Goal: Task Accomplishment & Management: Use online tool/utility

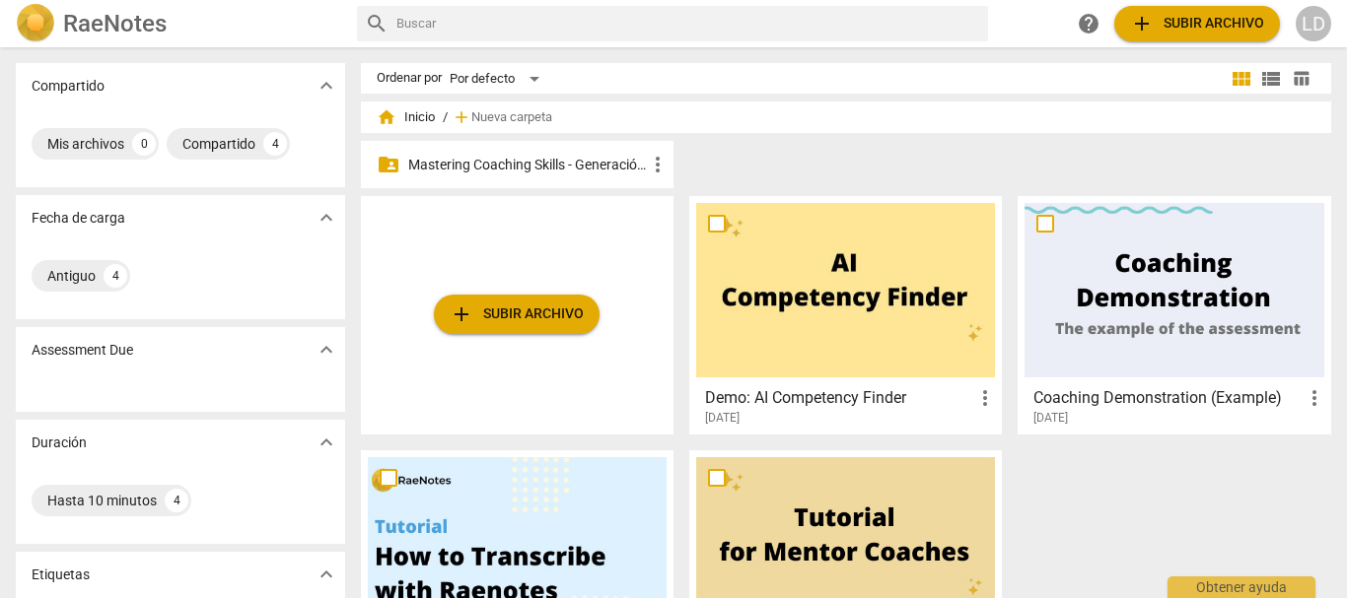
click at [540, 151] on div "folder_shared Mastering Coaching Skills - Generación 31 more_vert" at bounding box center [517, 164] width 312 height 47
click at [540, 157] on p "Mastering Coaching Skills - Generación 31" at bounding box center [527, 165] width 238 height 21
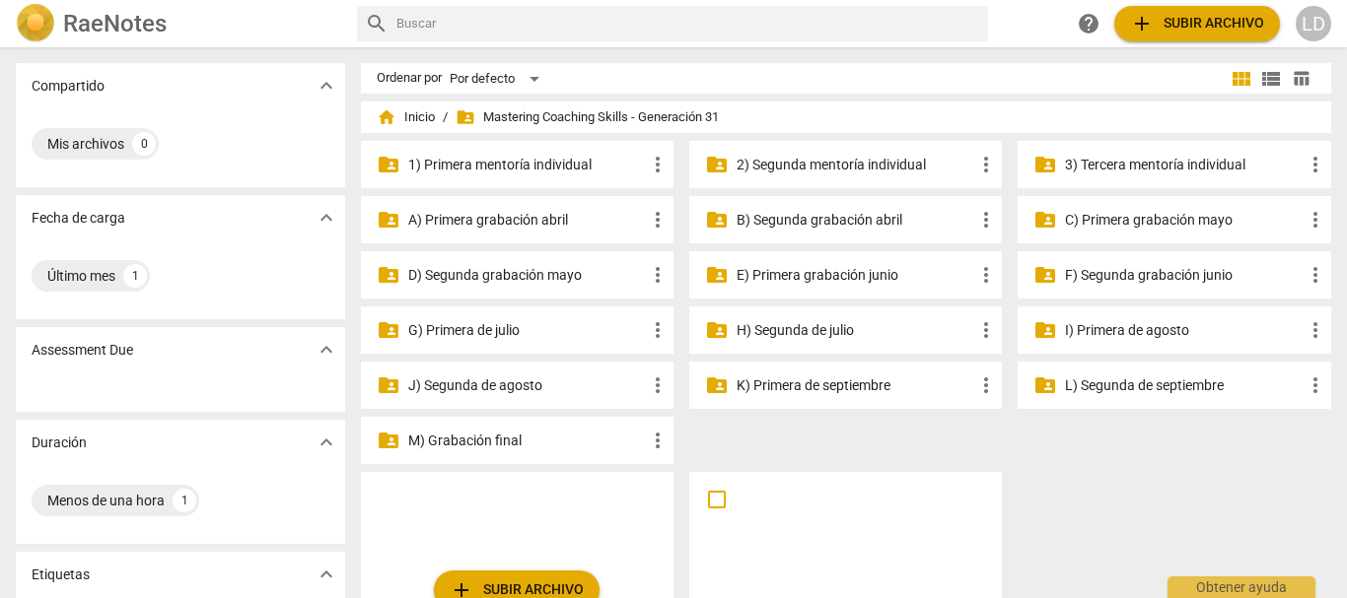
click at [521, 329] on p "G) Primera de julio" at bounding box center [527, 330] width 238 height 21
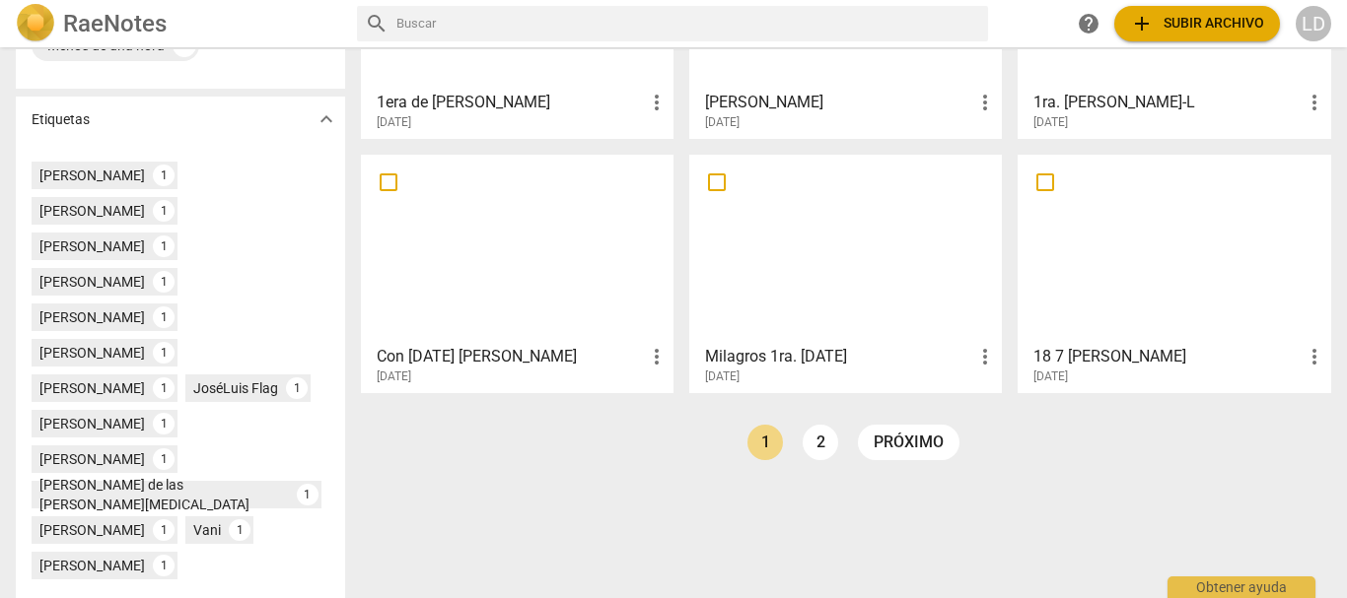
scroll to position [573, 0]
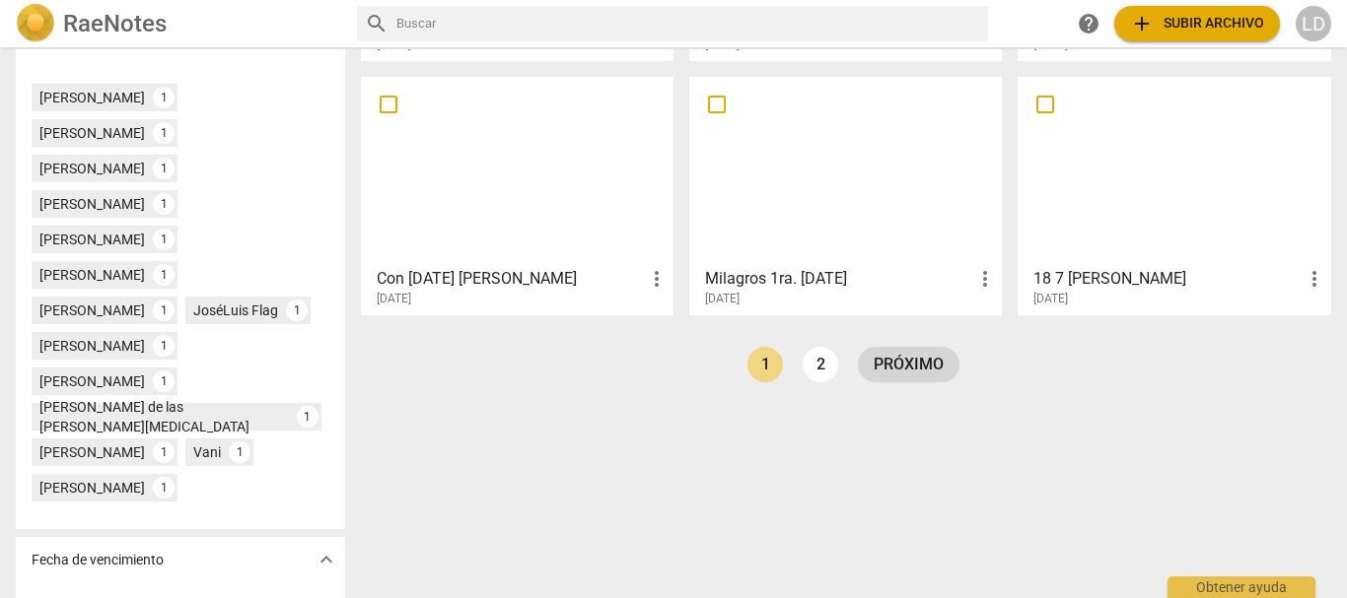
click at [916, 367] on link "próximo" at bounding box center [909, 364] width 102 height 35
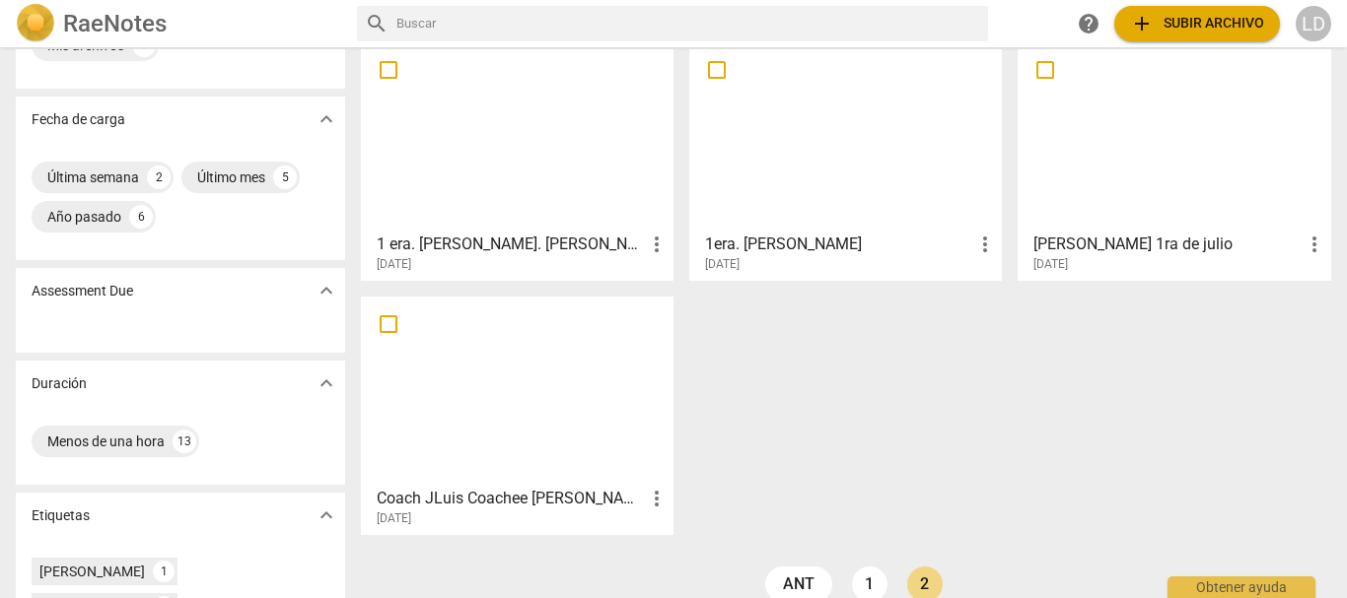
scroll to position [394, 0]
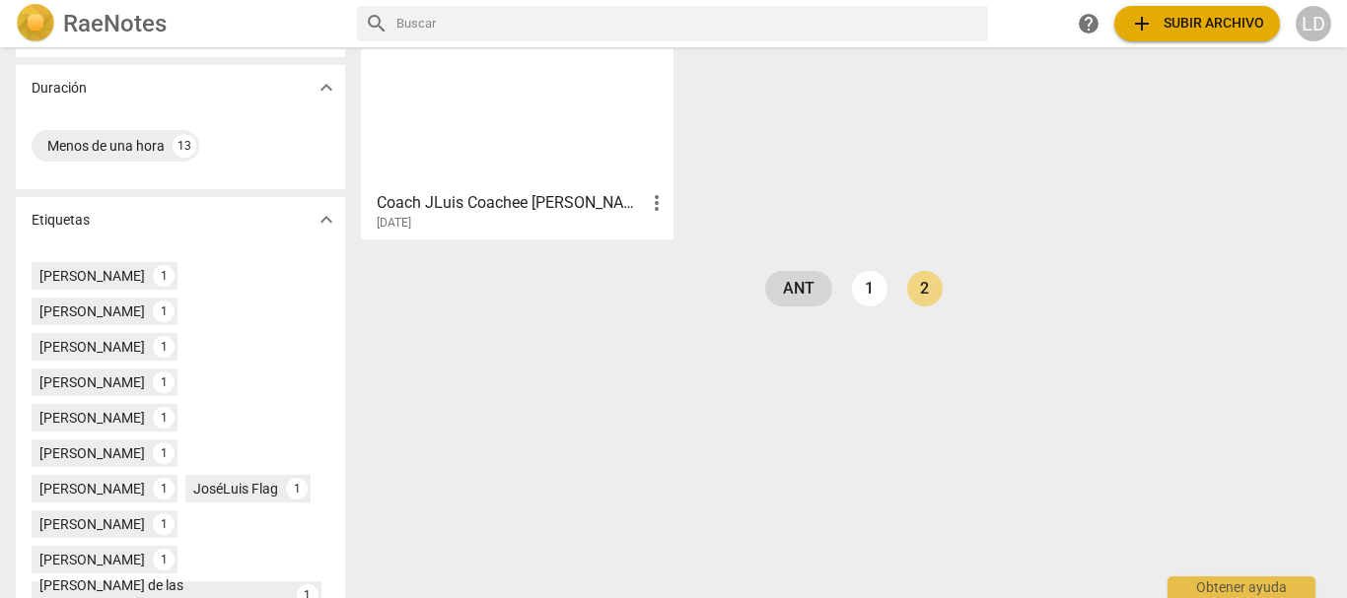
click at [798, 277] on link "ant" at bounding box center [798, 288] width 67 height 35
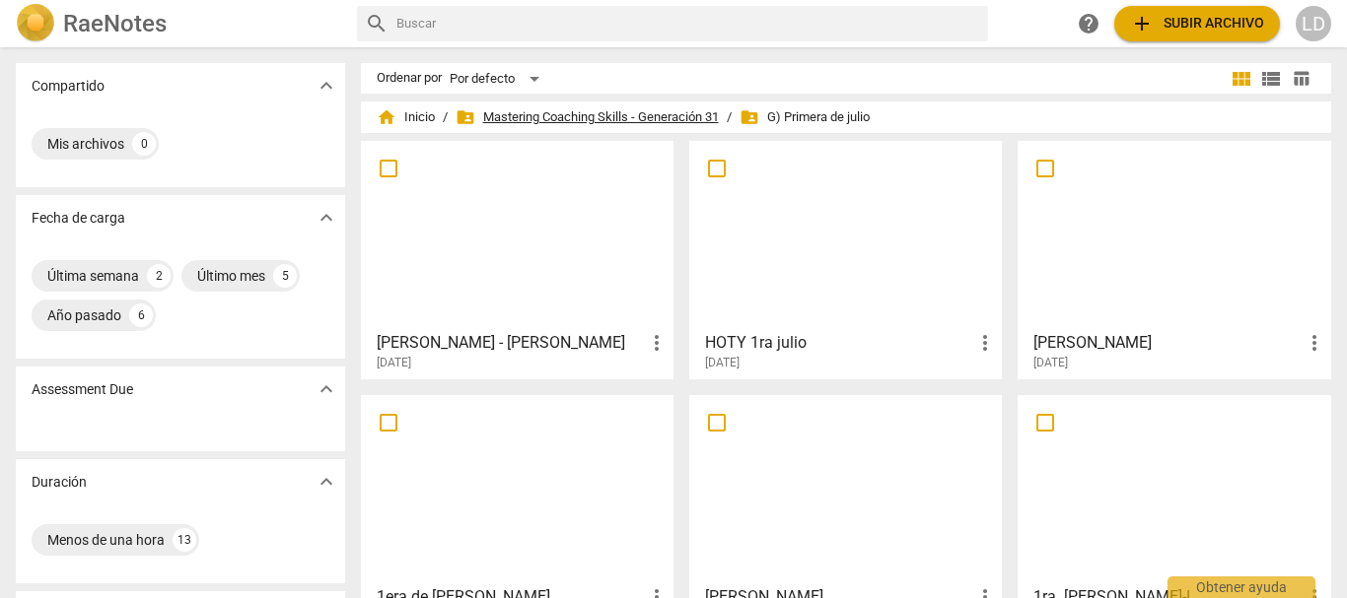
click at [609, 111] on span "folder_shared Mastering Coaching Skills - Generación 31" at bounding box center [586, 117] width 263 height 20
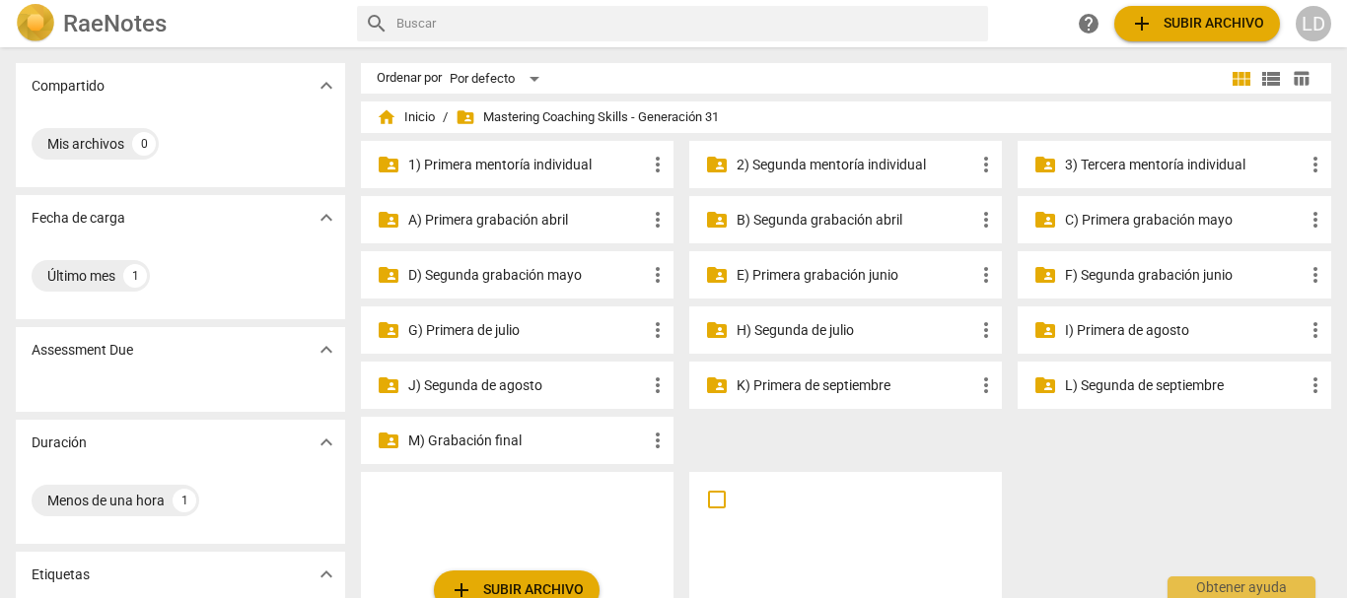
click at [868, 267] on p "E) Primera grabación junio" at bounding box center [855, 275] width 238 height 21
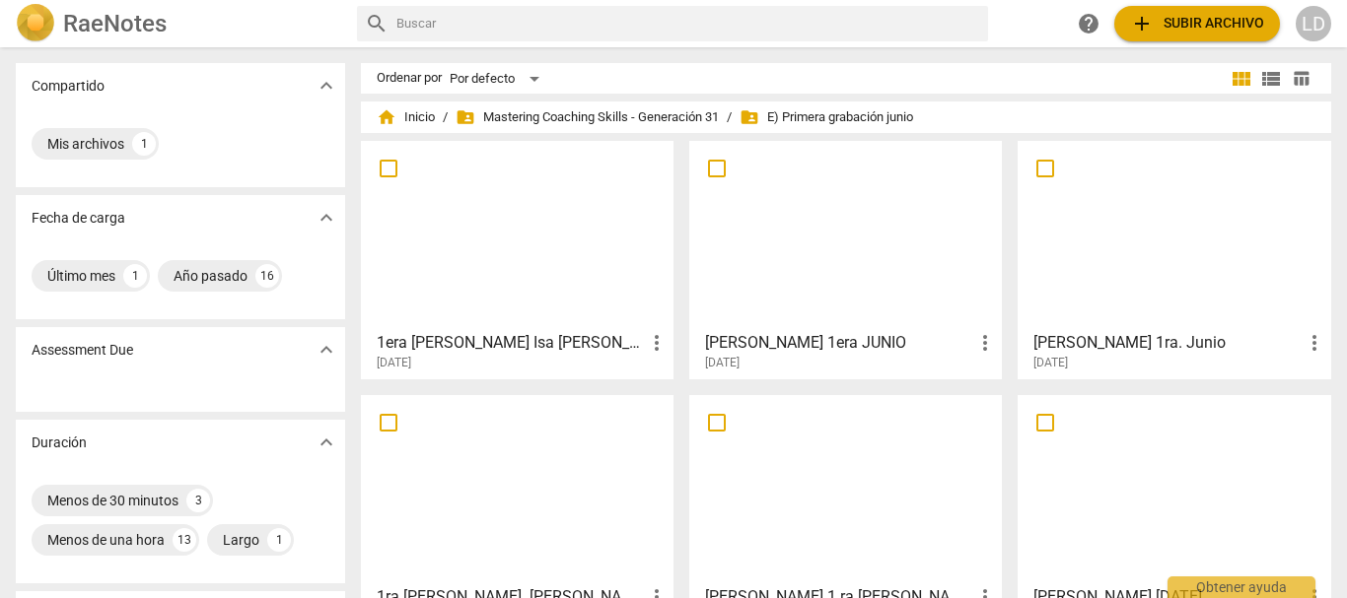
click at [443, 331] on h3 "1era de Junio Isa Olid" at bounding box center [511, 343] width 268 height 24
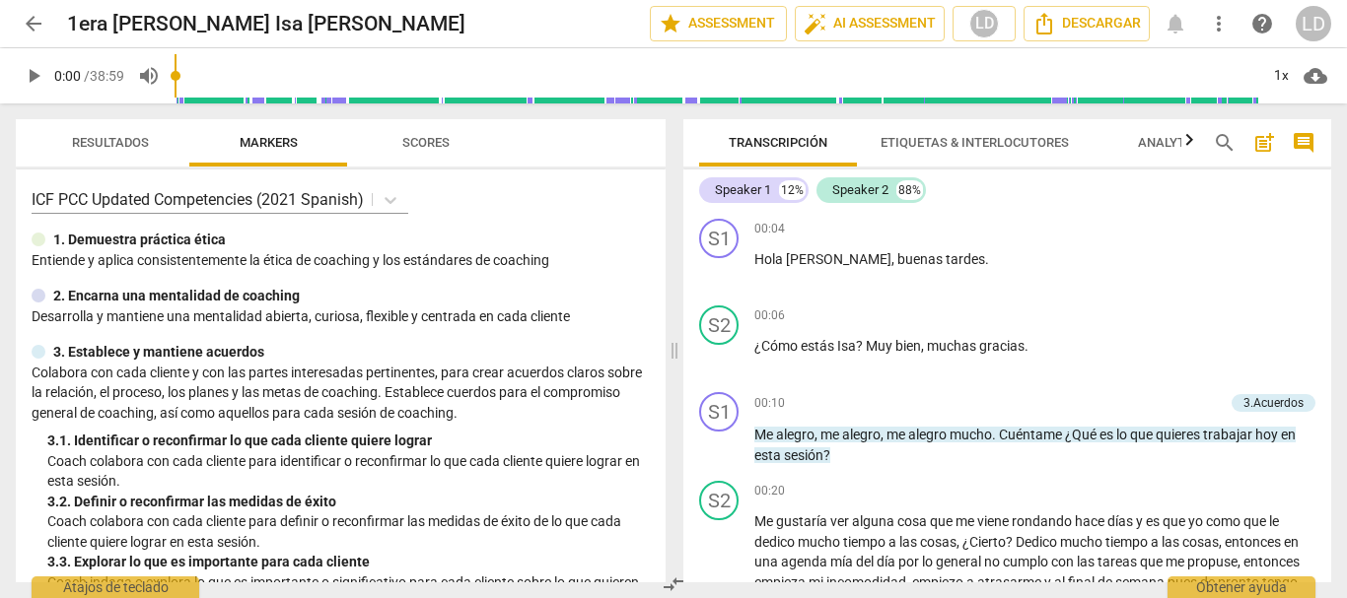
click at [801, 81] on input "range" at bounding box center [715, 75] width 1083 height 63
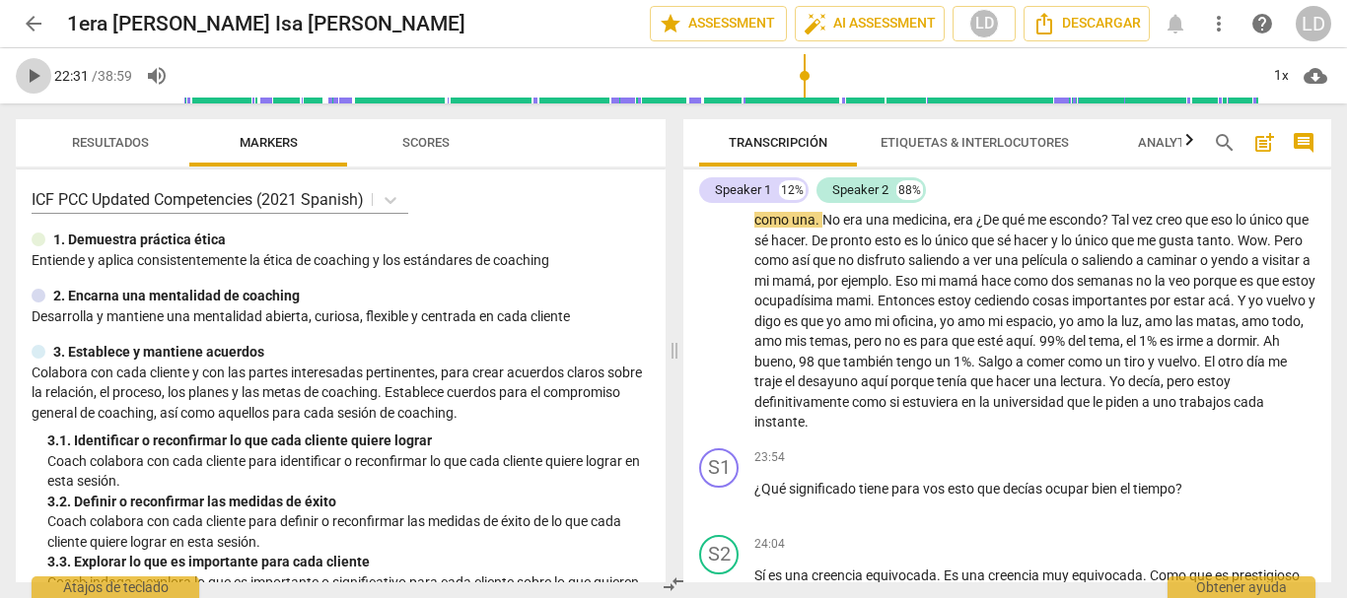
click at [31, 74] on span "play_arrow" at bounding box center [34, 76] width 24 height 24
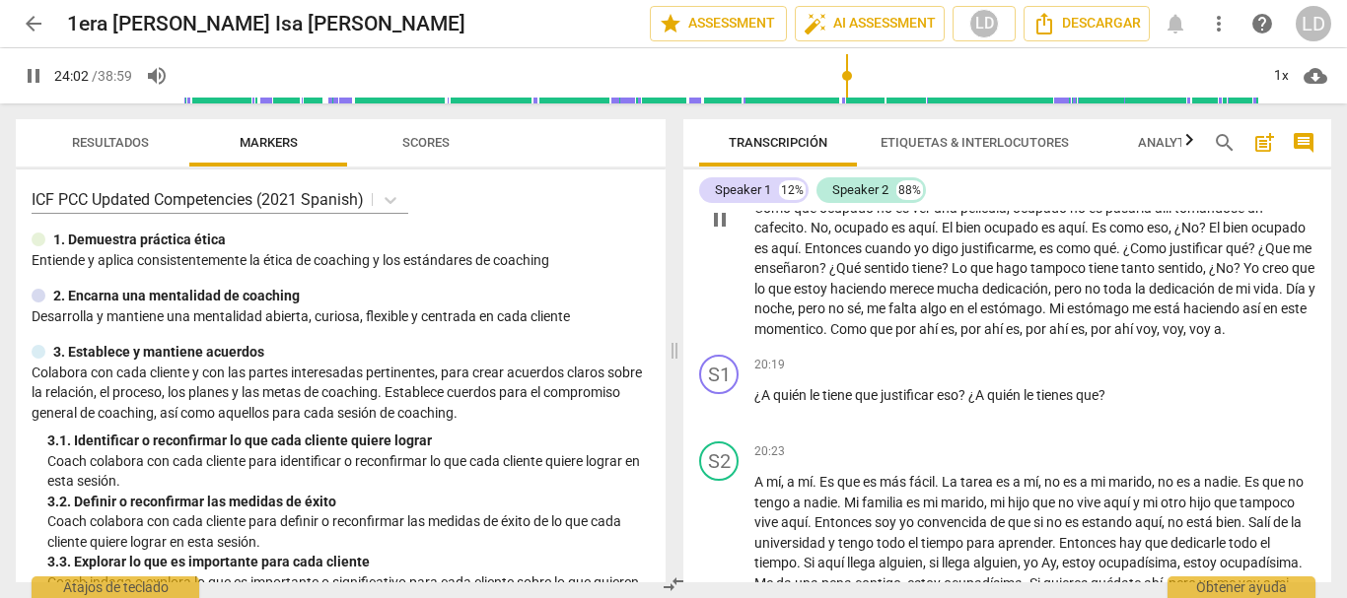
scroll to position [4950, 0]
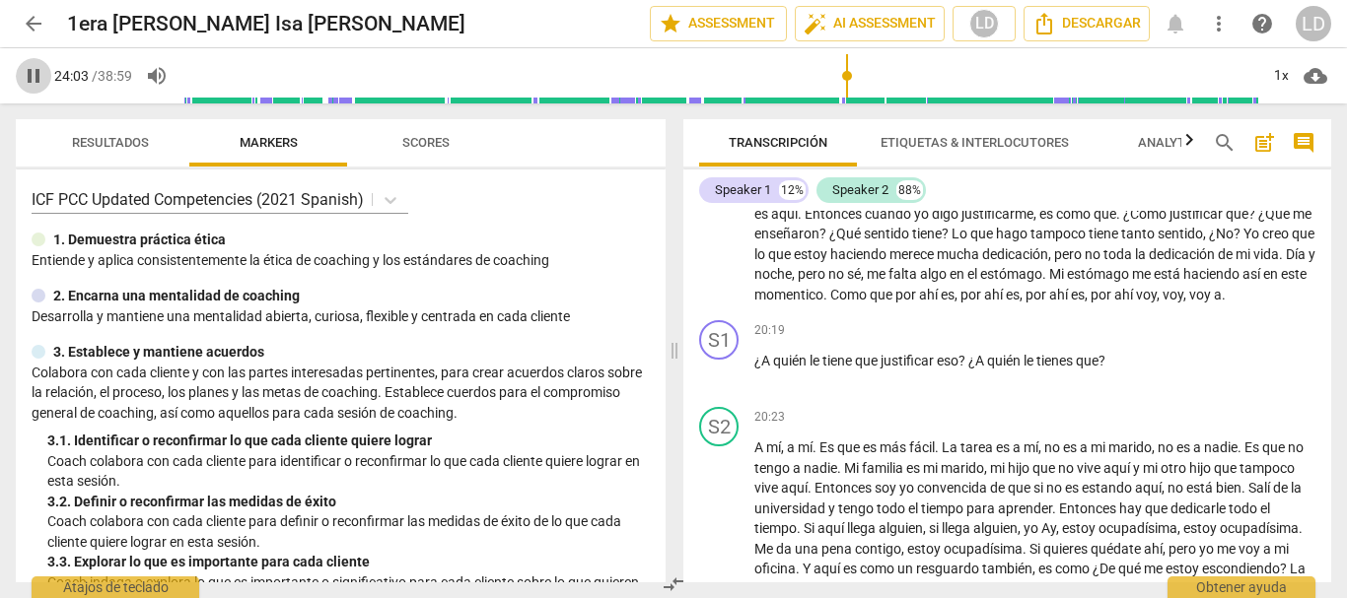
click at [23, 77] on span "pause" at bounding box center [34, 76] width 24 height 24
click at [1305, 130] on button "comment" at bounding box center [1303, 143] width 32 height 32
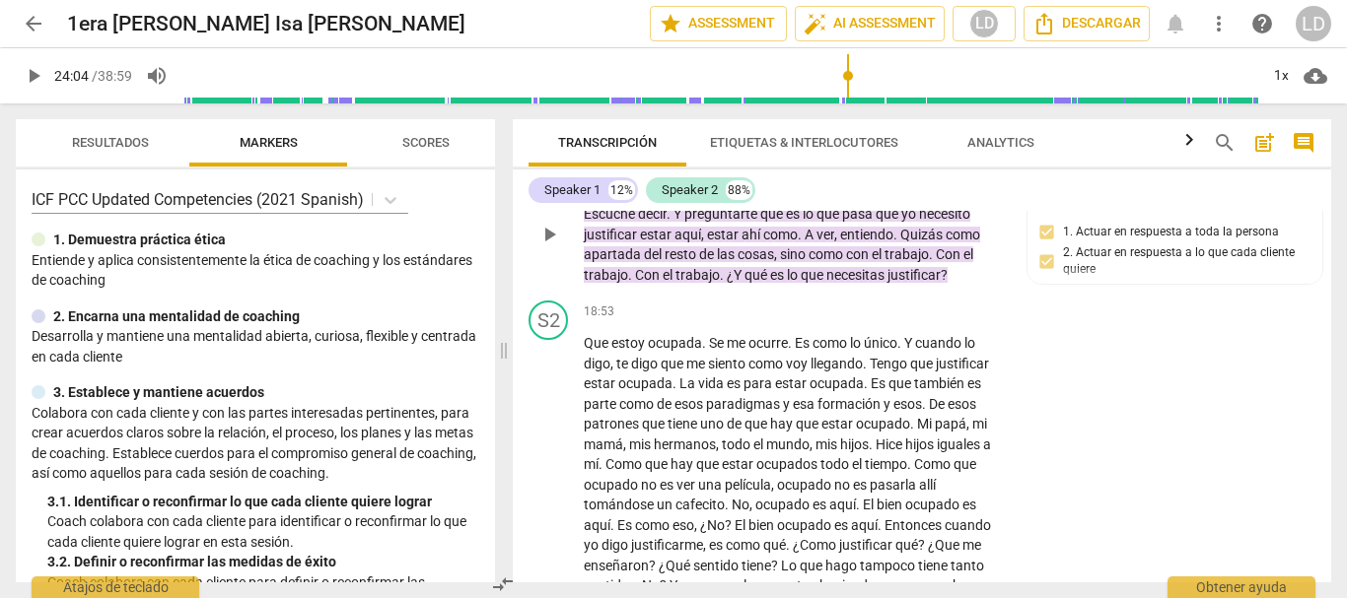
scroll to position [5770, 0]
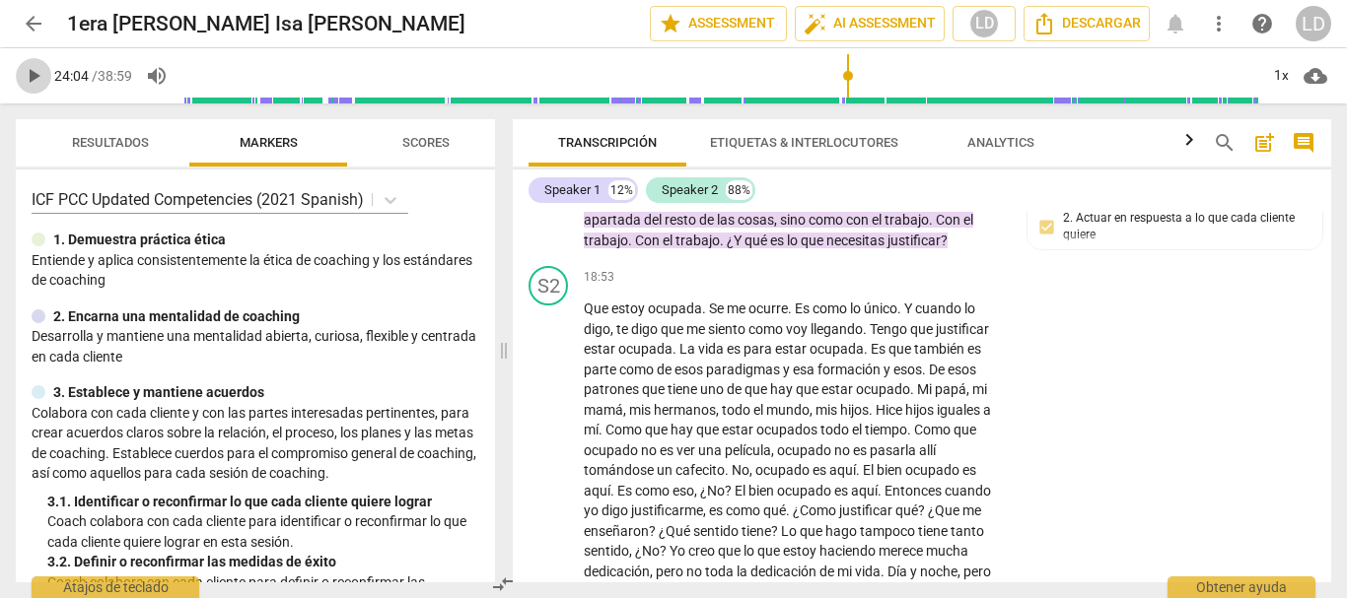
click at [31, 73] on span "play_arrow" at bounding box center [34, 76] width 24 height 24
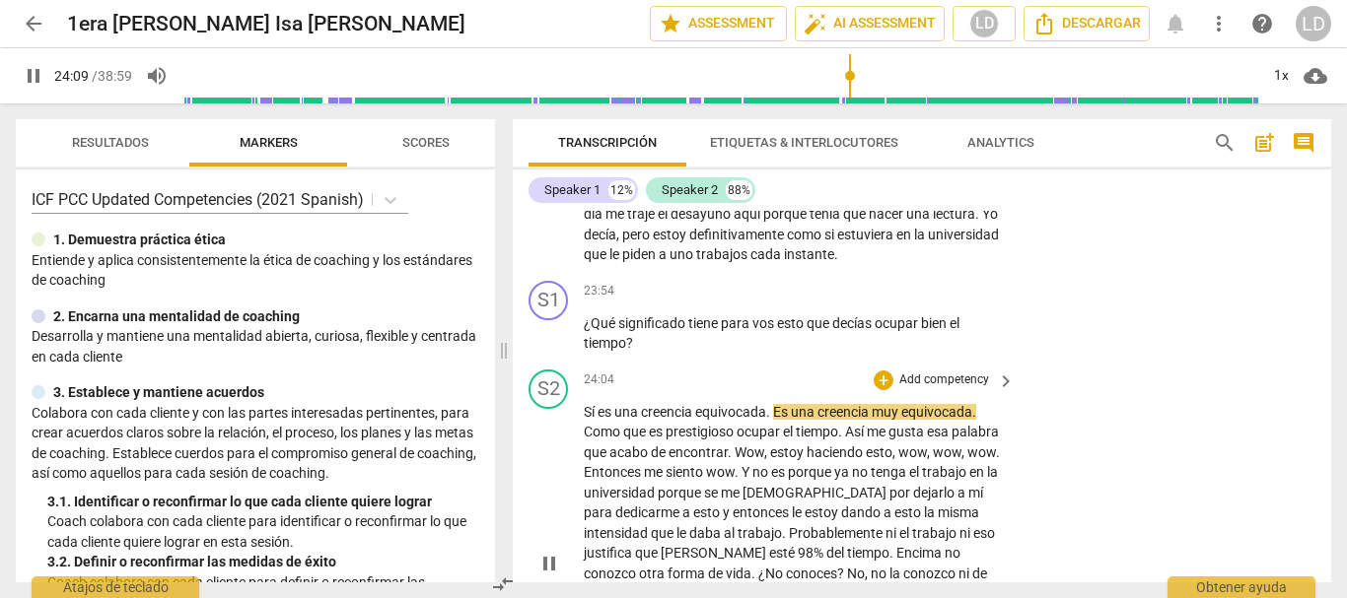
scroll to position [7028, 0]
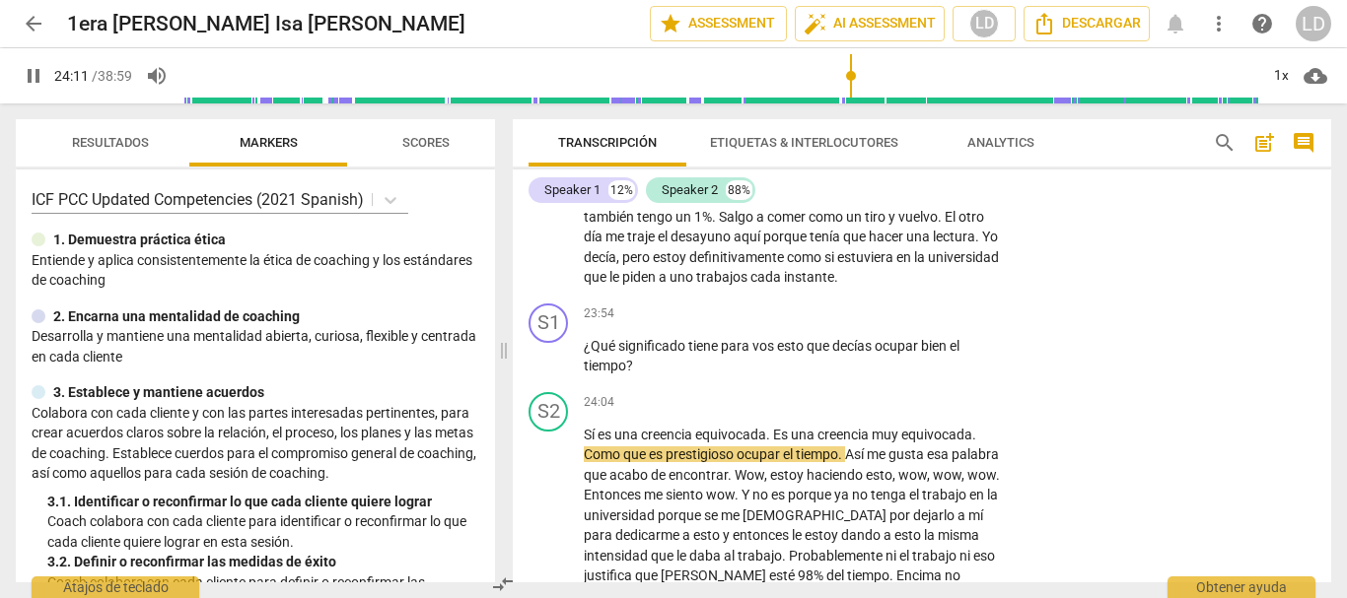
click at [31, 73] on span "pause" at bounding box center [34, 76] width 24 height 24
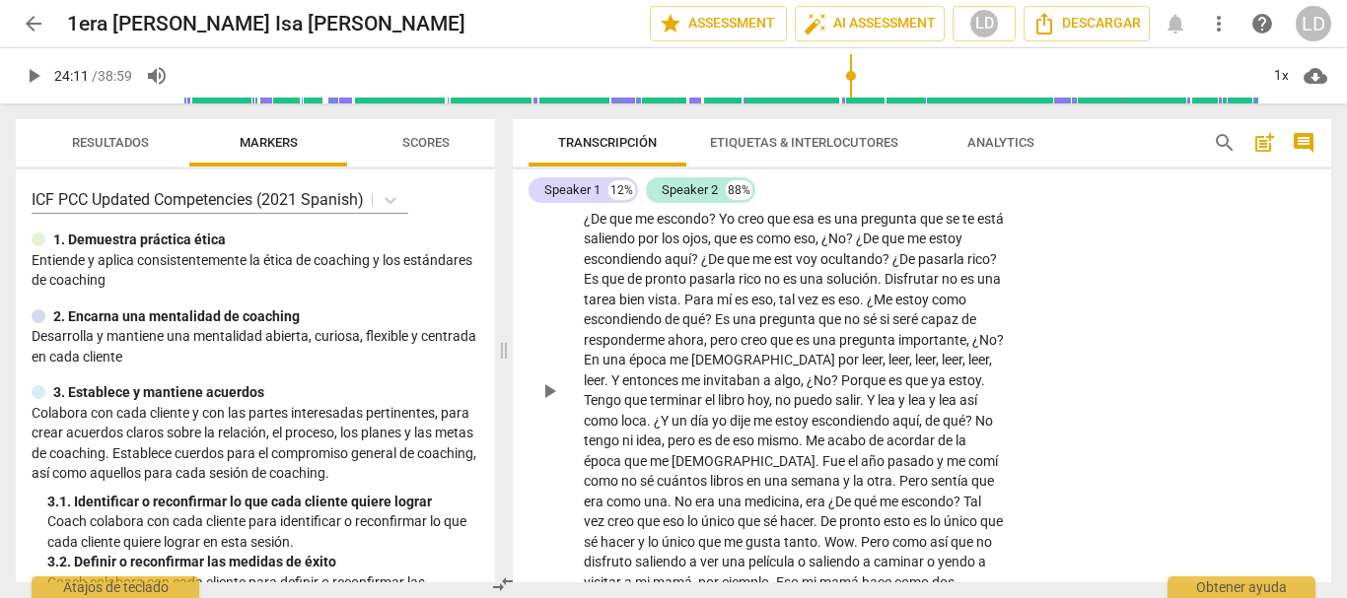
scroll to position [6535, 0]
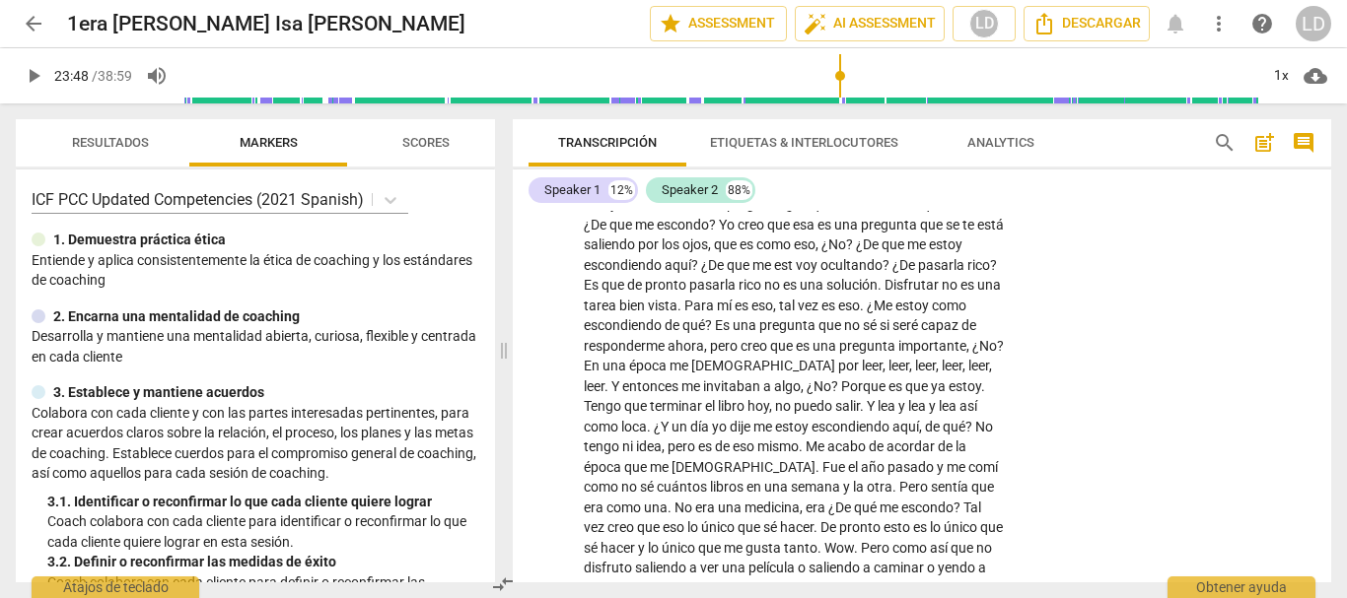
drag, startPoint x: 850, startPoint y: 80, endPoint x: 840, endPoint y: 77, distance: 10.3
click at [840, 77] on input "range" at bounding box center [720, 75] width 1076 height 63
click at [33, 71] on span "play_arrow" at bounding box center [34, 76] width 24 height 24
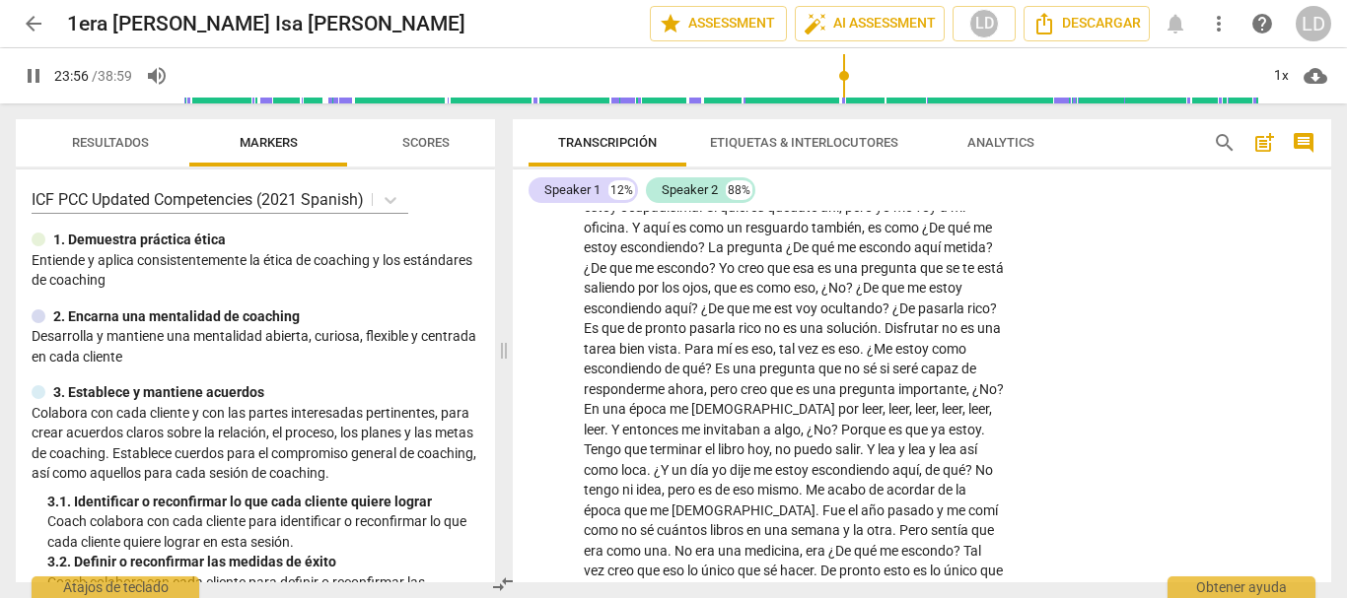
scroll to position [6338, 0]
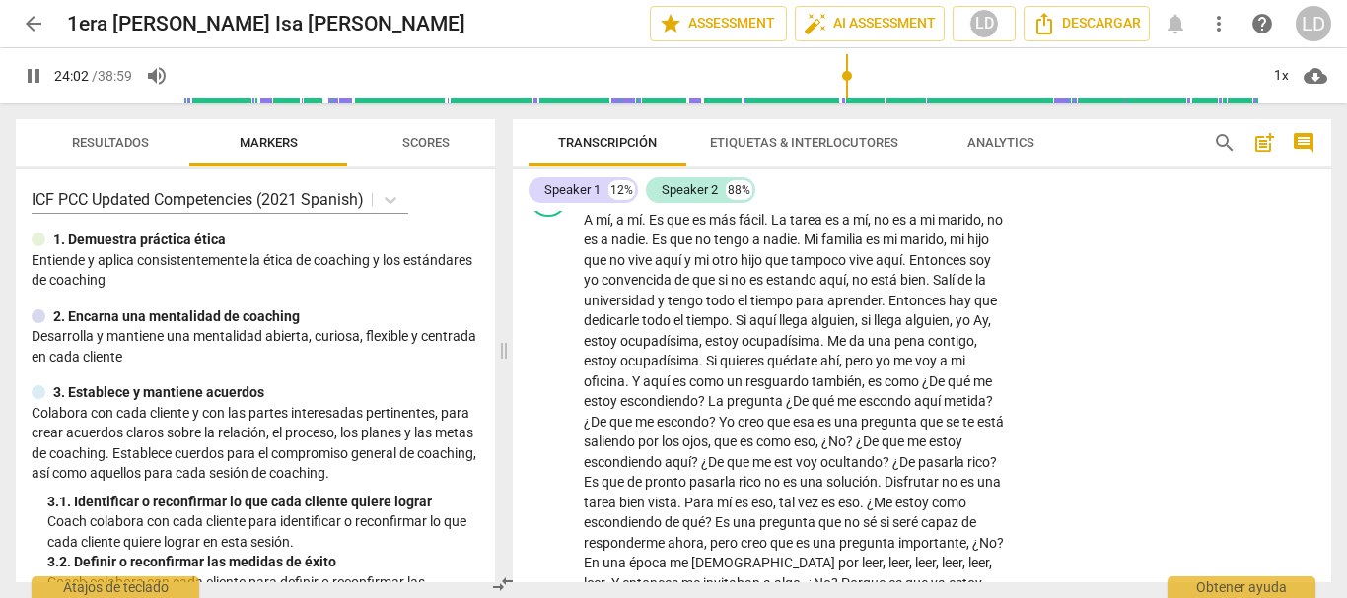
click at [27, 79] on span "pause" at bounding box center [34, 76] width 24 height 24
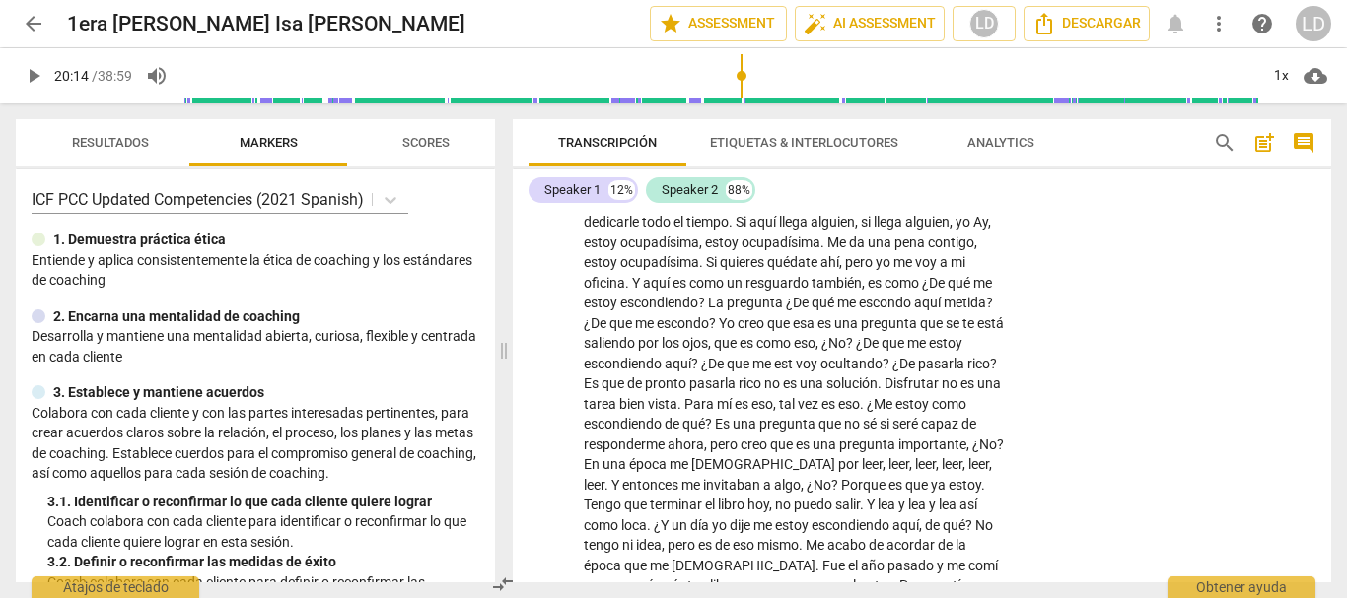
drag, startPoint x: 852, startPoint y: 71, endPoint x: 742, endPoint y: 69, distance: 109.4
click at [742, 69] on input "range" at bounding box center [720, 75] width 1076 height 63
click at [36, 70] on span "play_arrow" at bounding box center [34, 76] width 24 height 24
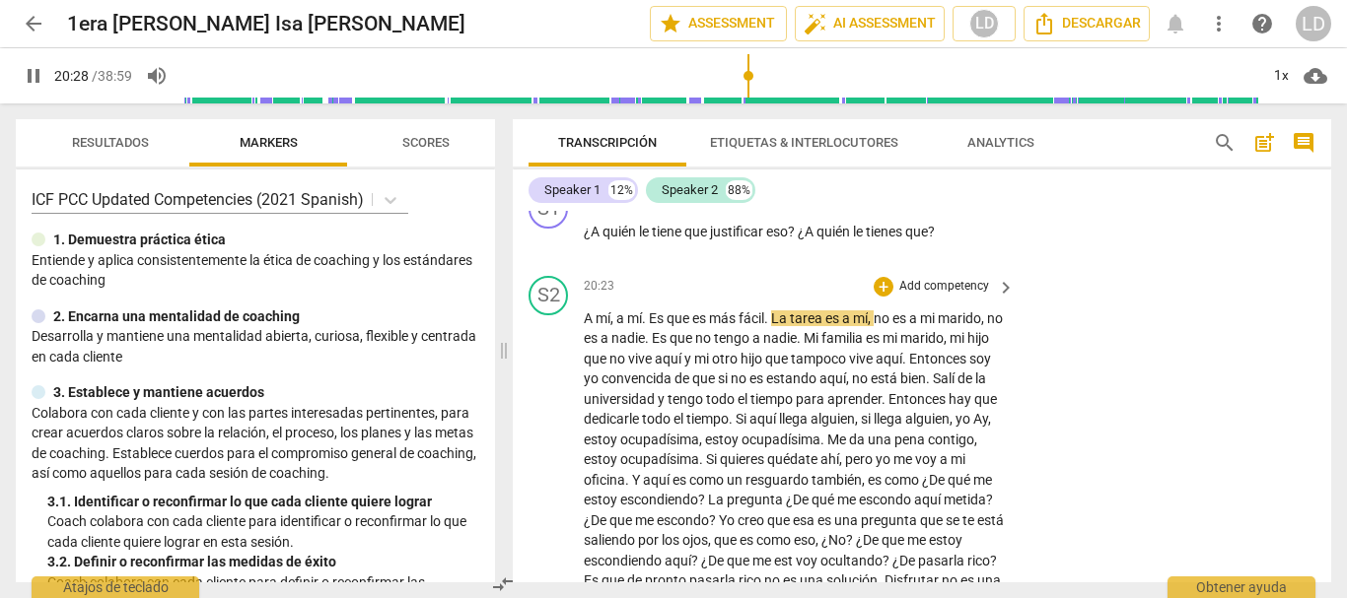
scroll to position [6338, 0]
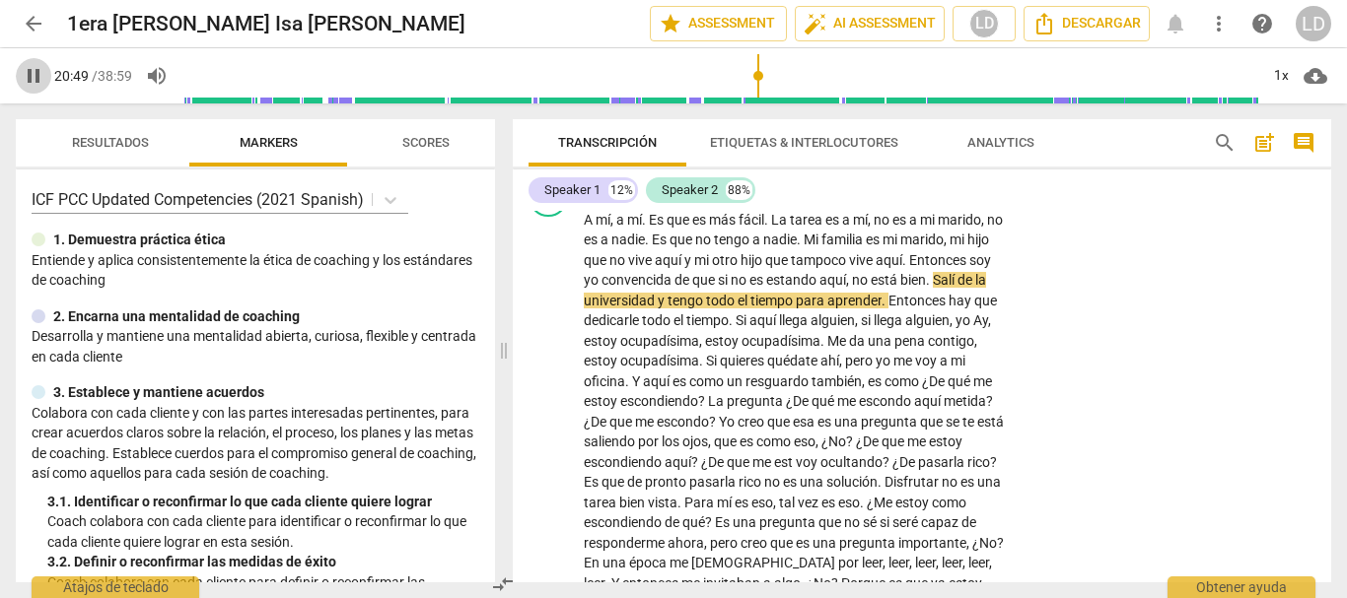
click at [32, 75] on span "pause" at bounding box center [34, 76] width 24 height 24
click at [34, 78] on span "play_arrow" at bounding box center [34, 76] width 24 height 24
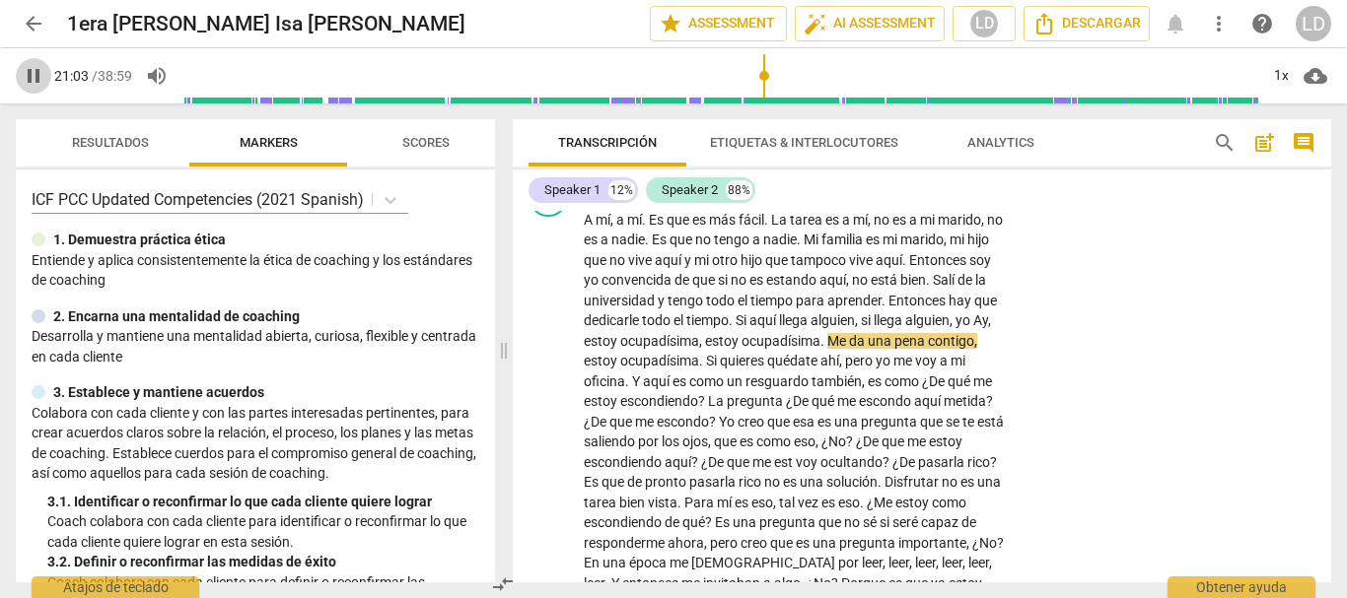
click at [31, 70] on span "pause" at bounding box center [34, 76] width 24 height 24
click at [27, 77] on span "play_arrow" at bounding box center [34, 76] width 24 height 24
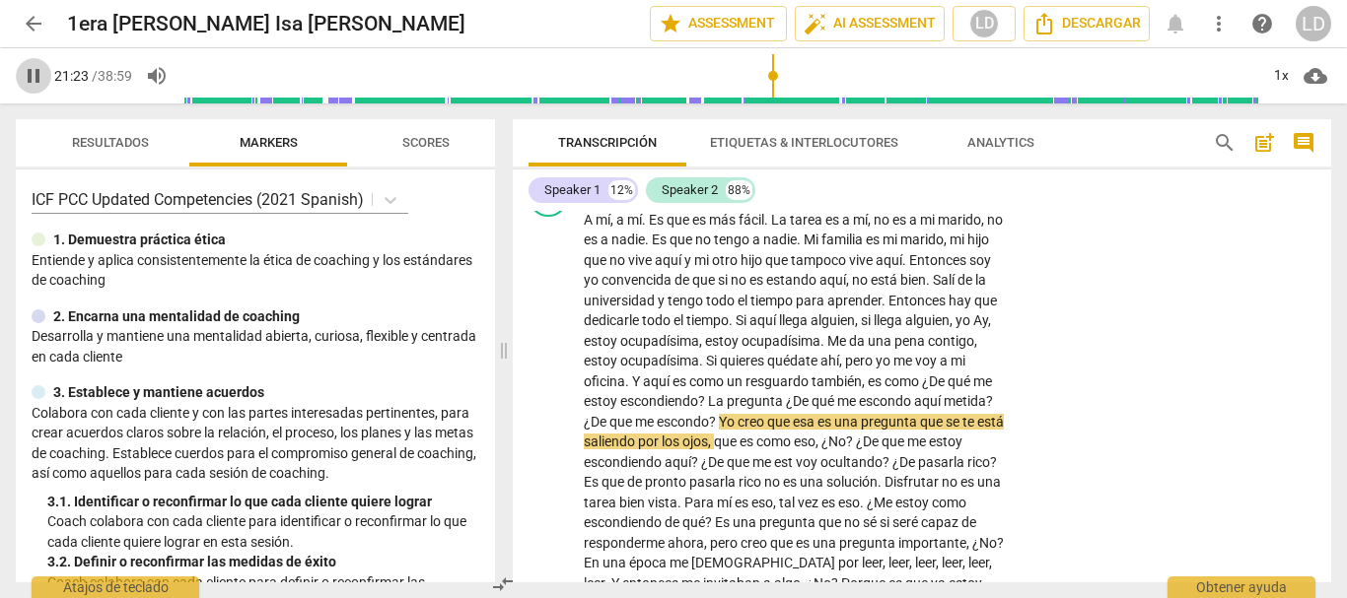
click at [33, 73] on span "pause" at bounding box center [34, 76] width 24 height 24
click at [31, 75] on span "play_arrow" at bounding box center [34, 76] width 24 height 24
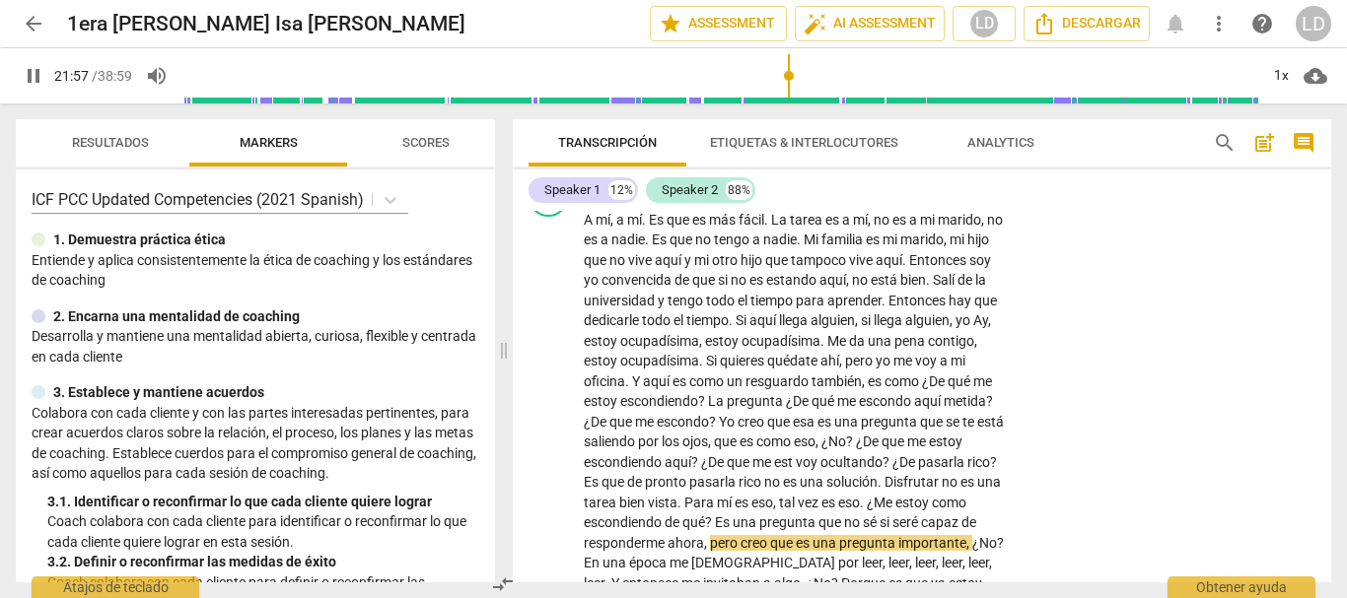
scroll to position [6721, 0]
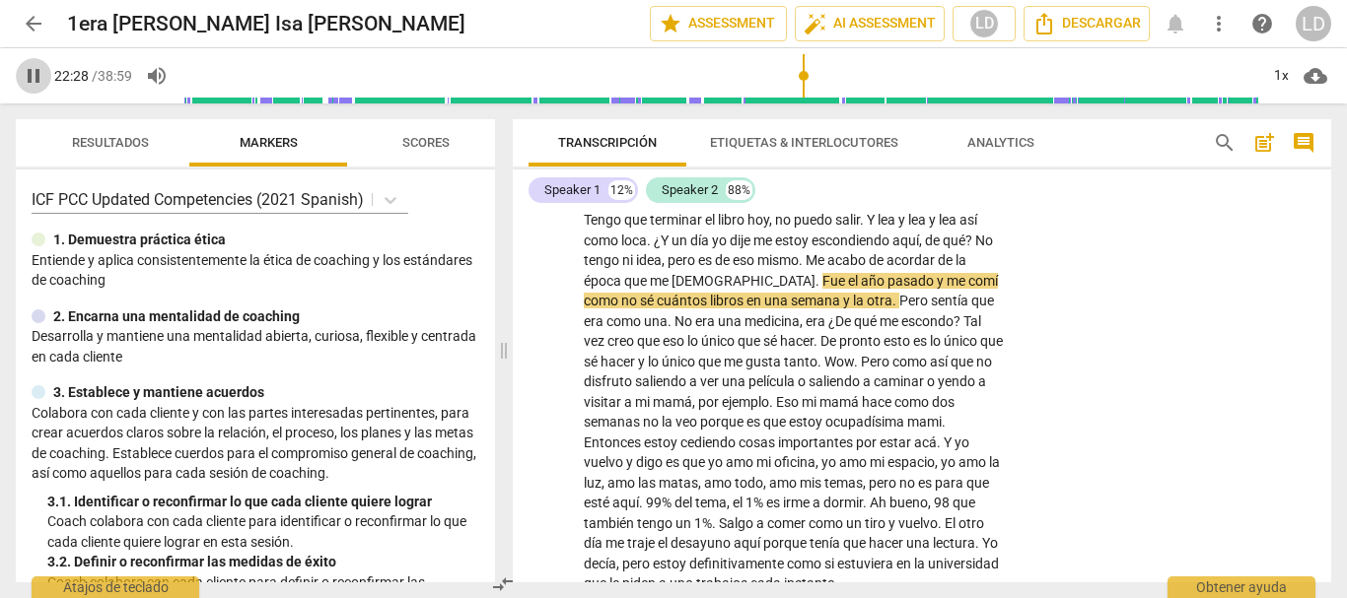
click at [31, 75] on span "pause" at bounding box center [34, 76] width 24 height 24
click at [35, 78] on span "play_arrow" at bounding box center [34, 76] width 24 height 24
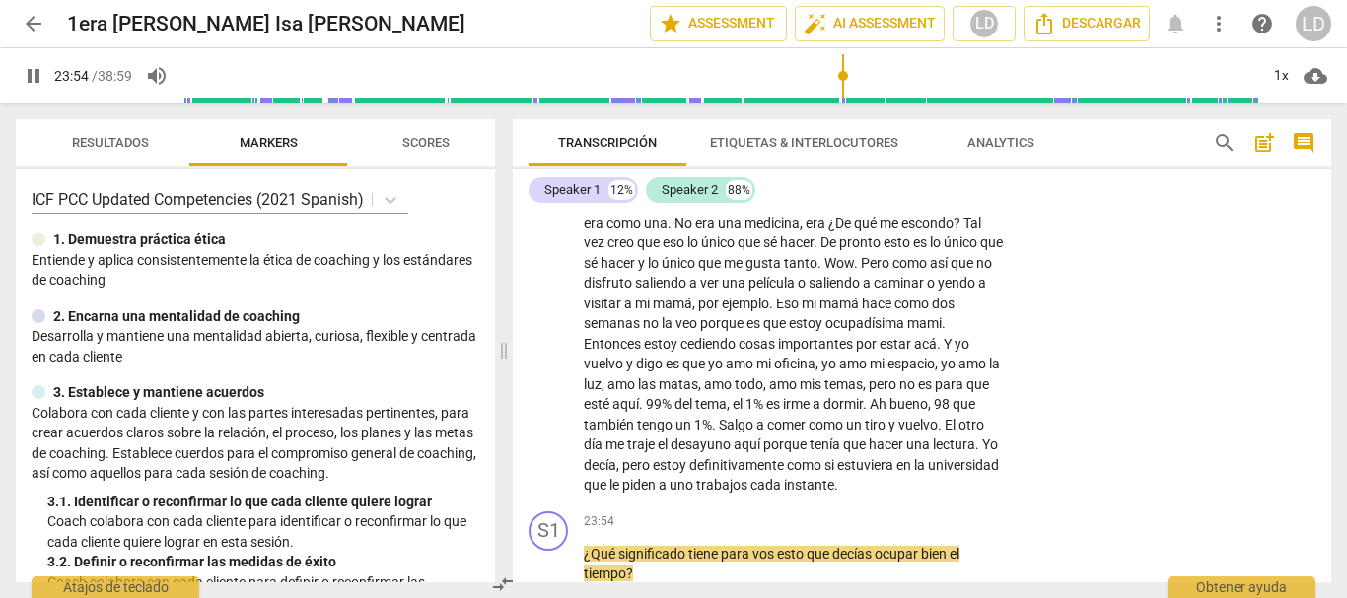
scroll to position [7235, 0]
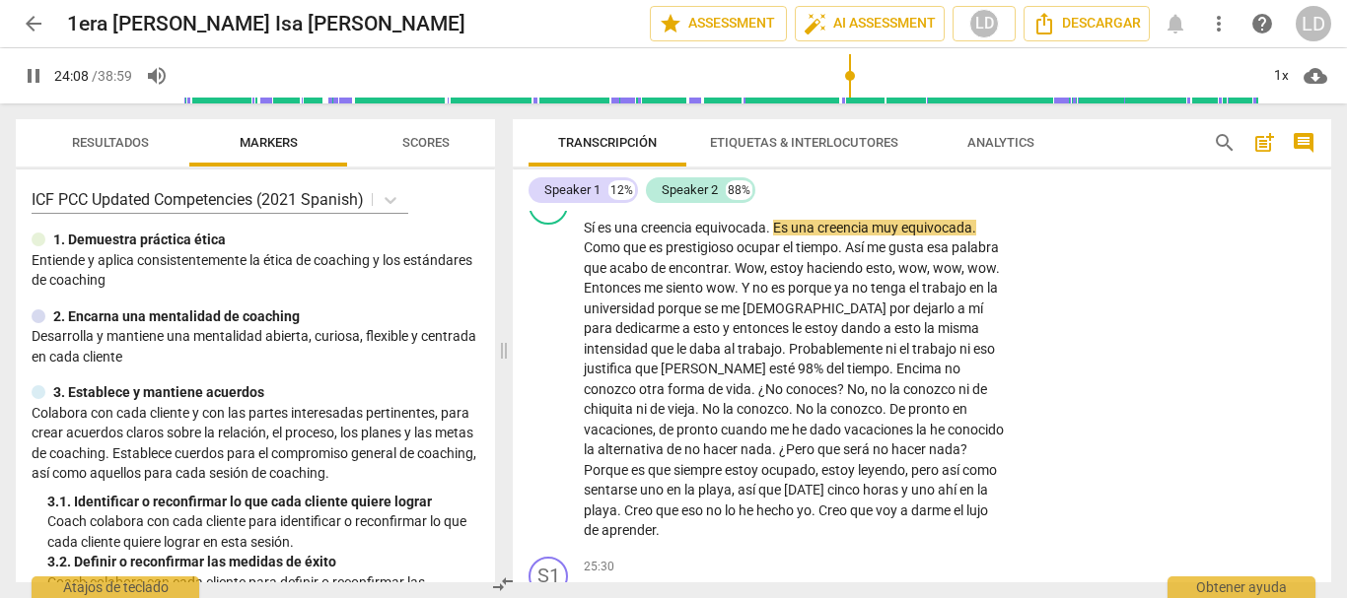
click at [25, 72] on span "pause" at bounding box center [34, 76] width 24 height 24
type input "1449"
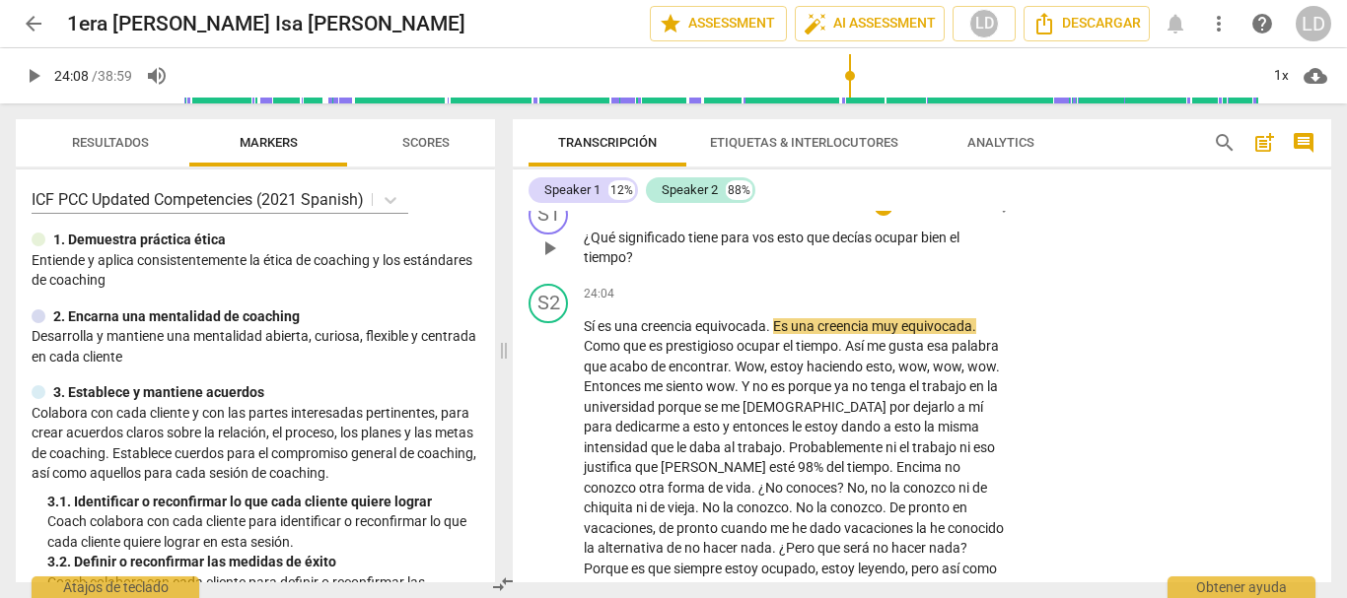
click at [936, 215] on p "Add competency" at bounding box center [944, 206] width 94 height 18
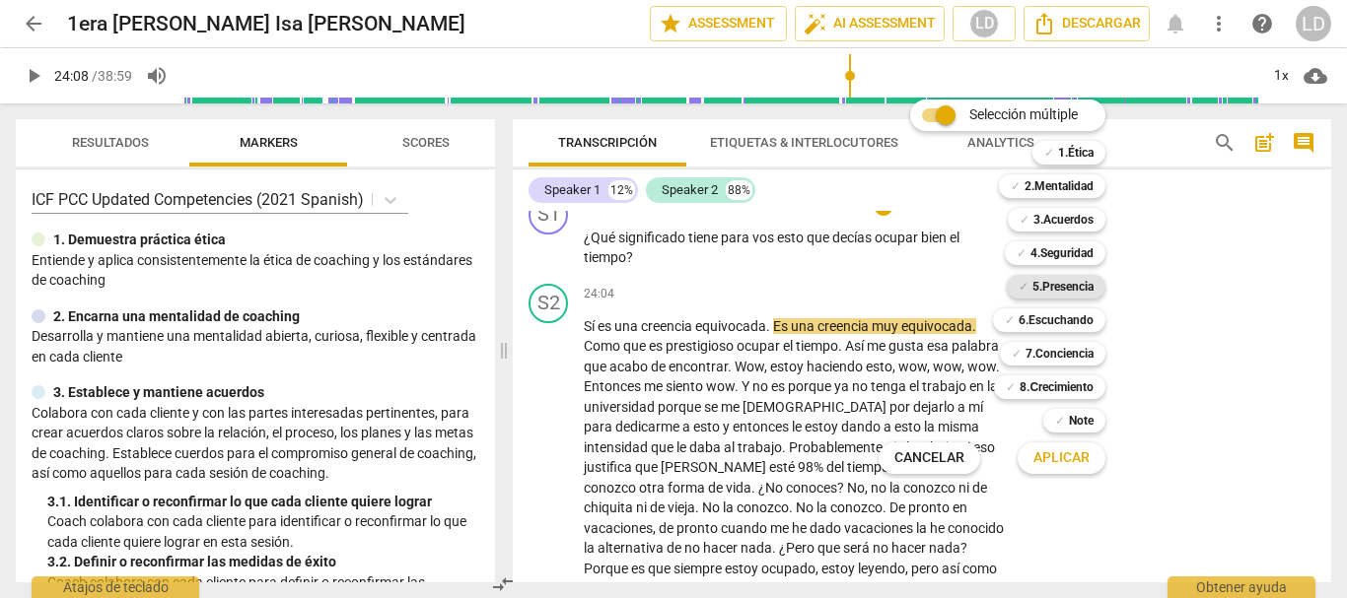
click at [1068, 290] on b "5.Presencia" at bounding box center [1062, 287] width 61 height 24
click at [1089, 326] on b "6.Escuchando" at bounding box center [1055, 321] width 75 height 24
click at [1083, 309] on b "6.Escuchando" at bounding box center [1055, 321] width 75 height 24
click at [1076, 348] on b "7.Conciencia" at bounding box center [1059, 354] width 68 height 24
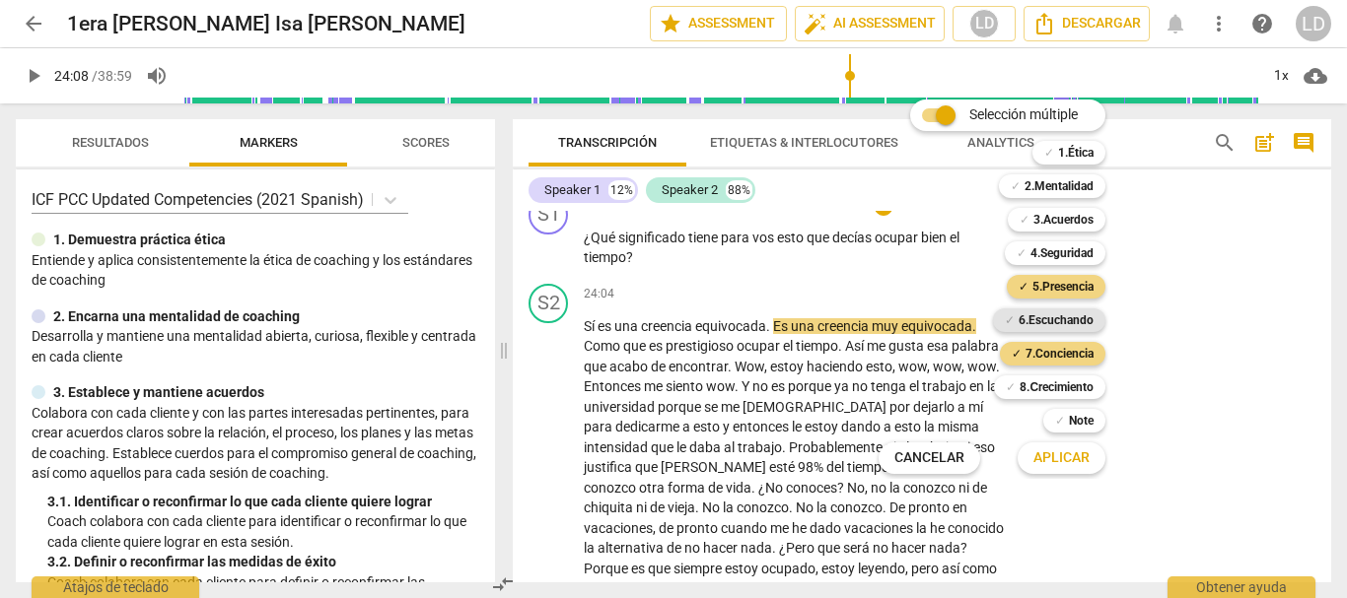
click at [1076, 321] on b "6.Escuchando" at bounding box center [1055, 321] width 75 height 24
click at [1211, 342] on div at bounding box center [673, 299] width 1347 height 598
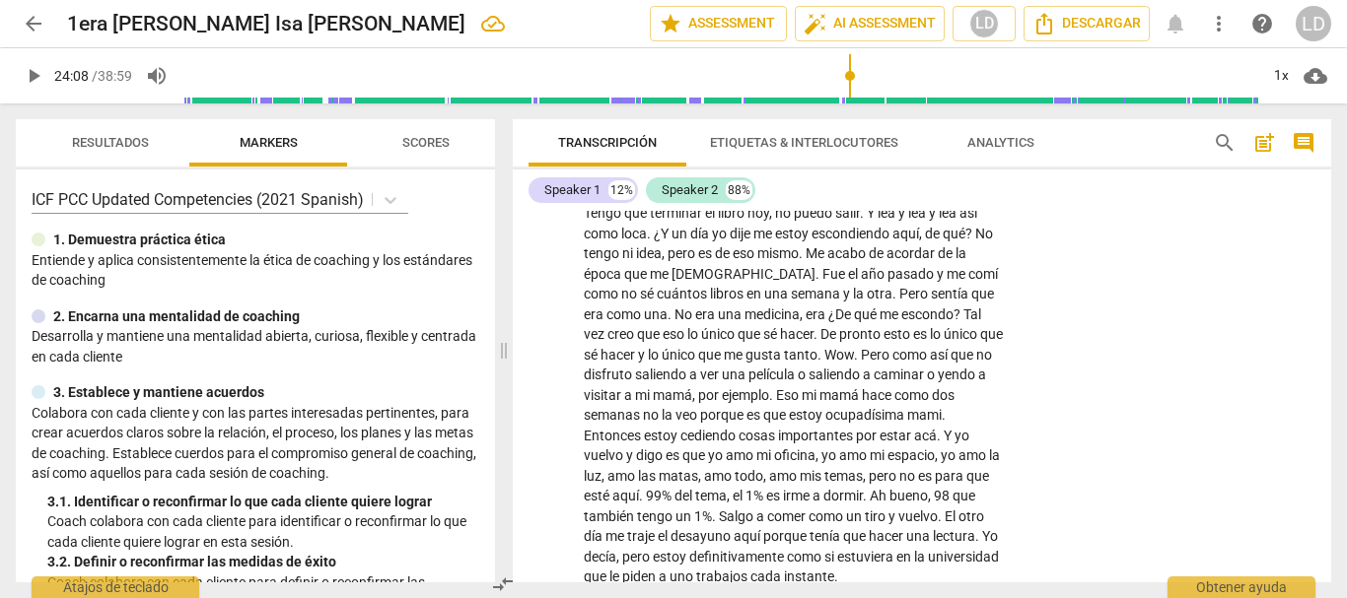
scroll to position [6939, 0]
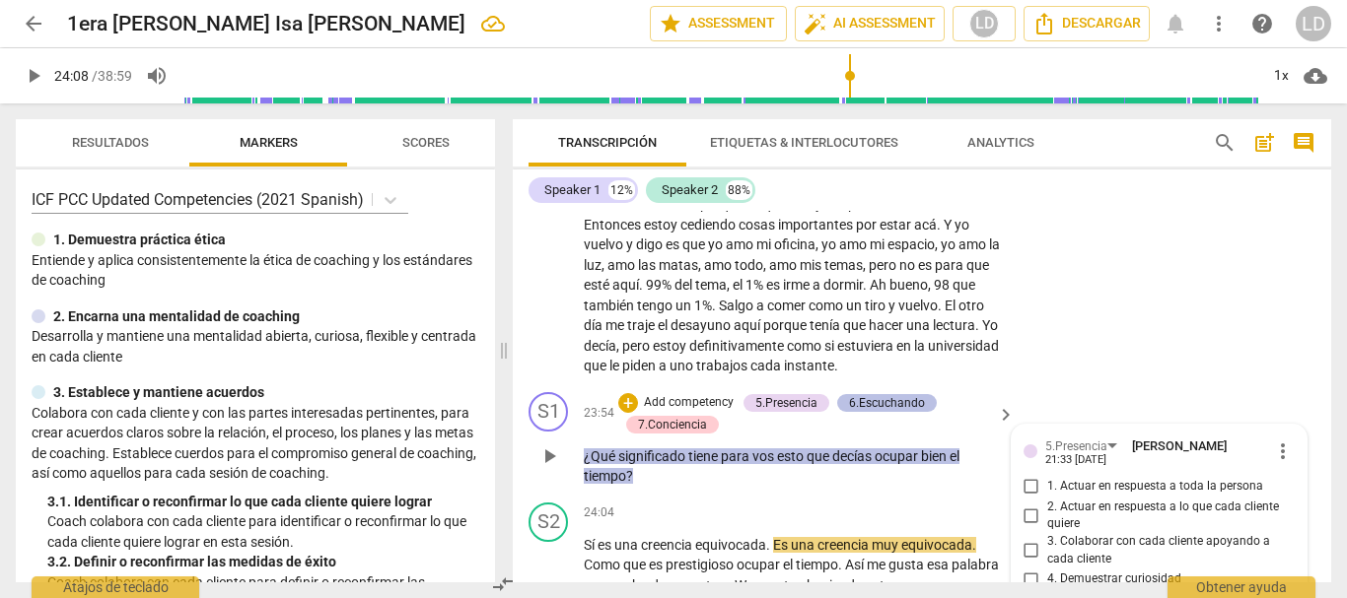
click at [880, 412] on div "6.Escuchando" at bounding box center [887, 403] width 76 height 18
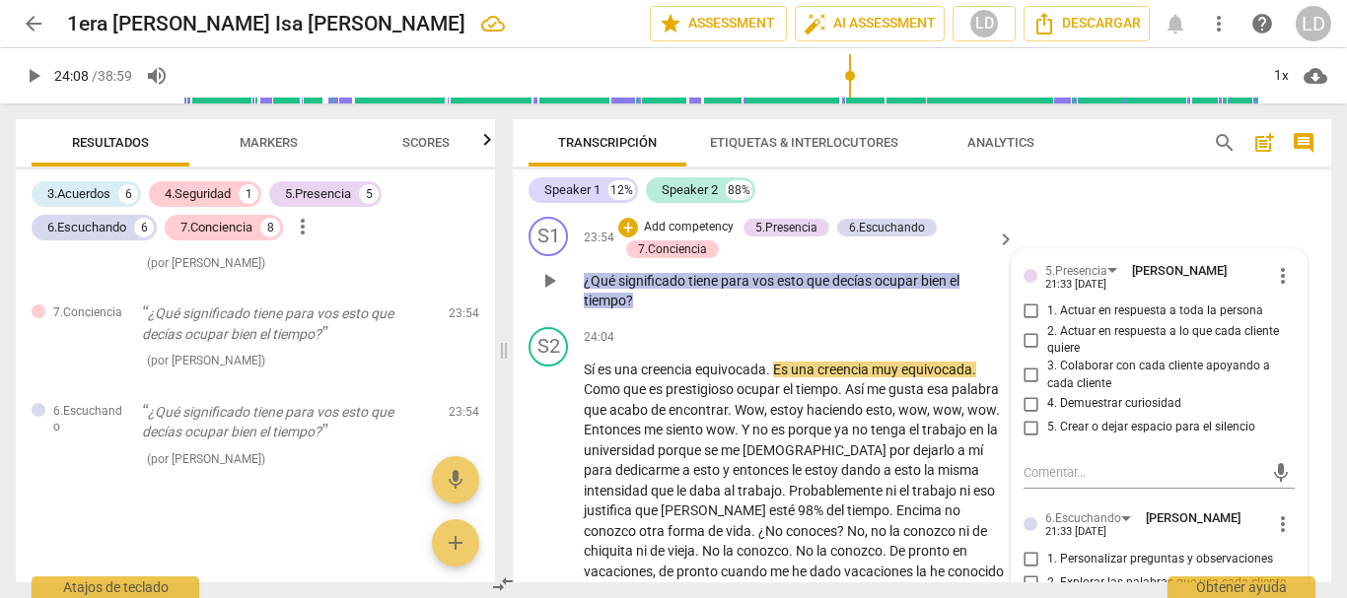
scroll to position [7136, 0]
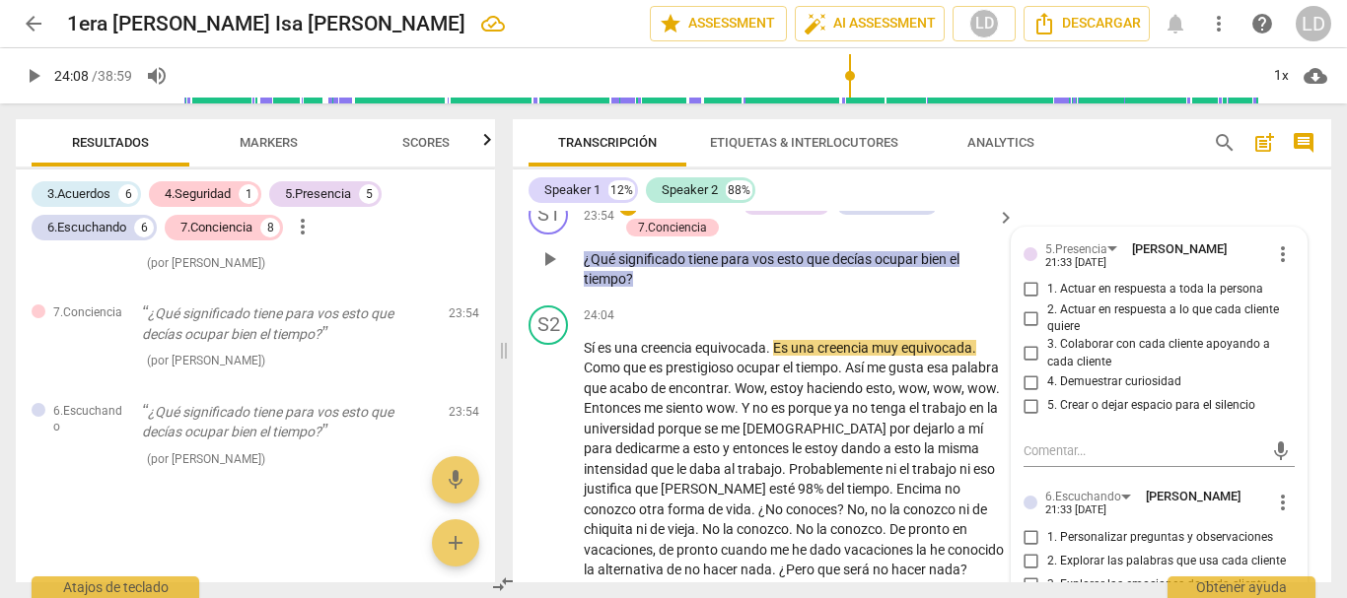
click at [1024, 330] on input "2. Actuar en respuesta a lo que cada cliente quiere" at bounding box center [1031, 319] width 32 height 24
checkbox input "true"
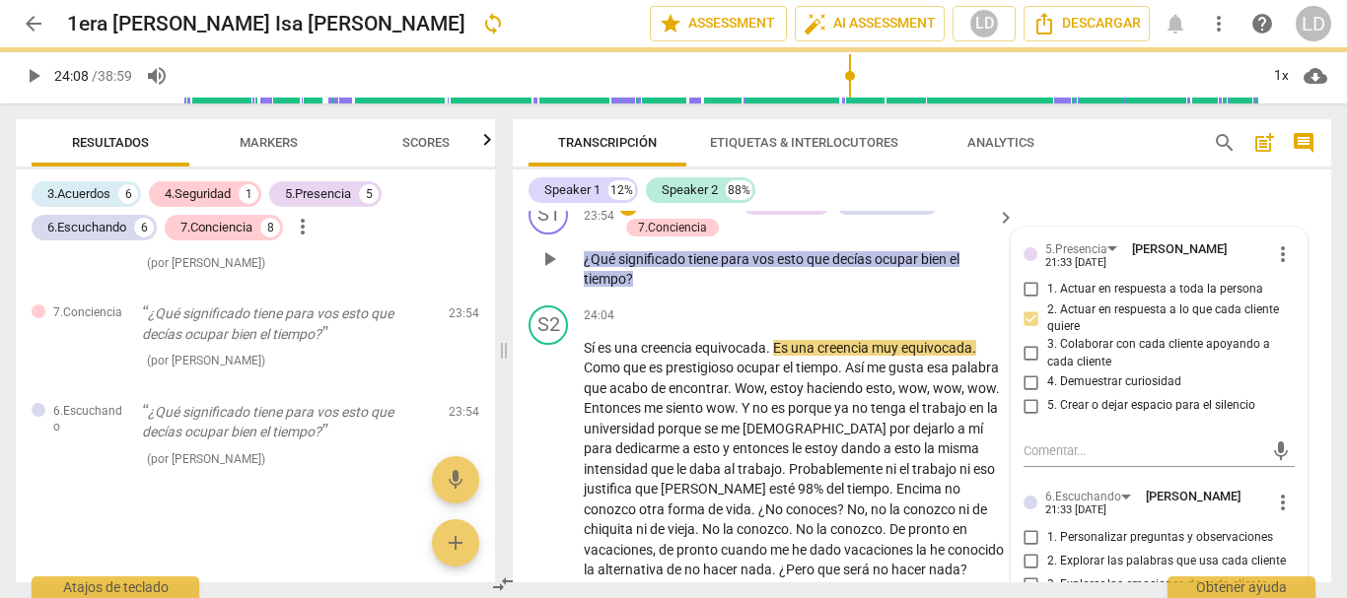
click at [1025, 366] on input "3. Colaborar con cada cliente apoyando a cada cliente" at bounding box center [1031, 354] width 32 height 24
checkbox input "true"
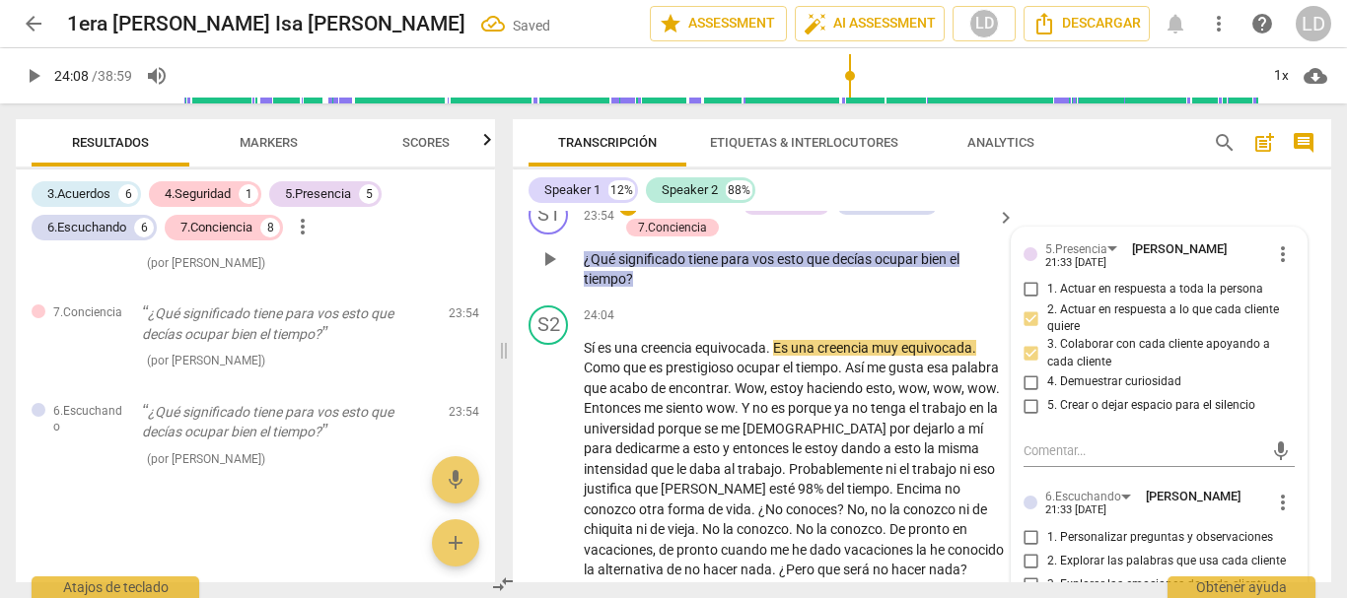
scroll to position [5044, 0]
click at [1025, 394] on input "4. Demuestrar curiosidad" at bounding box center [1031, 383] width 32 height 24
checkbox input "true"
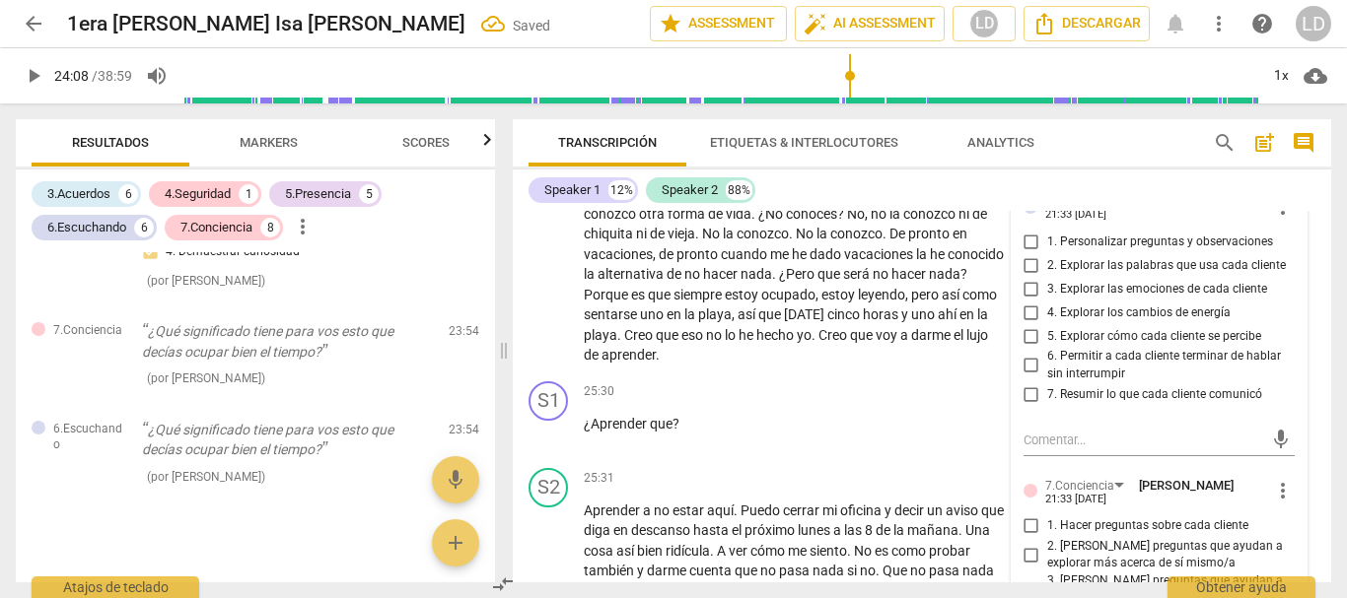
scroll to position [5102, 0]
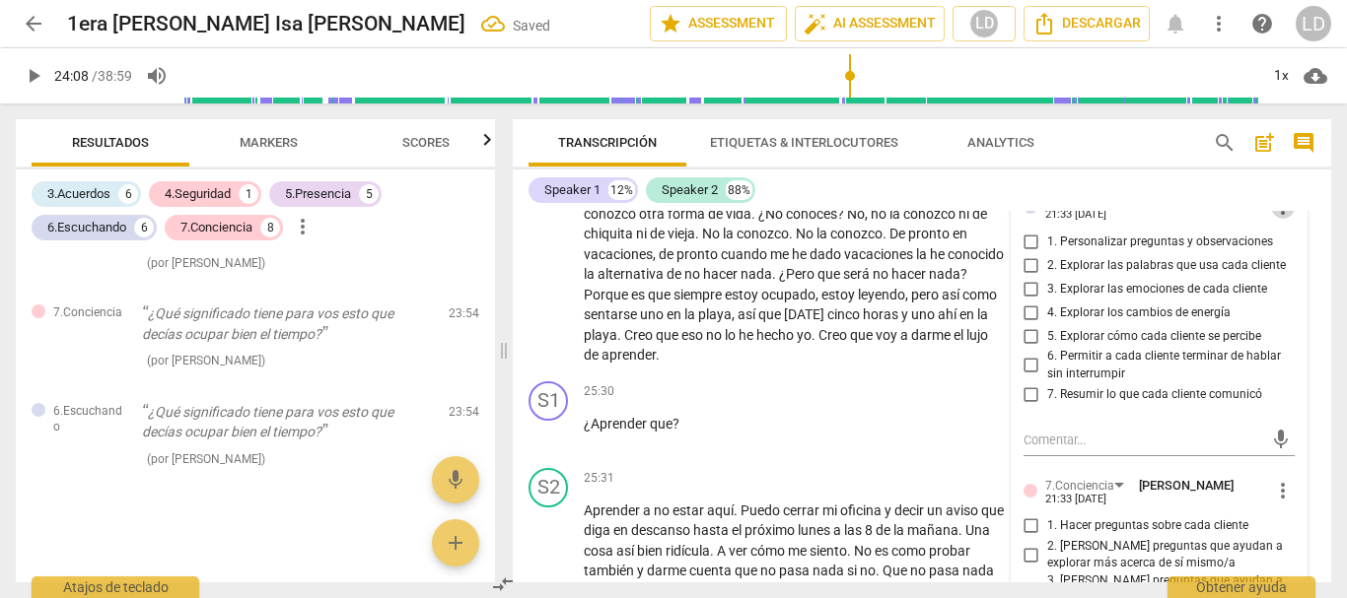
click at [1278, 219] on span "more_vert" at bounding box center [1283, 207] width 24 height 24
click at [1282, 327] on li "Borrar" at bounding box center [1297, 324] width 69 height 37
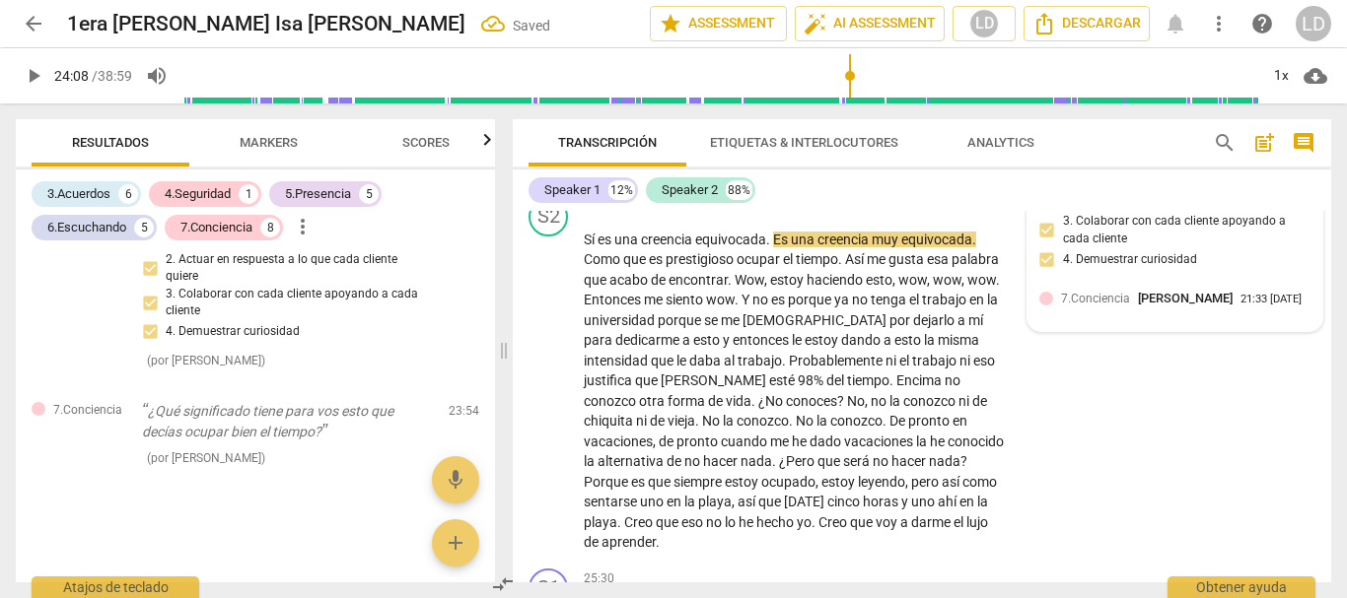
scroll to position [7235, 0]
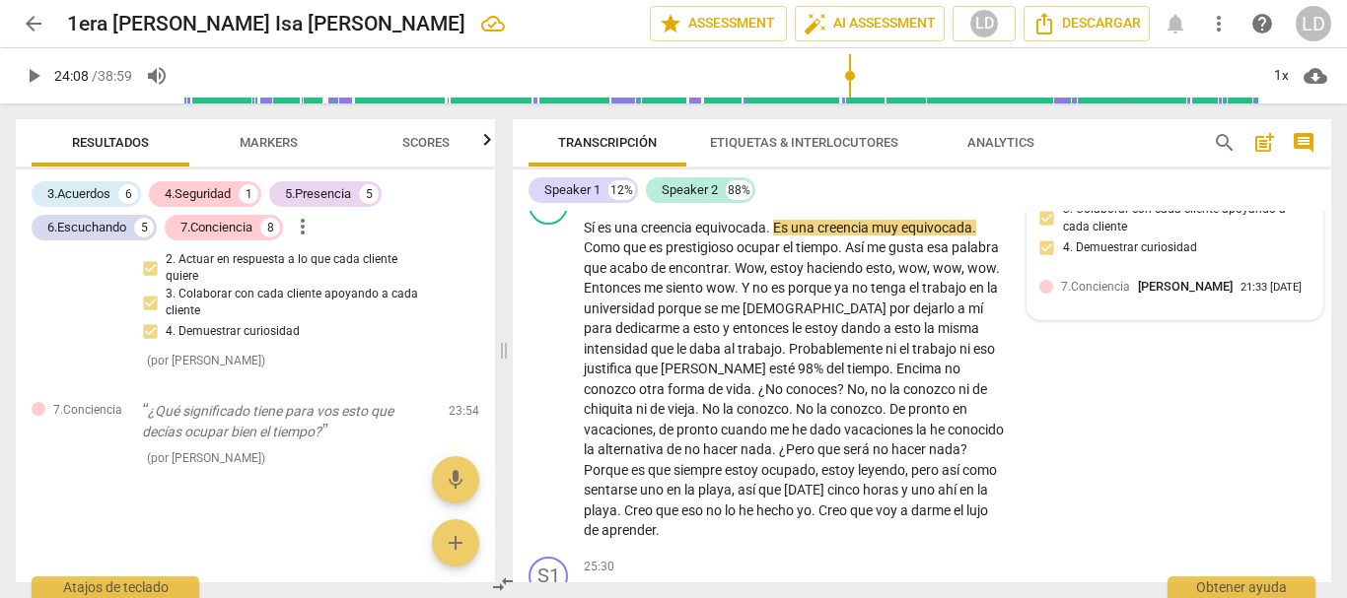
click at [1102, 294] on span "7.Conciencia" at bounding box center [1095, 287] width 69 height 14
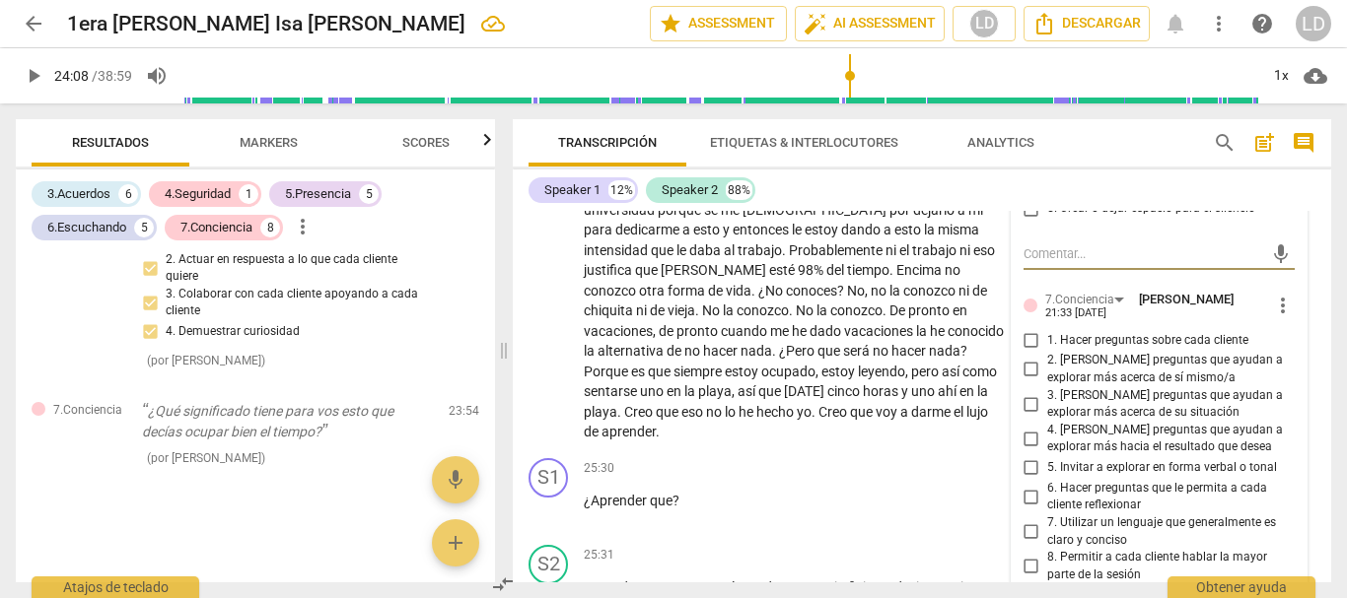
scroll to position [7531, 0]
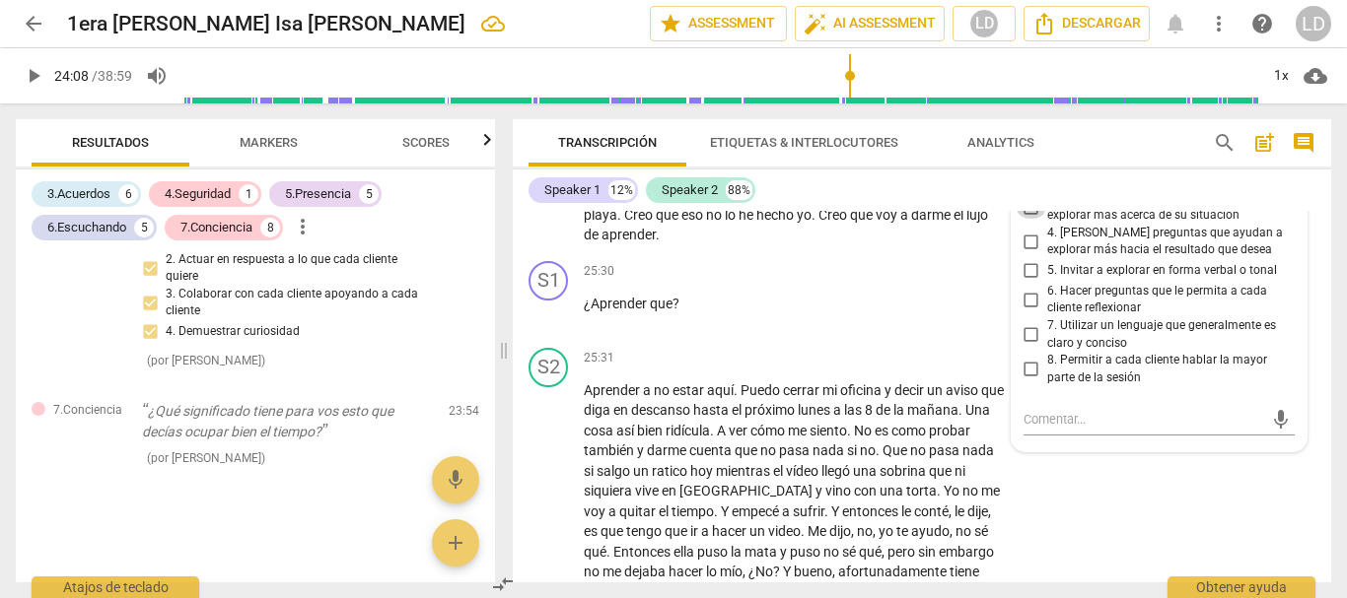
click at [1024, 219] on input "3. [PERSON_NAME] preguntas que ayudan a explorar más acerca de su situación" at bounding box center [1031, 207] width 32 height 24
checkbox input "true"
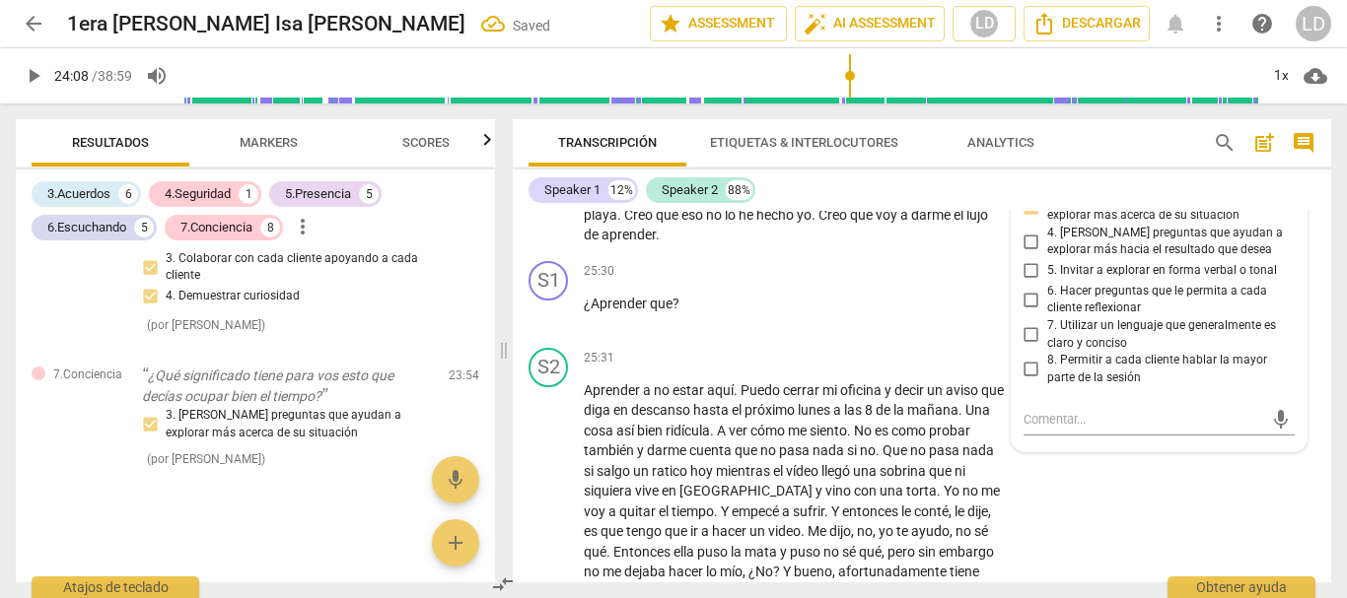
scroll to position [5040, 0]
click at [1026, 312] on input "6. Hacer preguntas que le permita a cada cliente reflexionar" at bounding box center [1031, 300] width 32 height 24
checkbox input "true"
click at [1314, 203] on div "Speaker 1 12% Speaker 2 88%" at bounding box center [921, 191] width 787 height 34
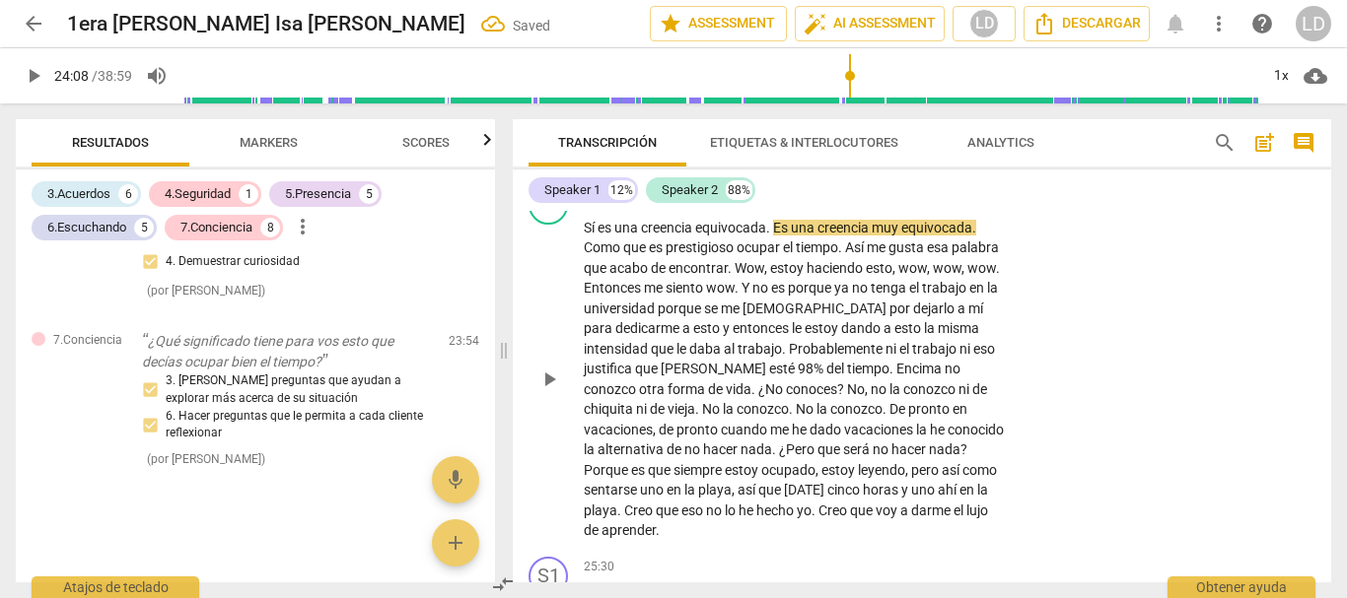
scroll to position [5075, 0]
click at [24, 75] on span "play_arrow" at bounding box center [34, 76] width 24 height 24
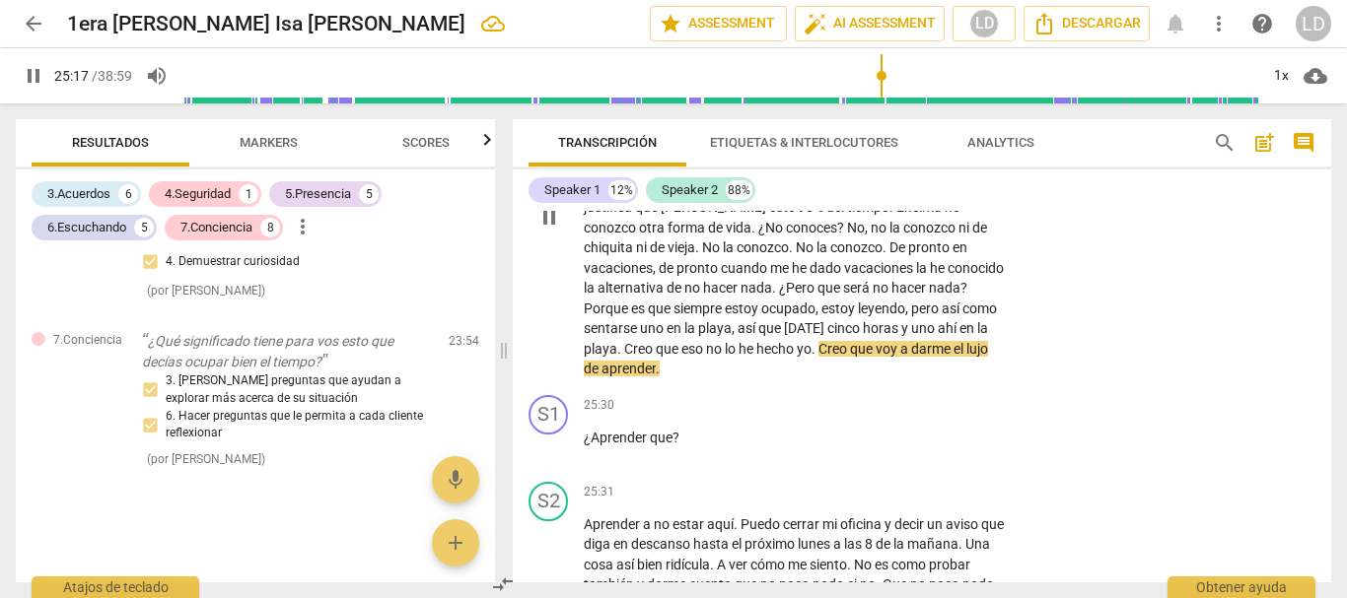
scroll to position [7432, 0]
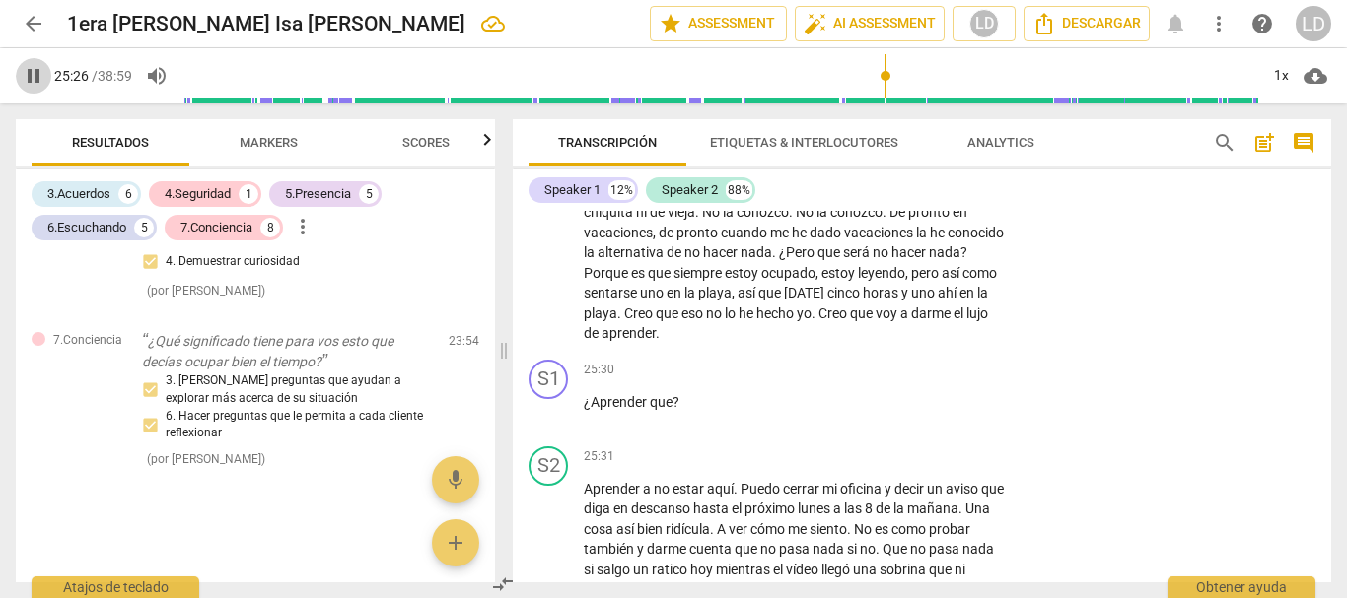
click at [29, 71] on span "pause" at bounding box center [34, 76] width 24 height 24
type input "1527"
click at [963, 380] on p "Add competency" at bounding box center [944, 371] width 94 height 18
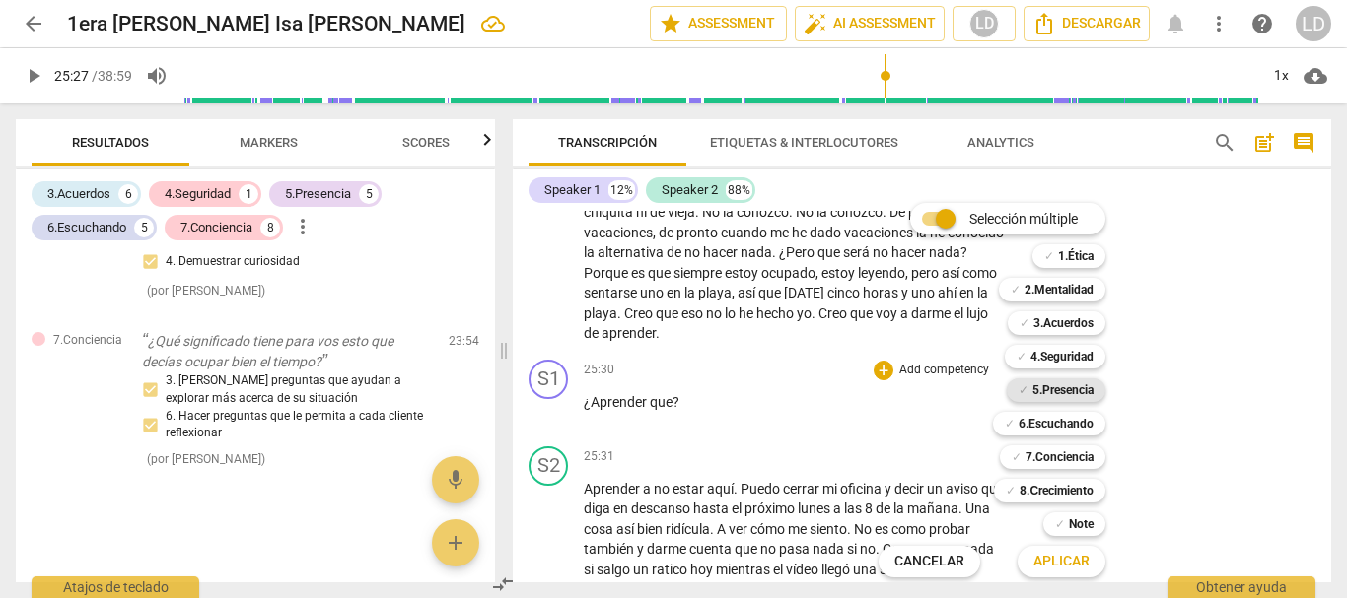
click at [1076, 393] on b "5.Presencia" at bounding box center [1062, 391] width 61 height 24
click at [1078, 426] on b "6.Escuchando" at bounding box center [1055, 424] width 75 height 24
click at [1080, 455] on b "7.Conciencia" at bounding box center [1059, 458] width 68 height 24
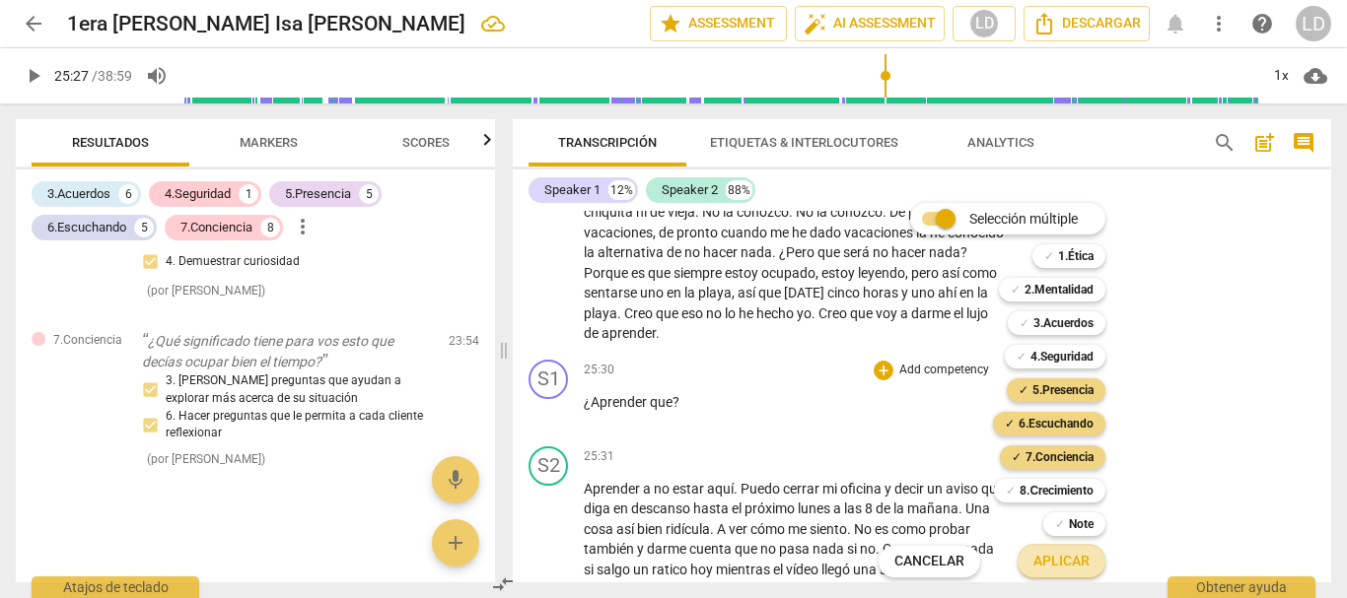
click at [1079, 555] on span "Aplicar" at bounding box center [1061, 562] width 56 height 20
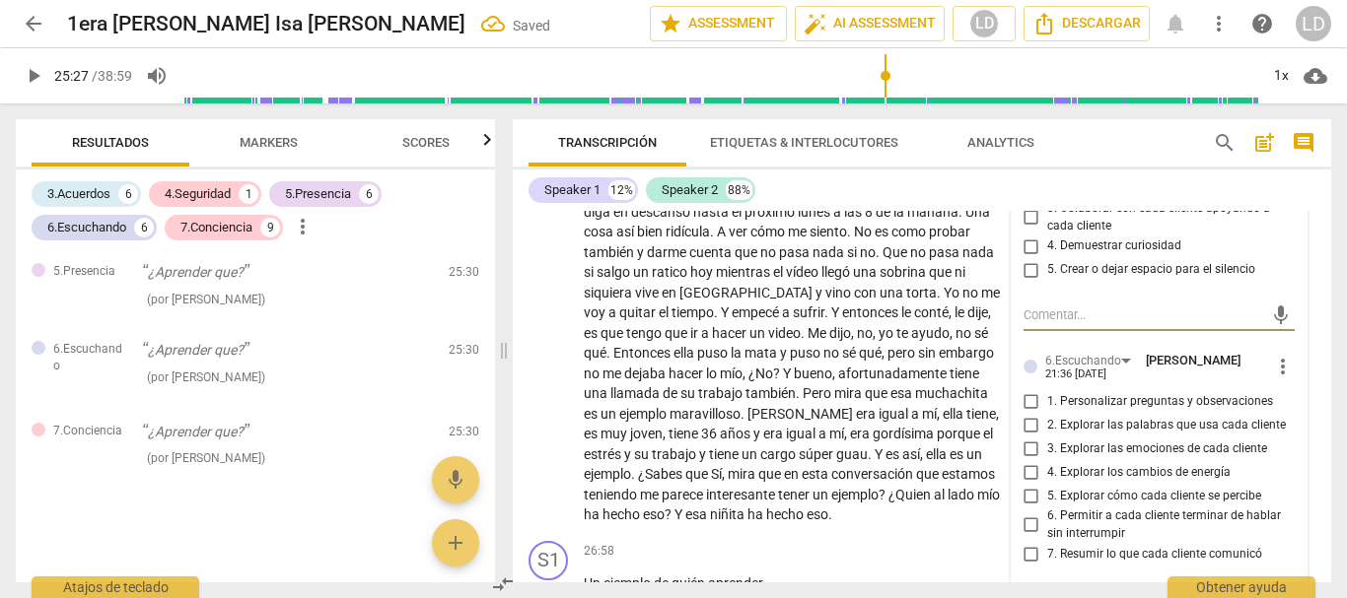
scroll to position [7634, 0]
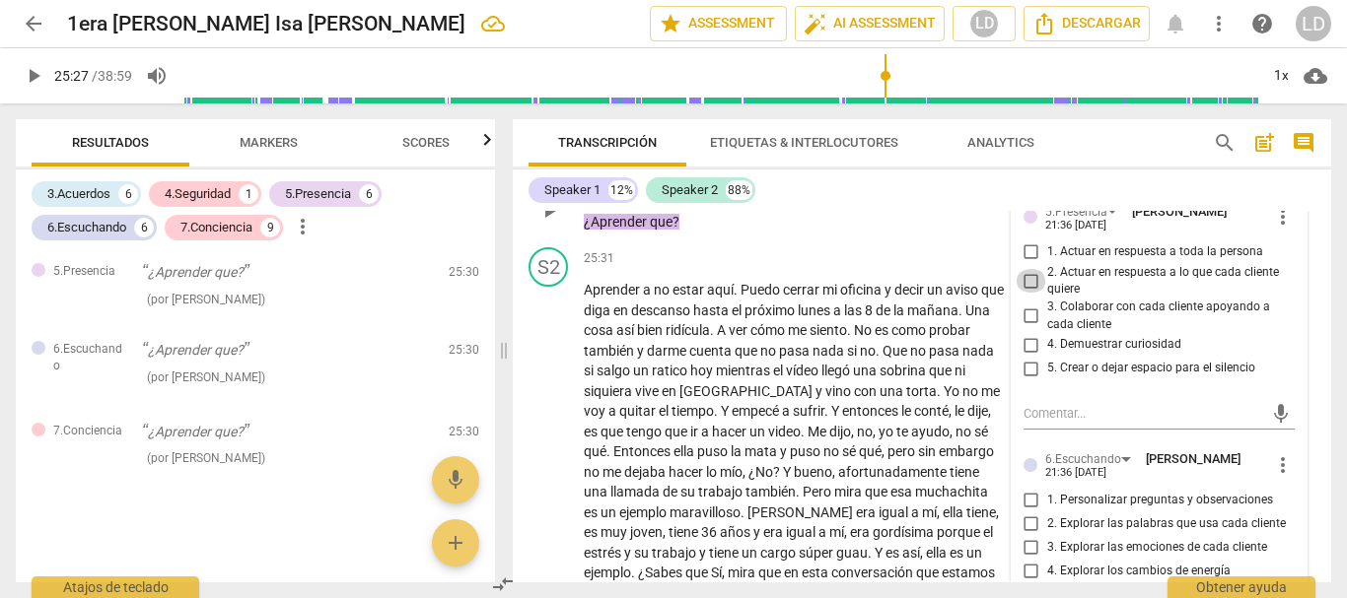
click at [1027, 293] on input "2. Actuar en respuesta a lo que cada cliente quiere" at bounding box center [1031, 281] width 32 height 24
checkbox input "true"
click at [1029, 264] on input "1. Actuar en respuesta a toda la persona" at bounding box center [1031, 253] width 32 height 24
checkbox input "true"
click at [1036, 357] on input "4. Demuestrar curiosidad" at bounding box center [1031, 345] width 32 height 24
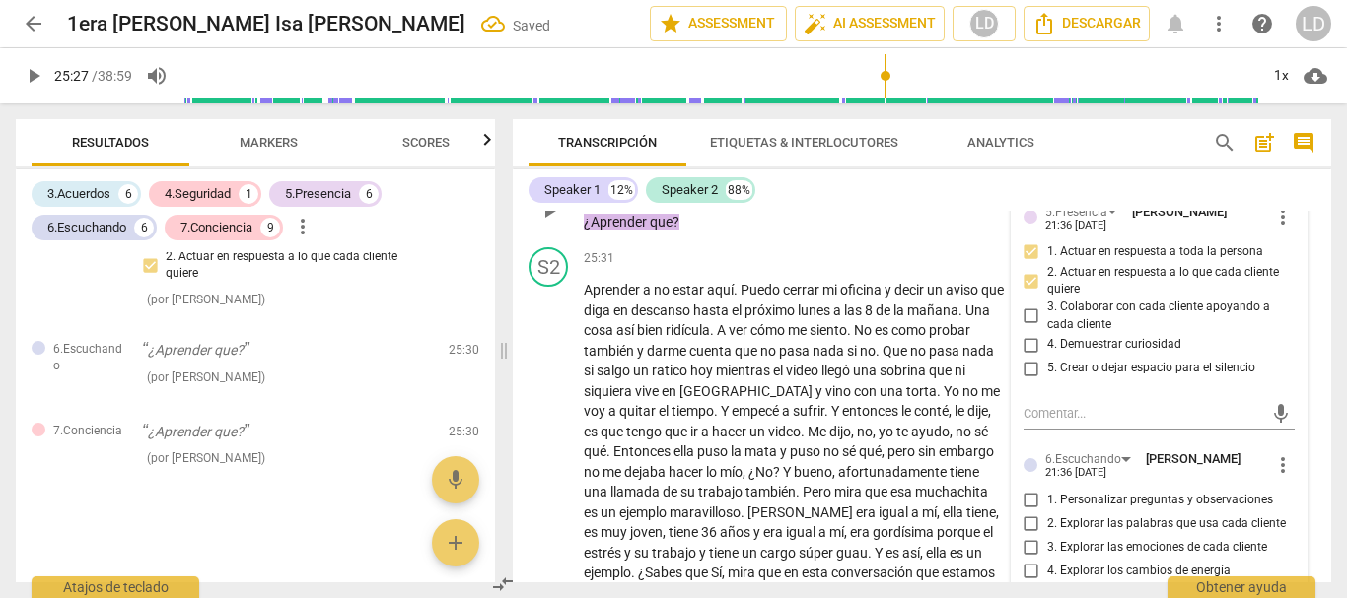
checkbox input "true"
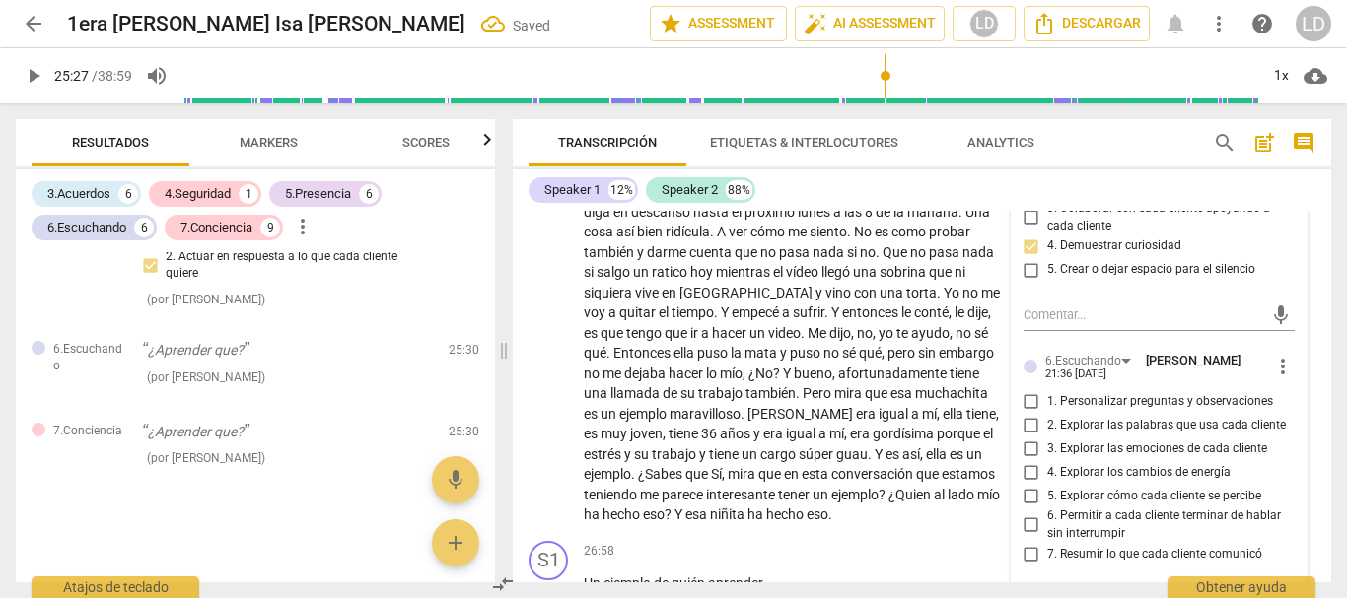
scroll to position [7831, 0]
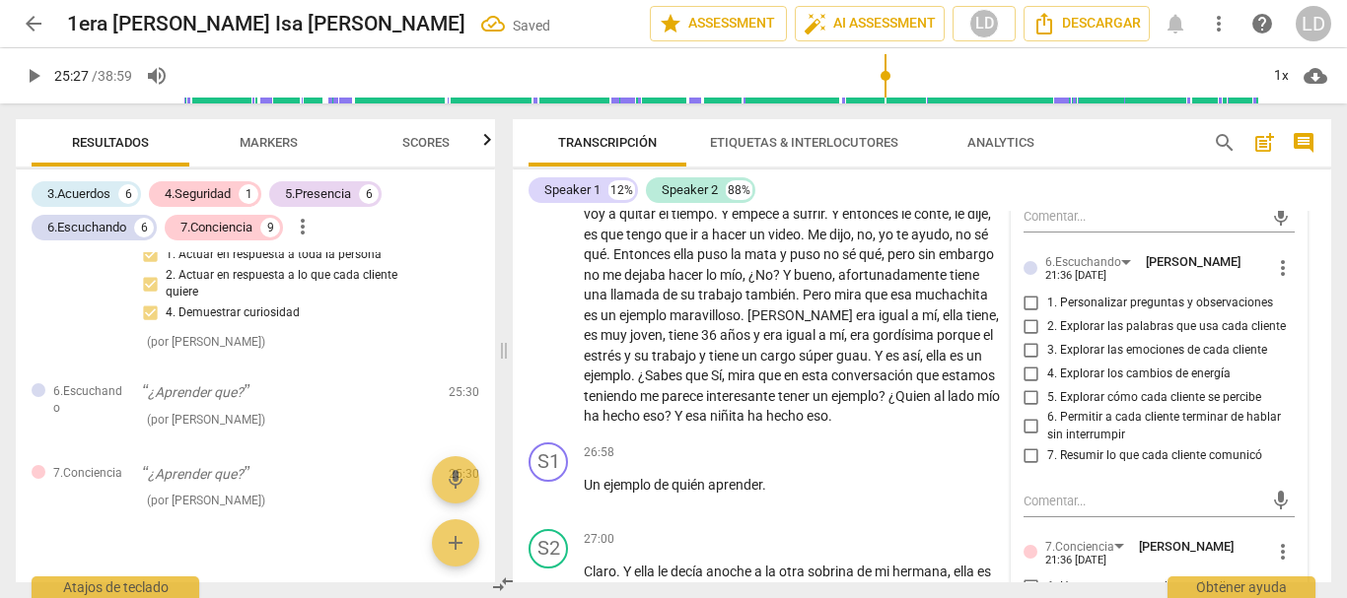
click at [1030, 314] on input "1. Personalizar preguntas y observaciones" at bounding box center [1031, 303] width 32 height 24
checkbox input "true"
drag, startPoint x: 1028, startPoint y: 403, endPoint x: 1041, endPoint y: 464, distance: 62.4
click at [1027, 338] on input "2. Explorar las palabras que usa cada cliente" at bounding box center [1031, 326] width 32 height 24
checkbox input "true"
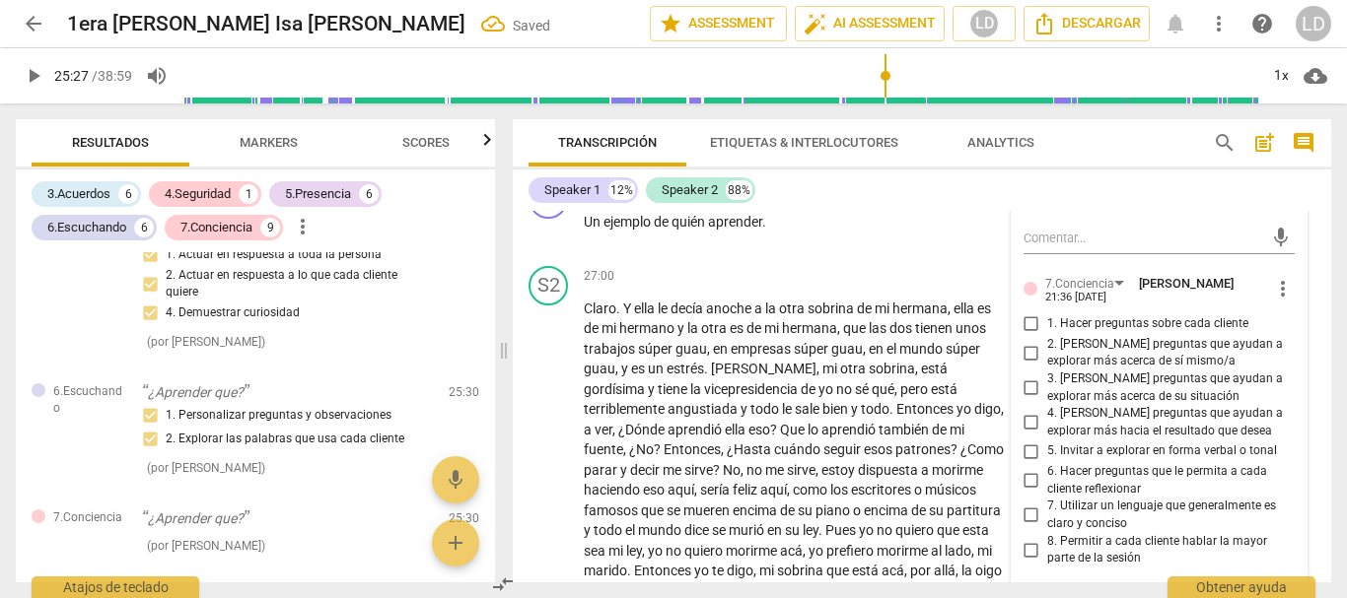
scroll to position [8127, 0]
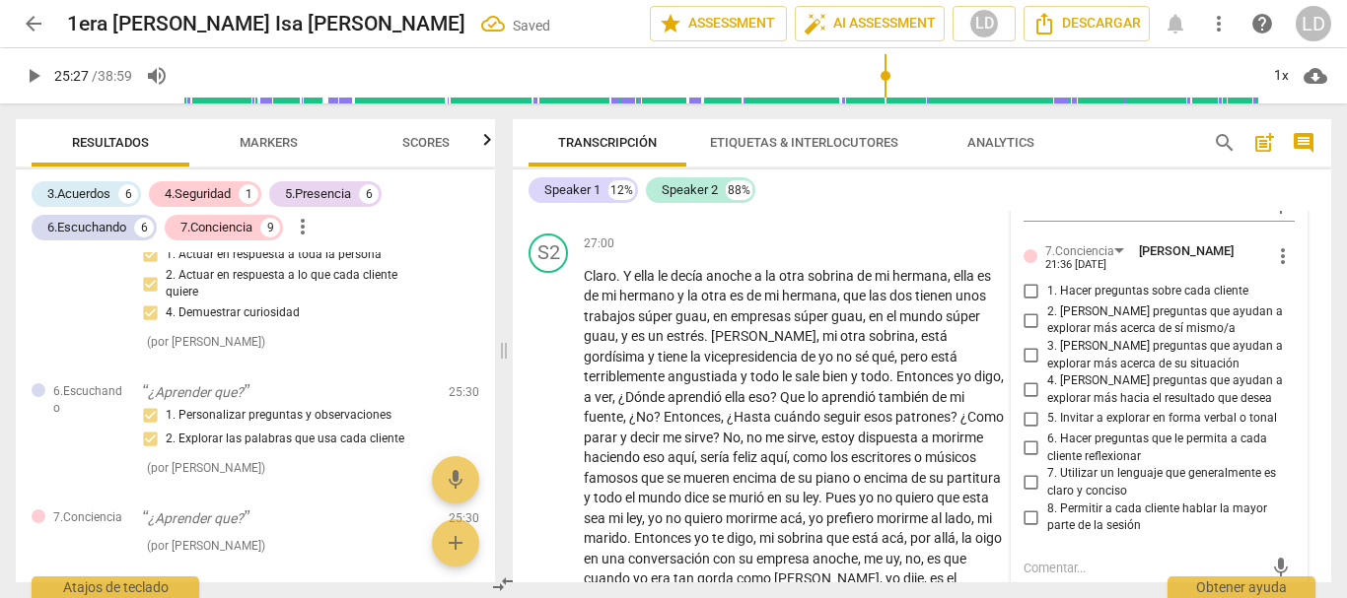
click at [1029, 304] on input "1. Hacer preguntas sobre cada cliente" at bounding box center [1031, 292] width 32 height 24
checkbox input "true"
click at [1023, 332] on input "2. [PERSON_NAME] preguntas que ayudan a explorar más acerca de sí mismo/a" at bounding box center [1031, 321] width 32 height 24
checkbox input "true"
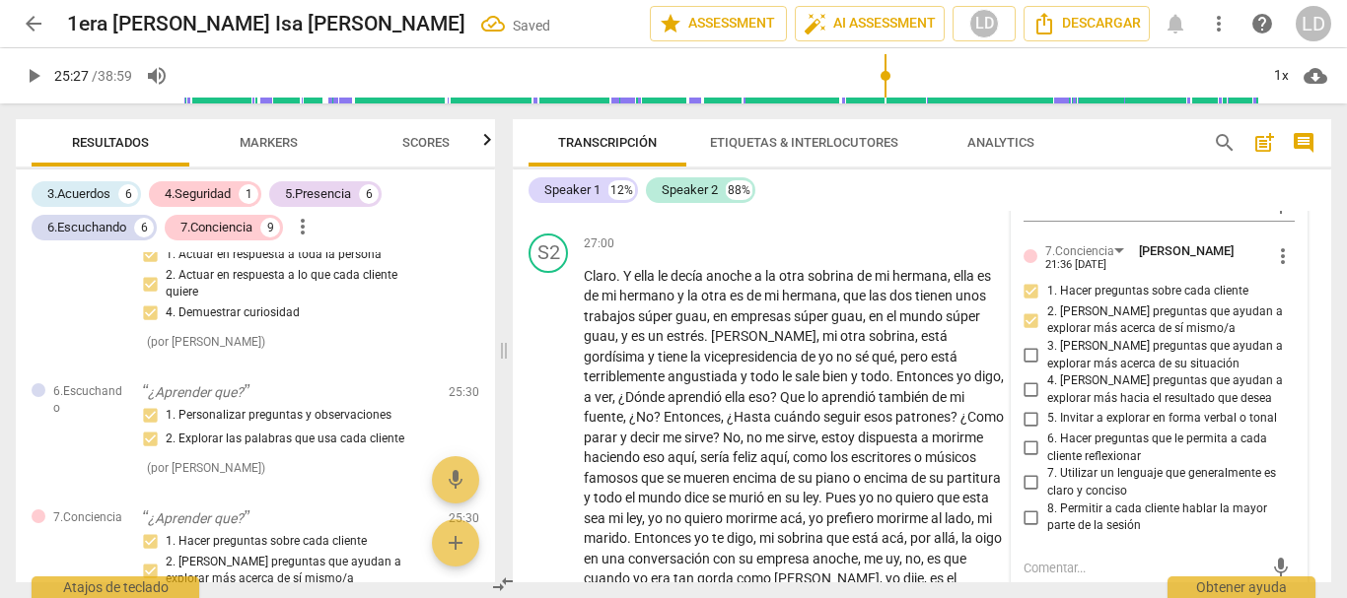
click at [1027, 460] on input "6. Hacer preguntas que le permita a cada cliente reflexionar" at bounding box center [1031, 449] width 32 height 24
checkbox input "true"
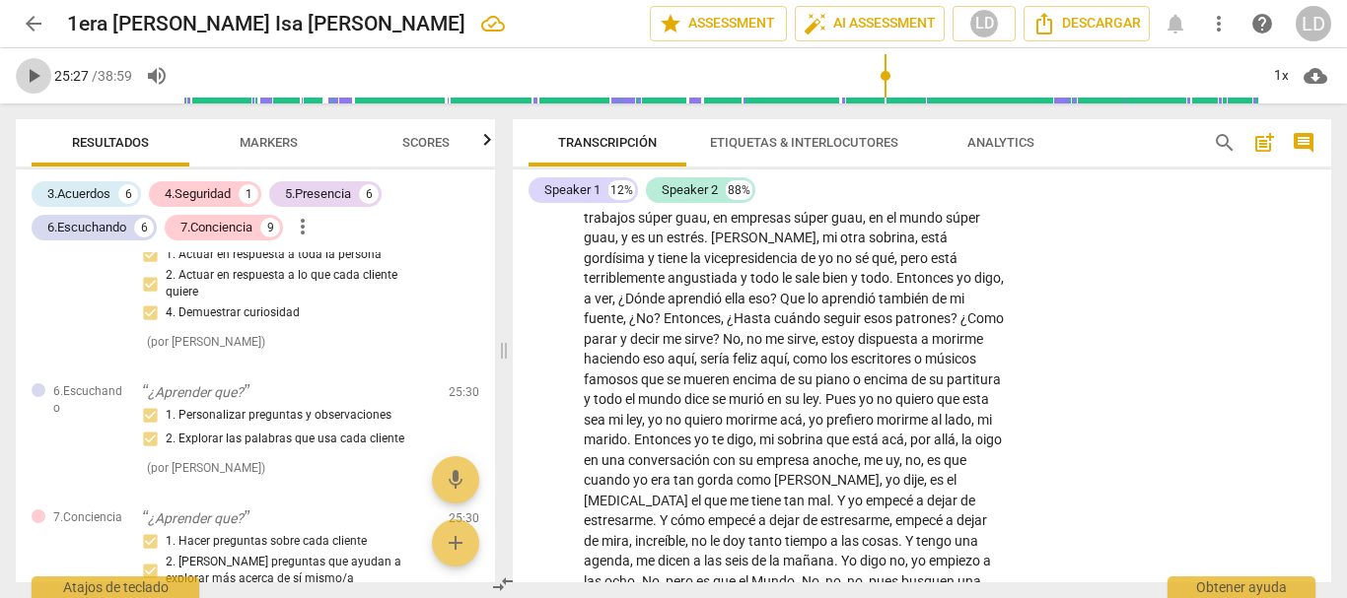
click at [30, 73] on span "play_arrow" at bounding box center [34, 76] width 24 height 24
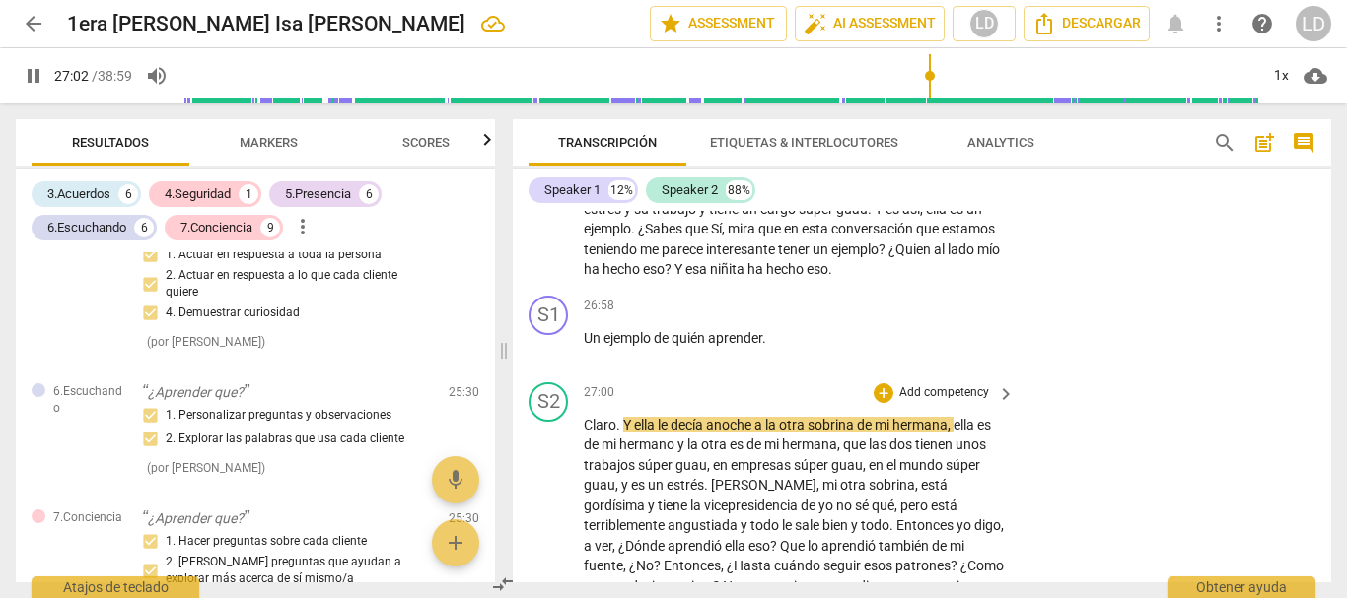
scroll to position [7968, 0]
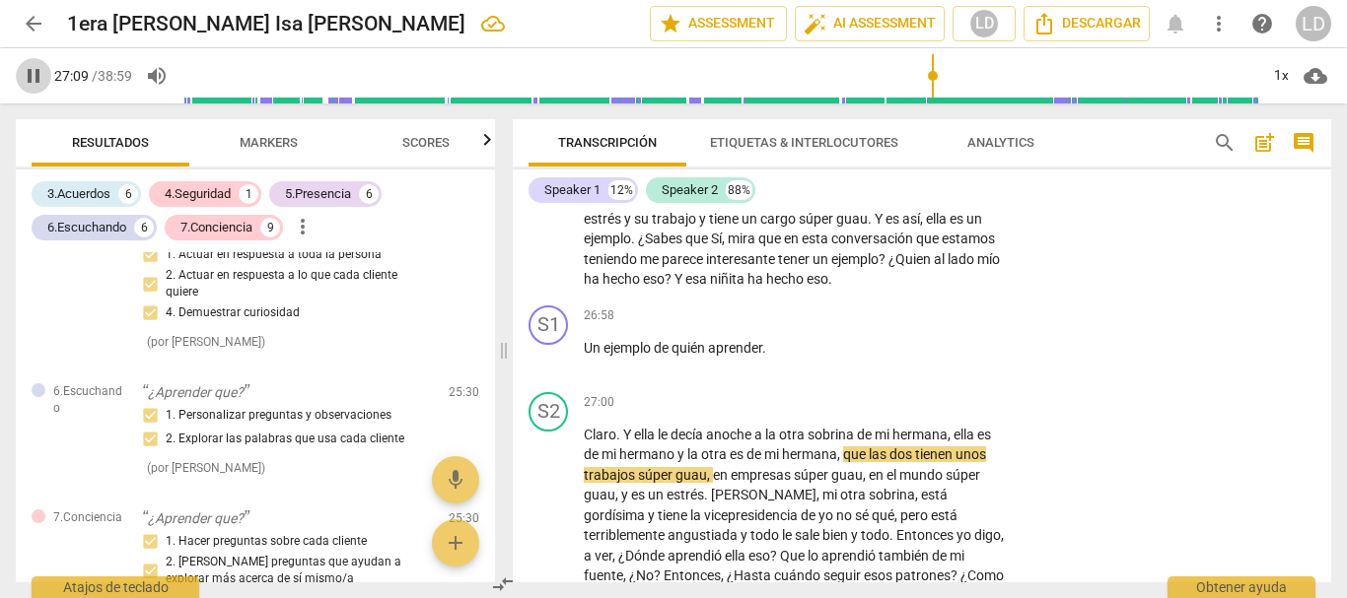
click at [35, 69] on span "pause" at bounding box center [34, 76] width 24 height 24
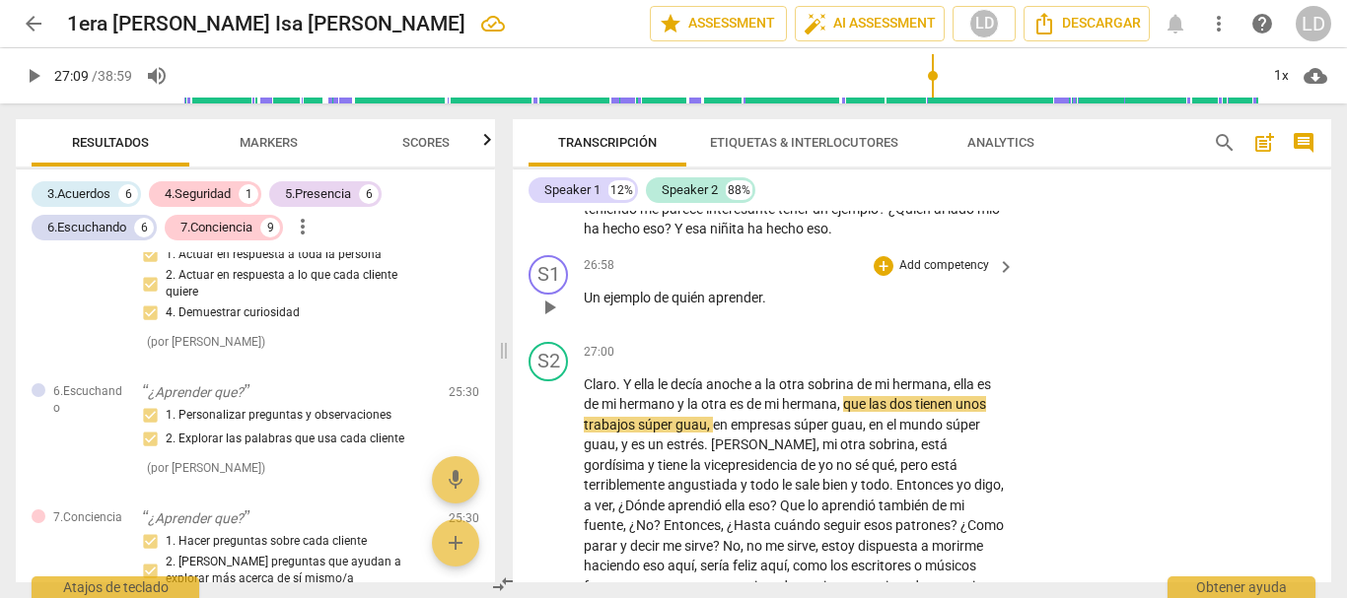
scroll to position [8067, 0]
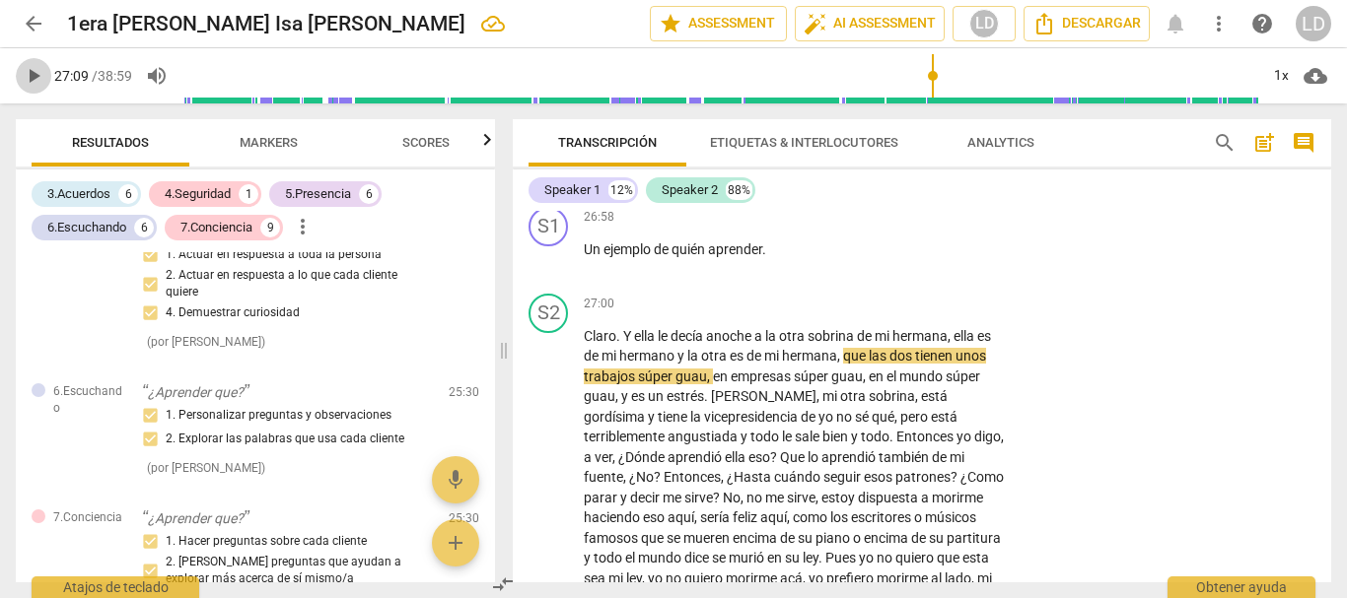
drag, startPoint x: 41, startPoint y: 72, endPoint x: 265, endPoint y: 138, distance: 233.3
click at [40, 72] on span "play_arrow" at bounding box center [34, 76] width 24 height 24
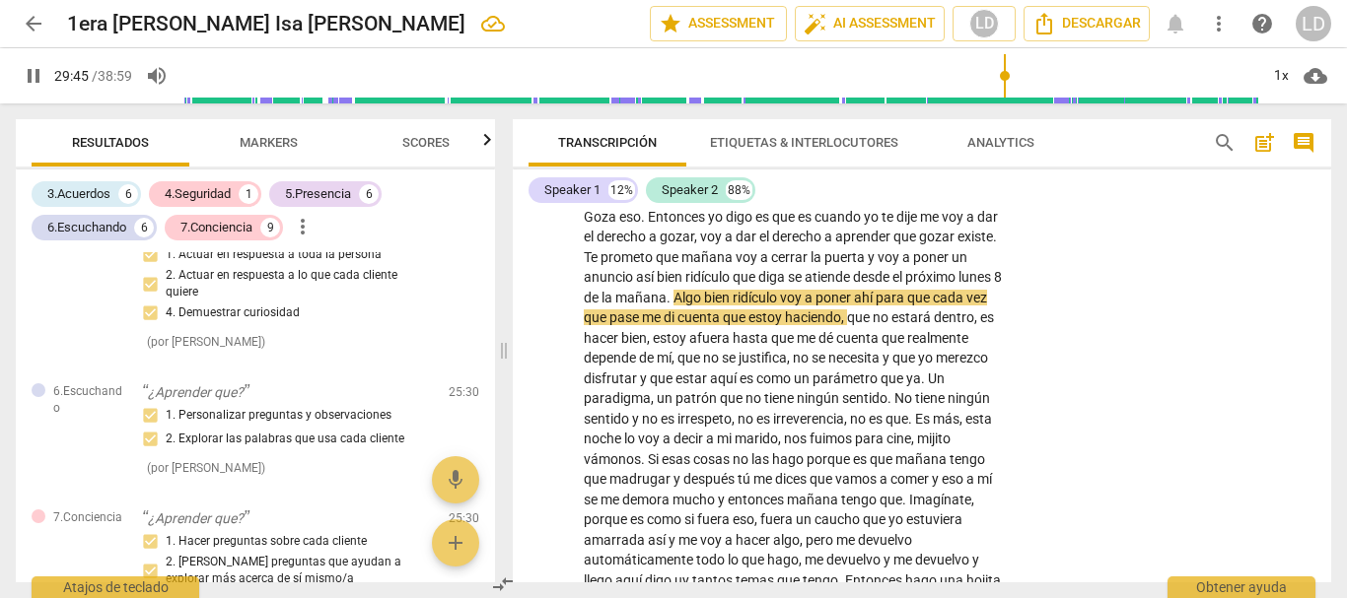
scroll to position [8855, 0]
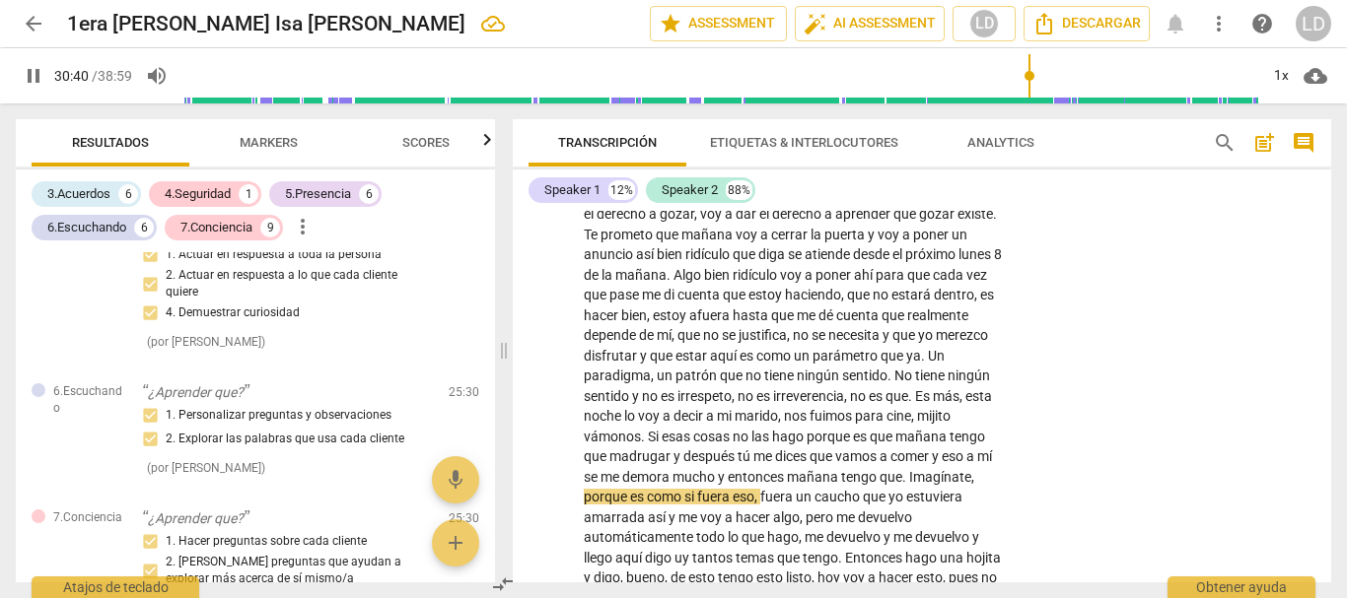
click at [30, 73] on span "pause" at bounding box center [34, 76] width 24 height 24
click at [34, 70] on span "play_arrow" at bounding box center [34, 76] width 24 height 24
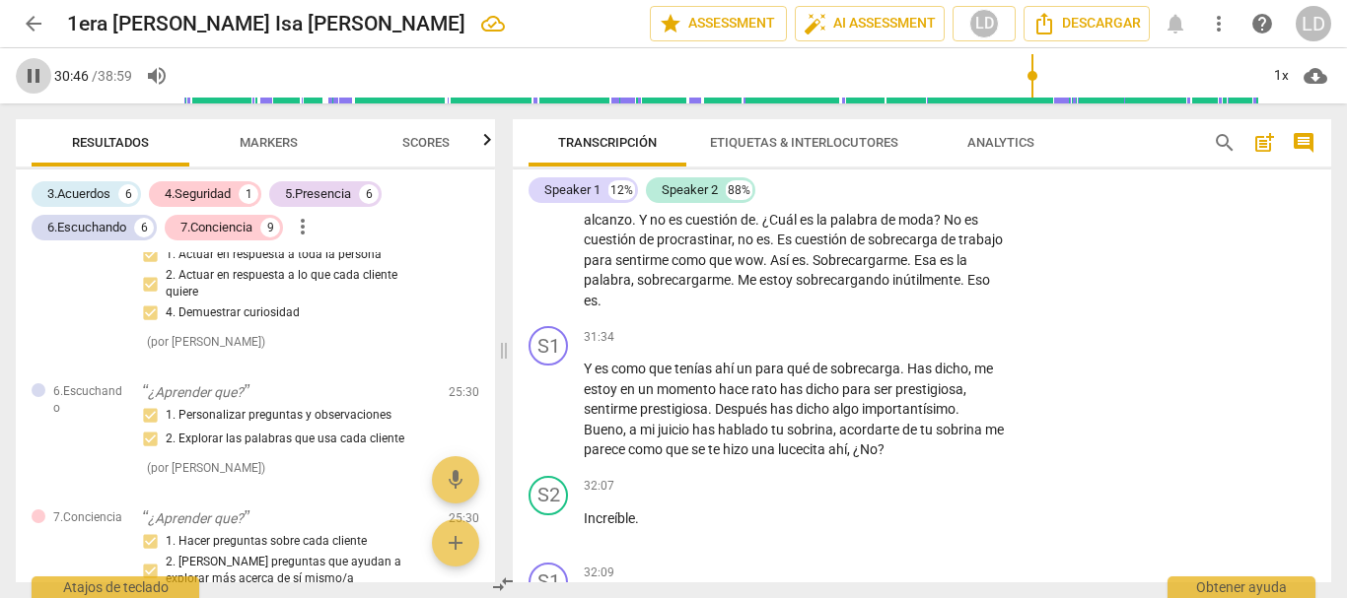
click at [28, 69] on span "pause" at bounding box center [34, 76] width 24 height 24
click at [27, 73] on span "play_arrow" at bounding box center [34, 76] width 24 height 24
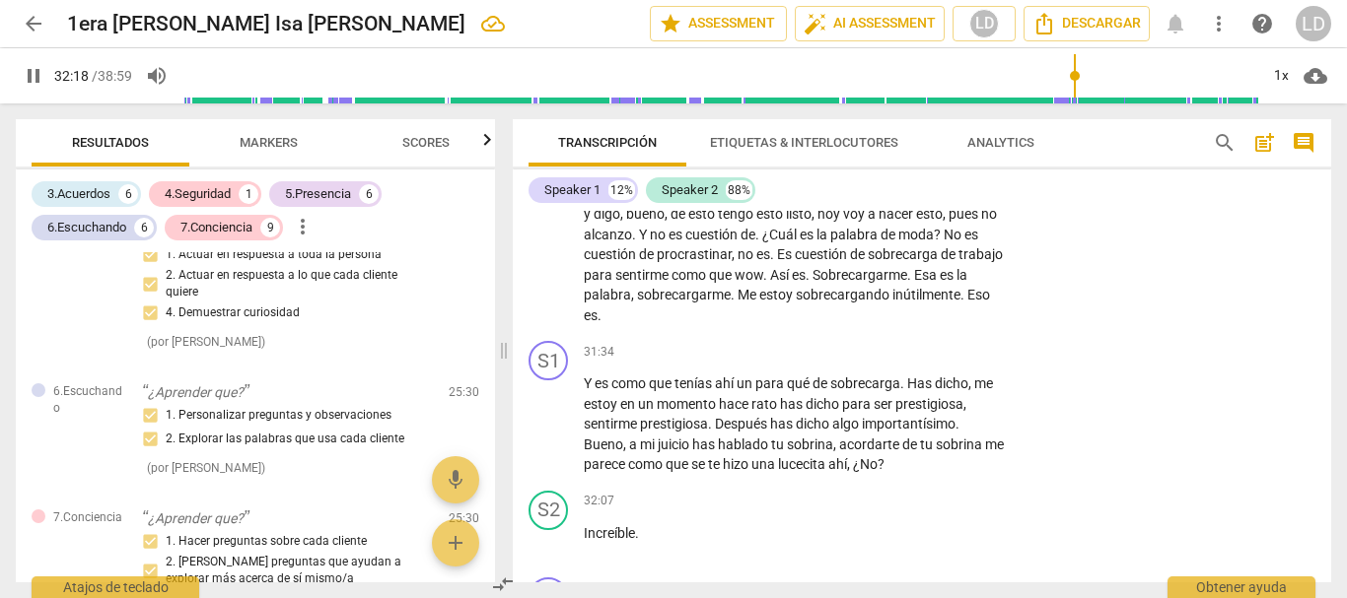
scroll to position [9416, 0]
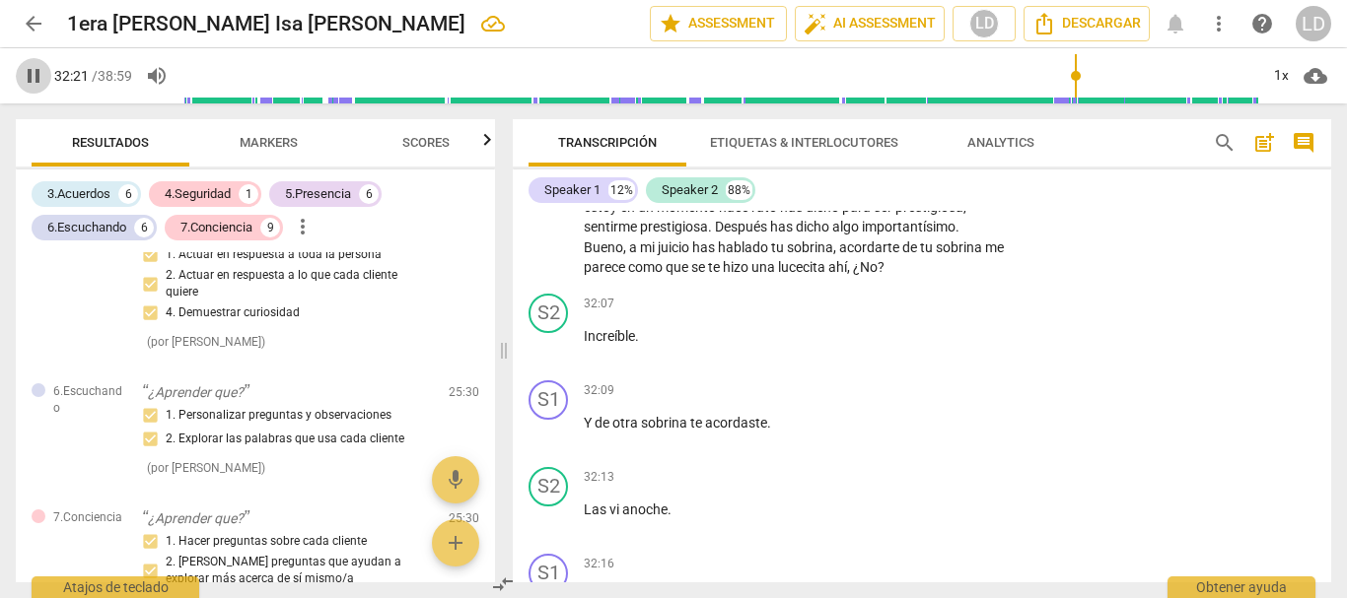
click at [35, 77] on span "pause" at bounding box center [34, 76] width 24 height 24
type input "1942"
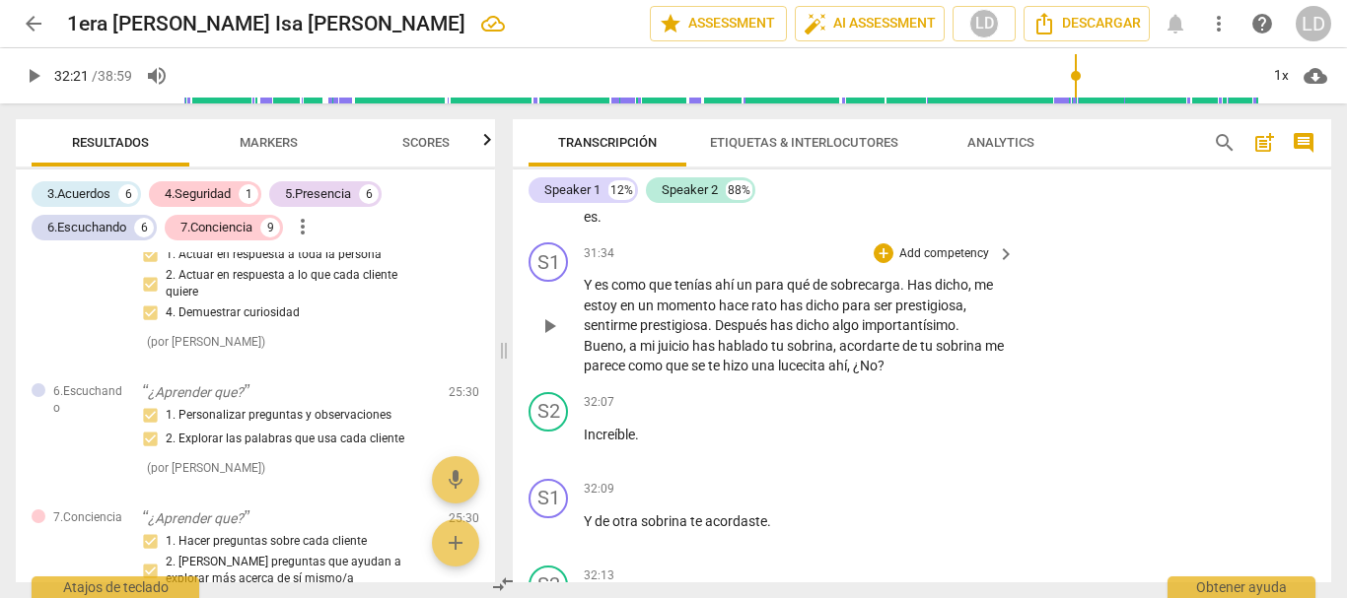
click at [928, 263] on p "Add competency" at bounding box center [944, 254] width 94 height 18
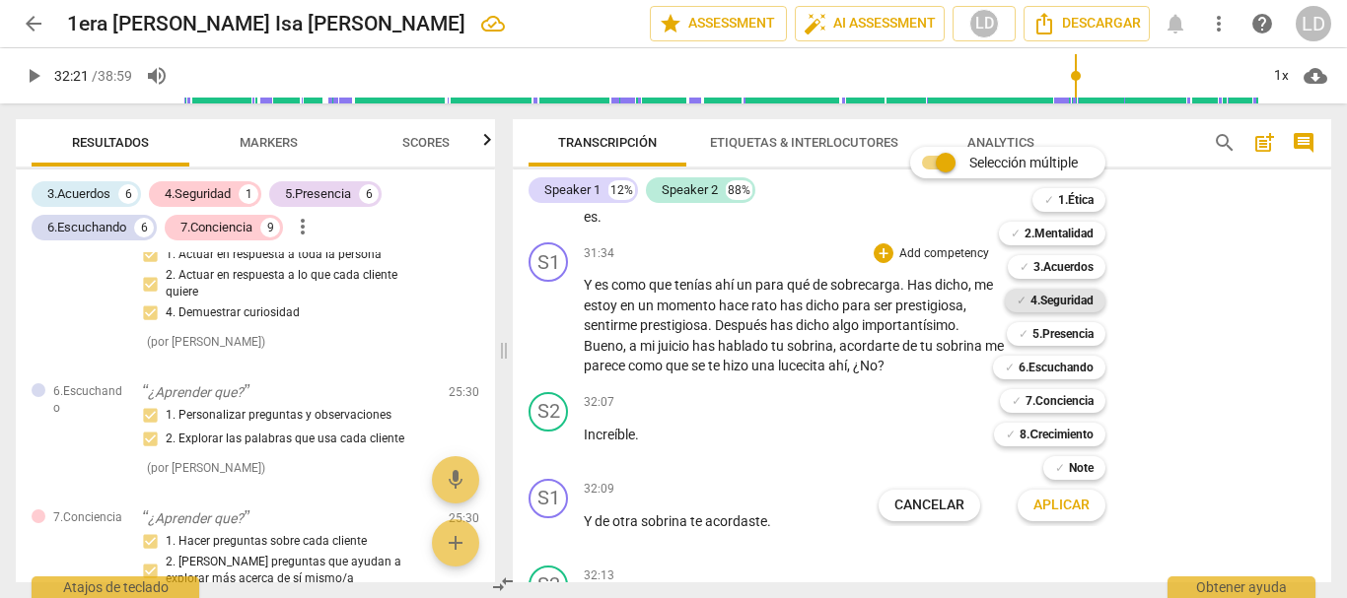
click at [1065, 302] on b "4.Seguridad" at bounding box center [1061, 301] width 63 height 24
click at [1062, 338] on b "5.Presencia" at bounding box center [1062, 334] width 61 height 24
click at [1068, 363] on b "6.Escuchando" at bounding box center [1055, 368] width 75 height 24
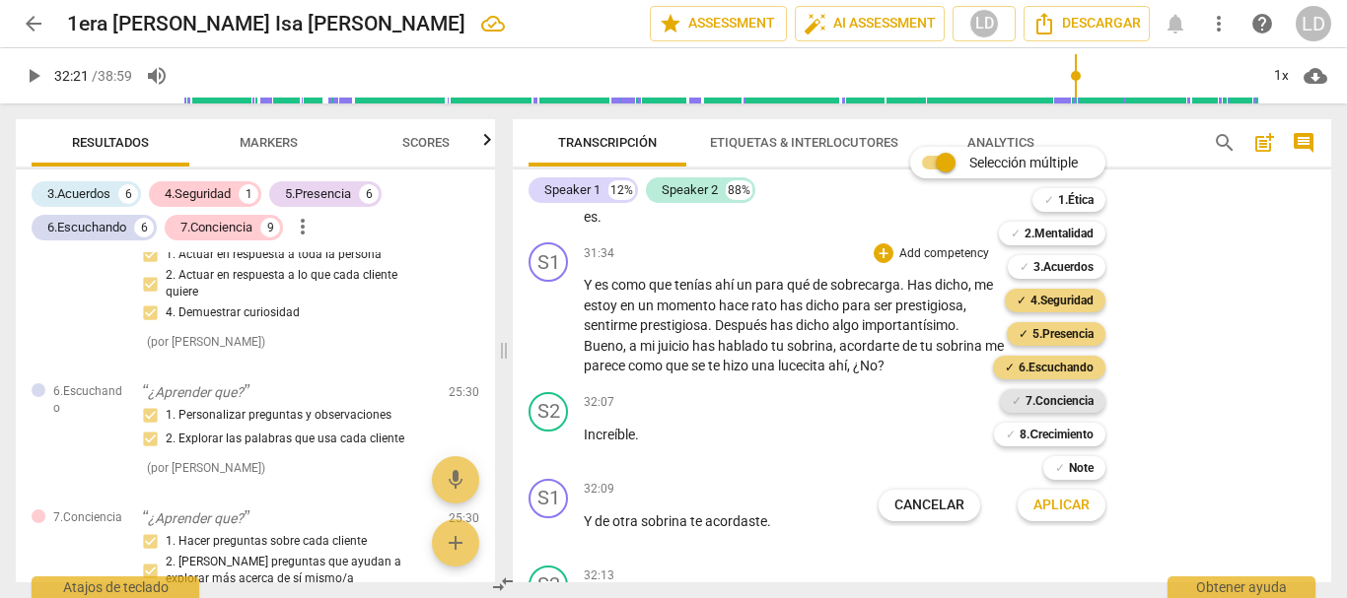
click at [1067, 397] on b "7.Conciencia" at bounding box center [1059, 401] width 68 height 24
click at [1071, 507] on span "Aplicar" at bounding box center [1061, 506] width 56 height 20
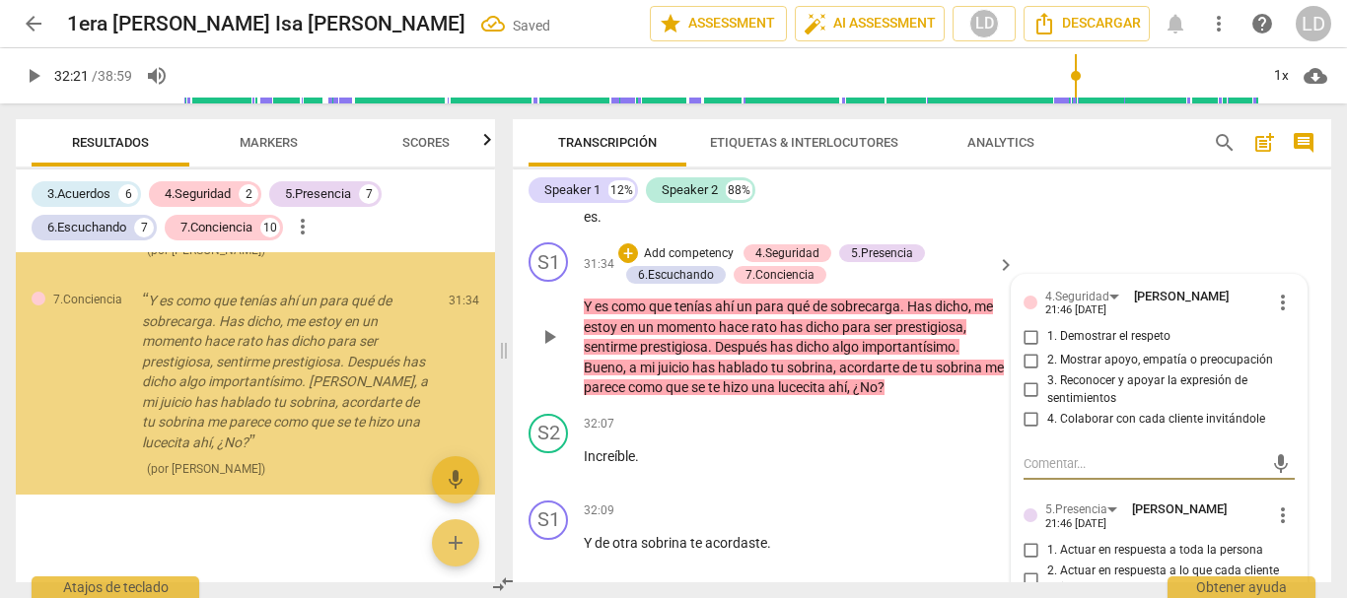
scroll to position [6368, 0]
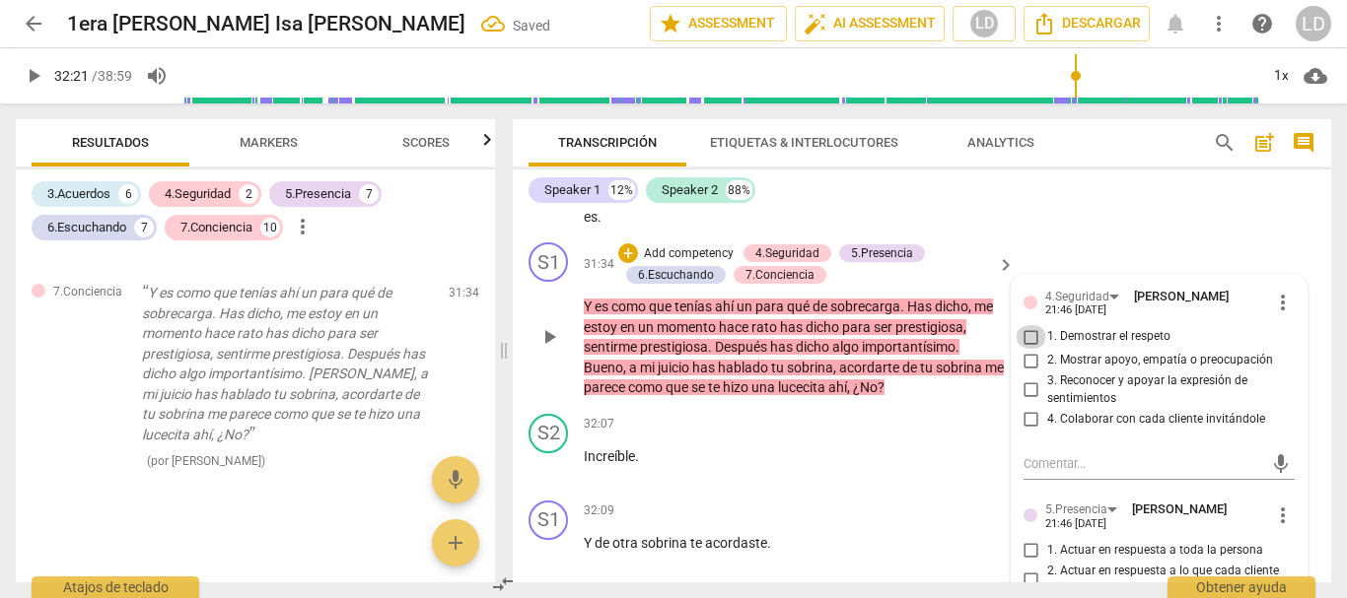
drag, startPoint x: 1018, startPoint y: 412, endPoint x: 1025, endPoint y: 432, distance: 20.9
click at [1018, 349] on input "1. Demostrar el respeto" at bounding box center [1031, 337] width 32 height 24
checkbox input "true"
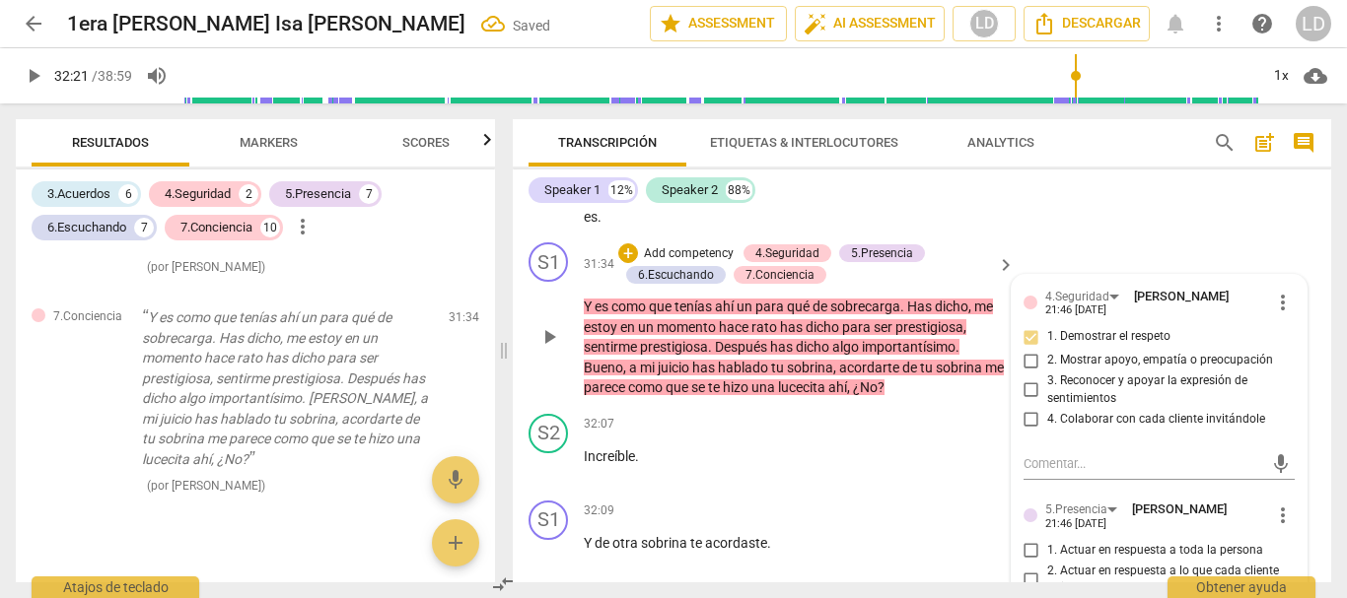
scroll to position [6393, 0]
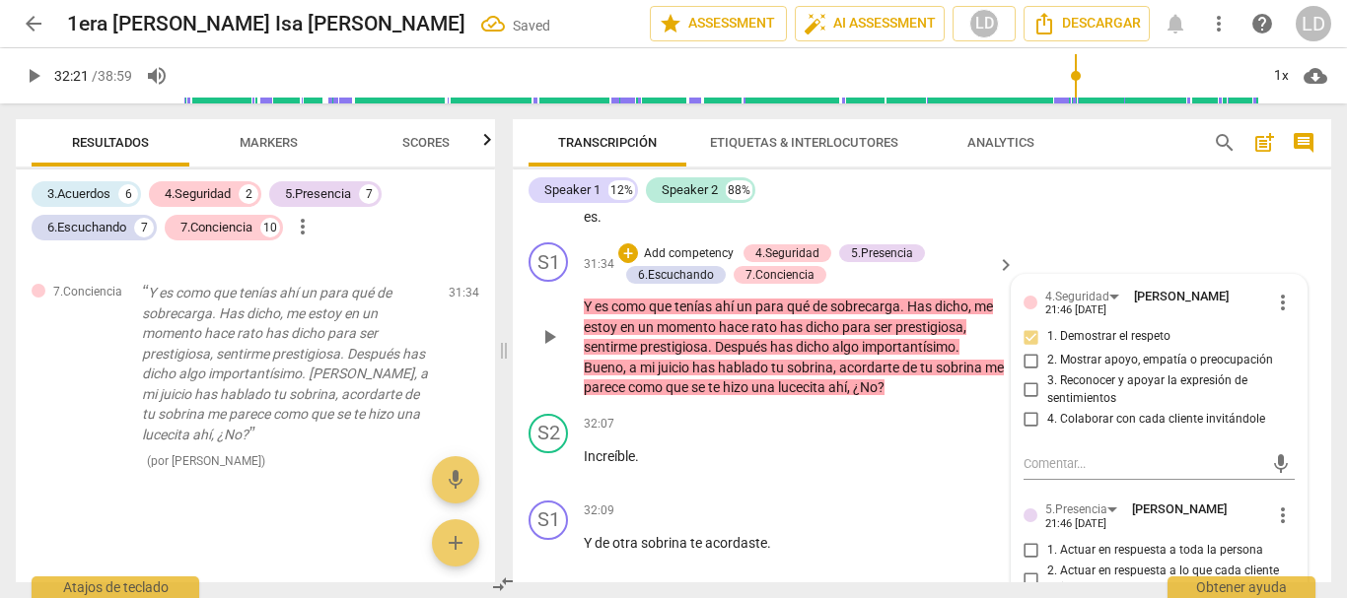
click at [1026, 373] on input "2. Mostrar apoyo, empatía o preocupación" at bounding box center [1031, 361] width 32 height 24
checkbox input "true"
drag, startPoint x: 1025, startPoint y: 465, endPoint x: 1105, endPoint y: 491, distance: 83.9
click at [1025, 402] on input "3. Reconocer y apoyar la expresión de sentimientos" at bounding box center [1031, 391] width 32 height 24
checkbox input "true"
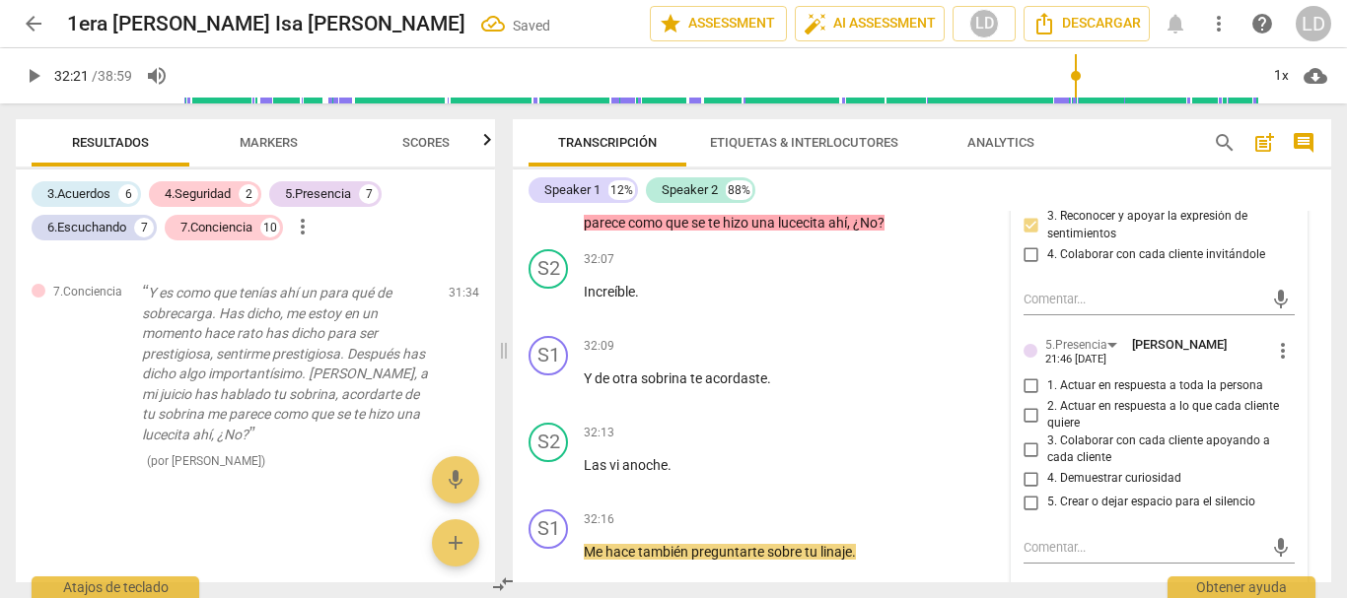
scroll to position [9515, 0]
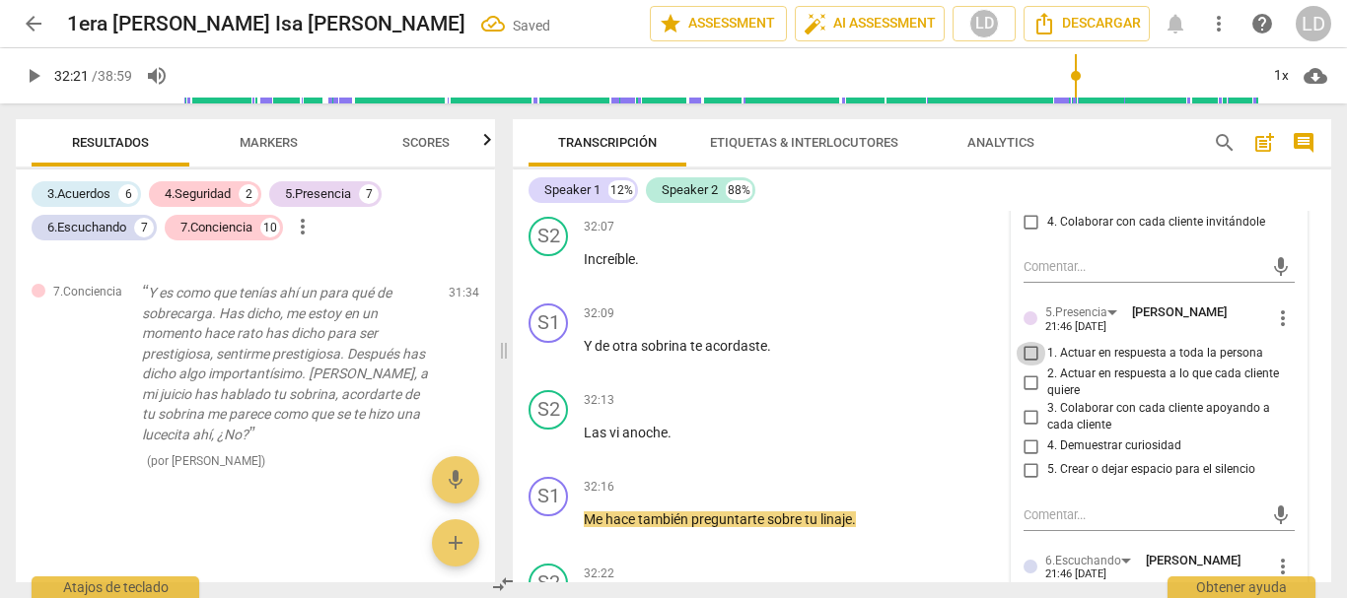
click at [1034, 366] on input "1. Actuar en respuesta a toda la persona" at bounding box center [1031, 354] width 32 height 24
checkbox input "true"
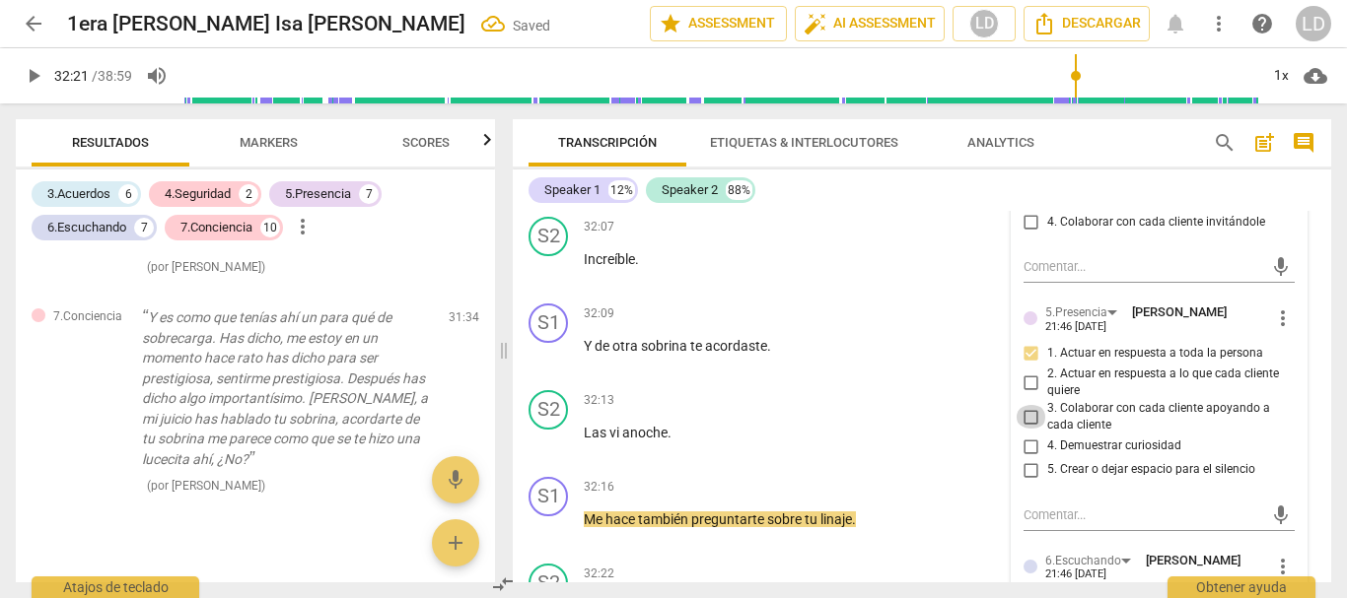
click at [1026, 429] on input "3. Colaborar con cada cliente apoyando a cada cliente" at bounding box center [1031, 417] width 32 height 24
checkbox input "true"
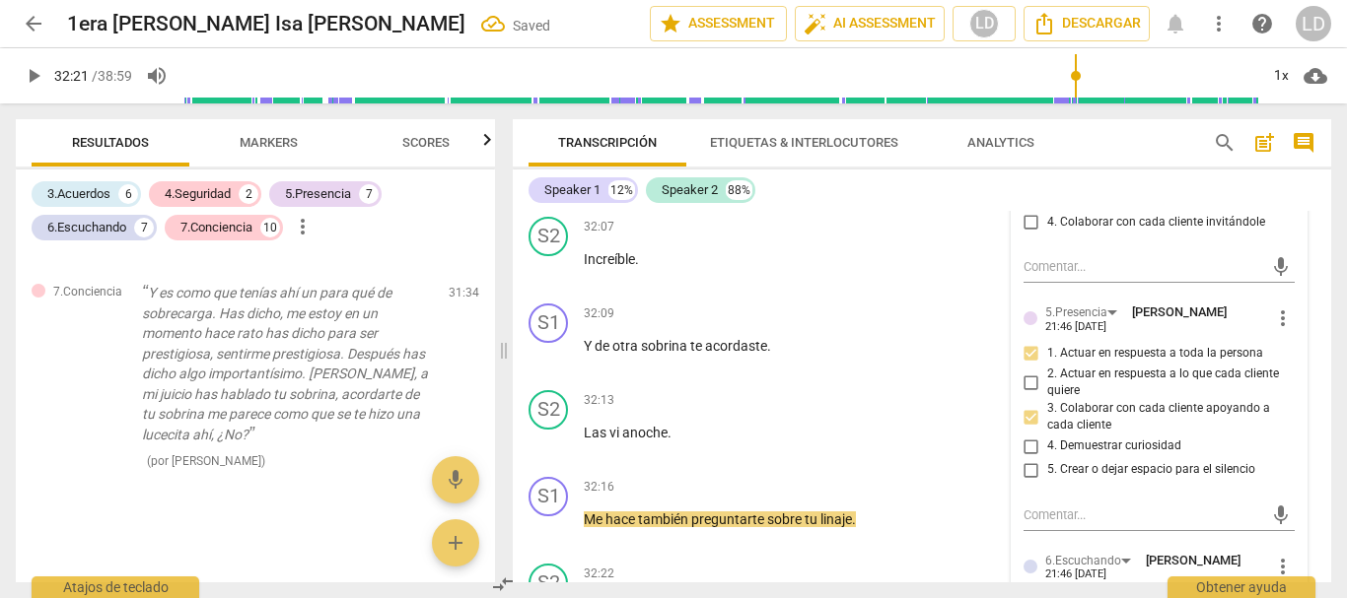
click at [1025, 458] on input "4. Demuestrar curiosidad" at bounding box center [1031, 447] width 32 height 24
checkbox input "true"
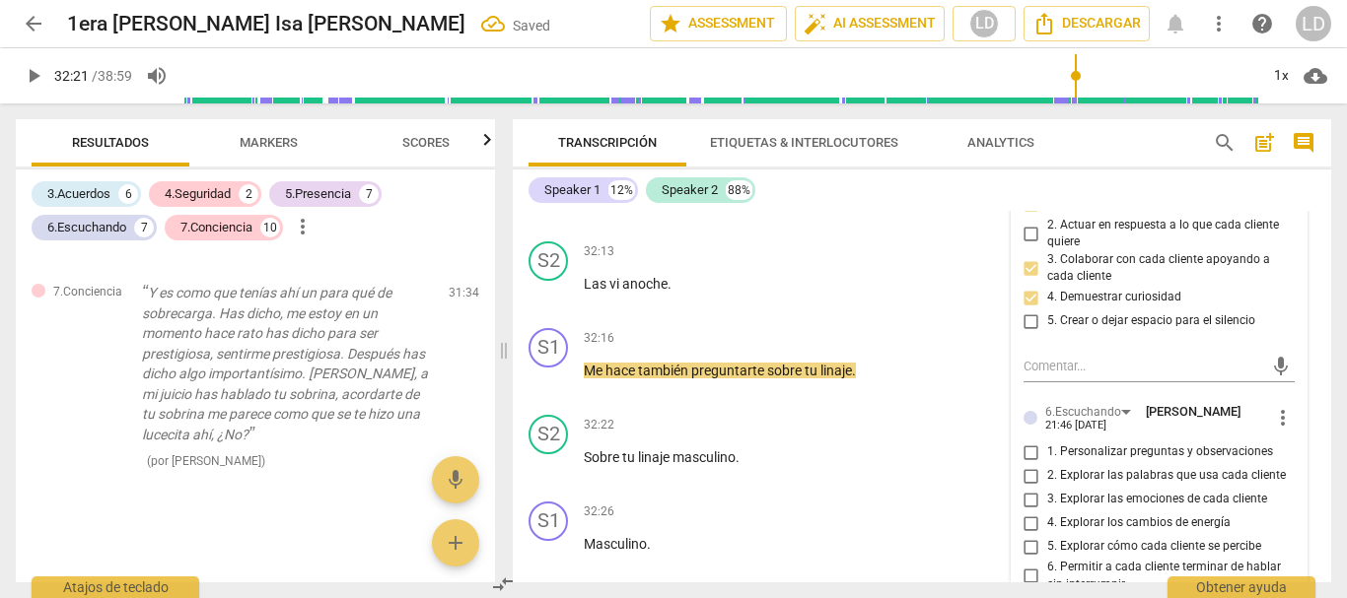
scroll to position [9712, 0]
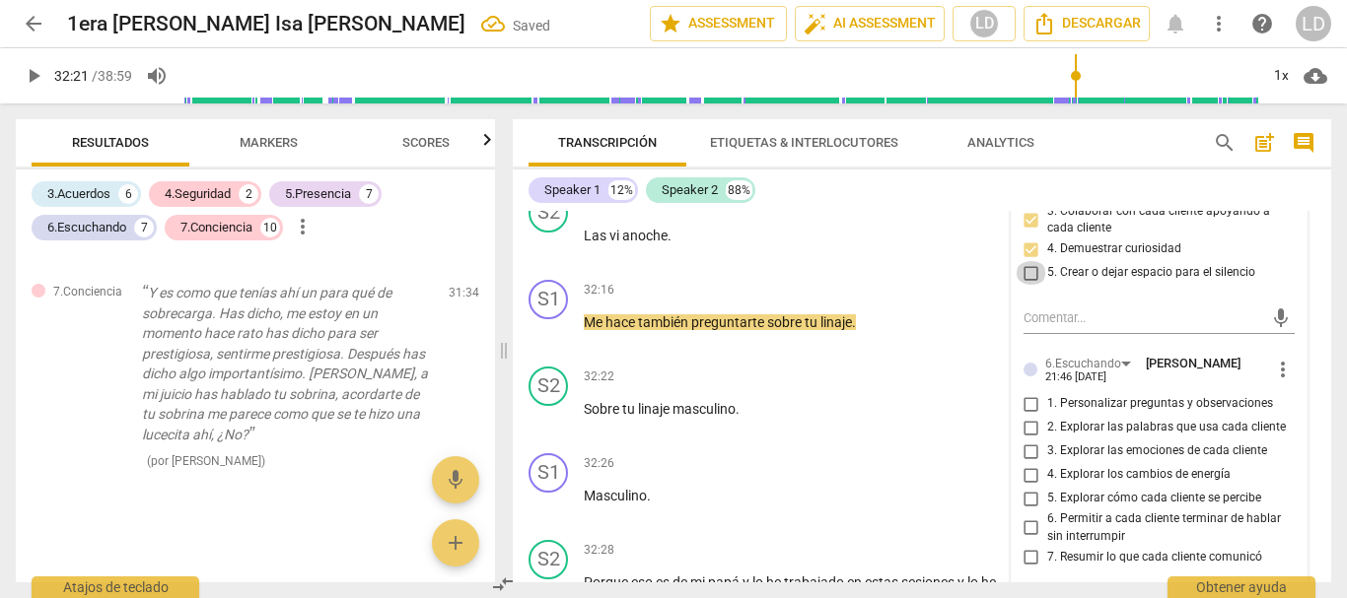
click at [1023, 285] on input "5. Crear o dejar espacio para el silencio" at bounding box center [1031, 273] width 32 height 24
checkbox input "true"
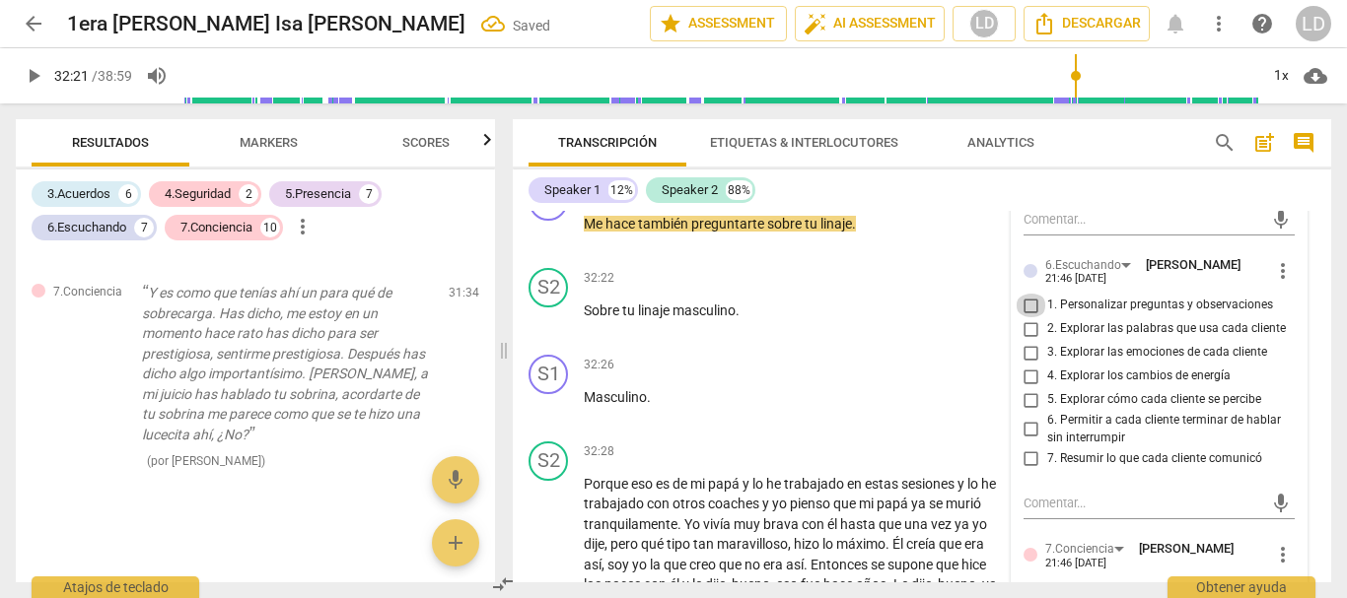
click at [1021, 317] on input "1. Personalizar preguntas y observaciones" at bounding box center [1031, 306] width 32 height 24
checkbox input "true"
click at [1034, 341] on input "2. Explorar las palabras que usa cada cliente" at bounding box center [1031, 329] width 32 height 24
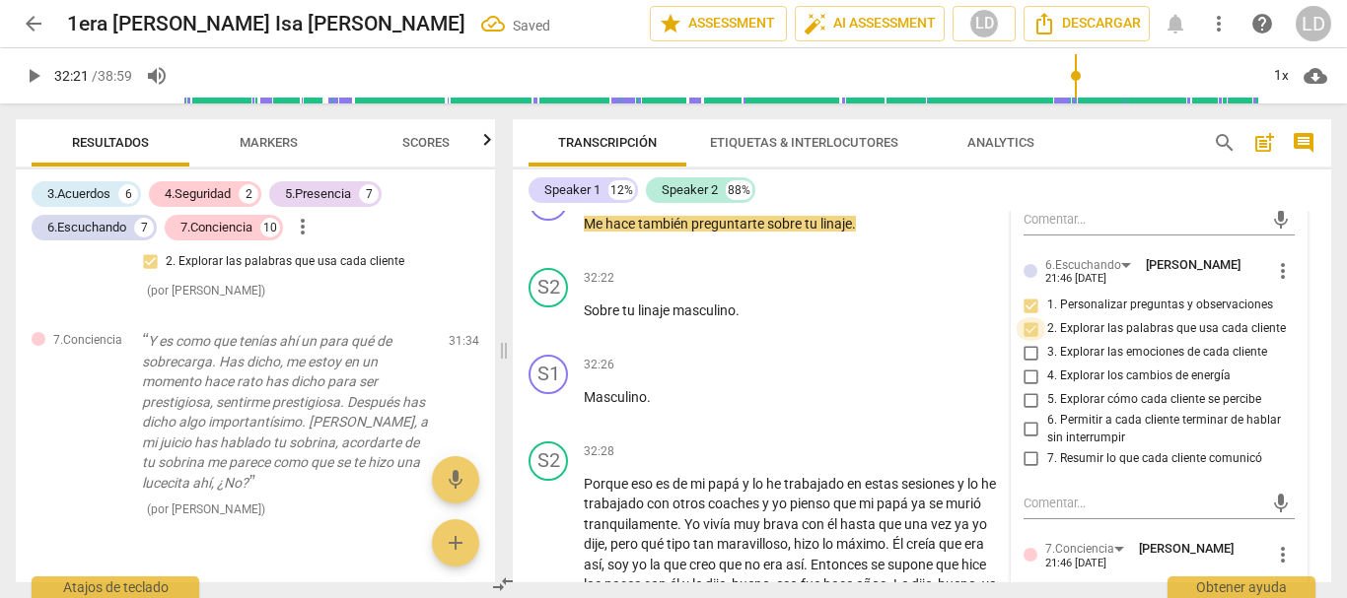
click at [1026, 341] on input "2. Explorar las palabras que usa cada cliente" at bounding box center [1031, 329] width 32 height 24
click at [1031, 341] on input "2. Explorar las palabras que usa cada cliente" at bounding box center [1031, 329] width 32 height 24
checkbox input "false"
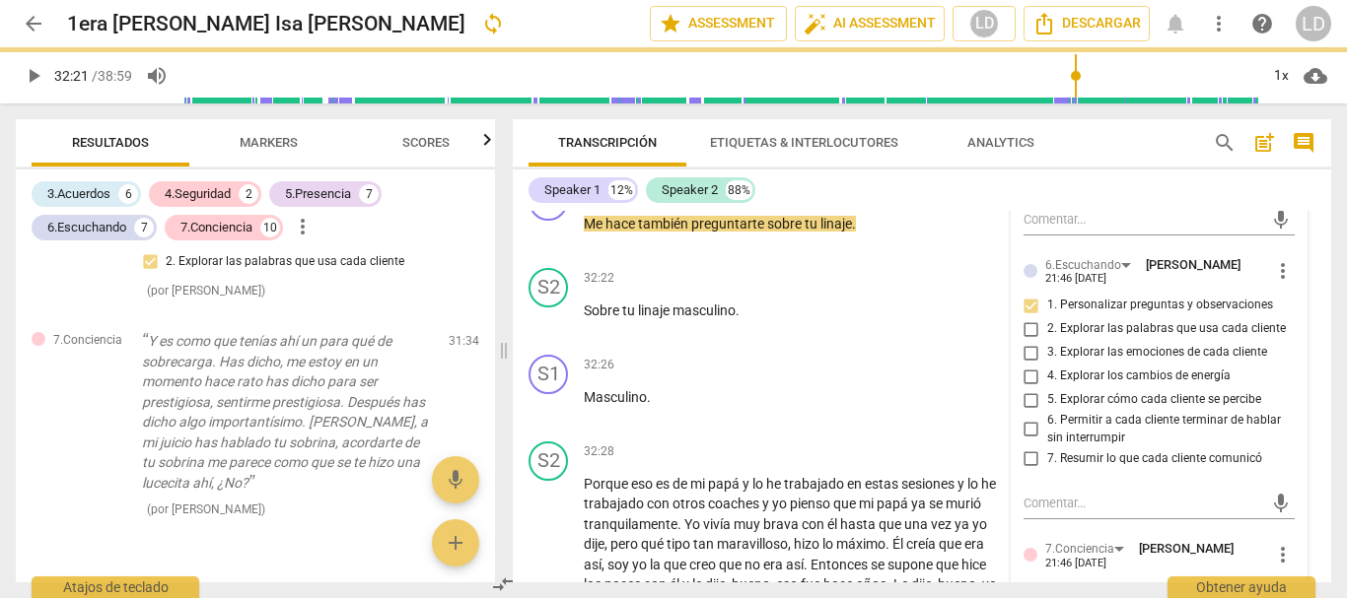
click at [1025, 442] on input "6. Permitir a cada cliente terminar de hablar sin interrumpir" at bounding box center [1031, 430] width 32 height 24
checkbox input "true"
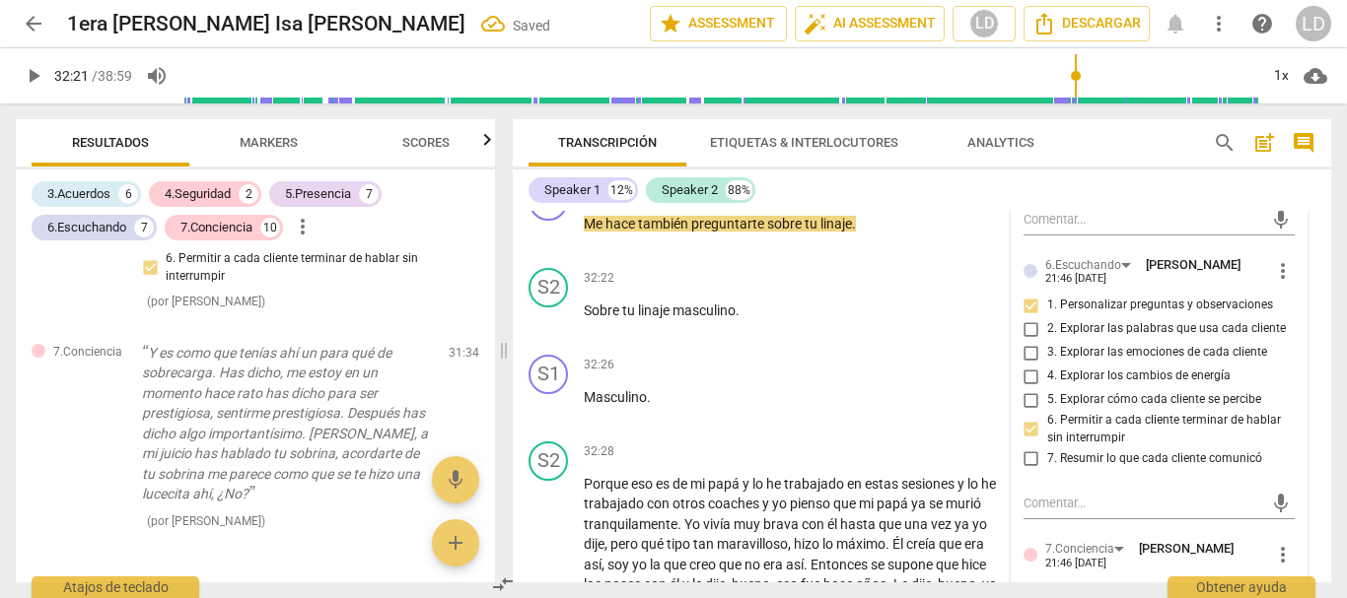
click at [1031, 470] on input "7. Resumir lo que cada cliente comunicó" at bounding box center [1031, 459] width 32 height 24
checkbox input "true"
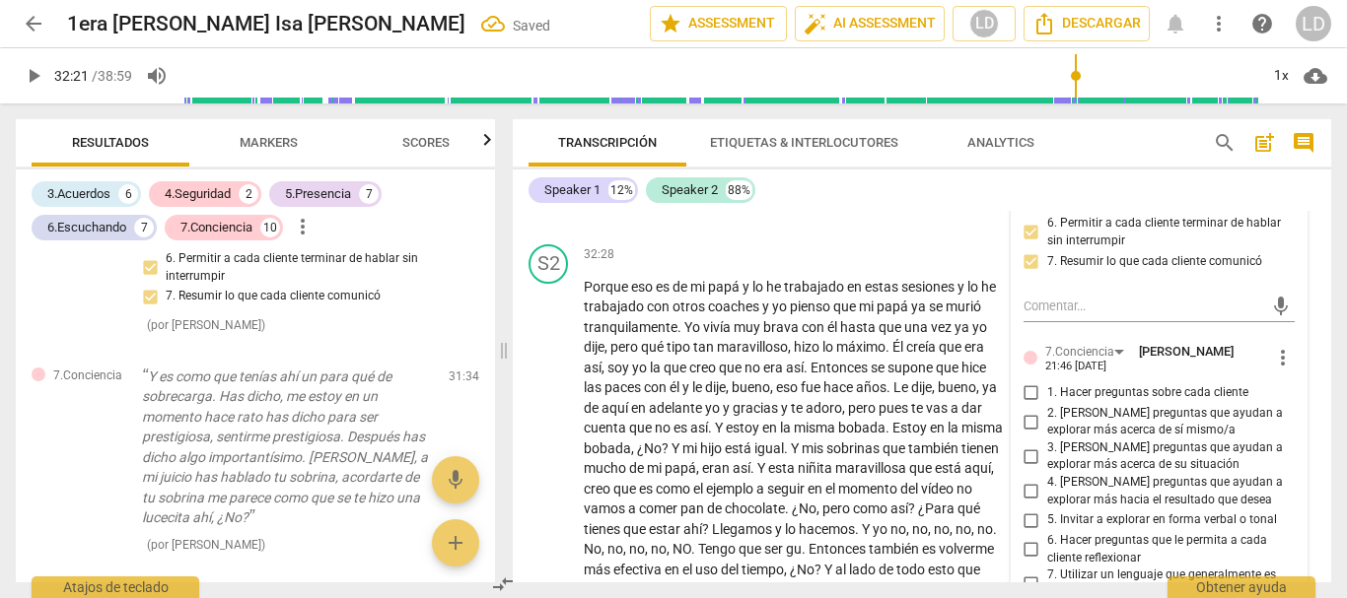
scroll to position [10106, 0]
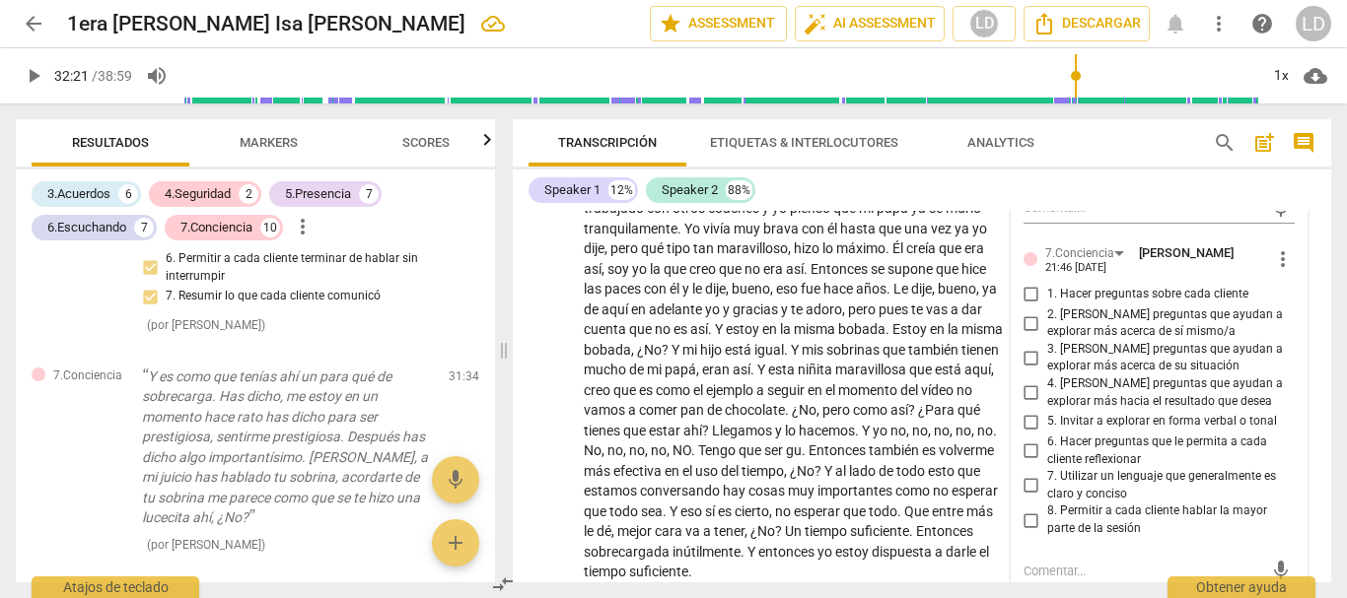
click at [1027, 335] on input "2. [PERSON_NAME] preguntas que ayudan a explorar más acerca de sí mismo/a" at bounding box center [1031, 324] width 32 height 24
checkbox input "true"
click at [1029, 307] on input "1. Hacer preguntas sobre cada cliente" at bounding box center [1031, 295] width 32 height 24
checkbox input "true"
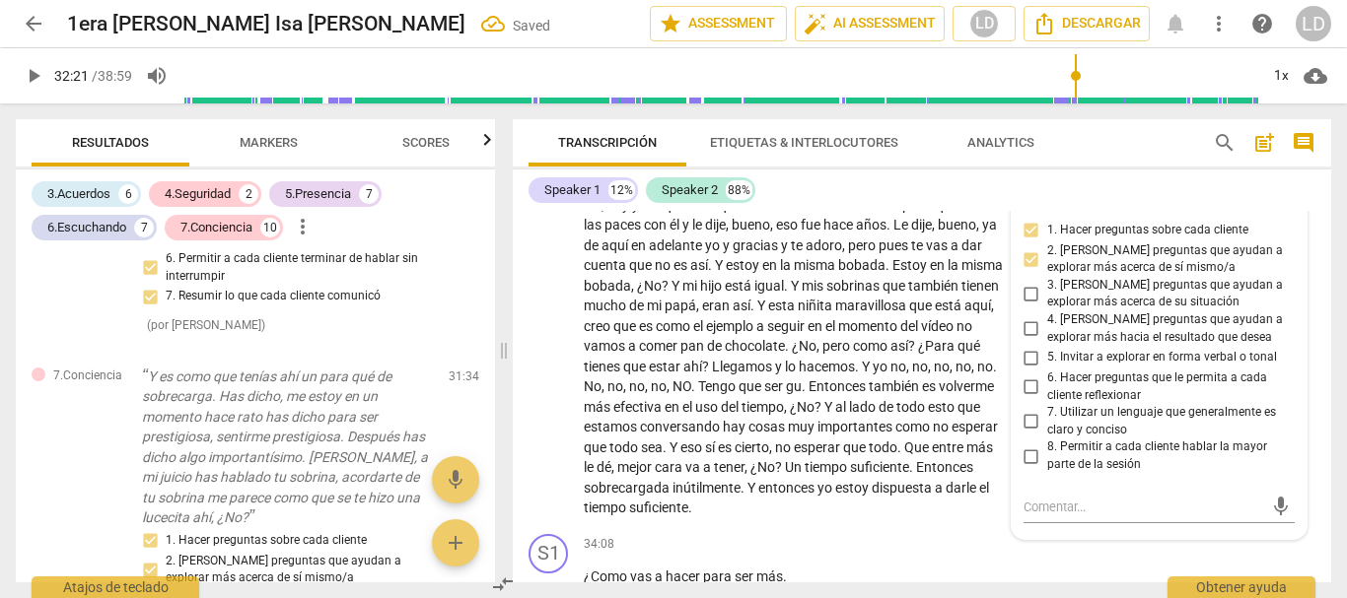
scroll to position [10205, 0]
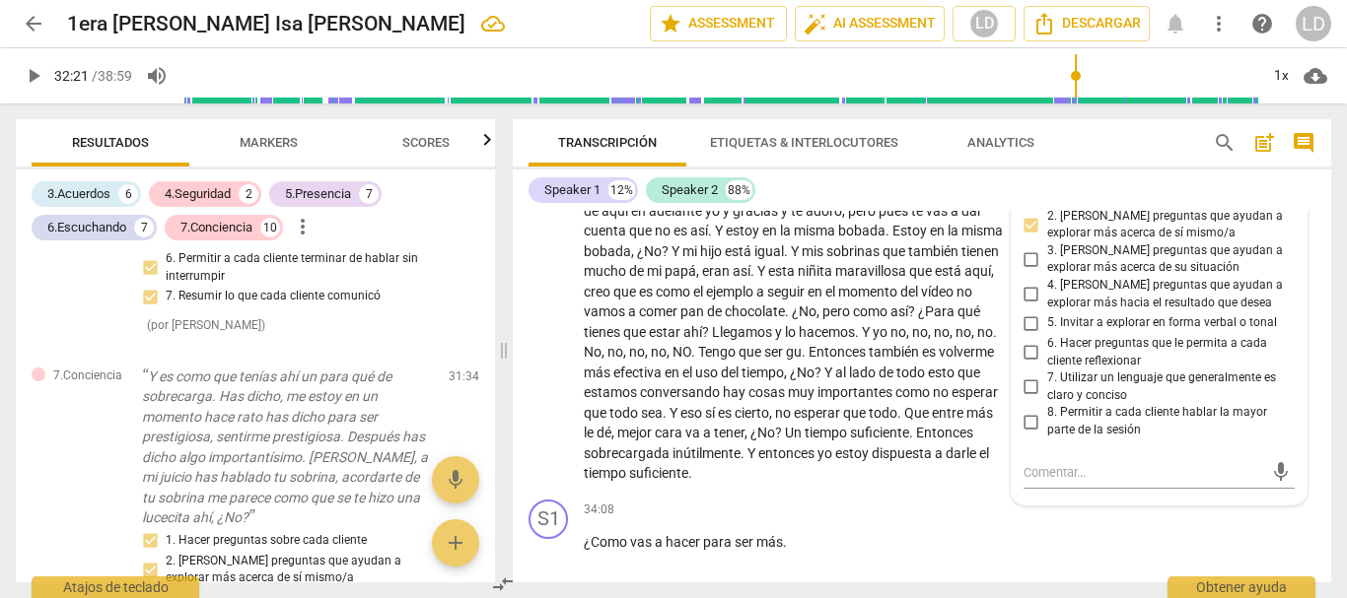
click at [1027, 365] on input "6. Hacer preguntas que le permita a cada cliente reflexionar" at bounding box center [1031, 353] width 32 height 24
checkbox input "true"
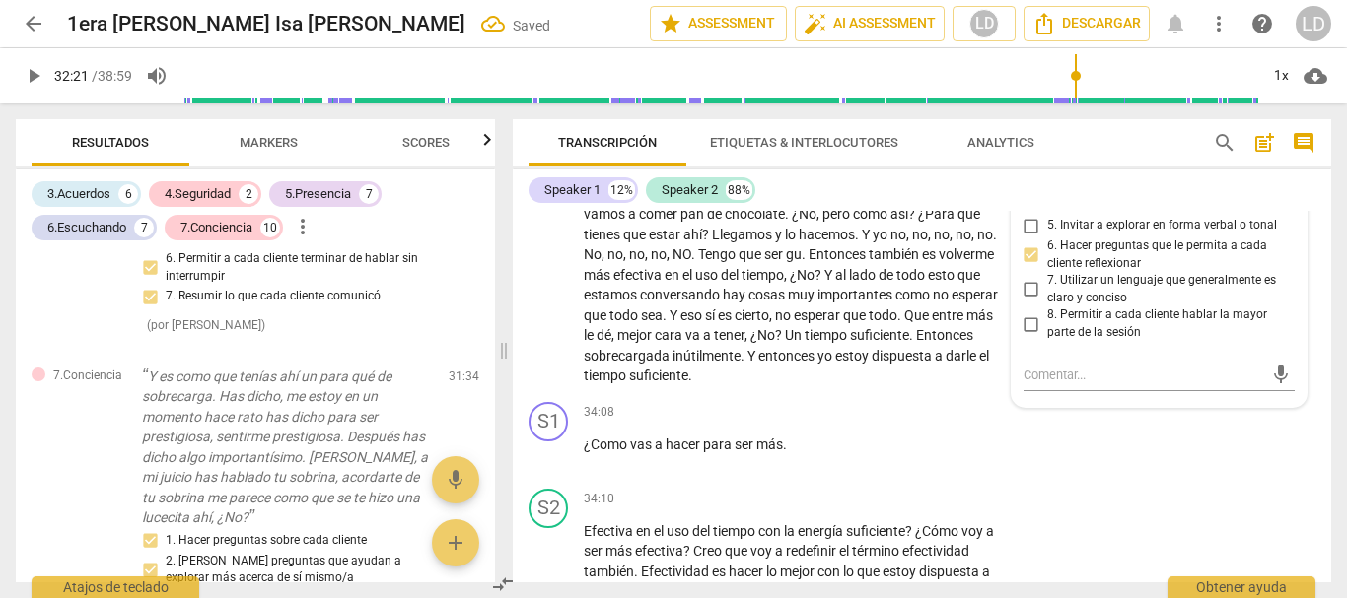
scroll to position [10304, 0]
click at [1028, 335] on input "8. Permitir a cada cliente hablar la mayor parte de la sesión" at bounding box center [1031, 324] width 32 height 24
checkbox input "true"
click at [1307, 369] on div "S2 play_arrow pause 32:28 + Add competency keyboard_arrow_right Porque eso es d…" at bounding box center [922, 167] width 818 height 452
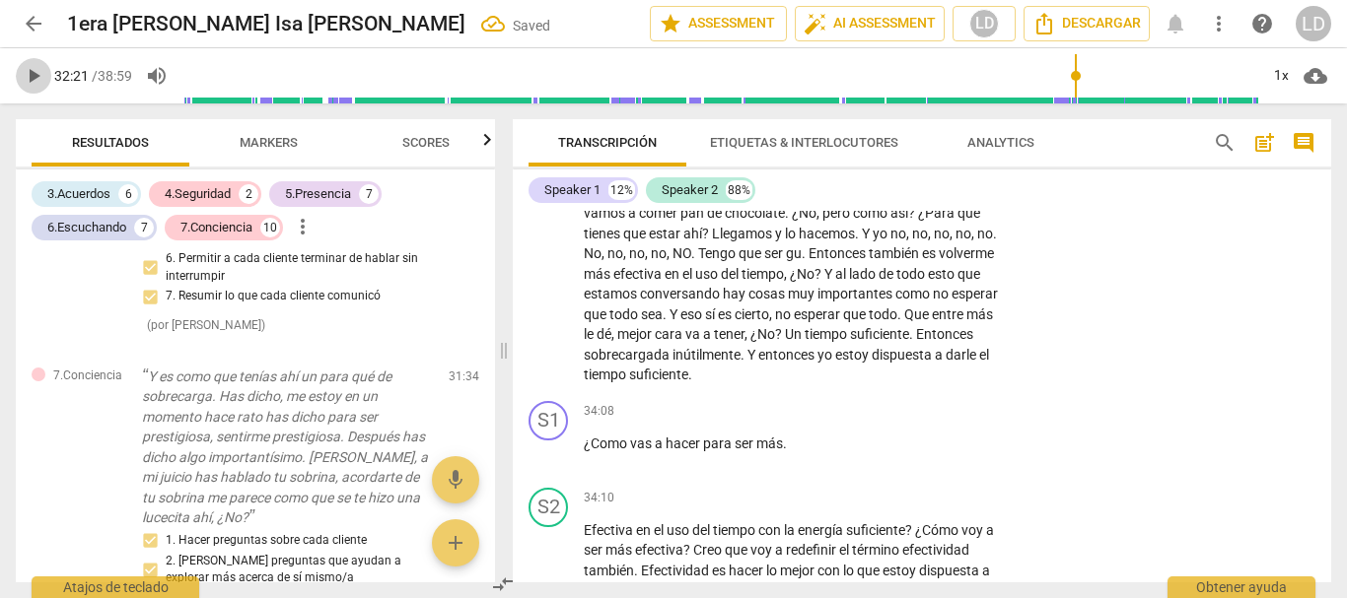
click at [32, 71] on span "play_arrow" at bounding box center [34, 76] width 24 height 24
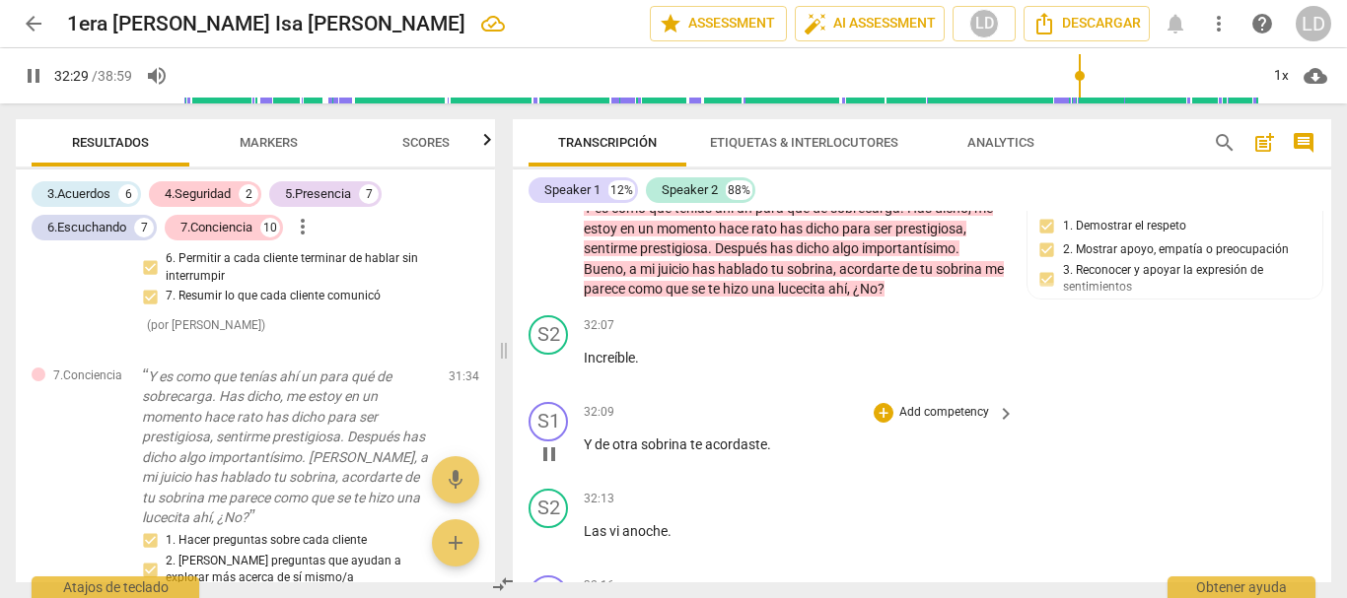
scroll to position [9515, 0]
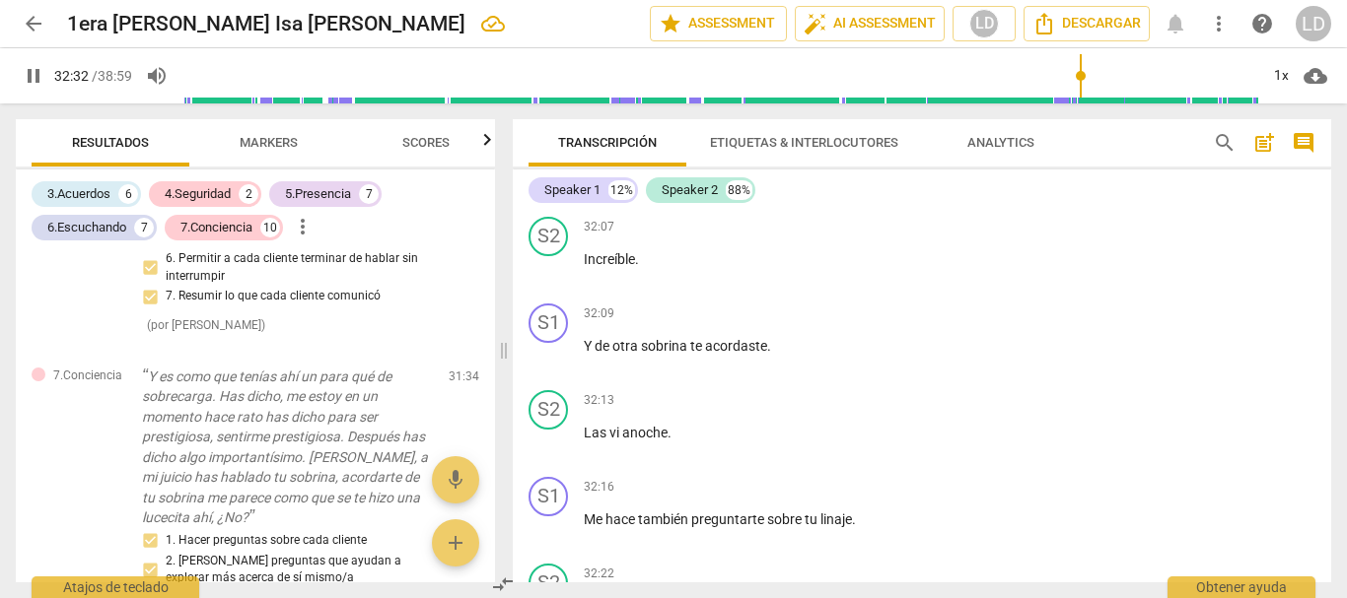
click at [28, 69] on span "pause" at bounding box center [34, 76] width 24 height 24
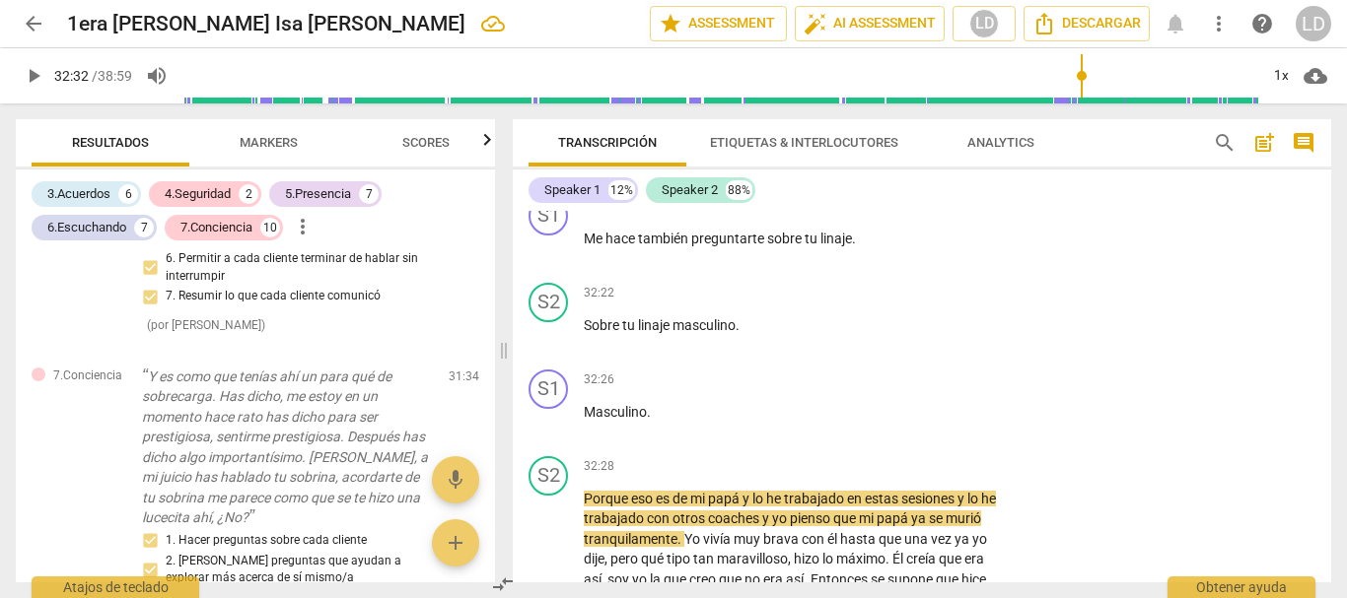
scroll to position [9811, 0]
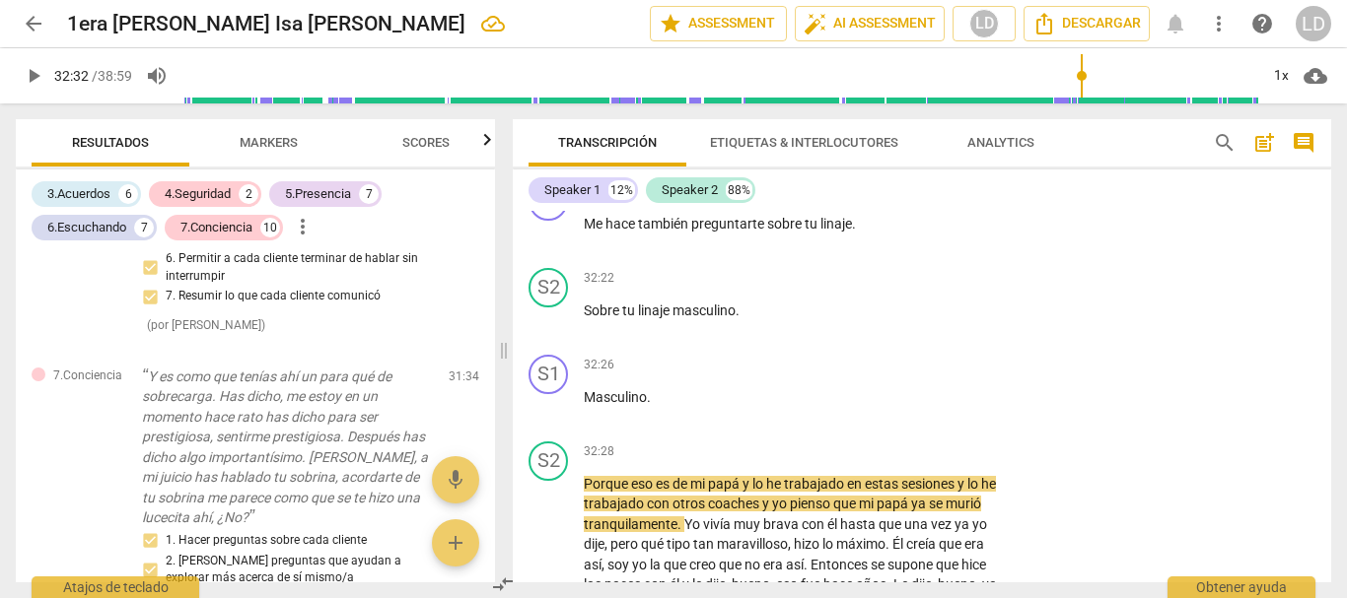
click at [1076, 107] on div "Transcripción Etiquetas & Interlocutores Analytics search post_add comment Spea…" at bounding box center [926, 351] width 842 height 495
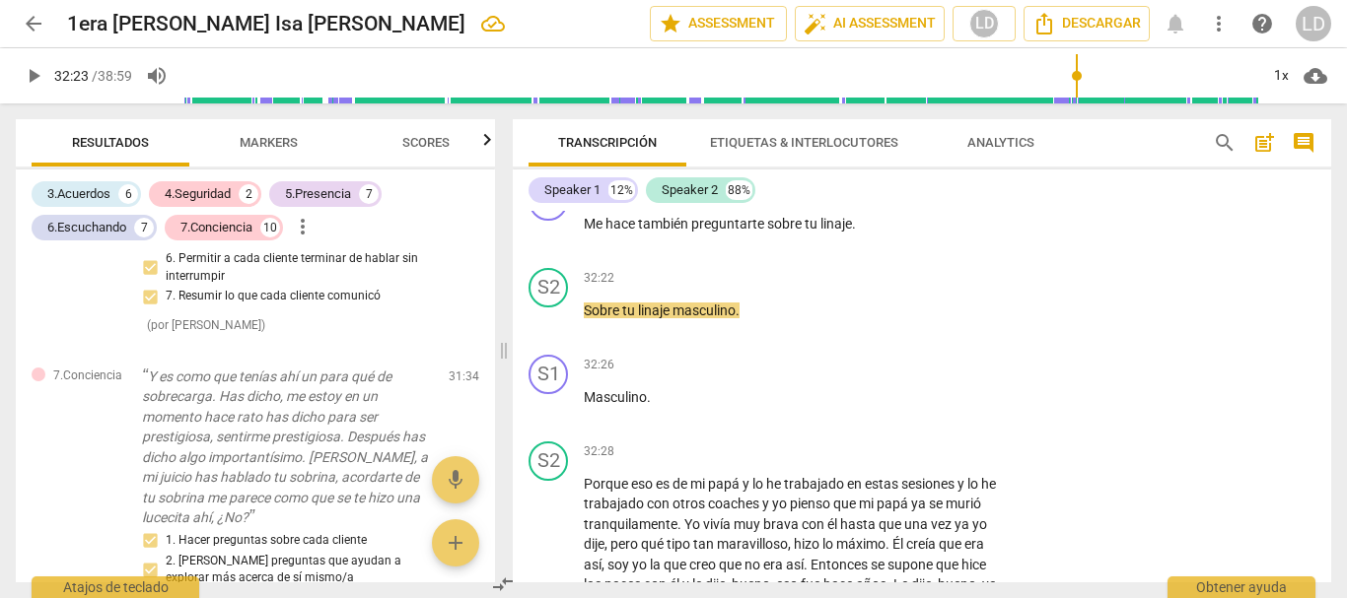
click at [1076, 75] on input "range" at bounding box center [720, 75] width 1076 height 63
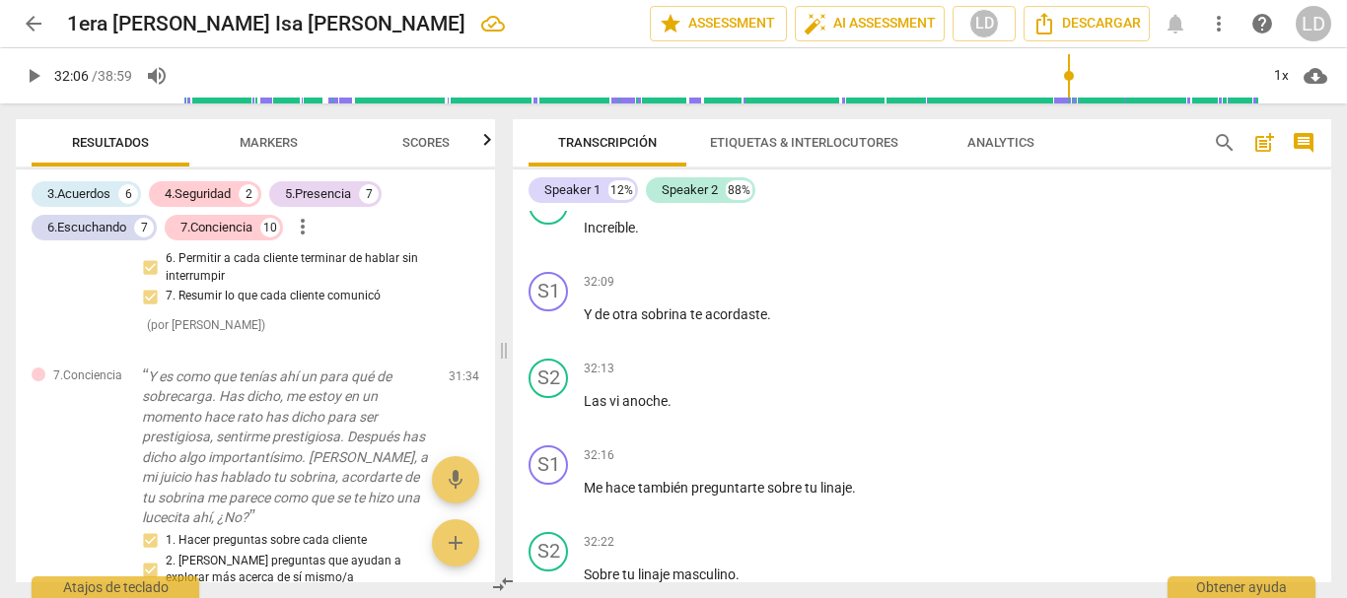
click at [1068, 75] on input "range" at bounding box center [720, 75] width 1076 height 63
click at [38, 75] on span "play_arrow" at bounding box center [34, 76] width 24 height 24
click at [35, 78] on span "pause" at bounding box center [34, 76] width 24 height 24
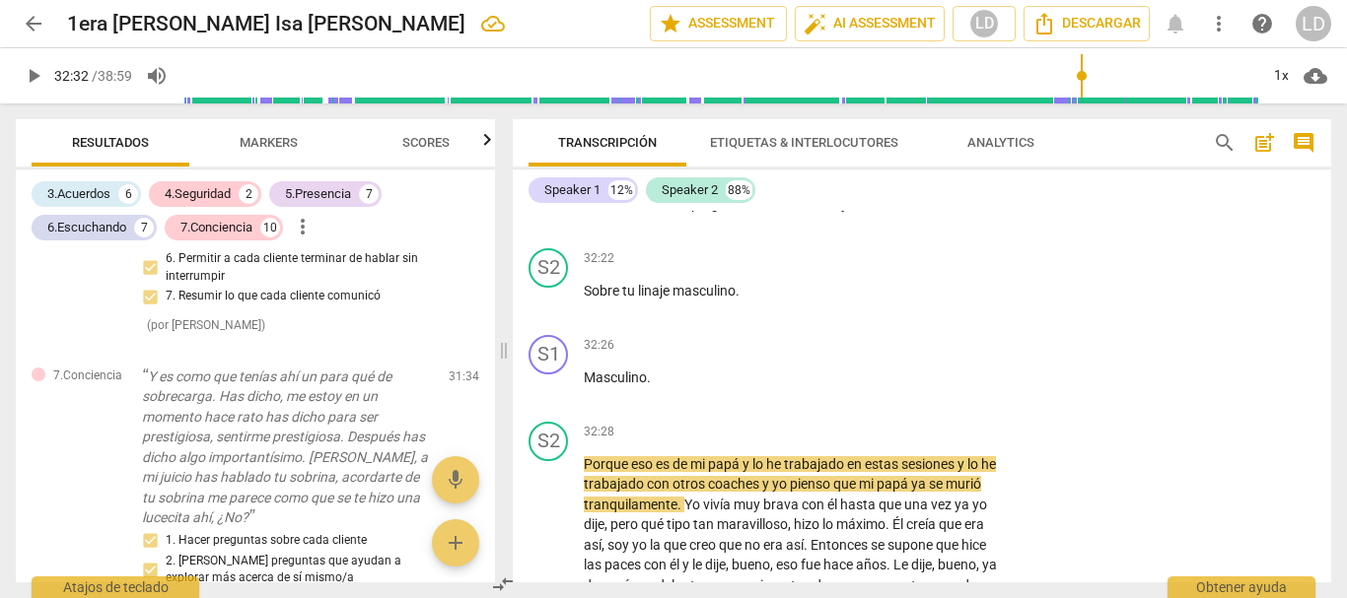
scroll to position [9842, 0]
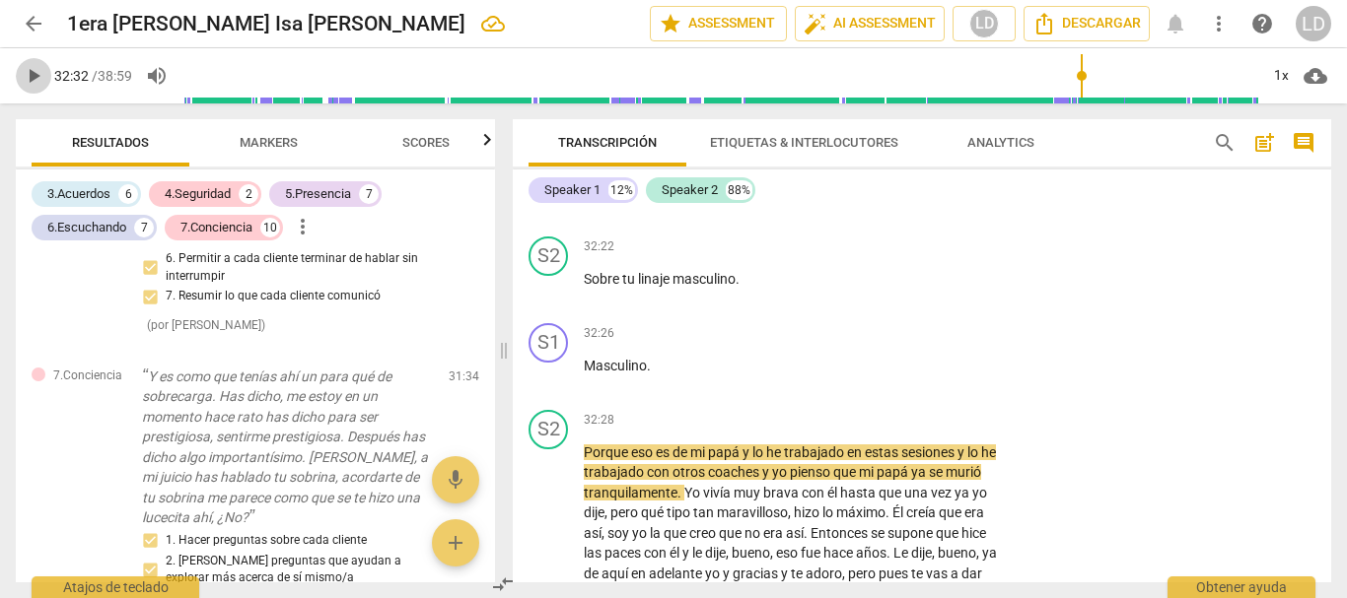
click at [24, 74] on span "play_arrow" at bounding box center [34, 76] width 24 height 24
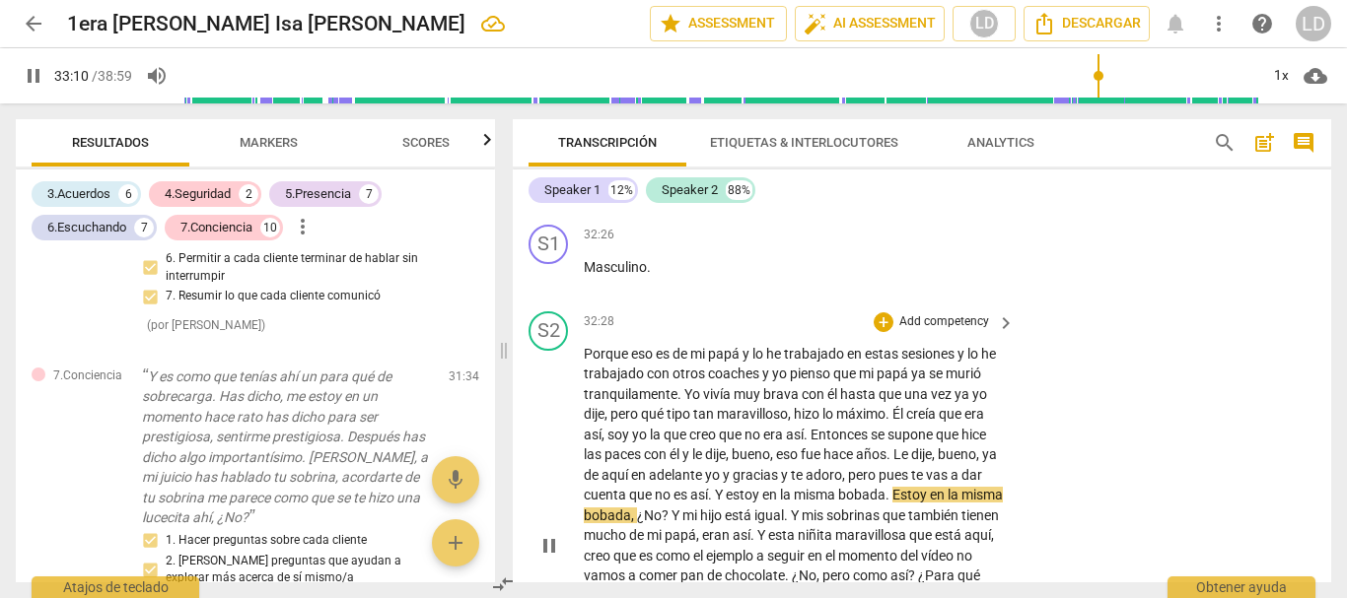
scroll to position [10317, 0]
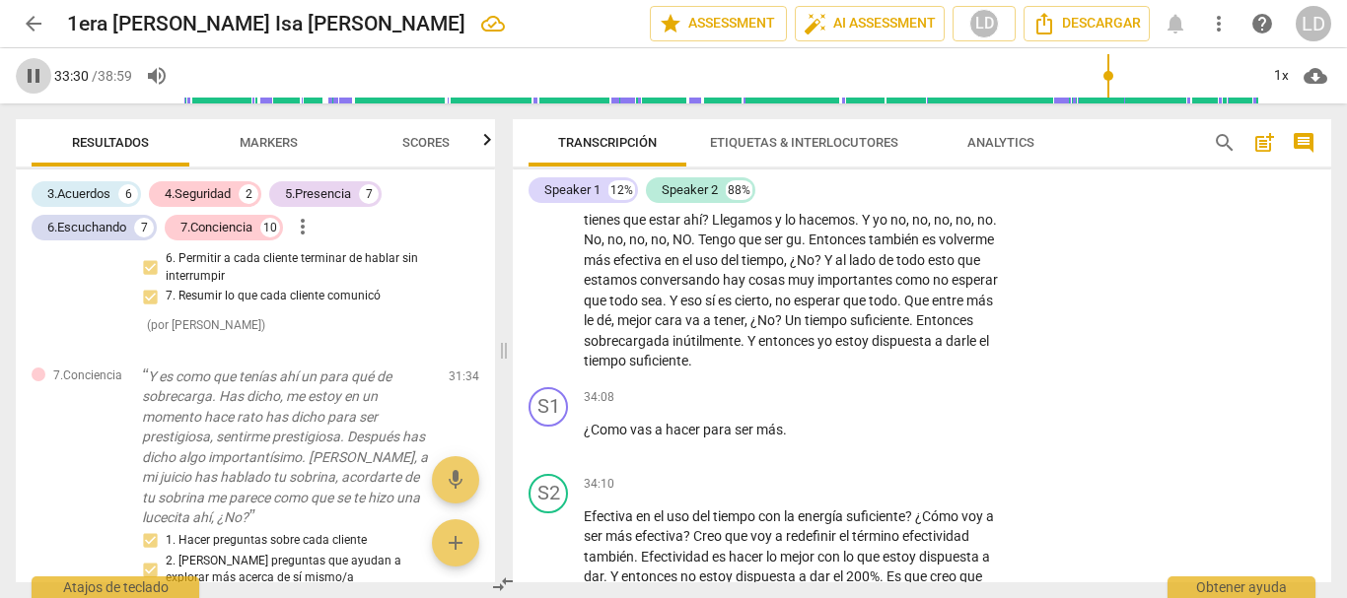
click at [35, 68] on span "pause" at bounding box center [34, 76] width 24 height 24
click at [24, 70] on span "play_arrow" at bounding box center [34, 76] width 24 height 24
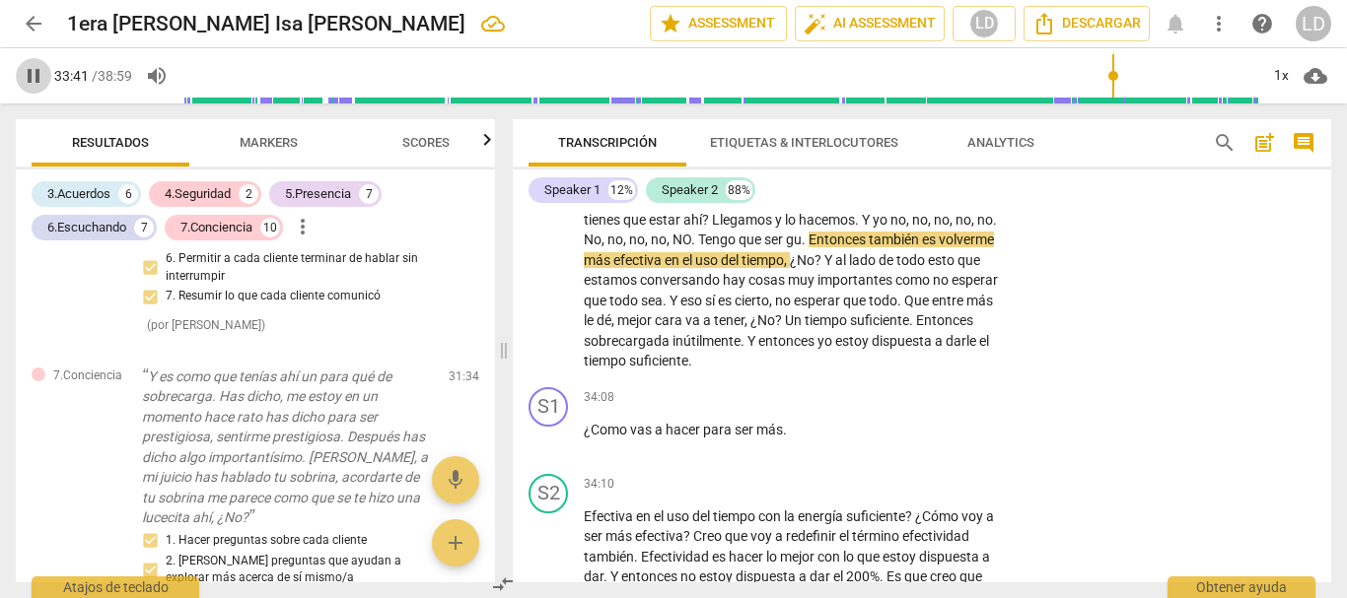
click at [34, 74] on span "pause" at bounding box center [34, 76] width 24 height 24
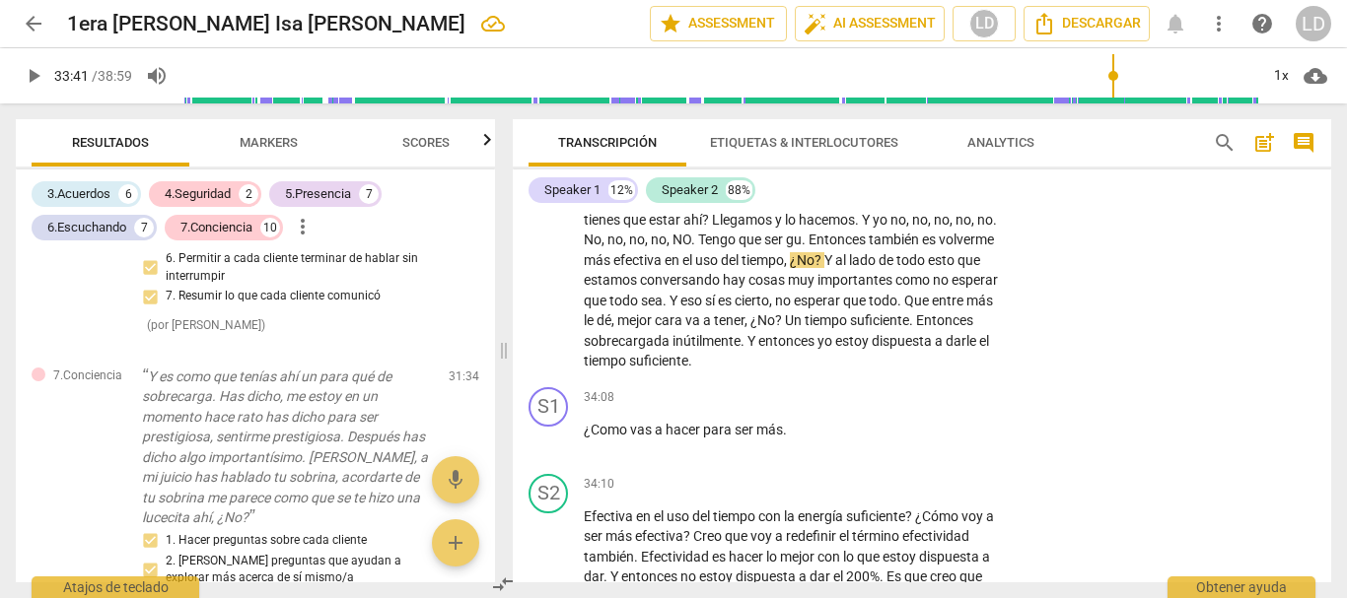
click at [34, 74] on span "play_arrow" at bounding box center [34, 76] width 24 height 24
click at [34, 74] on span "pause" at bounding box center [34, 76] width 24 height 24
click at [34, 74] on span "play_arrow" at bounding box center [34, 76] width 24 height 24
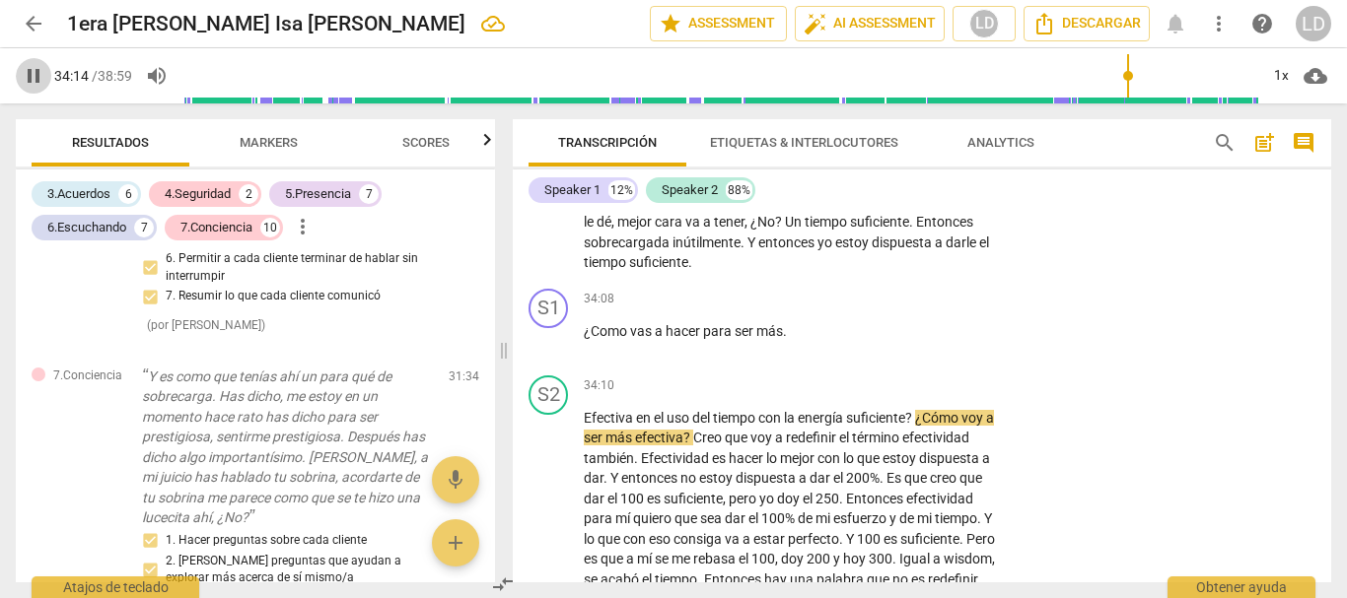
click at [44, 74] on span "pause" at bounding box center [34, 76] width 24 height 24
type input "2055"
click at [910, 309] on p "Add competency" at bounding box center [944, 300] width 94 height 18
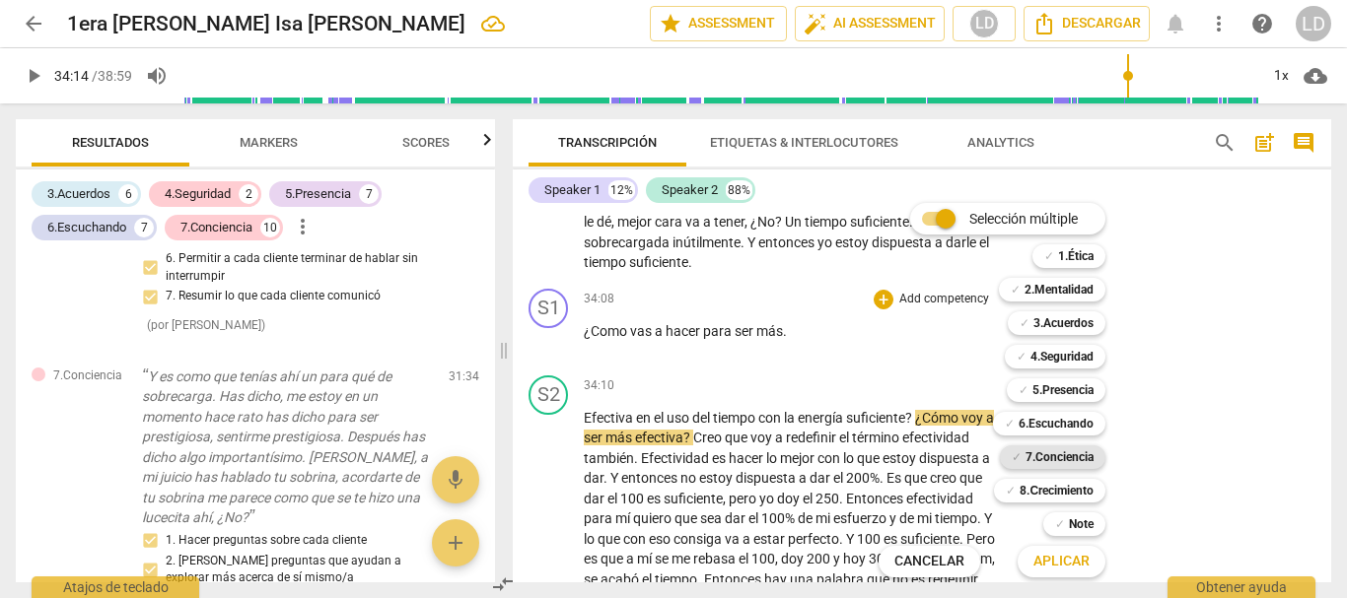
click at [1067, 448] on b "7.Conciencia" at bounding box center [1059, 458] width 68 height 24
click at [1073, 487] on b "8.Сrecimiento" at bounding box center [1056, 491] width 74 height 24
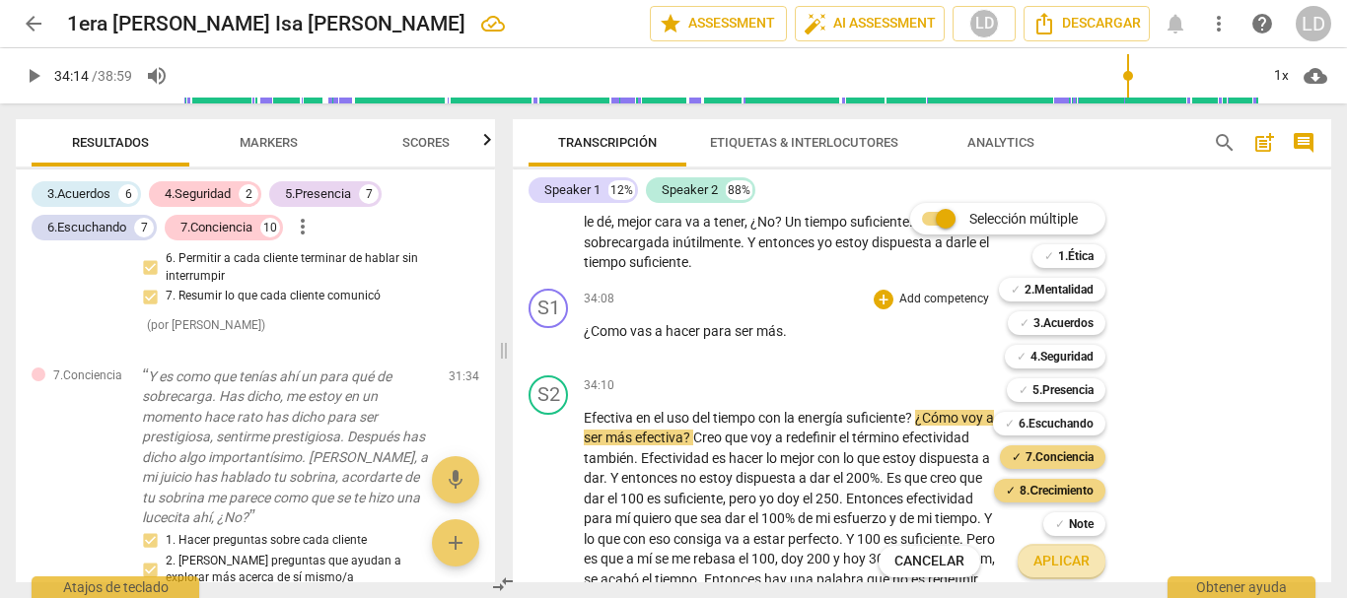
click at [1064, 567] on span "Aplicar" at bounding box center [1061, 562] width 56 height 20
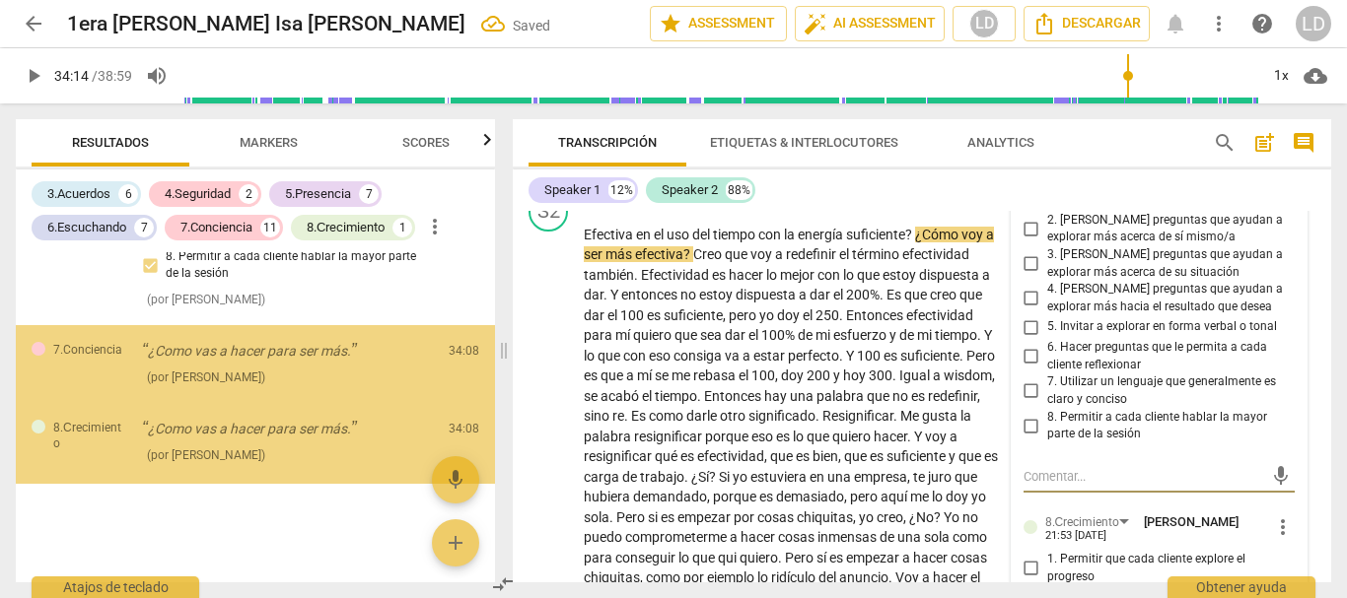
scroll to position [10584, 0]
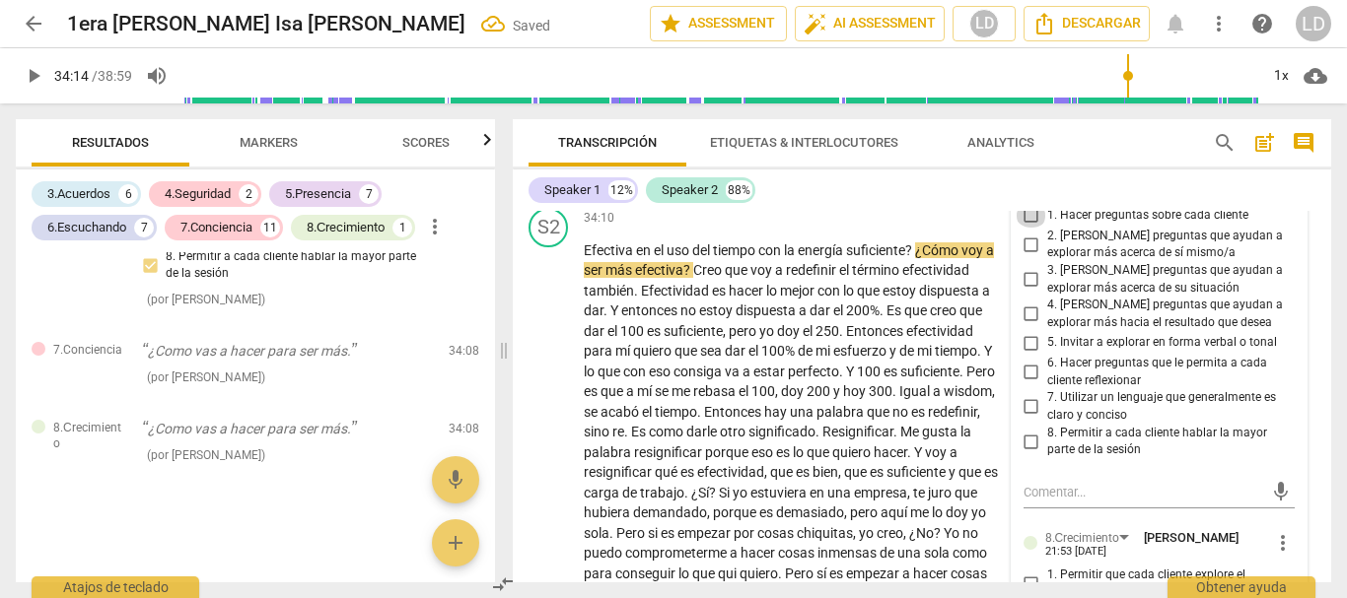
click at [1021, 228] on input "1. Hacer preguntas sobre cada cliente" at bounding box center [1031, 216] width 32 height 24
checkbox input "true"
click at [1022, 256] on input "2. [PERSON_NAME] preguntas que ayudan a explorar más acerca de sí mismo/a" at bounding box center [1031, 245] width 32 height 24
checkbox input "true"
click at [1022, 292] on input "3. [PERSON_NAME] preguntas que ayudan a explorar más acerca de su situación" at bounding box center [1031, 280] width 32 height 24
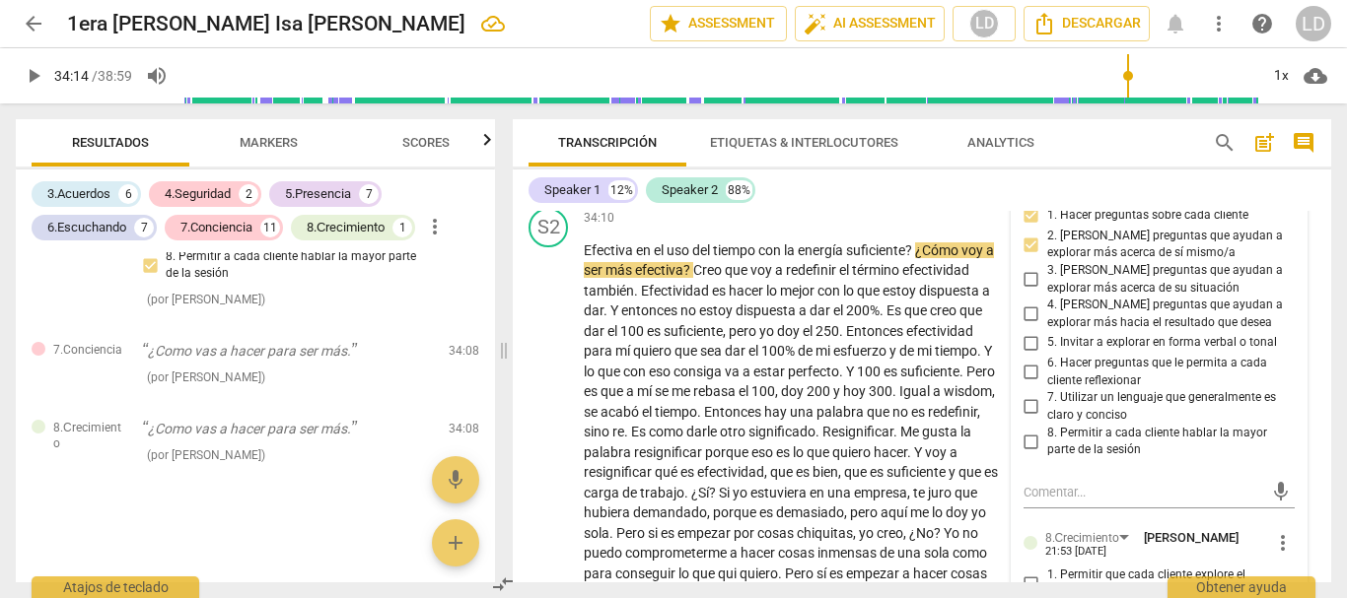
checkbox input "true"
click at [1031, 326] on input "4. [PERSON_NAME] preguntas que ayudan a explorar más hacia el resultado que des…" at bounding box center [1031, 315] width 32 height 24
checkbox input "true"
click at [1028, 384] on input "6. Hacer preguntas que le permita a cada cliente reflexionar" at bounding box center [1031, 373] width 32 height 24
checkbox input "true"
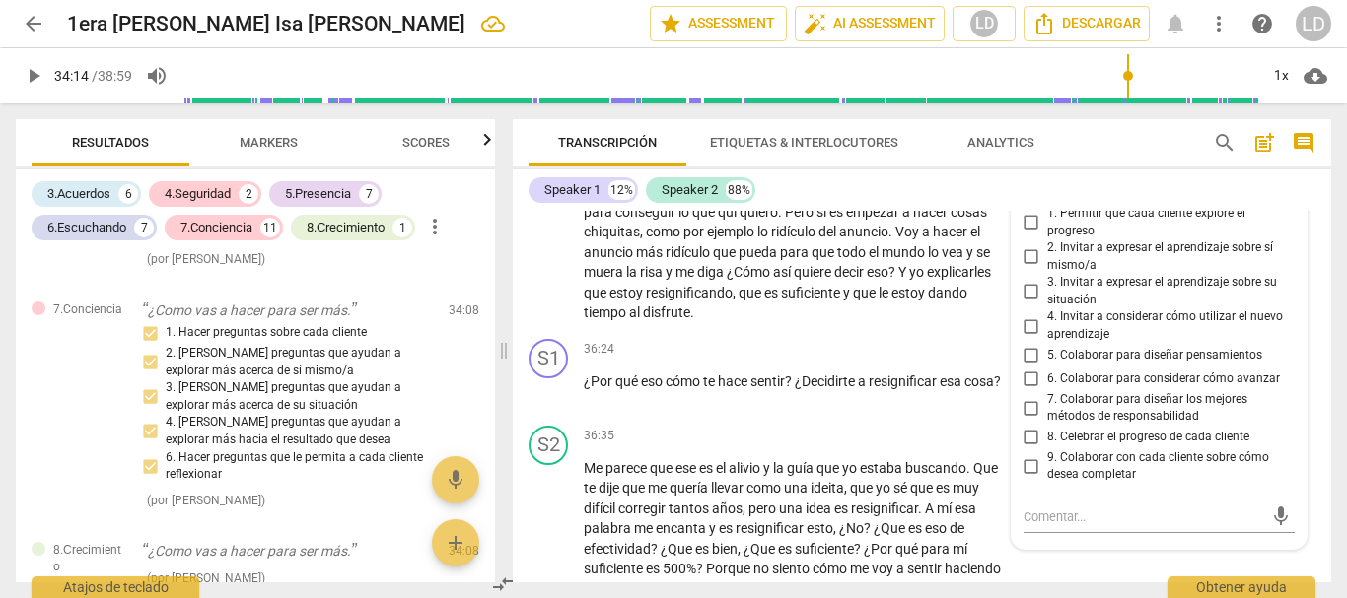
scroll to position [10978, 0]
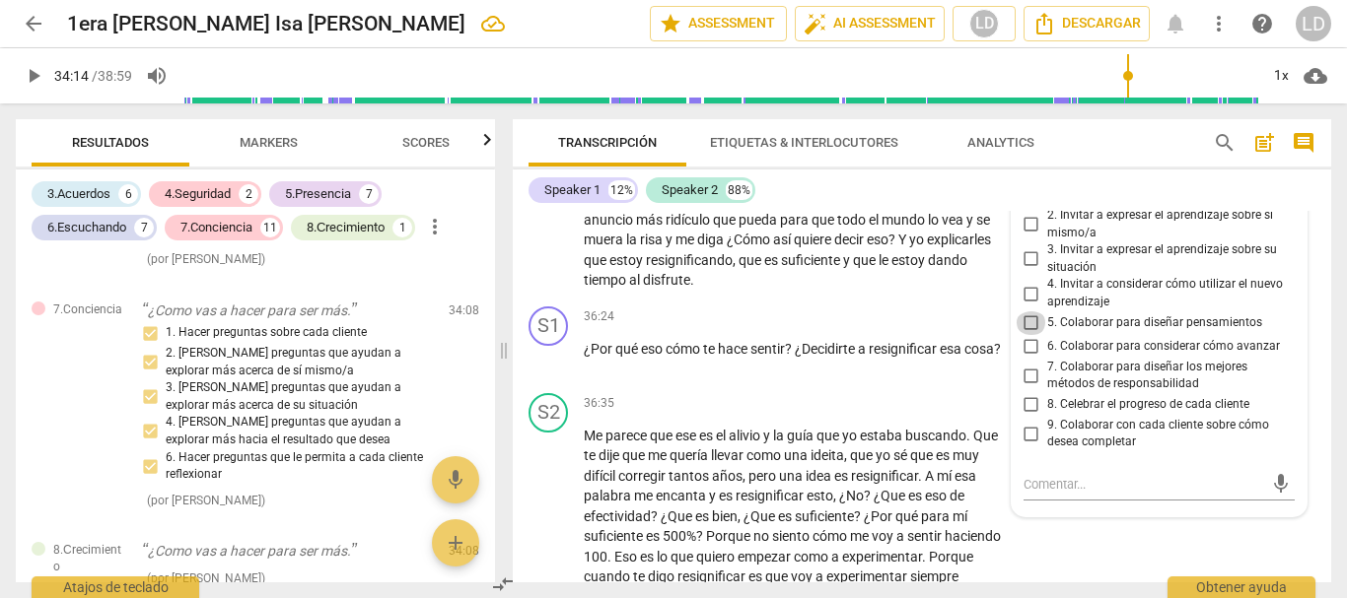
click at [1022, 335] on input "5. Colaborar para diseñar pensamientos" at bounding box center [1031, 324] width 32 height 24
checkbox input "true"
click at [1027, 359] on input "6. Colaborar para considerar cómo avanzar" at bounding box center [1031, 347] width 32 height 24
checkbox input "true"
click at [1307, 277] on div "S2 play_arrow pause 34:10 + Add competency keyboard_arrow_right Efectiva en el …" at bounding box center [922, 52] width 818 height 493
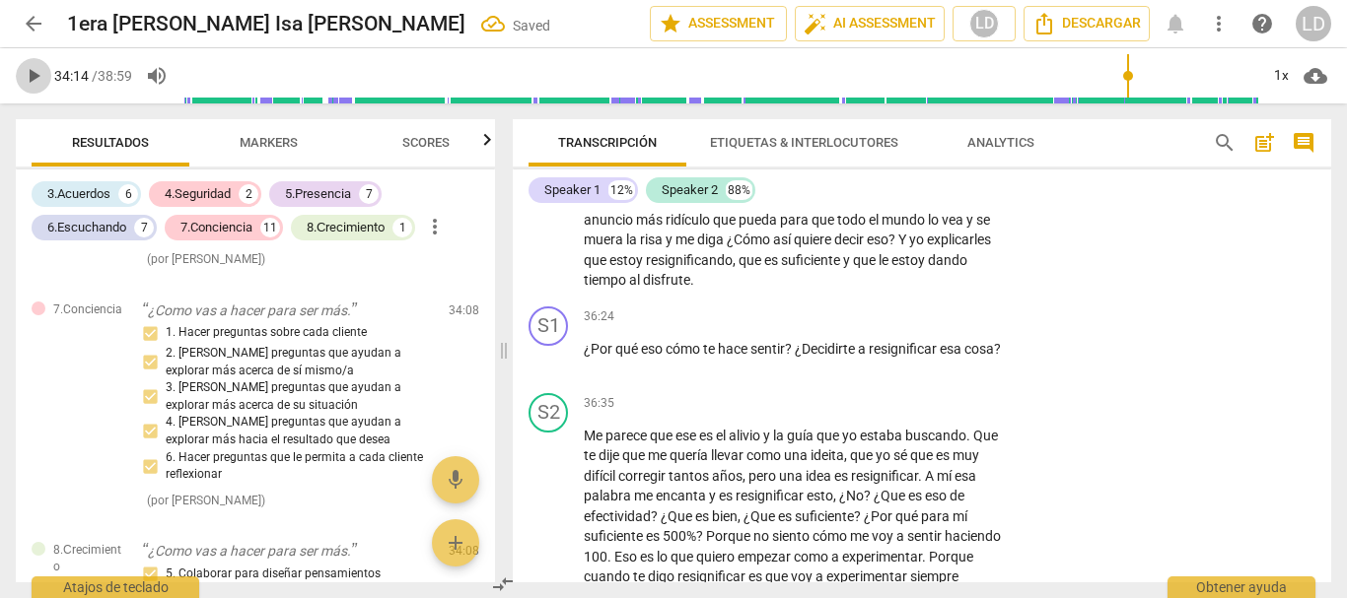
click at [39, 85] on span "play_arrow" at bounding box center [34, 76] width 24 height 24
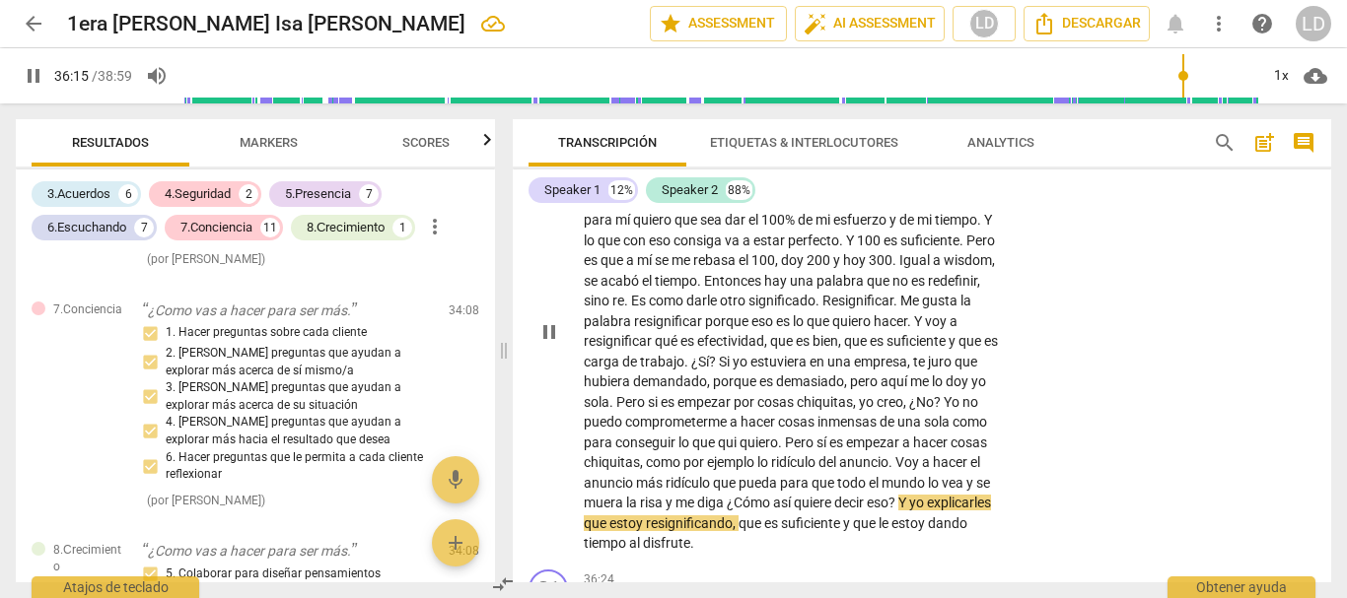
scroll to position [11099, 0]
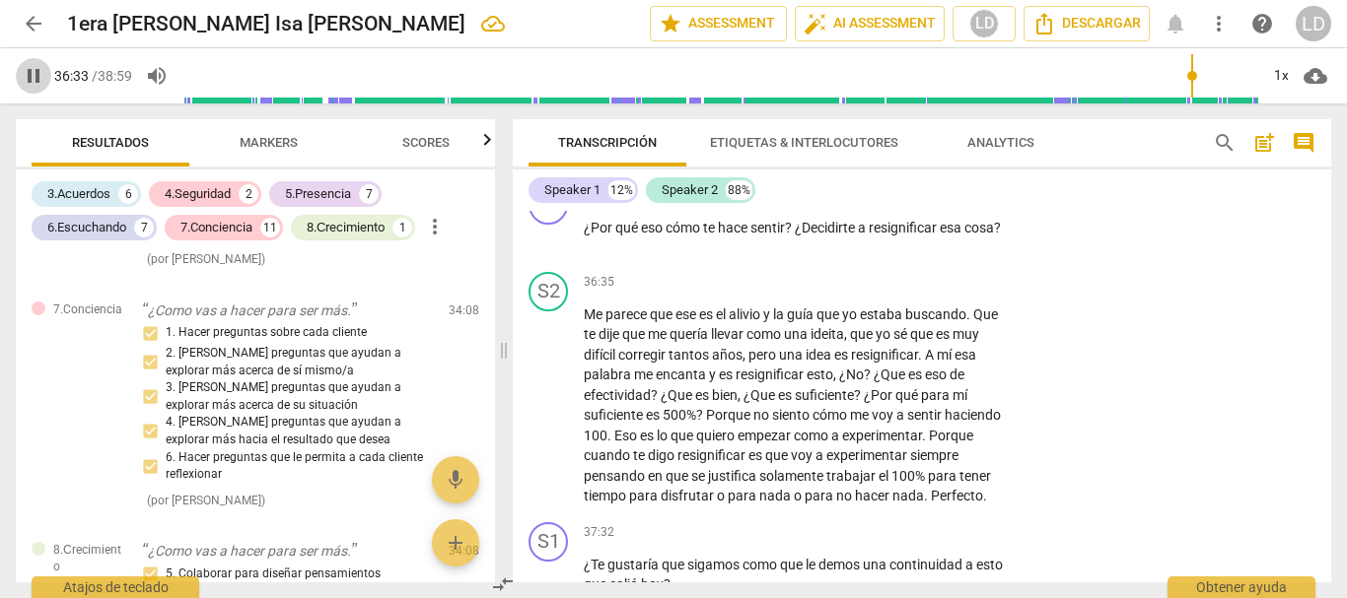
click at [28, 77] on span "pause" at bounding box center [34, 76] width 24 height 24
type input "2194"
click at [956, 205] on p "Add competency" at bounding box center [944, 196] width 94 height 18
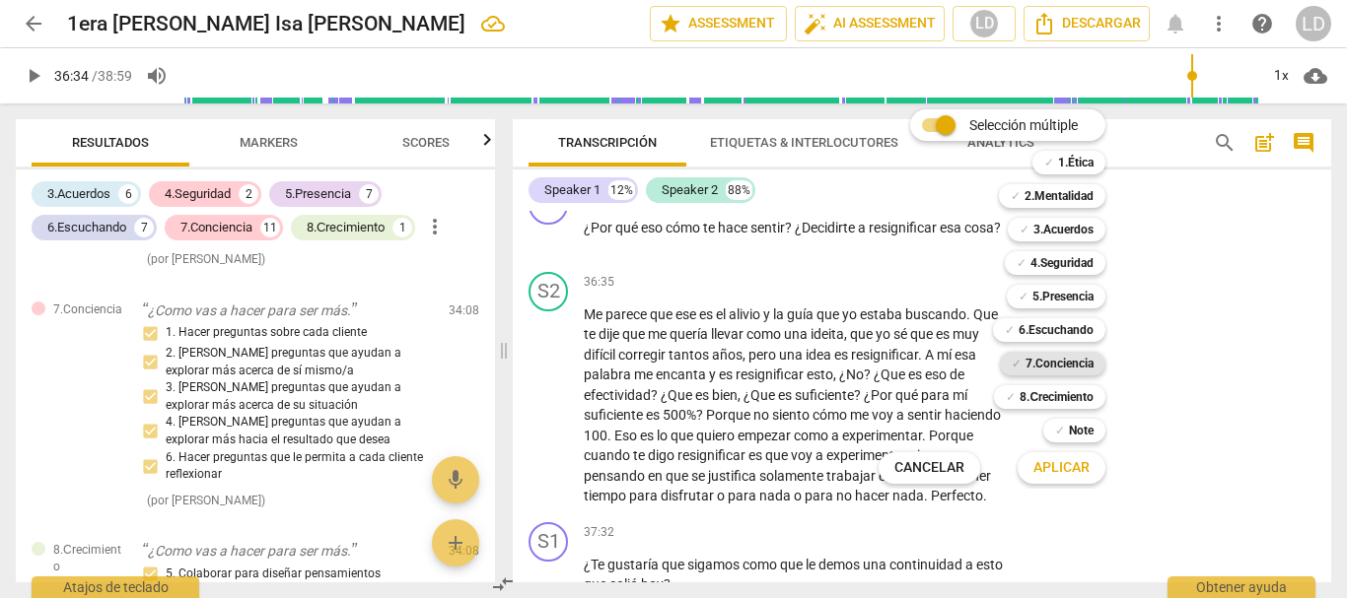
click at [1056, 363] on b "7.Conciencia" at bounding box center [1059, 364] width 68 height 24
click at [1080, 470] on span "Aplicar" at bounding box center [1061, 468] width 56 height 20
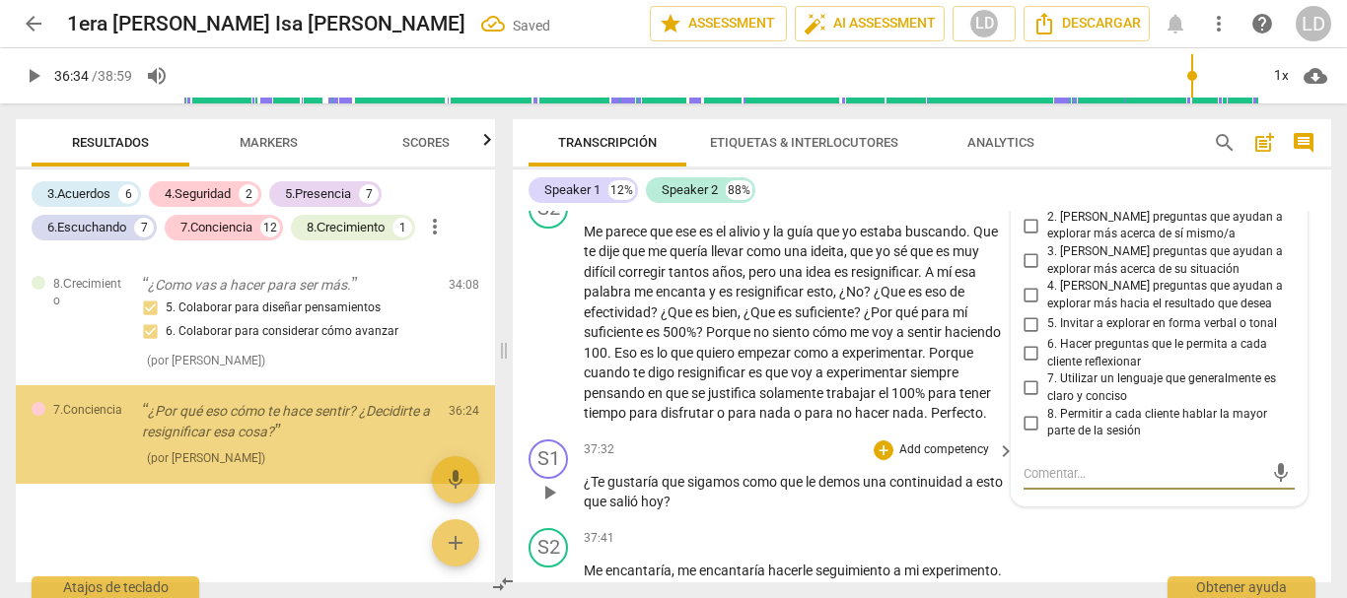
scroll to position [11163, 0]
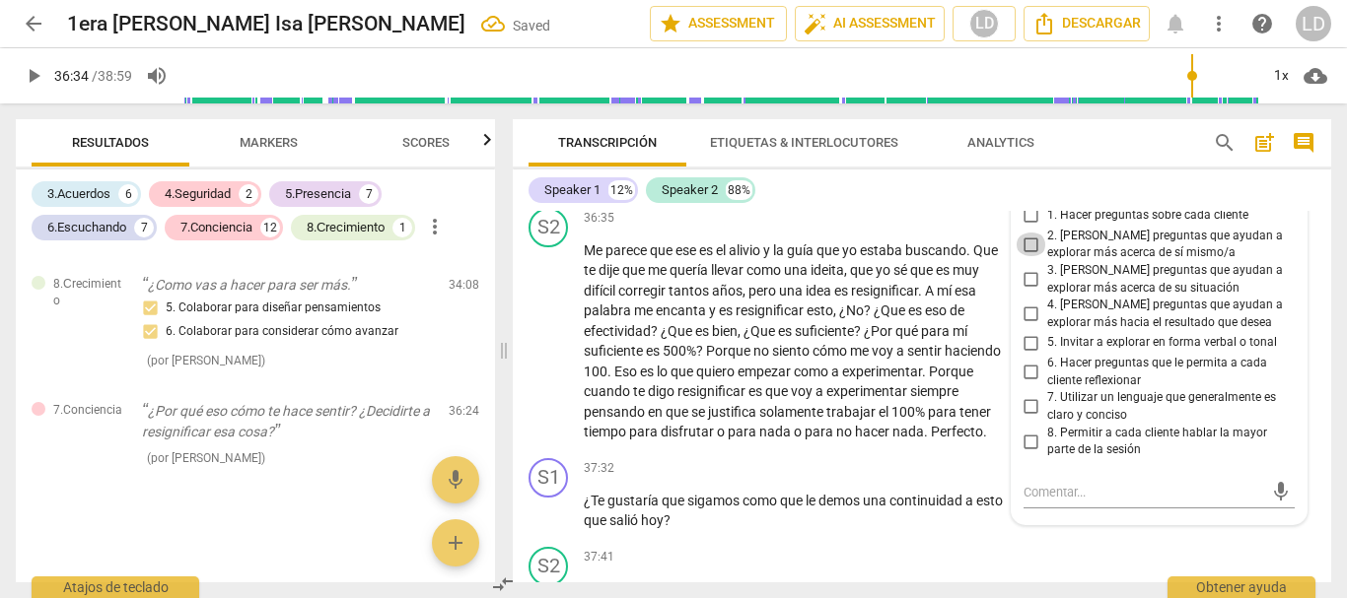
click at [1020, 256] on input "2. [PERSON_NAME] preguntas que ayudan a explorar más acerca de sí mismo/a" at bounding box center [1031, 245] width 32 height 24
checkbox input "true"
click at [1025, 228] on input "1. Hacer preguntas sobre cada cliente" at bounding box center [1031, 216] width 32 height 24
checkbox input "true"
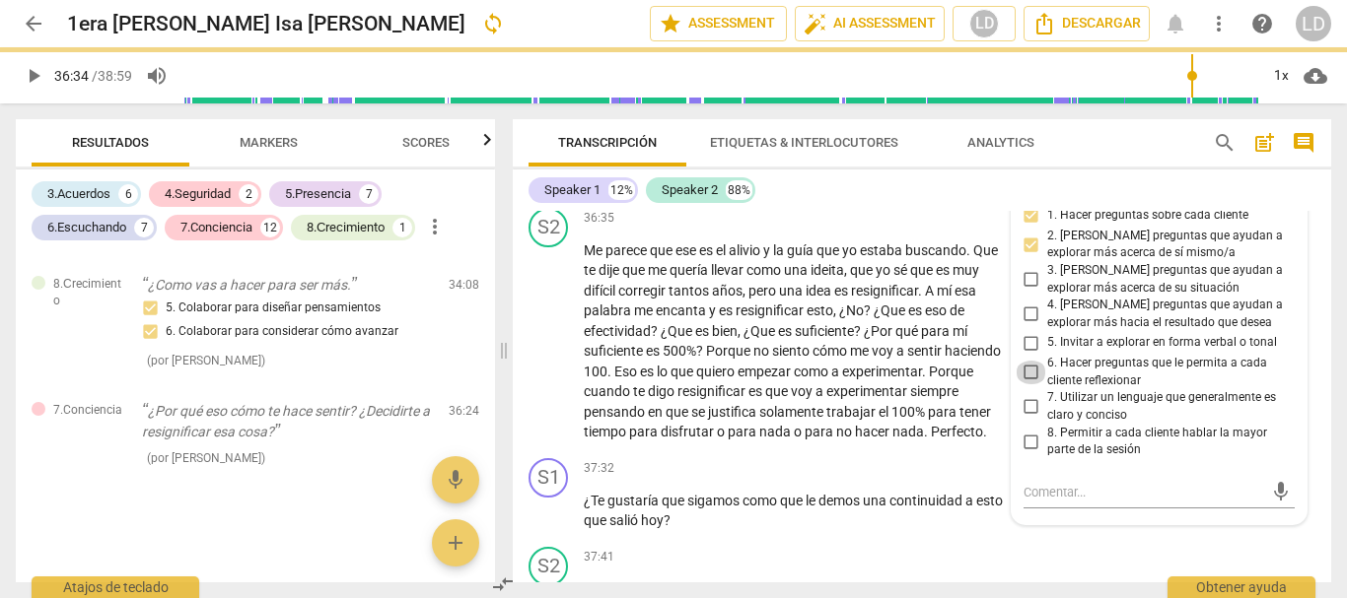
click at [1019, 384] on input "6. Hacer preguntas que le permita a cada cliente reflexionar" at bounding box center [1031, 373] width 32 height 24
checkbox input "true"
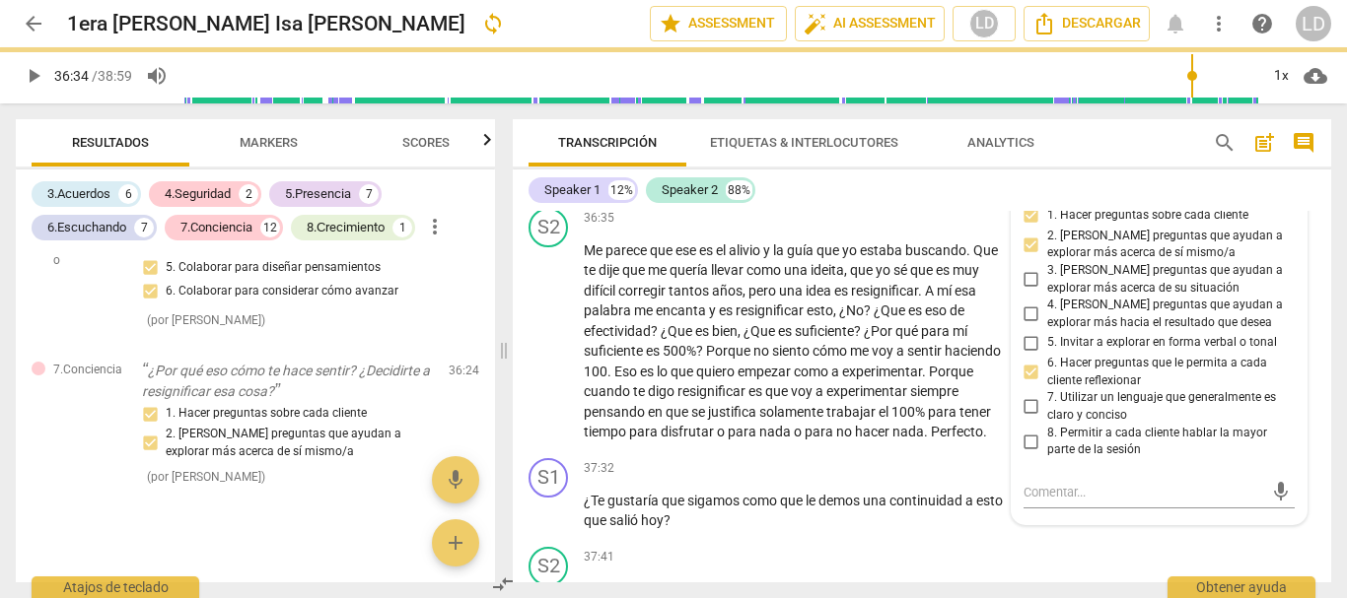
click at [1033, 326] on input "4. [PERSON_NAME] preguntas que ayudan a explorar más hacia el resultado que des…" at bounding box center [1031, 315] width 32 height 24
checkbox input "true"
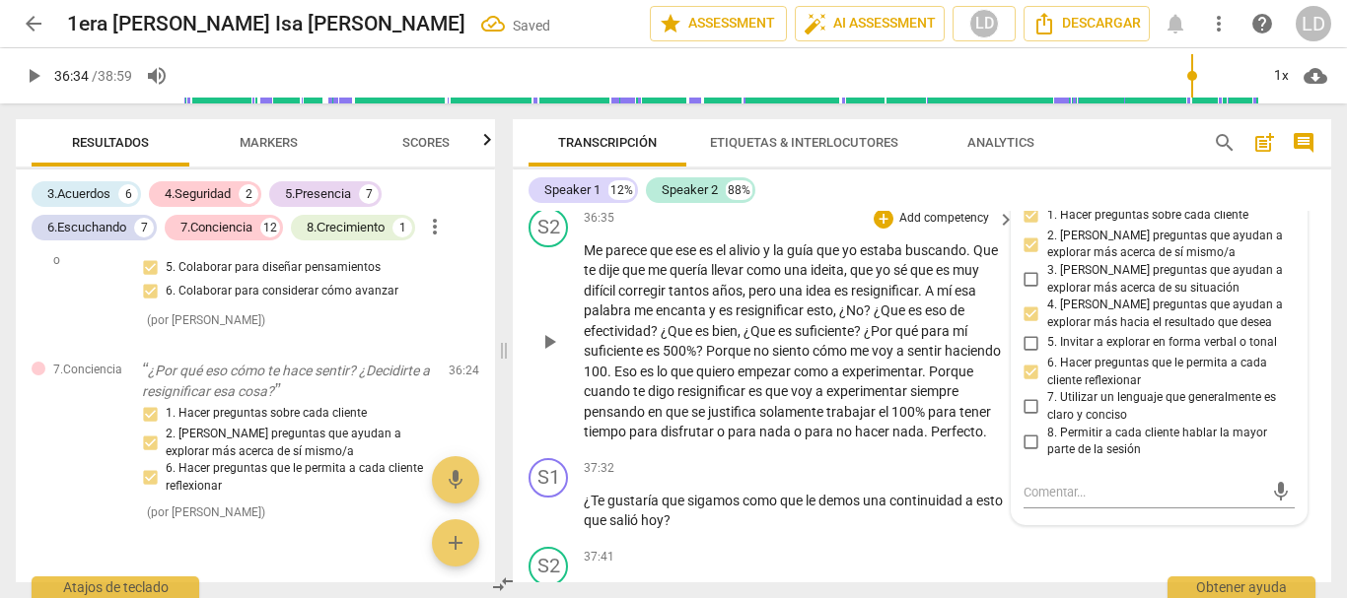
click at [1308, 378] on div "S2 play_arrow pause 36:35 + Add competency keyboard_arrow_right Me parece que e…" at bounding box center [922, 325] width 818 height 250
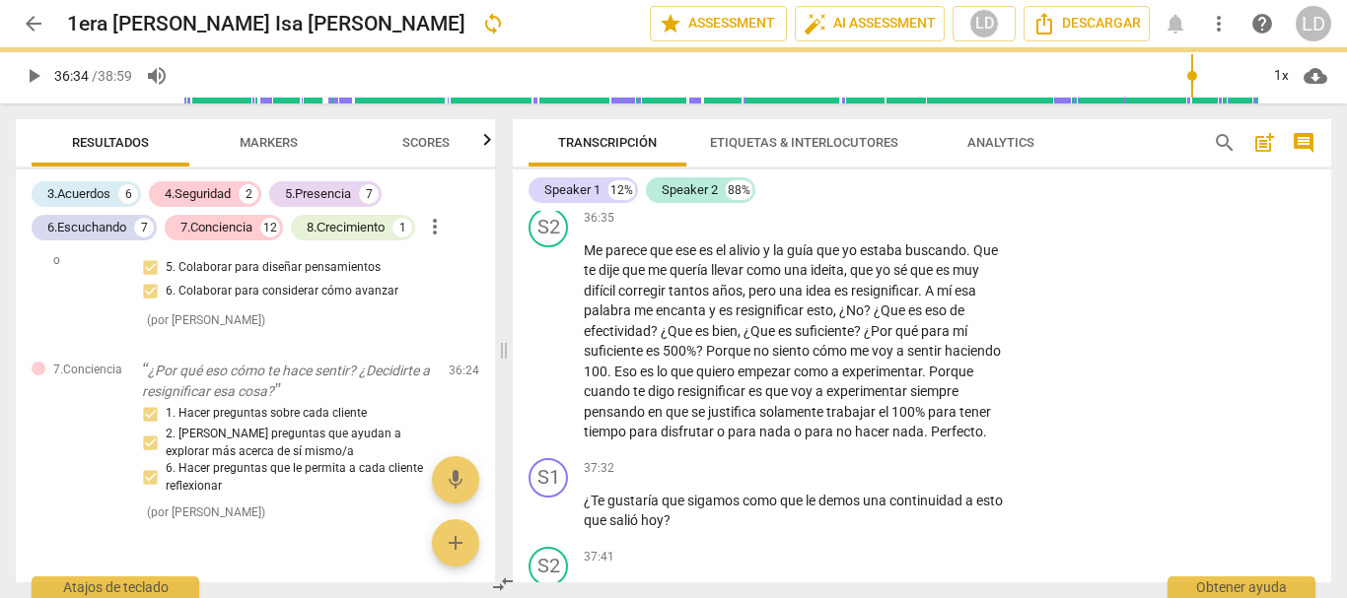
click at [32, 67] on span "play_arrow" at bounding box center [34, 76] width 24 height 24
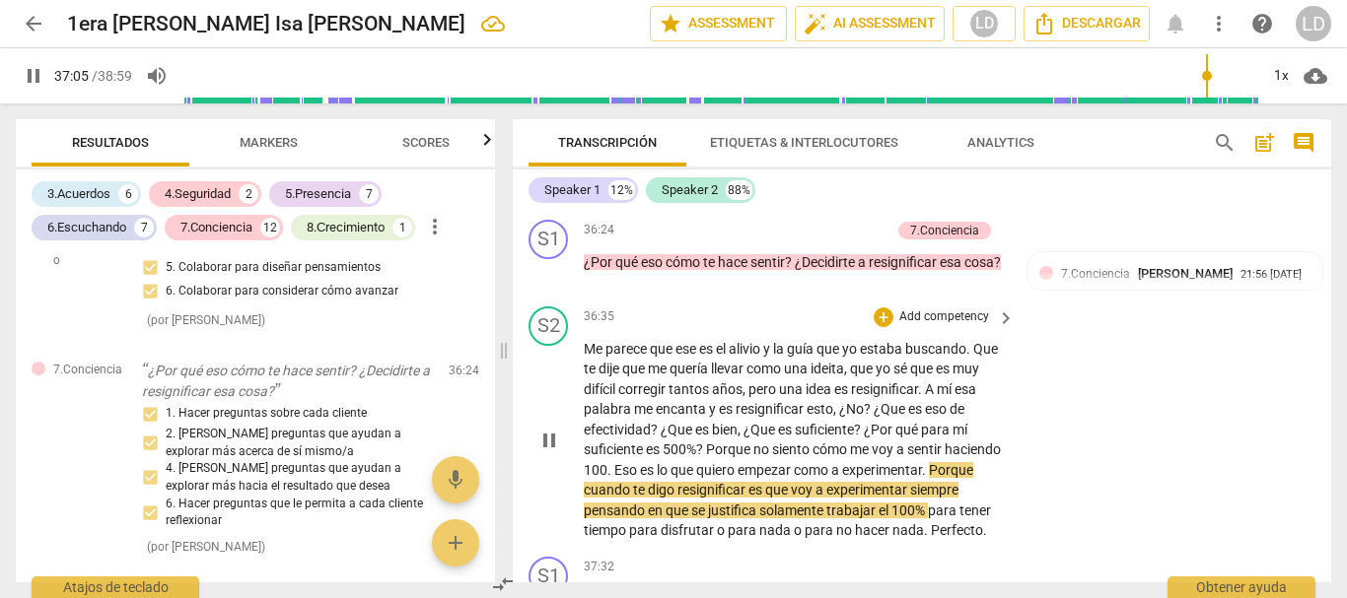
scroll to position [11438, 0]
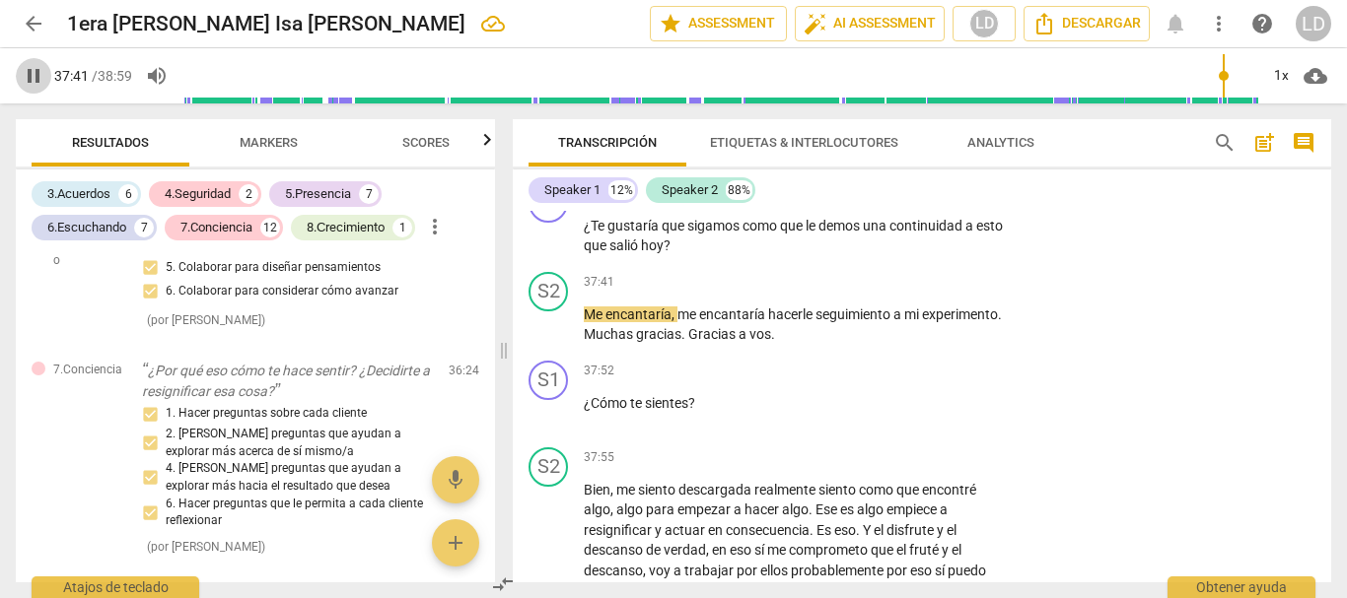
click at [28, 67] on span "pause" at bounding box center [34, 76] width 24 height 24
type input "2262"
click at [952, 203] on p "Add competency" at bounding box center [944, 194] width 94 height 18
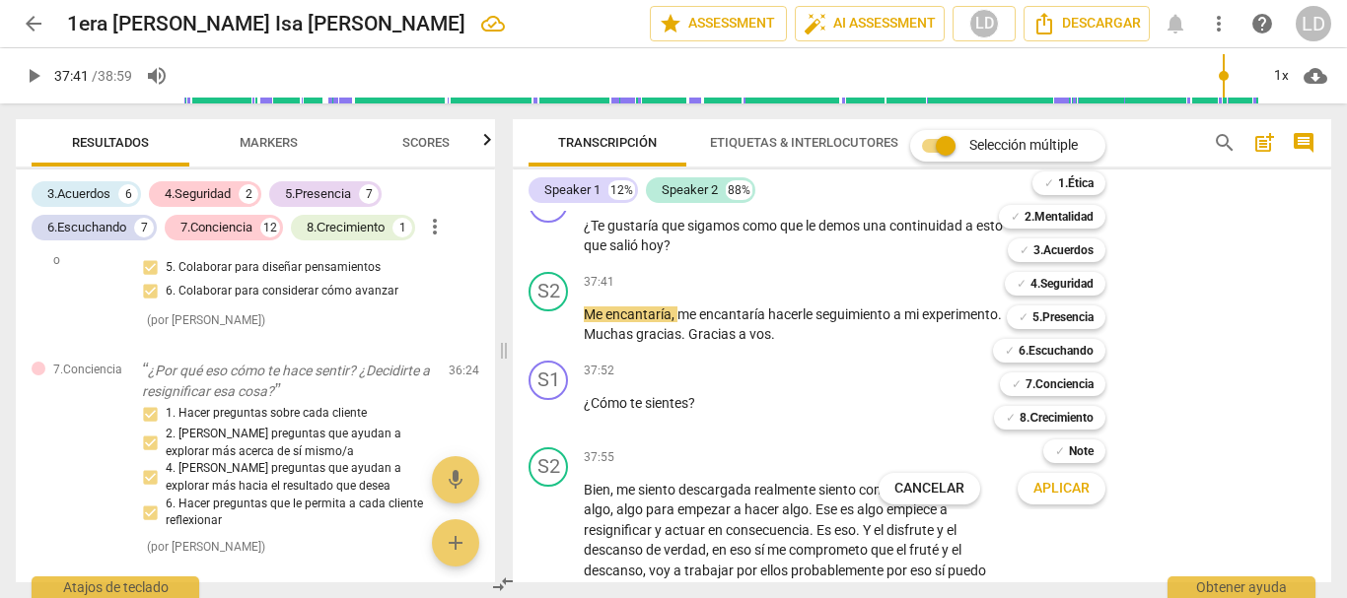
click at [1200, 376] on div at bounding box center [673, 299] width 1347 height 598
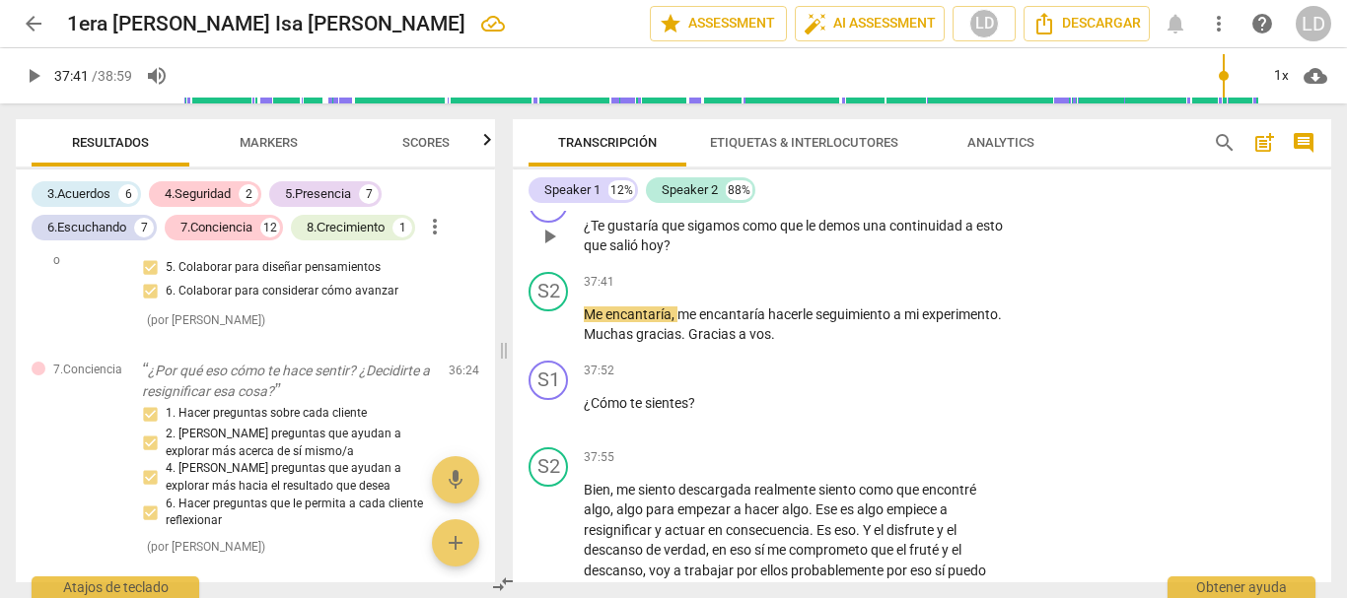
click at [911, 203] on p "Add competency" at bounding box center [944, 194] width 94 height 18
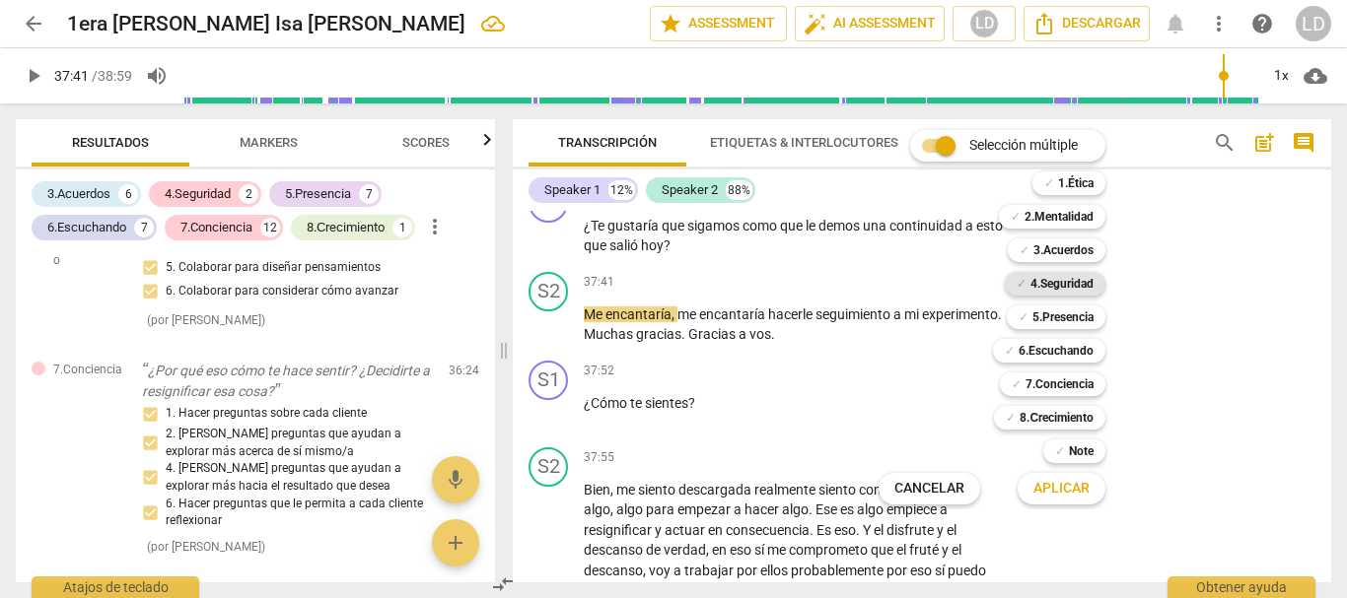
click at [1059, 283] on b "4.Seguridad" at bounding box center [1061, 284] width 63 height 24
click at [1069, 501] on button "Aplicar" at bounding box center [1061, 488] width 88 height 35
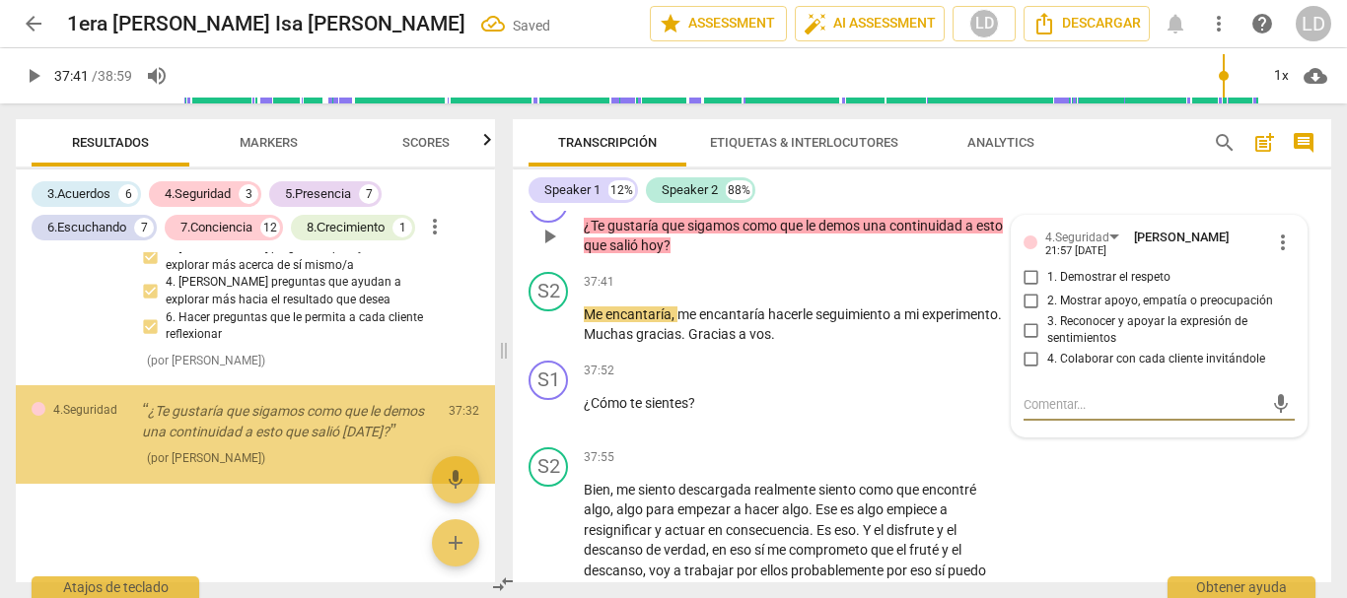
scroll to position [7505, 0]
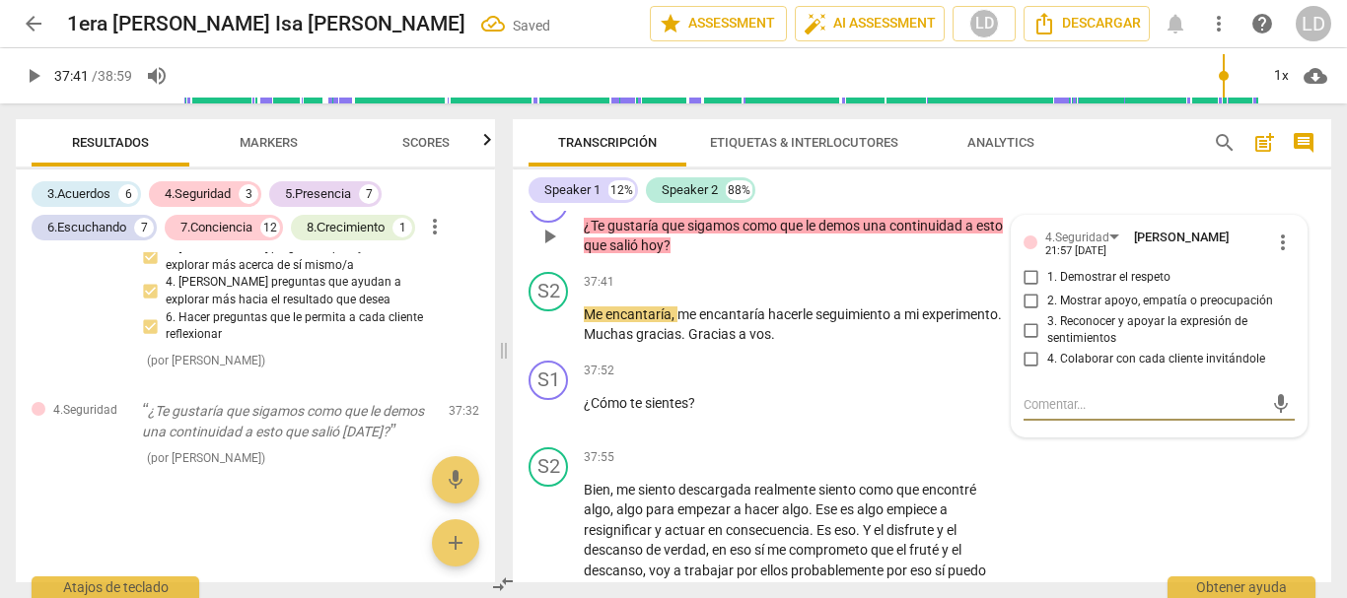
click at [1024, 290] on input "1. Demostrar el respeto" at bounding box center [1031, 278] width 32 height 24
checkbox input "true"
click at [1024, 313] on input "2. Mostrar apoyo, empatía o preocupación" at bounding box center [1031, 302] width 32 height 24
checkbox input "true"
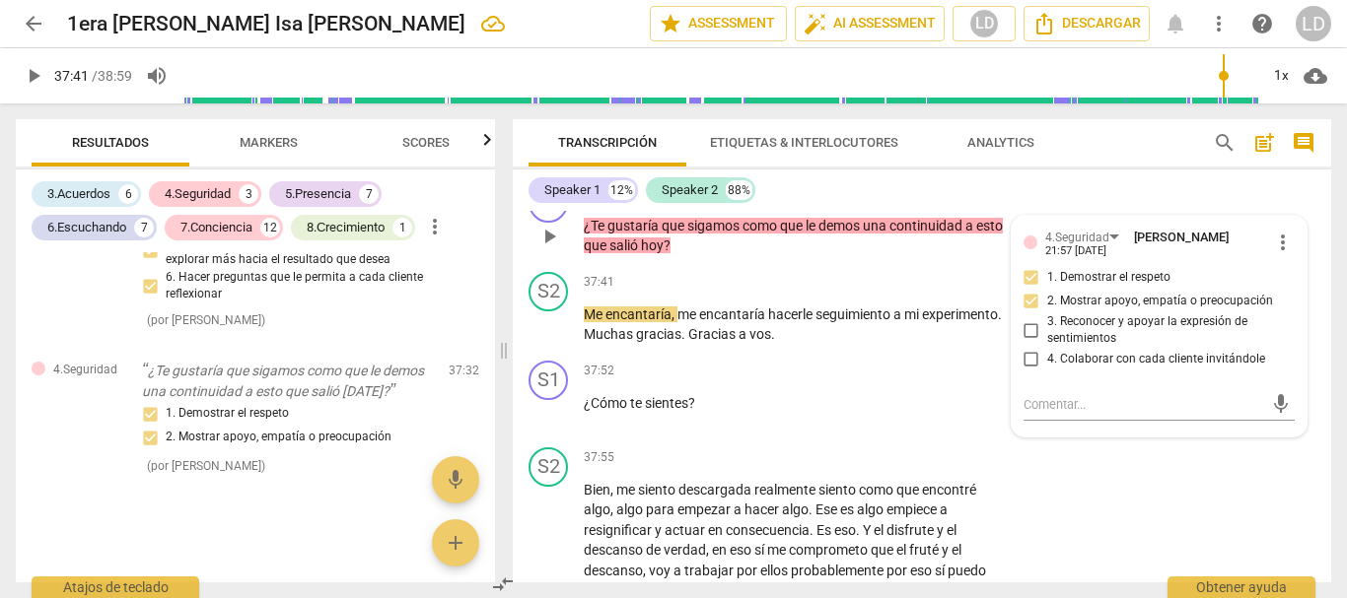
click at [1025, 372] on input "4. Colaborar con cada cliente invitándole" at bounding box center [1031, 360] width 32 height 24
checkbox input "true"
drag, startPoint x: 1027, startPoint y: 423, endPoint x: 1249, endPoint y: 448, distance: 223.2
click at [1026, 313] on input "2. Mostrar apoyo, empatía o preocupación" at bounding box center [1031, 302] width 32 height 24
click at [1021, 313] on input "2. Mostrar apoyo, empatía o preocupación" at bounding box center [1031, 302] width 32 height 24
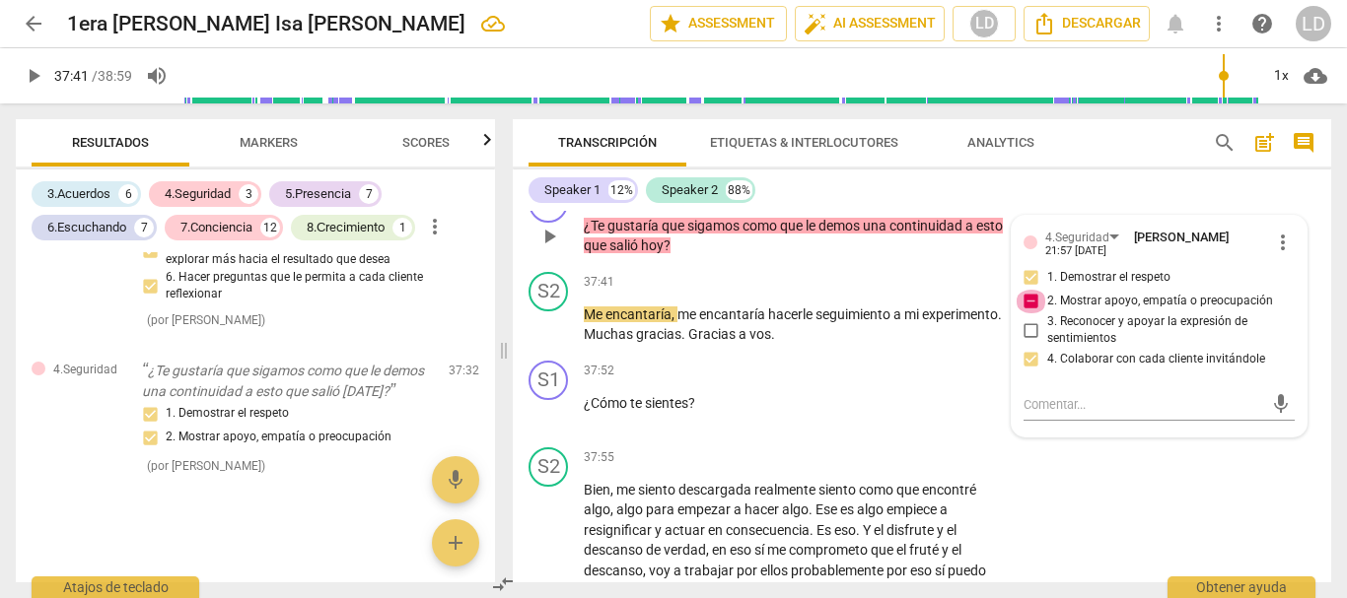
checkbox input "false"
click at [1226, 175] on div "S2 play_arrow pause 36:35 + Add competency keyboard_arrow_right Me parece que e…" at bounding box center [922, 50] width 818 height 250
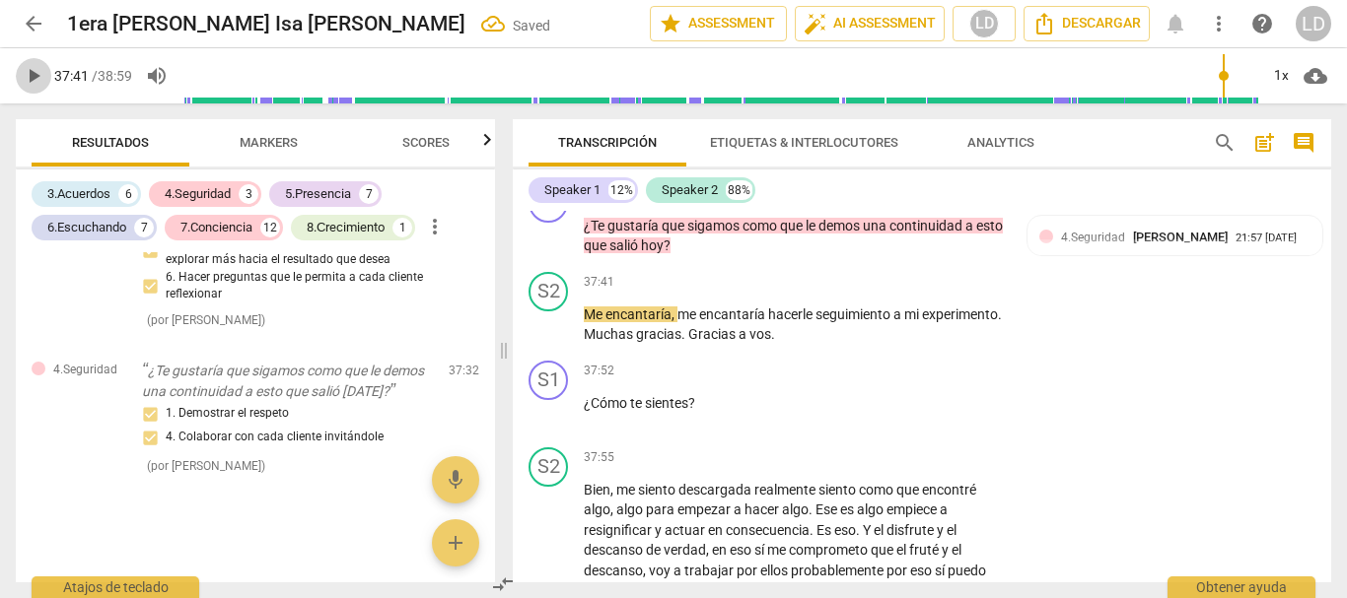
drag, startPoint x: 24, startPoint y: 66, endPoint x: 326, endPoint y: 151, distance: 314.3
click at [23, 66] on span "play_arrow" at bounding box center [34, 76] width 24 height 24
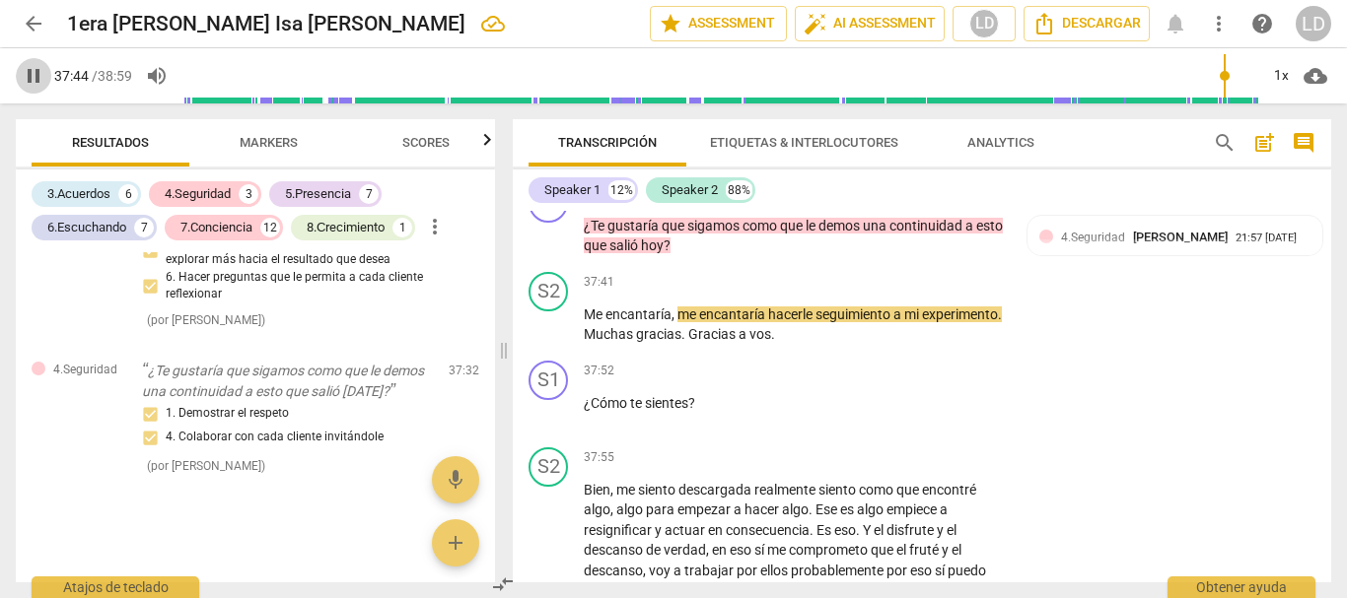
click at [41, 71] on span "pause" at bounding box center [34, 76] width 24 height 24
click at [33, 71] on span "play_arrow" at bounding box center [34, 76] width 24 height 24
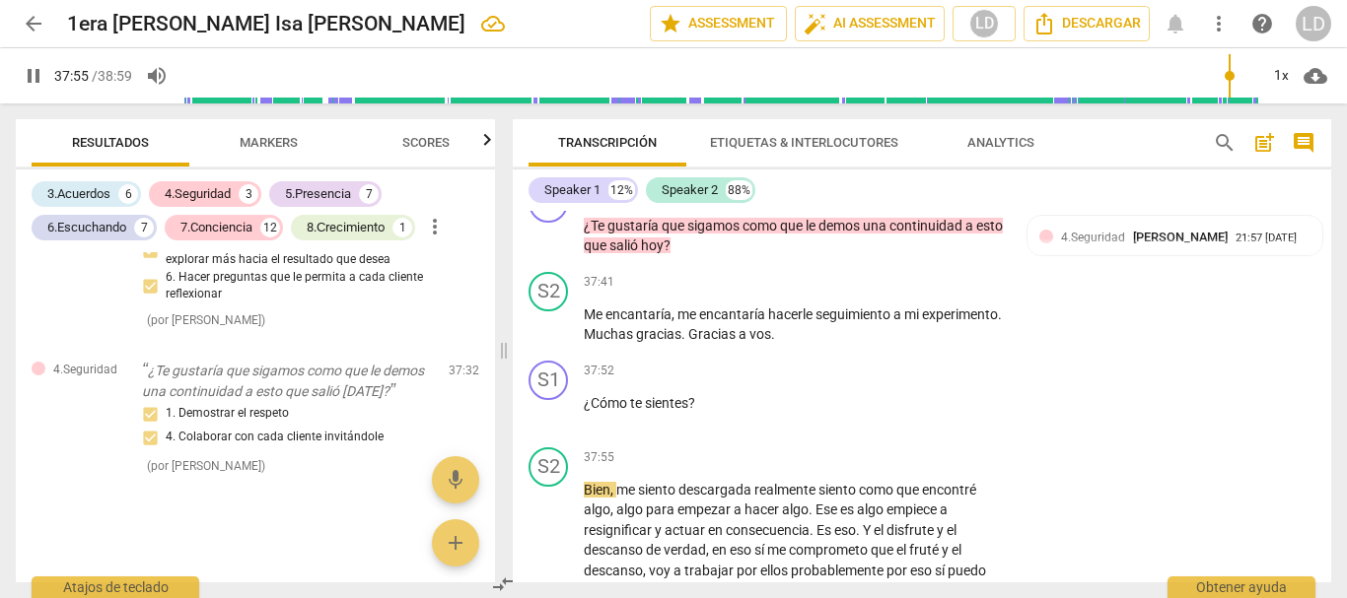
scroll to position [11832, 0]
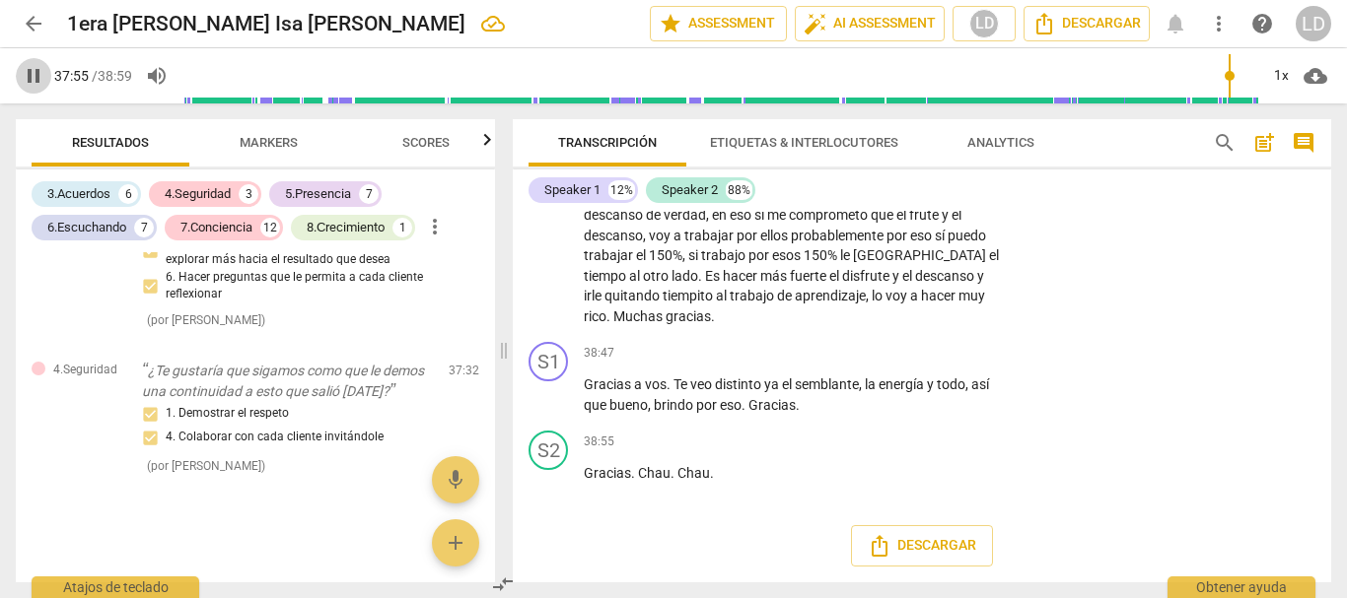
click at [22, 76] on span "pause" at bounding box center [34, 76] width 24 height 24
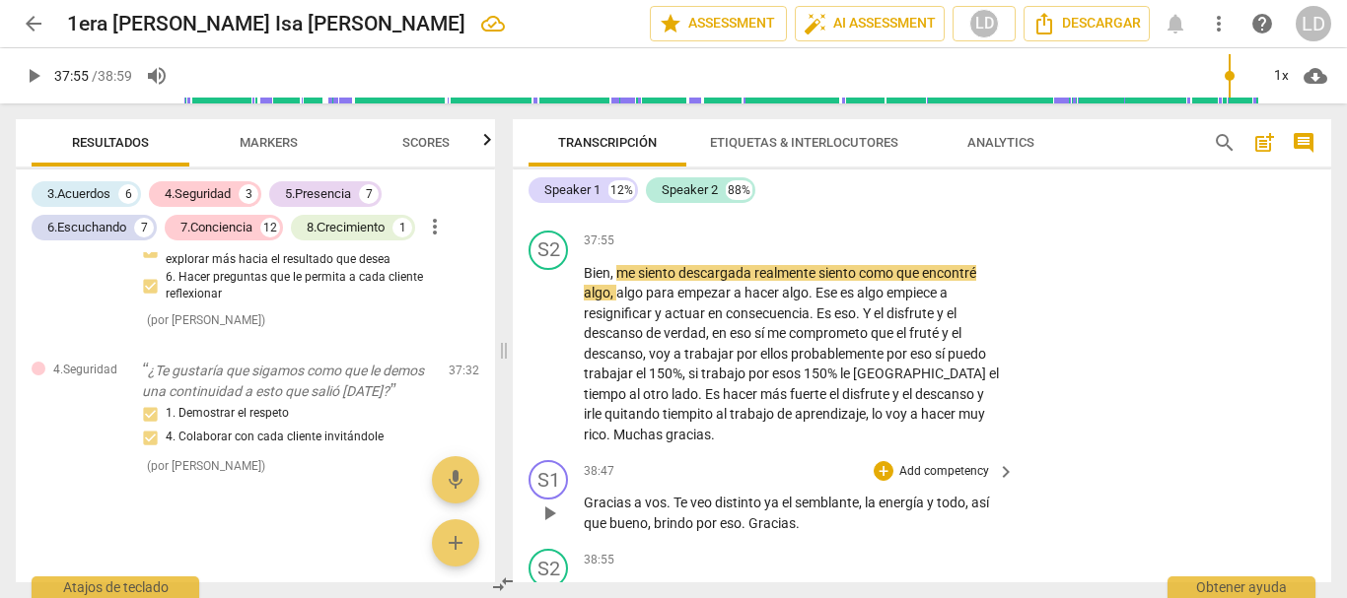
scroll to position [11634, 0]
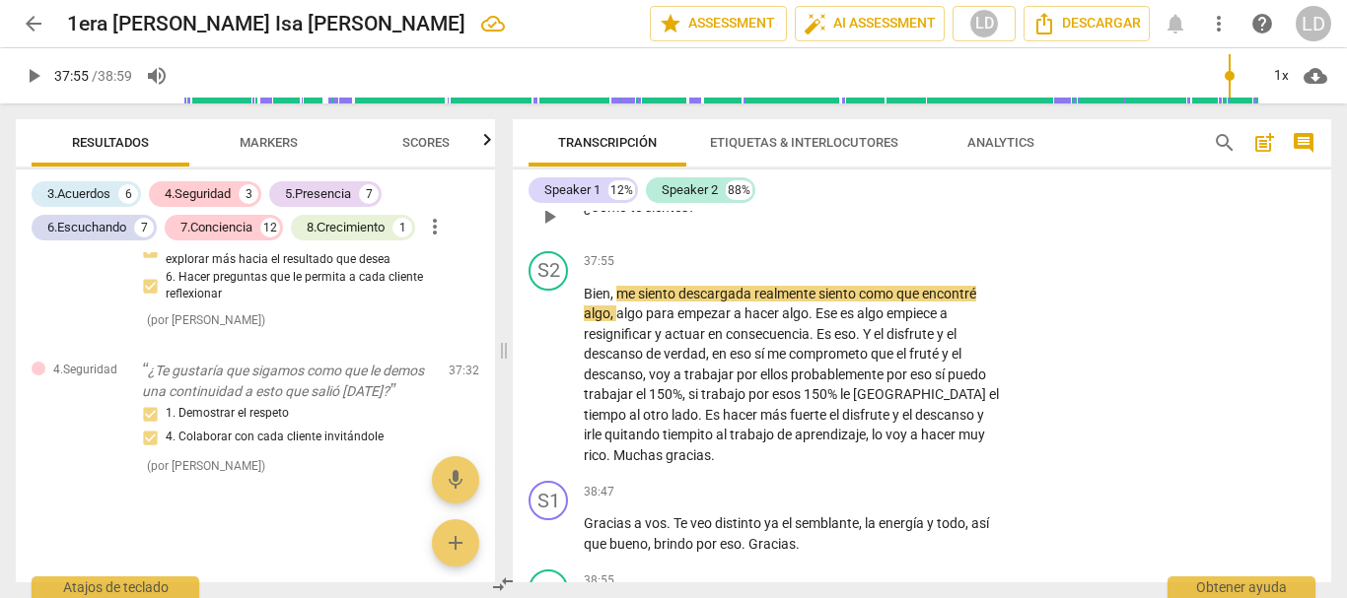
click at [972, 184] on p "Add competency" at bounding box center [944, 176] width 94 height 18
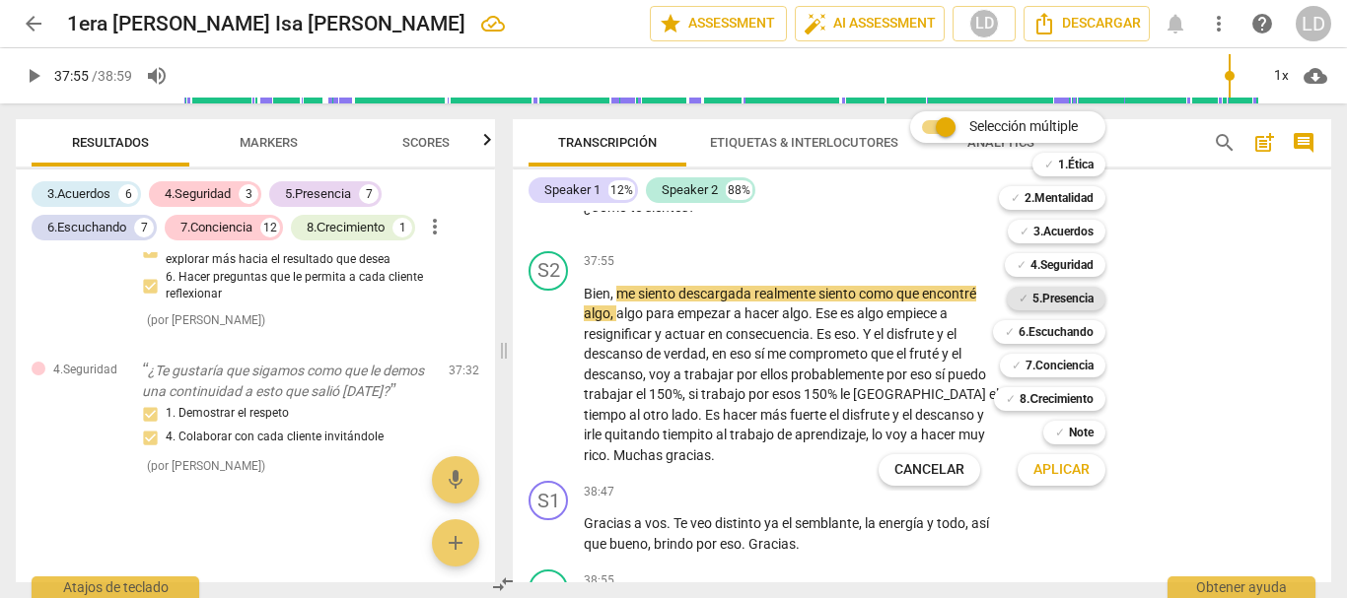
drag, startPoint x: 1050, startPoint y: 272, endPoint x: 1062, endPoint y: 297, distance: 27.3
click at [1052, 271] on b "4.Seguridad" at bounding box center [1061, 265] width 63 height 24
click at [1064, 302] on b "5.Presencia" at bounding box center [1062, 299] width 61 height 24
click at [1068, 330] on b "6.Escuchando" at bounding box center [1055, 332] width 75 height 24
click at [1069, 330] on b "6.Escuchando" at bounding box center [1055, 332] width 75 height 24
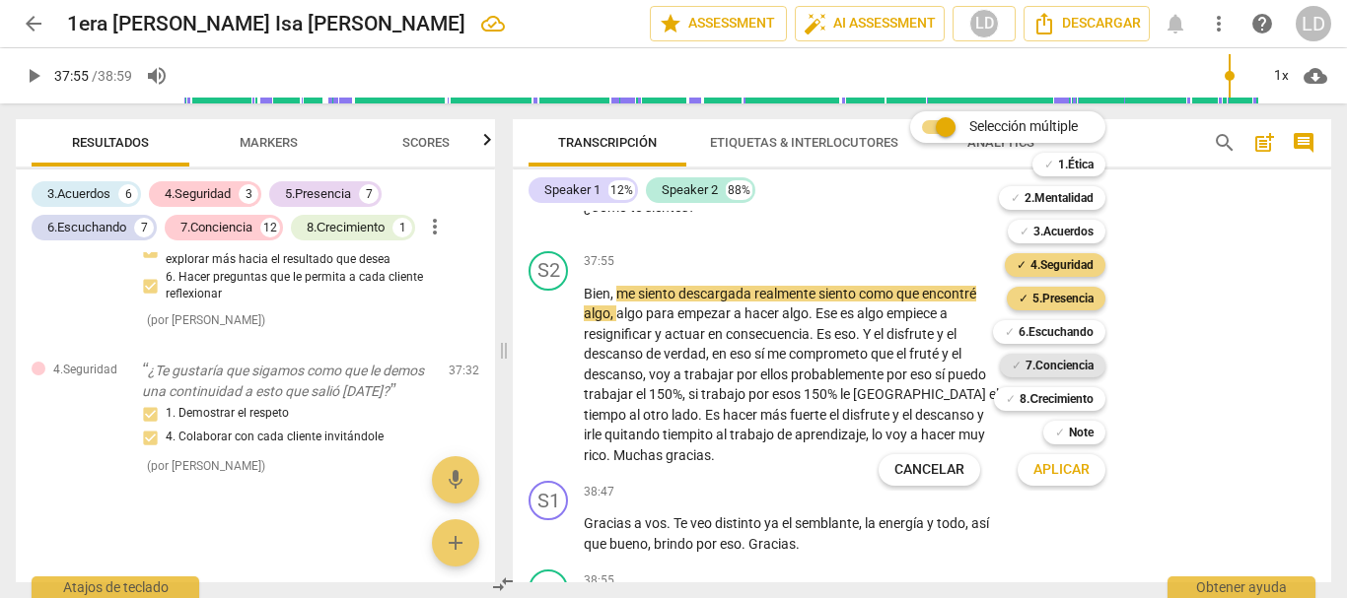
click at [1073, 362] on b "7.Conciencia" at bounding box center [1059, 366] width 68 height 24
type input "2276"
click at [1061, 471] on span "Aplicar" at bounding box center [1061, 470] width 56 height 20
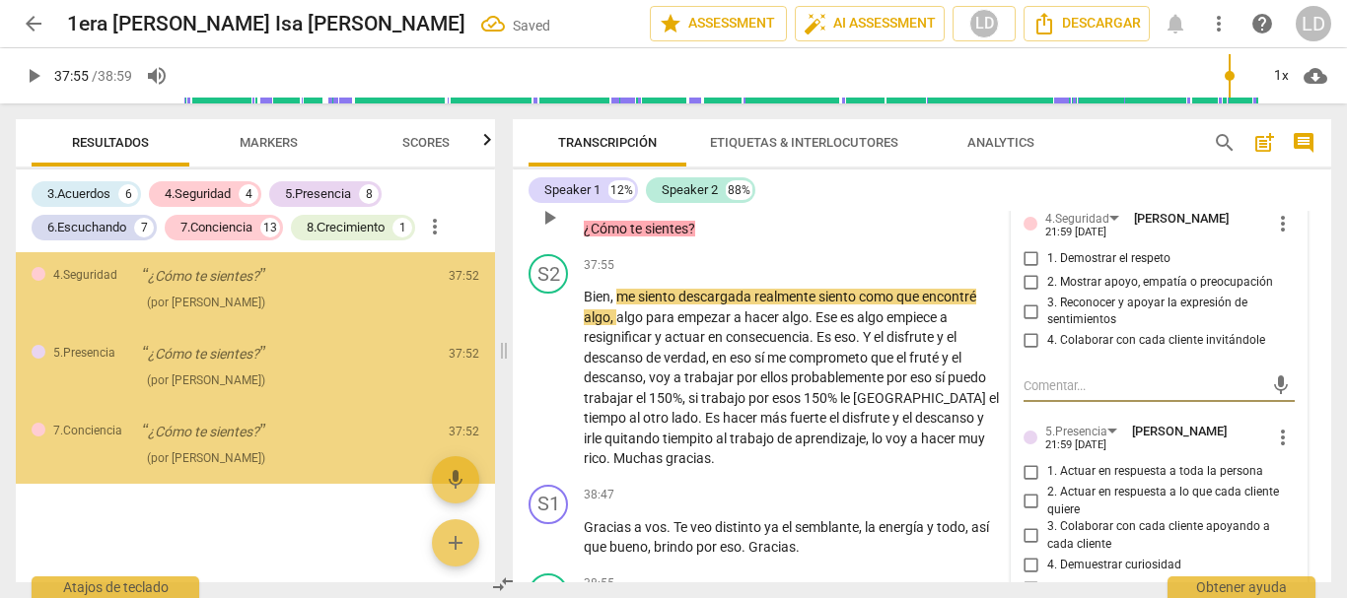
scroll to position [7787, 0]
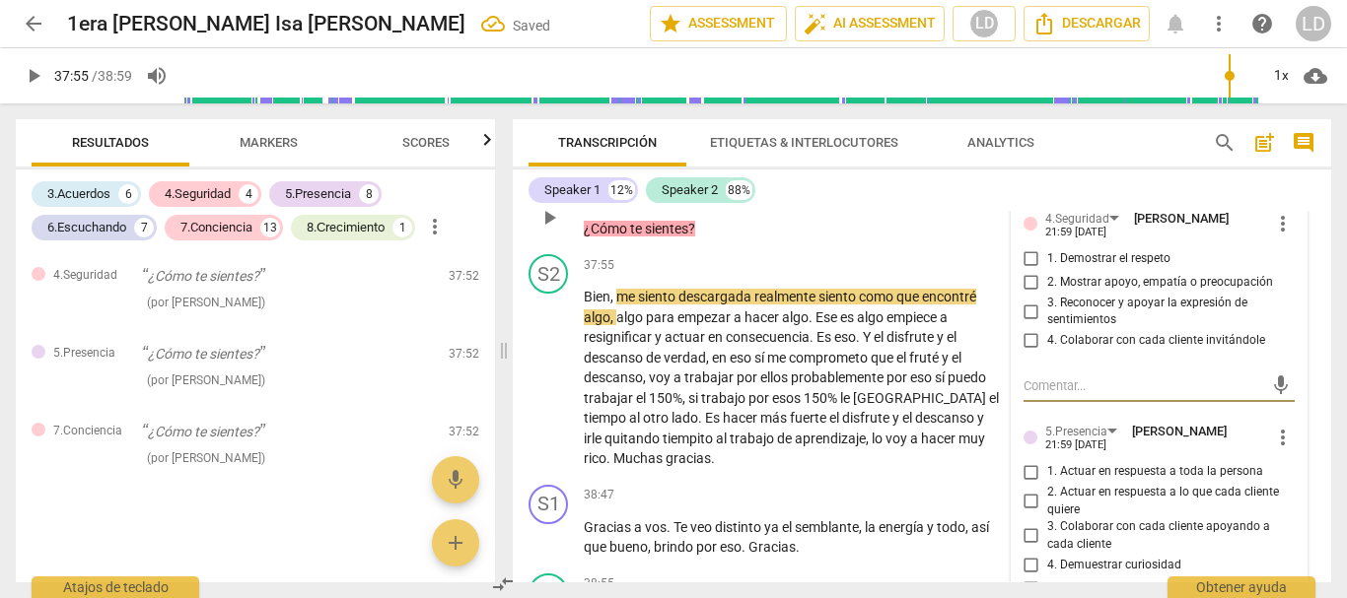
click at [1027, 271] on input "1. Demostrar el respeto" at bounding box center [1031, 259] width 32 height 24
checkbox input "true"
click at [1030, 353] on input "4. Colaborar con cada cliente invitándole" at bounding box center [1031, 341] width 32 height 24
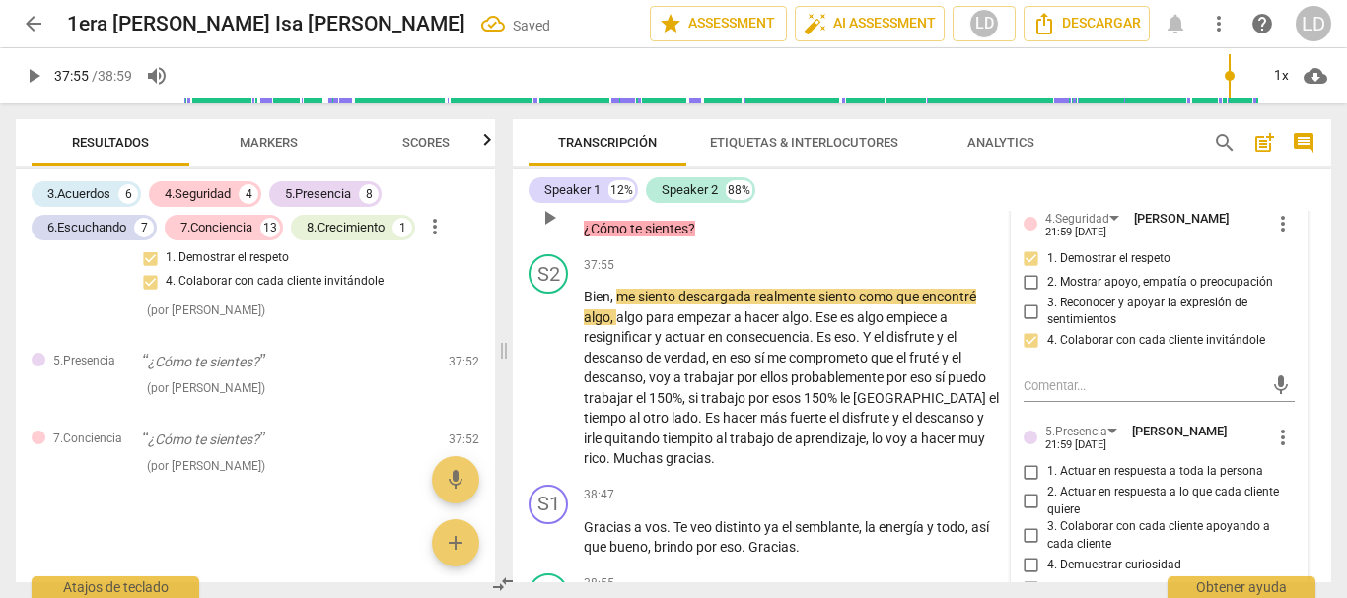
click at [1027, 353] on input "4. Colaborar con cada cliente invitándole" at bounding box center [1031, 341] width 32 height 24
click at [1028, 353] on input "4. Colaborar con cada cliente invitándole" at bounding box center [1031, 341] width 32 height 24
checkbox input "false"
click at [1028, 323] on input "3. Reconocer y apoyar la expresión de sentimientos" at bounding box center [1031, 312] width 32 height 24
checkbox input "true"
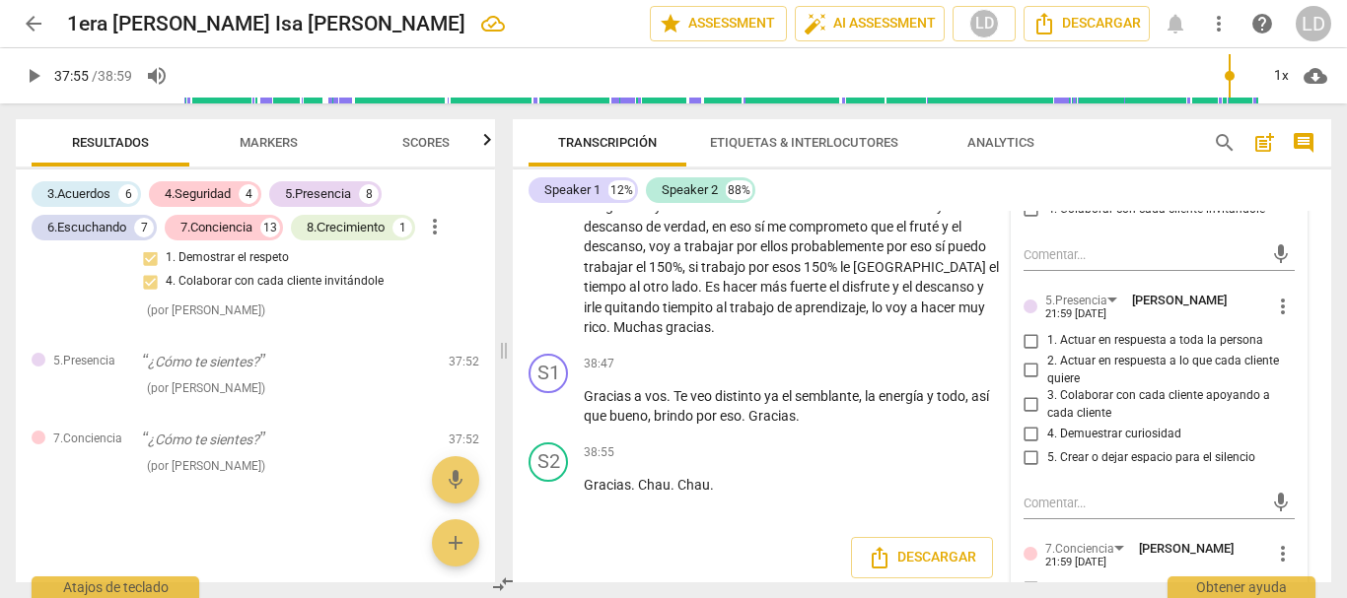
scroll to position [11832, 0]
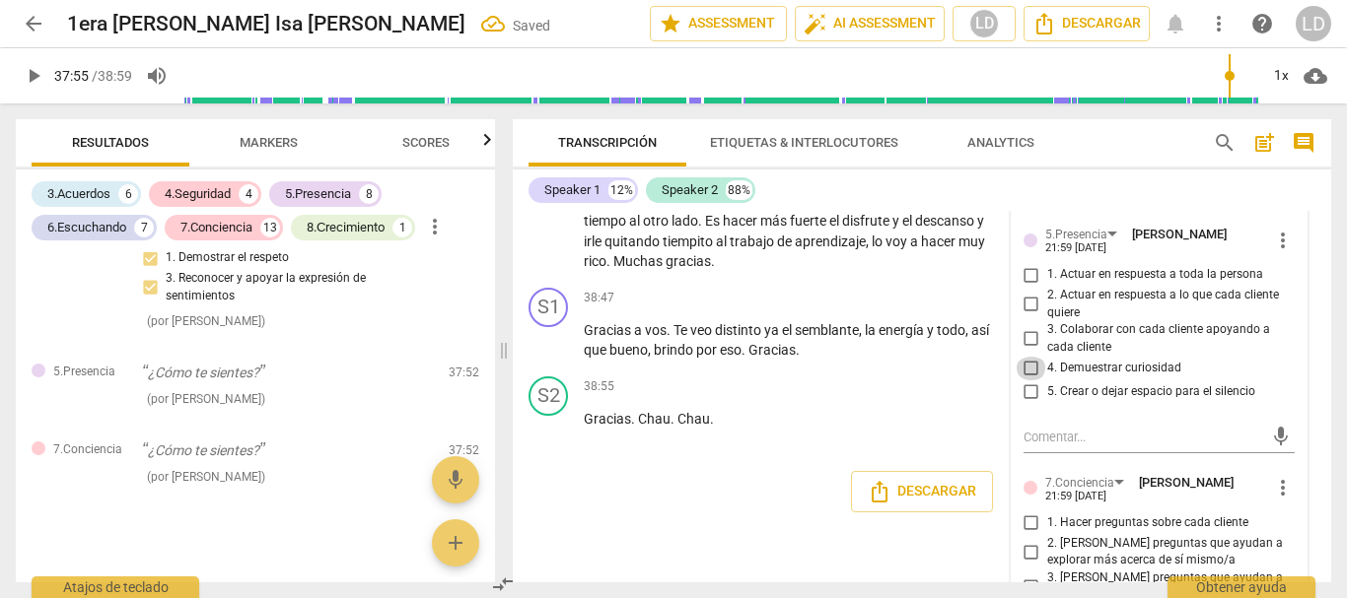
click at [1027, 381] on input "4. Demuestrar curiosidad" at bounding box center [1031, 369] width 32 height 24
checkbox input "true"
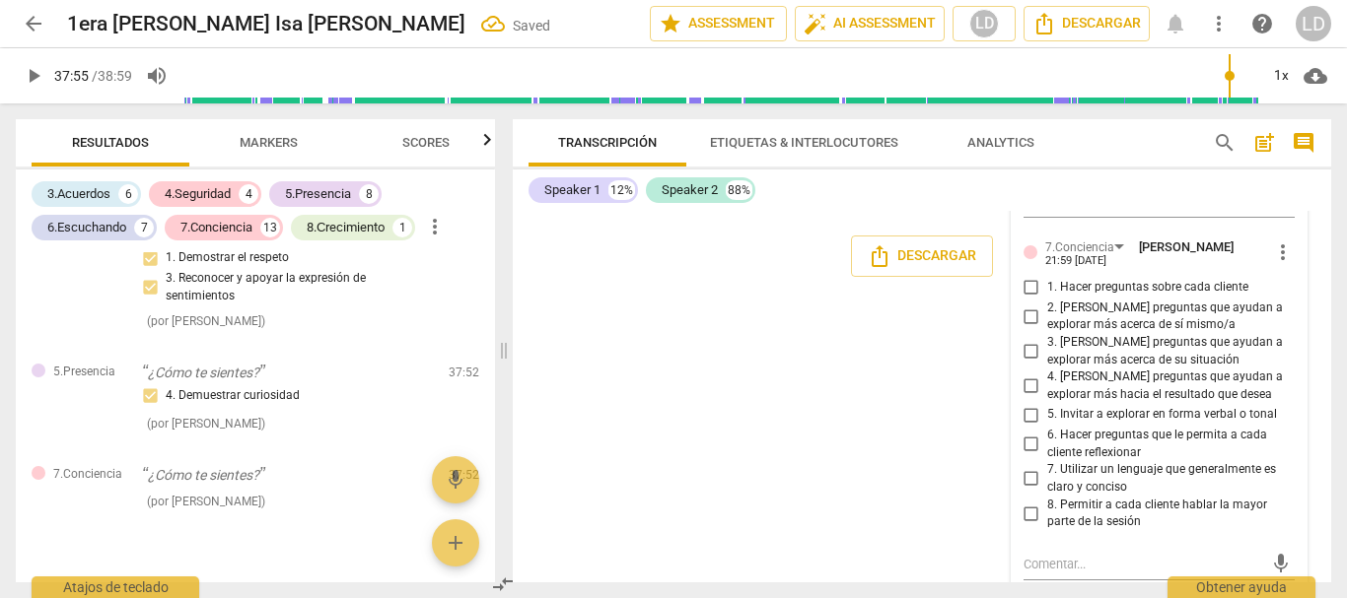
scroll to position [12127, 0]
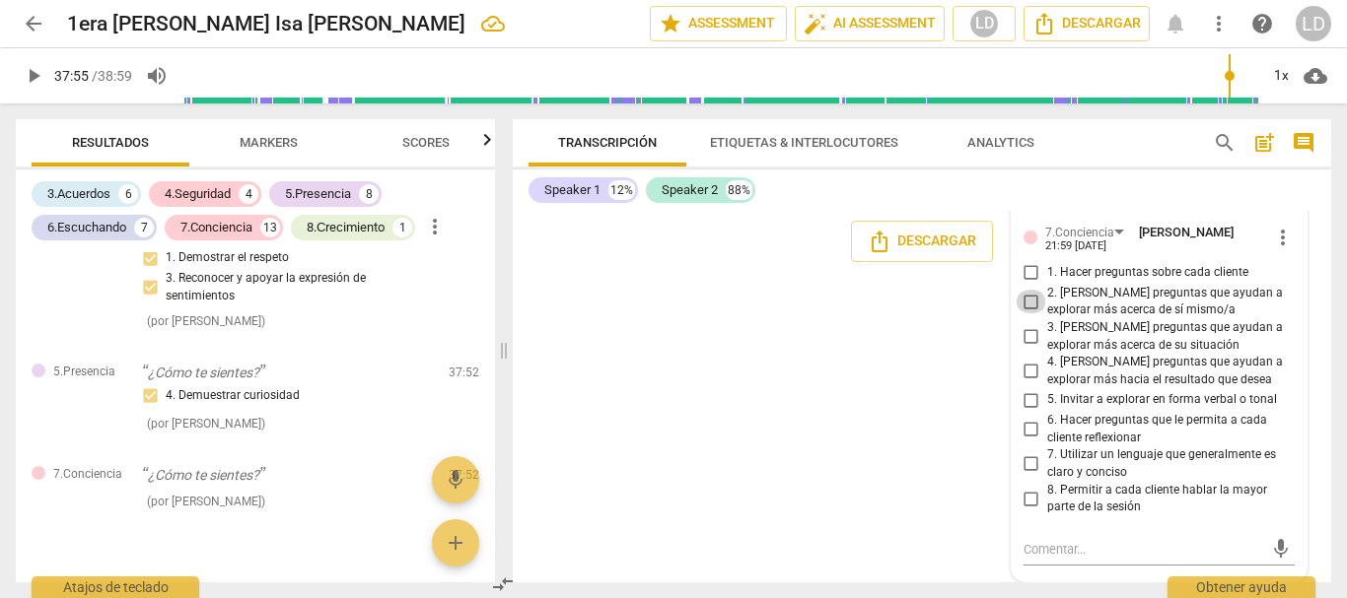
click at [1030, 313] on input "2. [PERSON_NAME] preguntas que ayudan a explorar más acerca de sí mismo/a" at bounding box center [1031, 302] width 32 height 24
checkbox input "true"
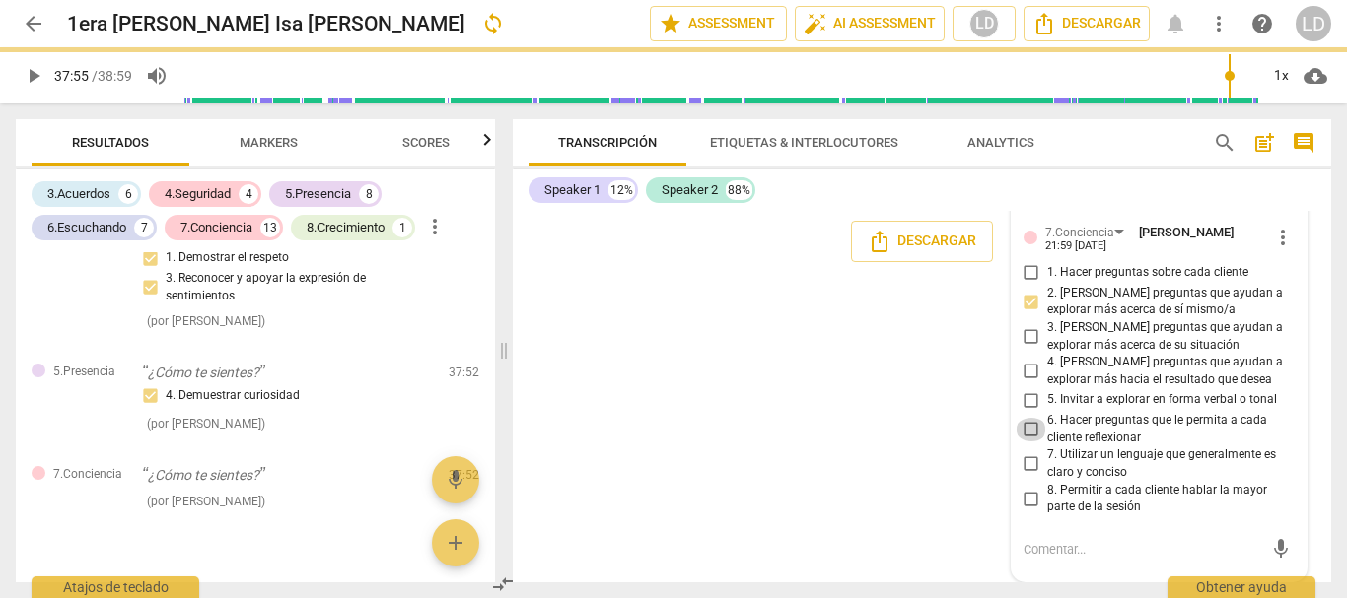
click at [1027, 442] on input "6. Hacer preguntas que le permita a cada cliente reflexionar" at bounding box center [1031, 430] width 32 height 24
checkbox input "true"
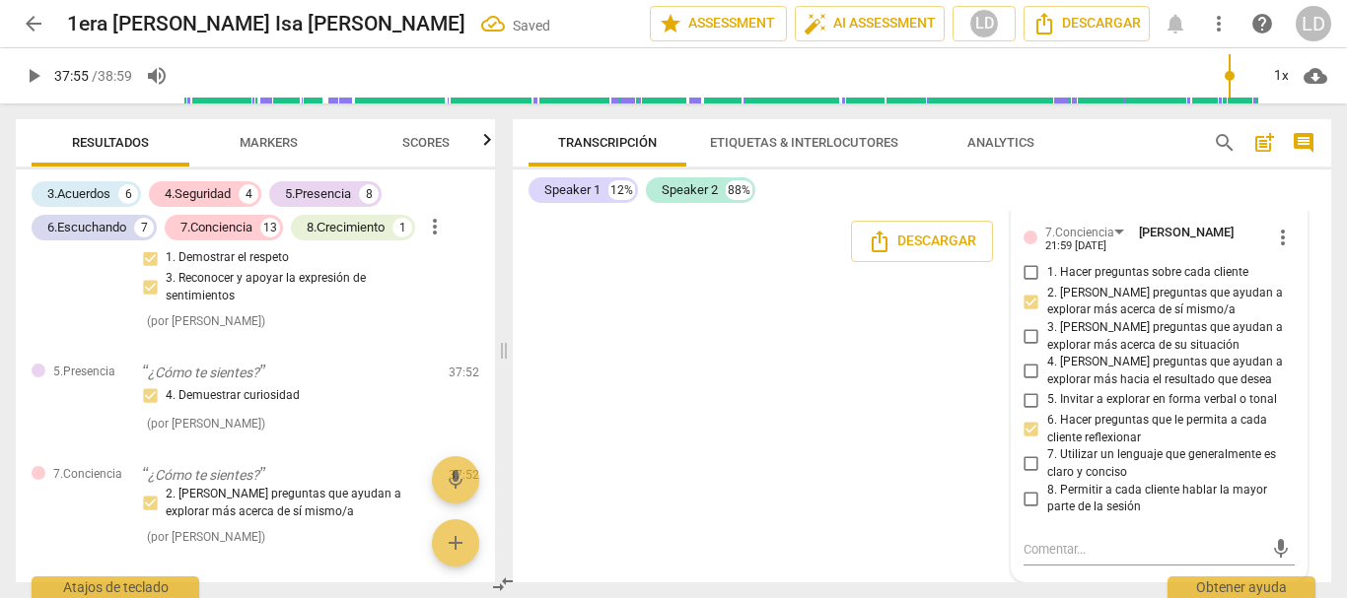
scroll to position [12205, 0]
click at [1031, 463] on input "7. Utilizar un lenguaje que generalmente es claro y conciso" at bounding box center [1031, 464] width 32 height 24
checkbox input "true"
click at [1311, 341] on div "S1 play_arrow pause 00:04 + Add competency keyboard_arrow_right Hola Claudia , …" at bounding box center [922, 397] width 818 height 372
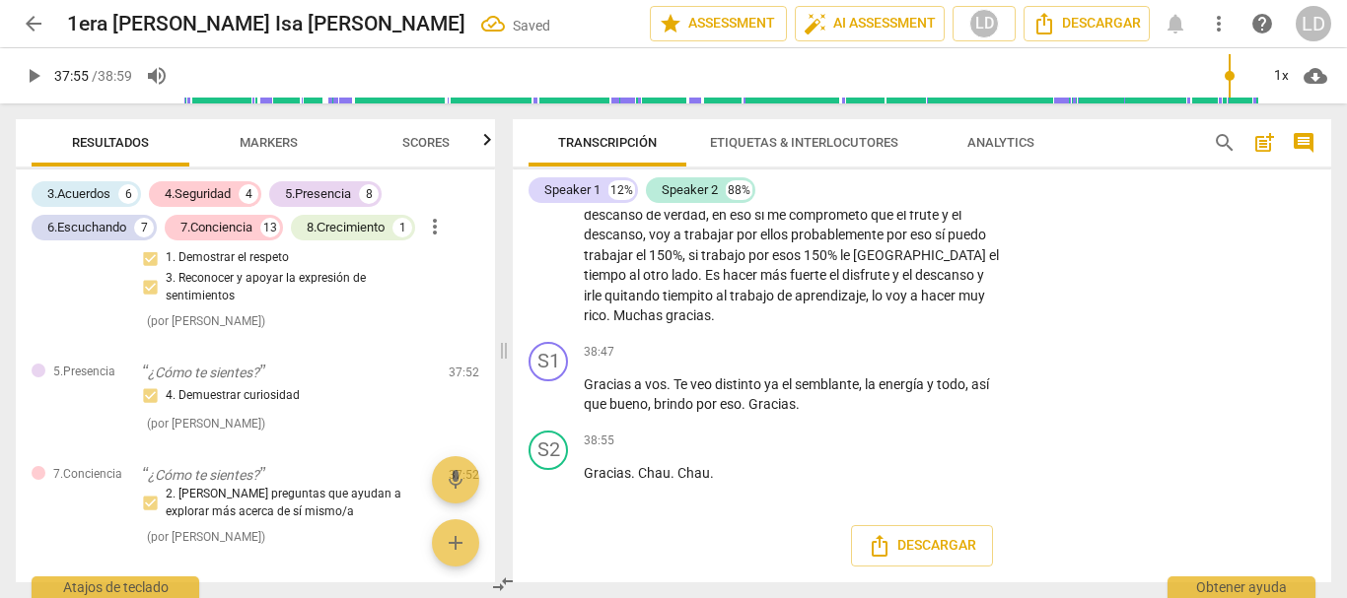
scroll to position [11901, 0]
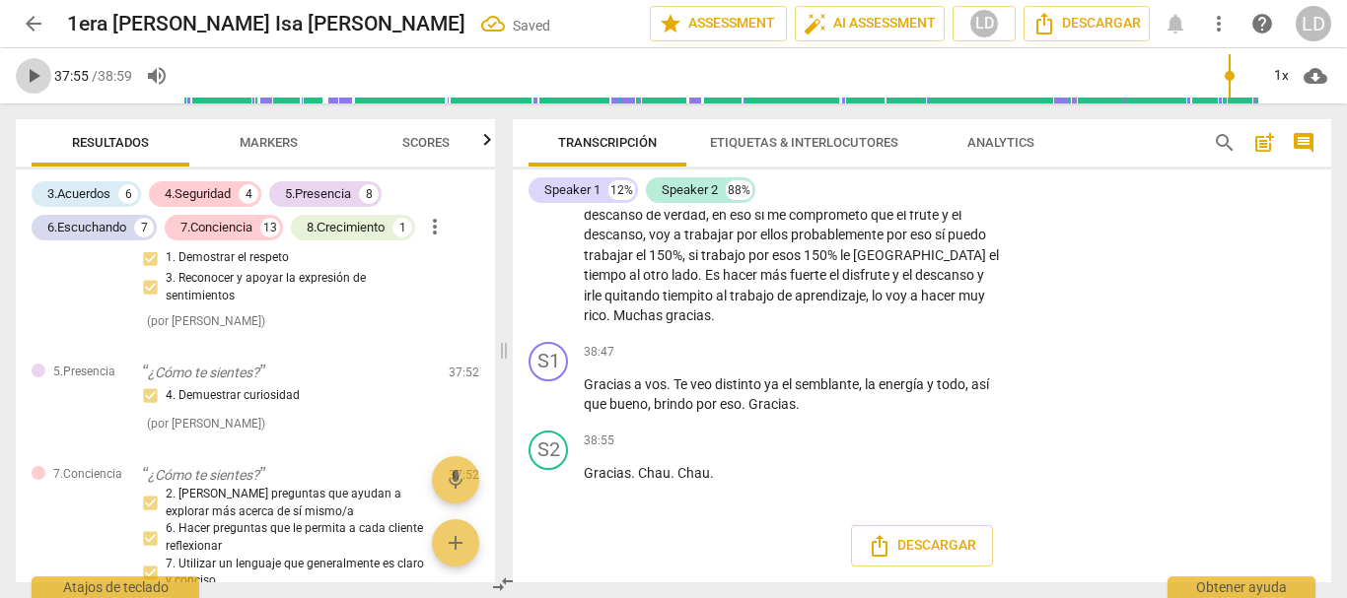
click at [38, 72] on span "play_arrow" at bounding box center [34, 76] width 24 height 24
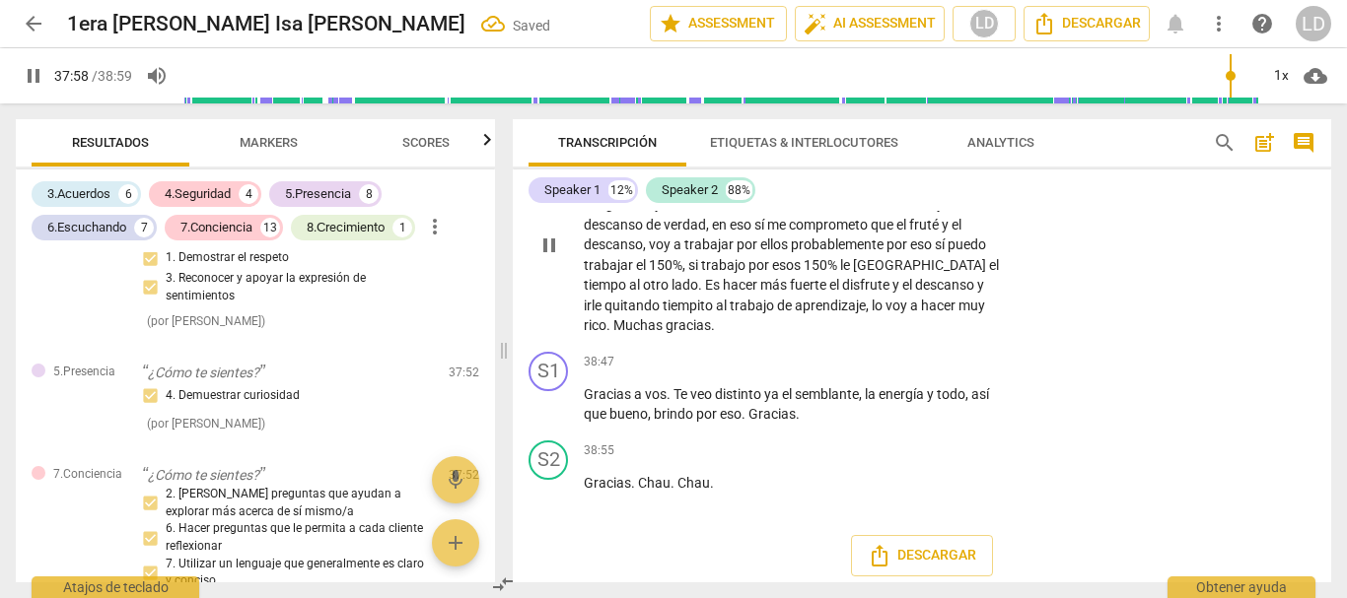
scroll to position [11802, 0]
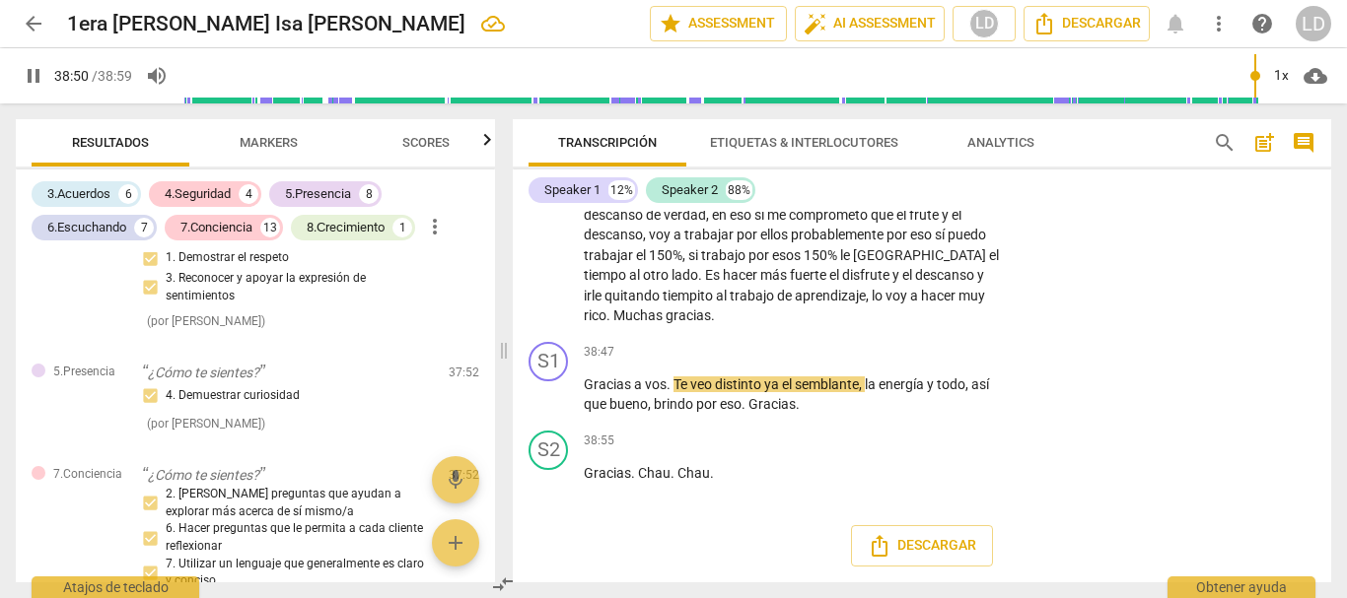
click at [34, 69] on span "pause" at bounding box center [34, 76] width 24 height 24
type input "2331"
click at [936, 362] on p "Add competency" at bounding box center [944, 353] width 94 height 18
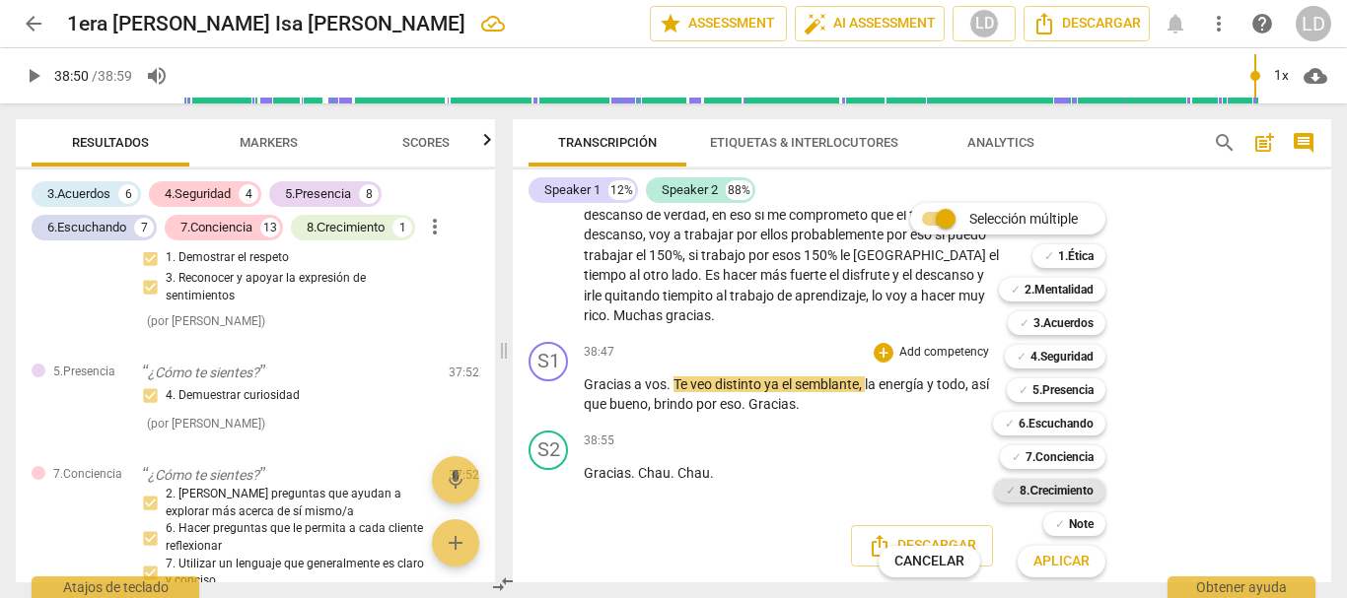
click at [1060, 486] on b "8.Сrecimiento" at bounding box center [1056, 491] width 74 height 24
click at [1065, 362] on b "4.Seguridad" at bounding box center [1061, 357] width 63 height 24
click at [1076, 391] on b "5.Presencia" at bounding box center [1062, 391] width 61 height 24
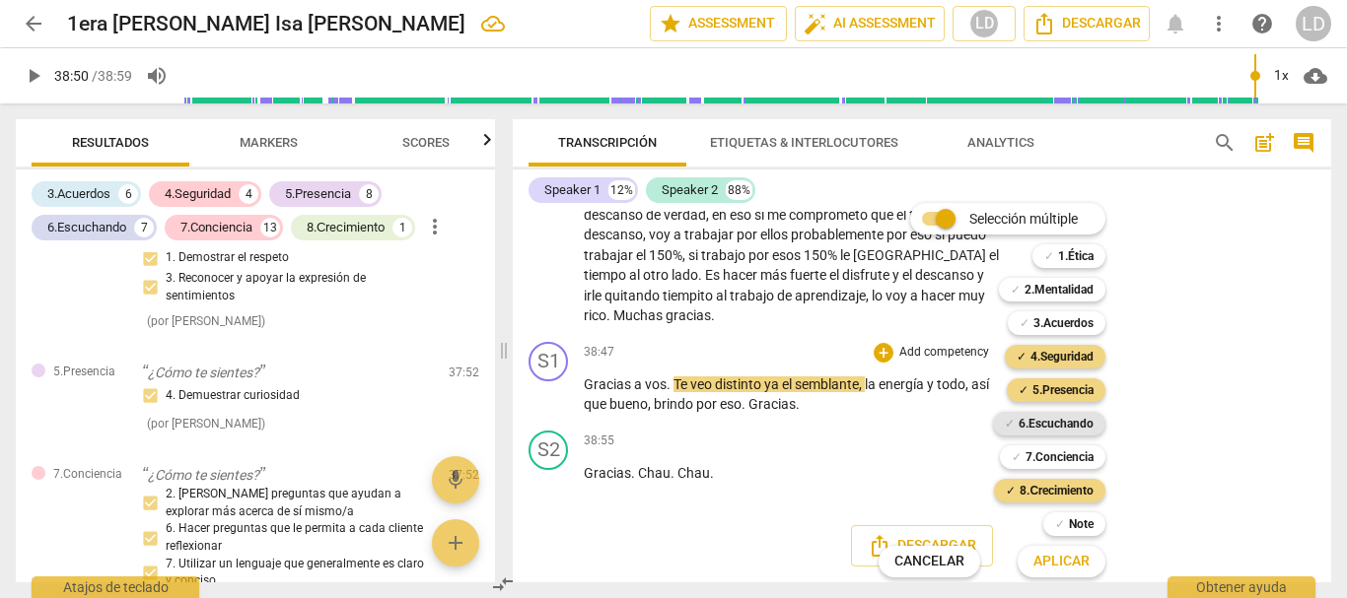
click at [1076, 427] on b "6.Escuchando" at bounding box center [1055, 424] width 75 height 24
click at [1062, 424] on b "6.Escuchando" at bounding box center [1055, 424] width 75 height 24
click at [1060, 424] on b "6.Escuchando" at bounding box center [1055, 424] width 75 height 24
click at [1069, 562] on span "Aplicar" at bounding box center [1061, 562] width 56 height 20
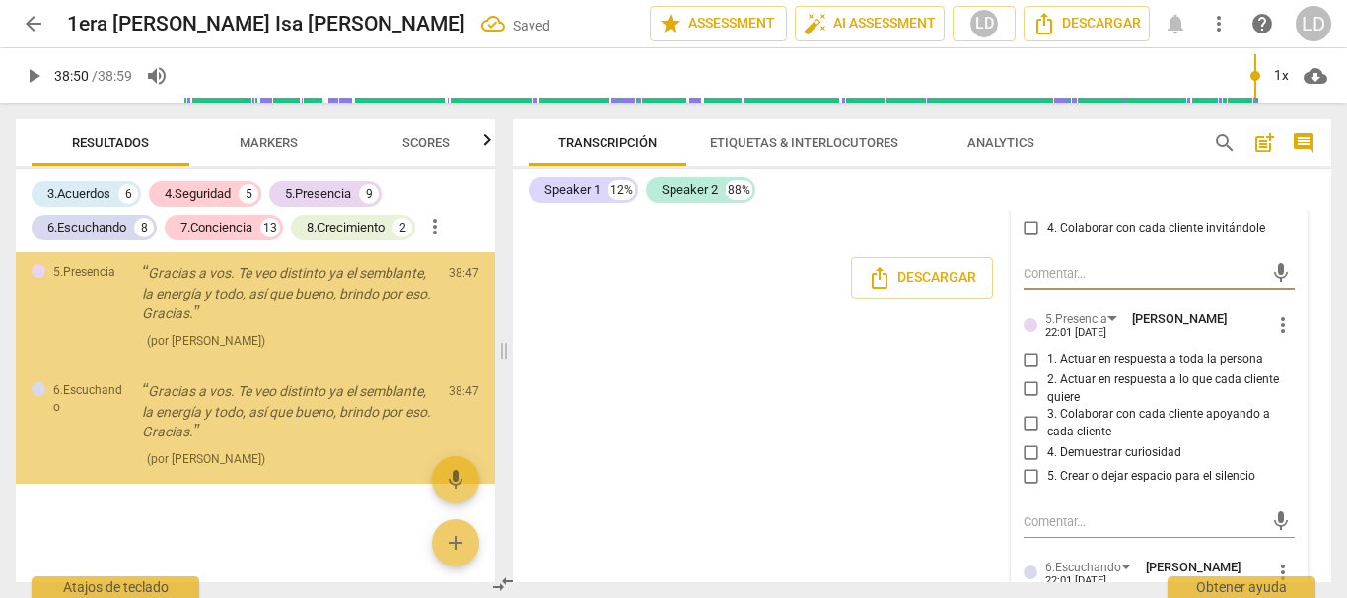
scroll to position [8448, 0]
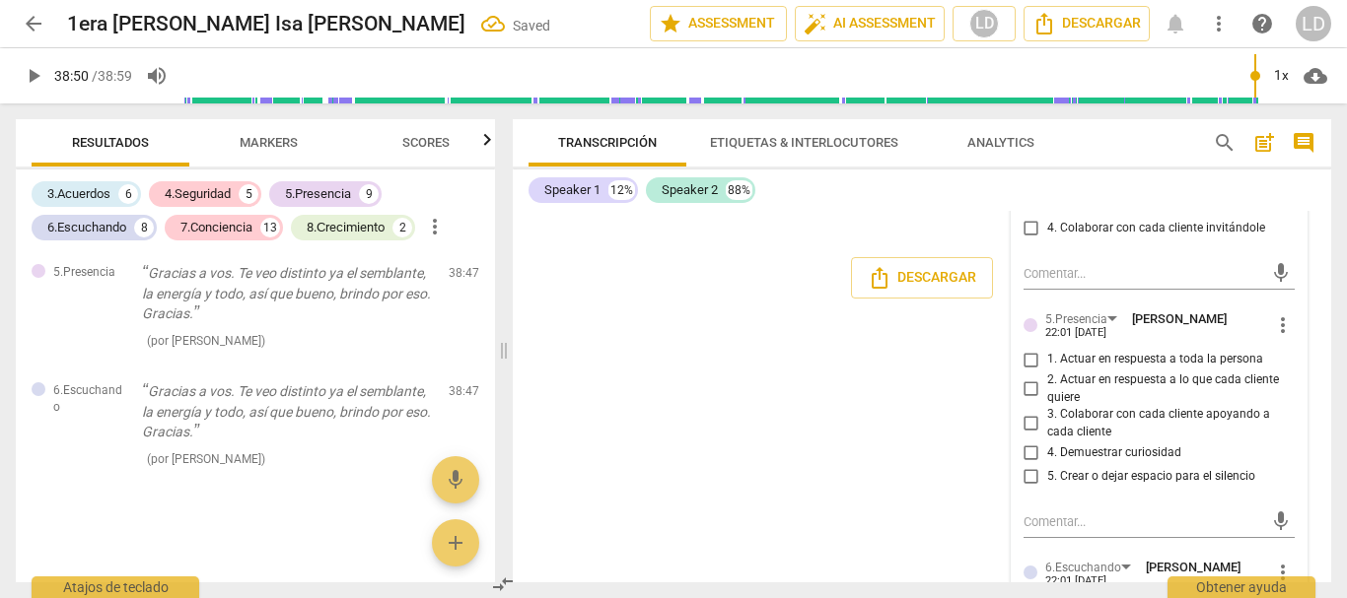
drag, startPoint x: 1023, startPoint y: 317, endPoint x: 1080, endPoint y: 351, distance: 66.3
click at [1023, 211] on input "3. Reconocer y apoyar la expresión de sentimientos" at bounding box center [1031, 199] width 32 height 24
checkbox input "true"
click at [1034, 159] on input "1. Demostrar el respeto" at bounding box center [1031, 147] width 32 height 24
checkbox input "true"
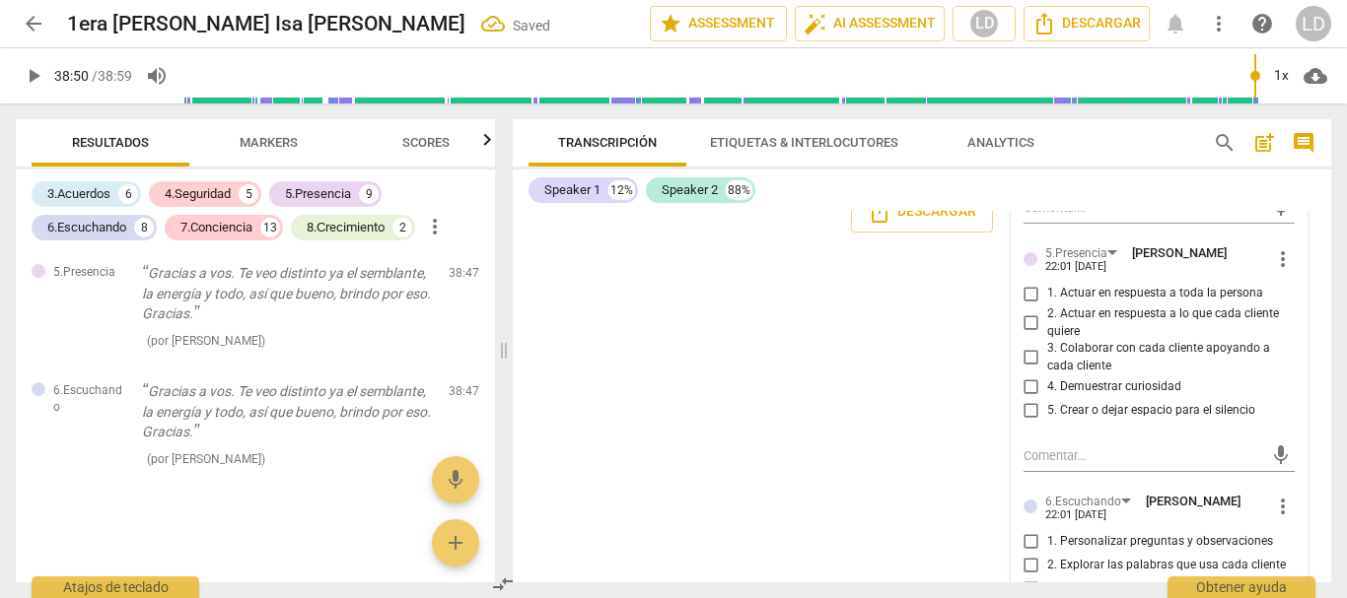
scroll to position [12166, 0]
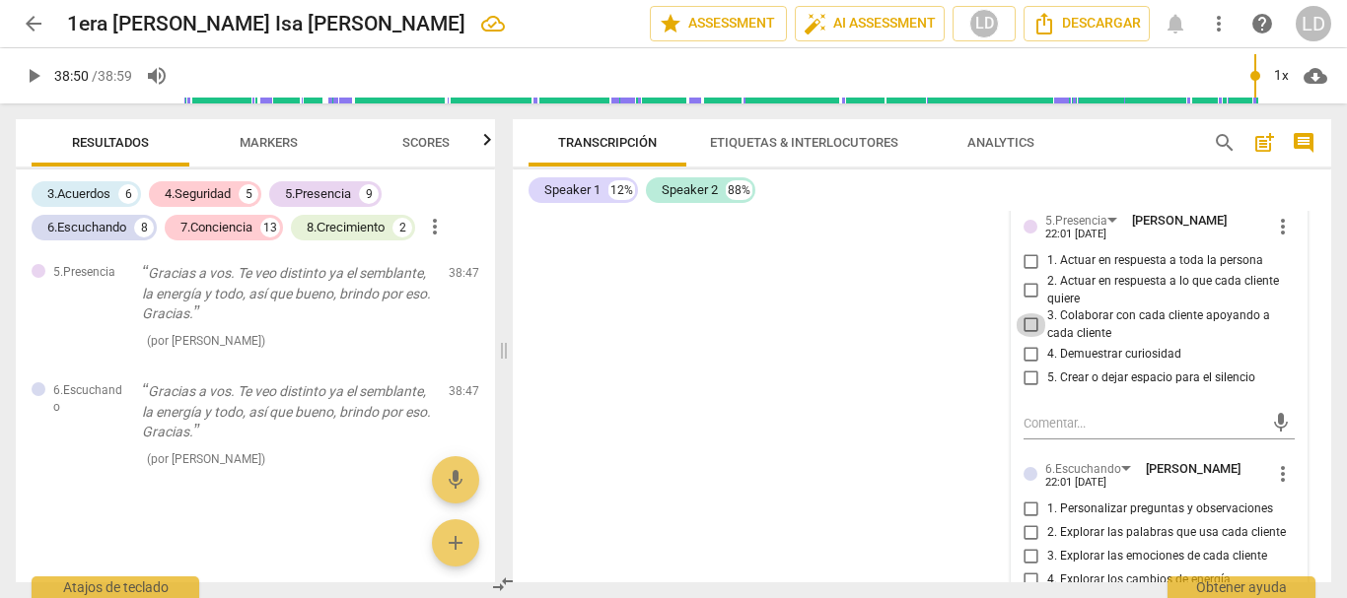
click at [1032, 337] on input "3. Colaborar con cada cliente apoyando a cada cliente" at bounding box center [1031, 325] width 32 height 24
checkbox input "true"
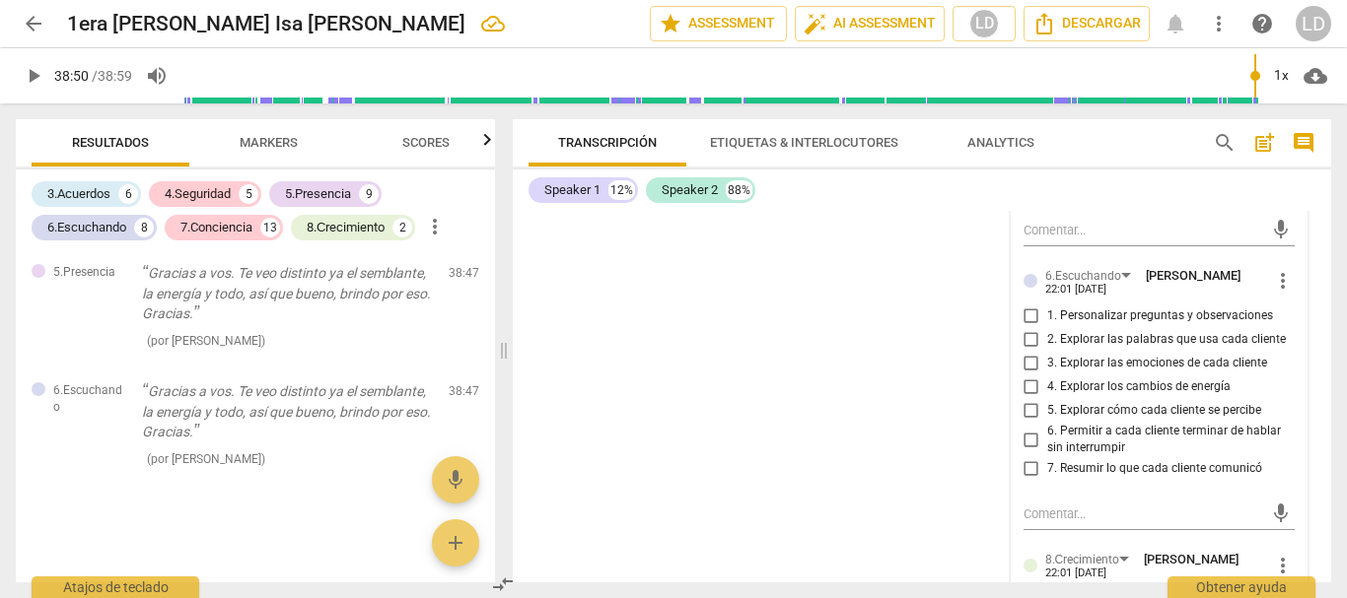
scroll to position [12363, 0]
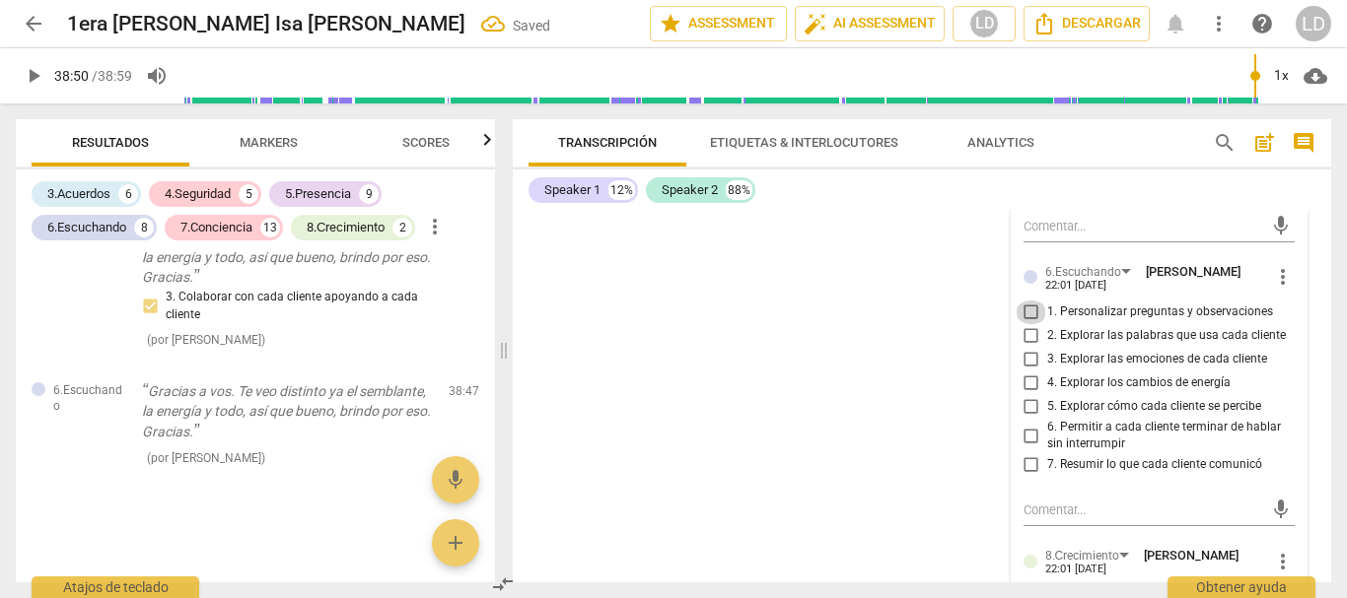
click at [1027, 324] on input "1. Personalizar preguntas y observaciones" at bounding box center [1031, 313] width 32 height 24
checkbox input "true"
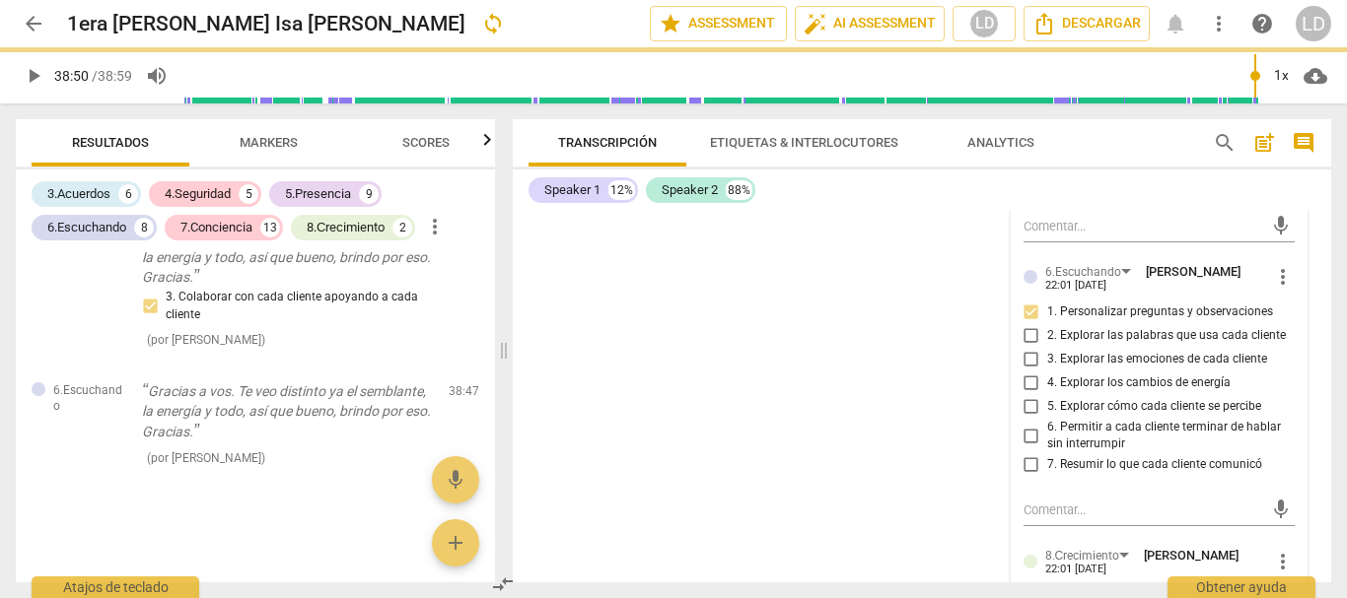
drag, startPoint x: 1021, startPoint y: 483, endPoint x: 1059, endPoint y: 527, distance: 58.1
click at [1022, 372] on input "3. Explorar las emociones de cada cliente" at bounding box center [1031, 360] width 32 height 24
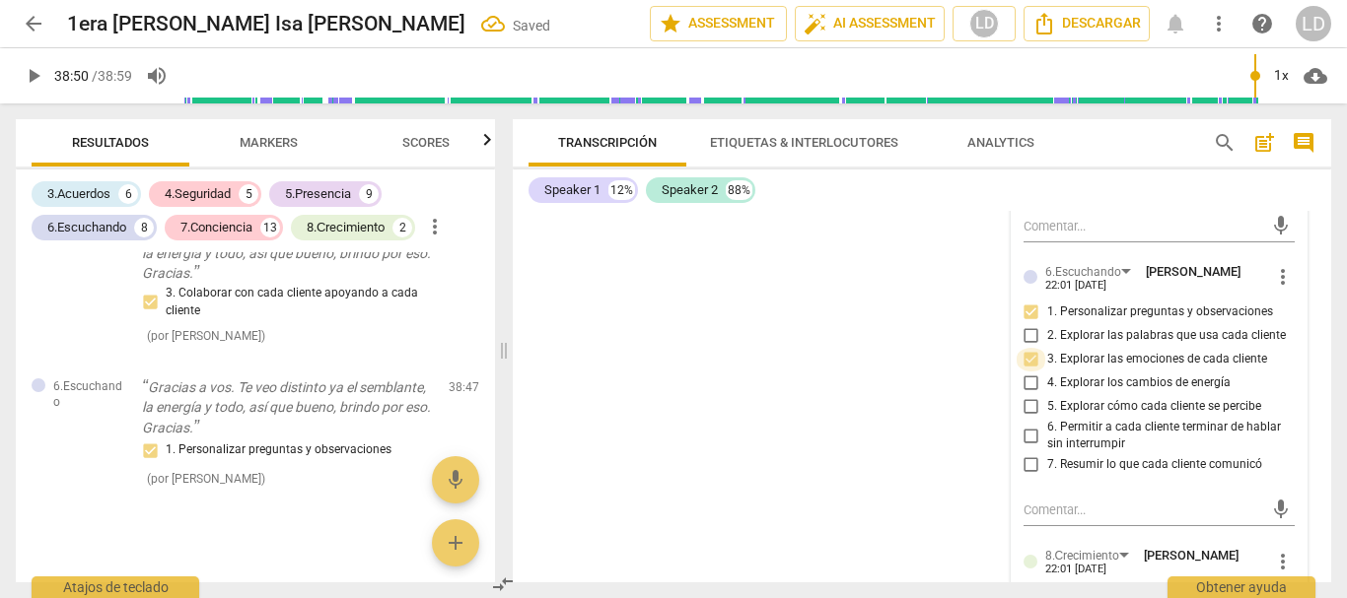
click at [1020, 372] on input "3. Explorar las emociones de cada cliente" at bounding box center [1031, 360] width 32 height 24
click at [1027, 372] on input "3. Explorar las emociones de cada cliente" at bounding box center [1031, 360] width 32 height 24
checkbox input "false"
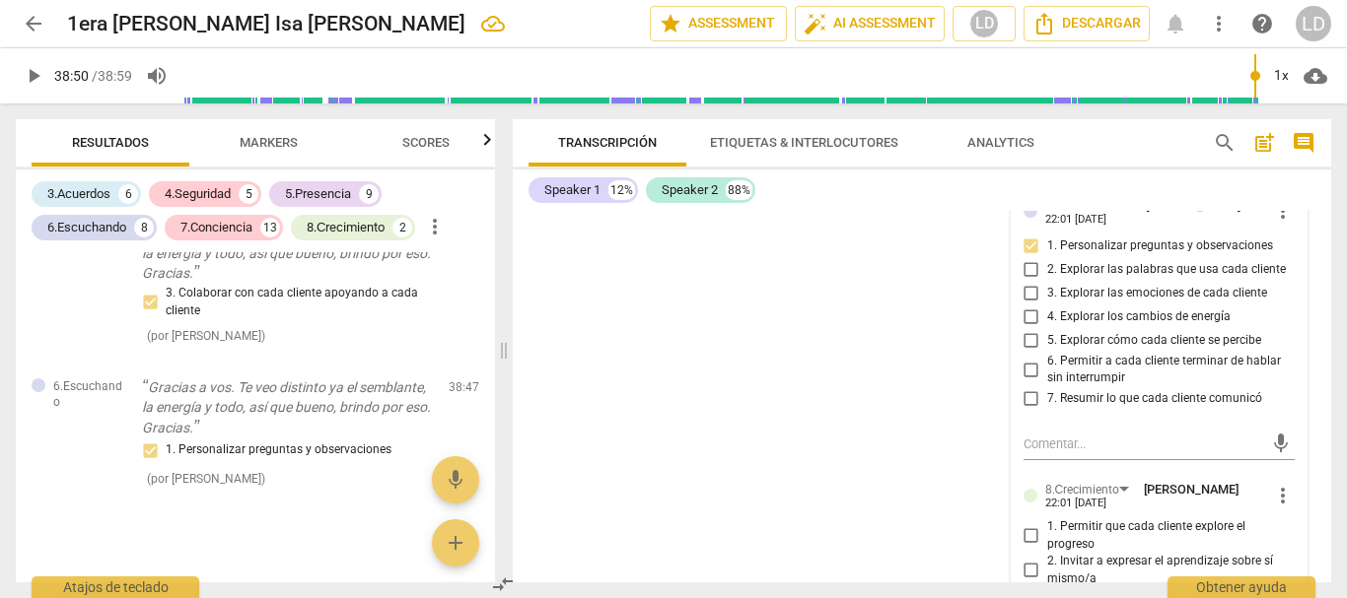
scroll to position [12461, 0]
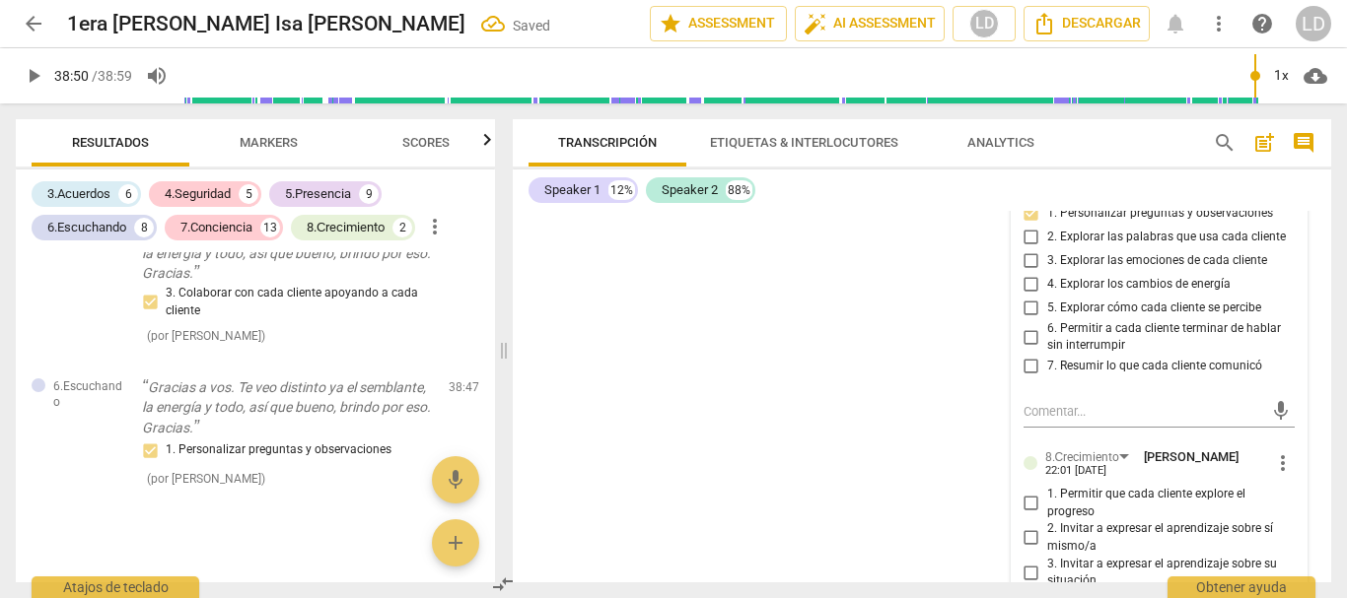
click at [1024, 349] on input "6. Permitir a cada cliente terminar de hablar sin interrumpir" at bounding box center [1031, 337] width 32 height 24
checkbox input "true"
click at [1281, 190] on span "more_vert" at bounding box center [1283, 179] width 24 height 24
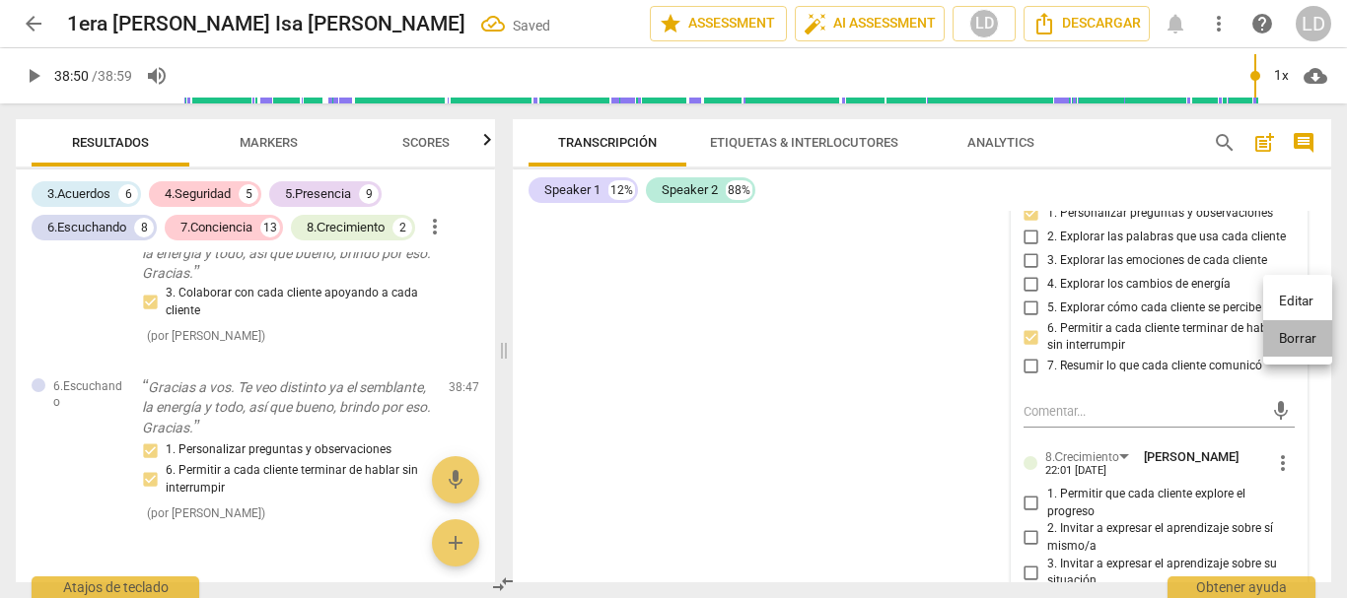
click at [1289, 339] on li "Borrar" at bounding box center [1297, 338] width 69 height 37
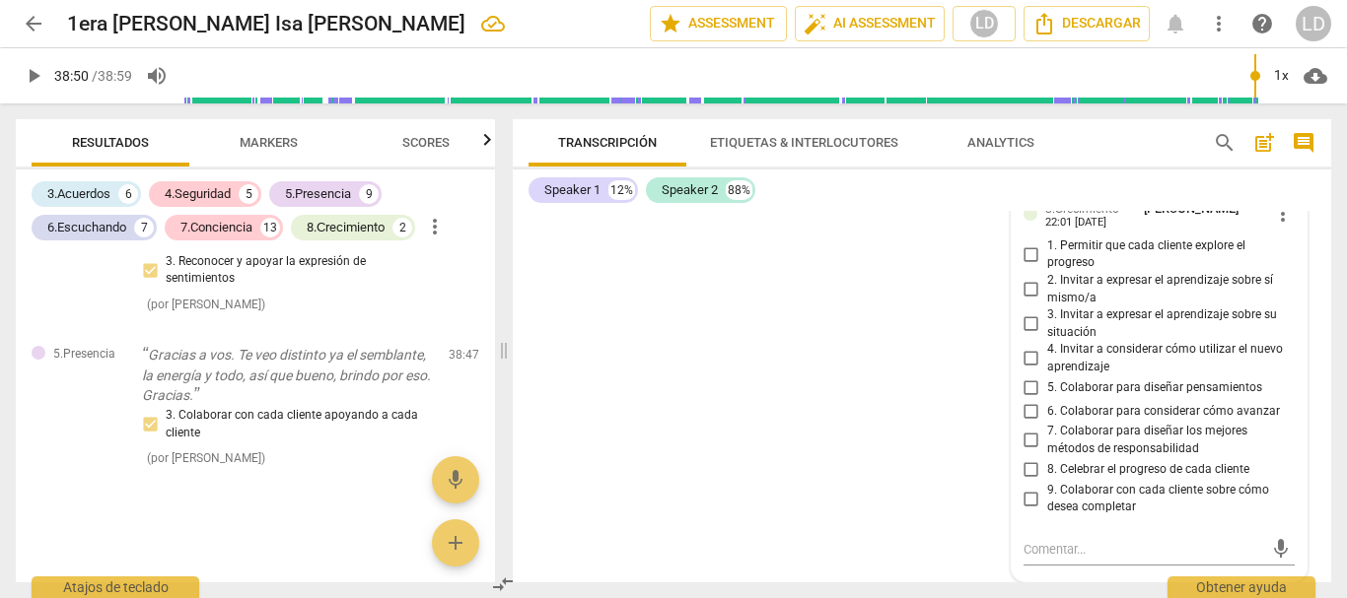
scroll to position [12549, 0]
click at [1026, 466] on input "8. Celebrar el progreso de cada cliente" at bounding box center [1031, 470] width 32 height 24
checkbox input "true"
click at [1316, 242] on div "S1 play_arrow pause 00:04 + Add competency keyboard_arrow_right Hola Claudia , …" at bounding box center [922, 397] width 818 height 372
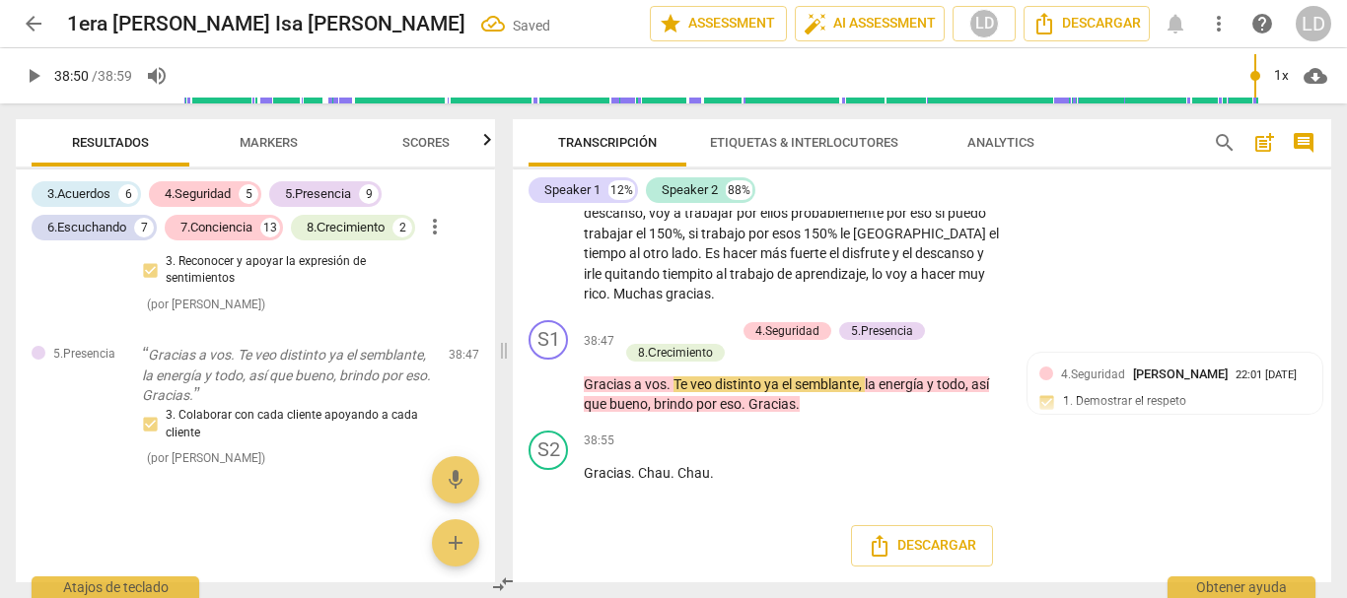
scroll to position [11922, 0]
click at [38, 65] on span "play_arrow" at bounding box center [34, 76] width 24 height 24
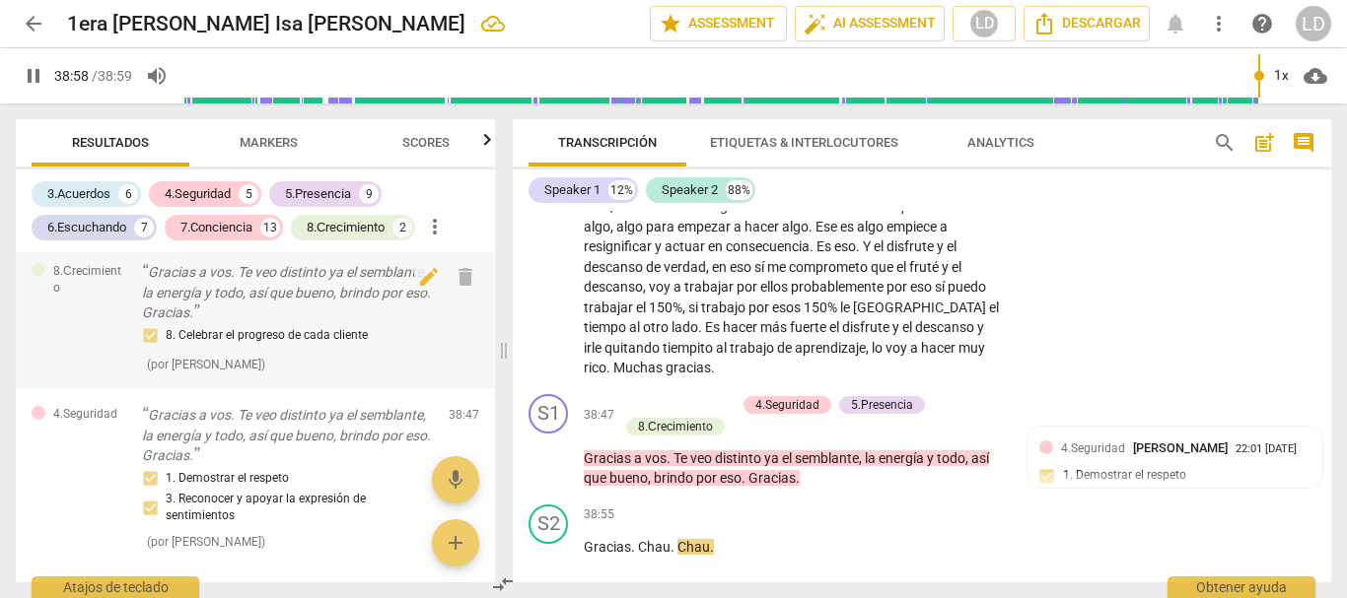
scroll to position [8155, 0]
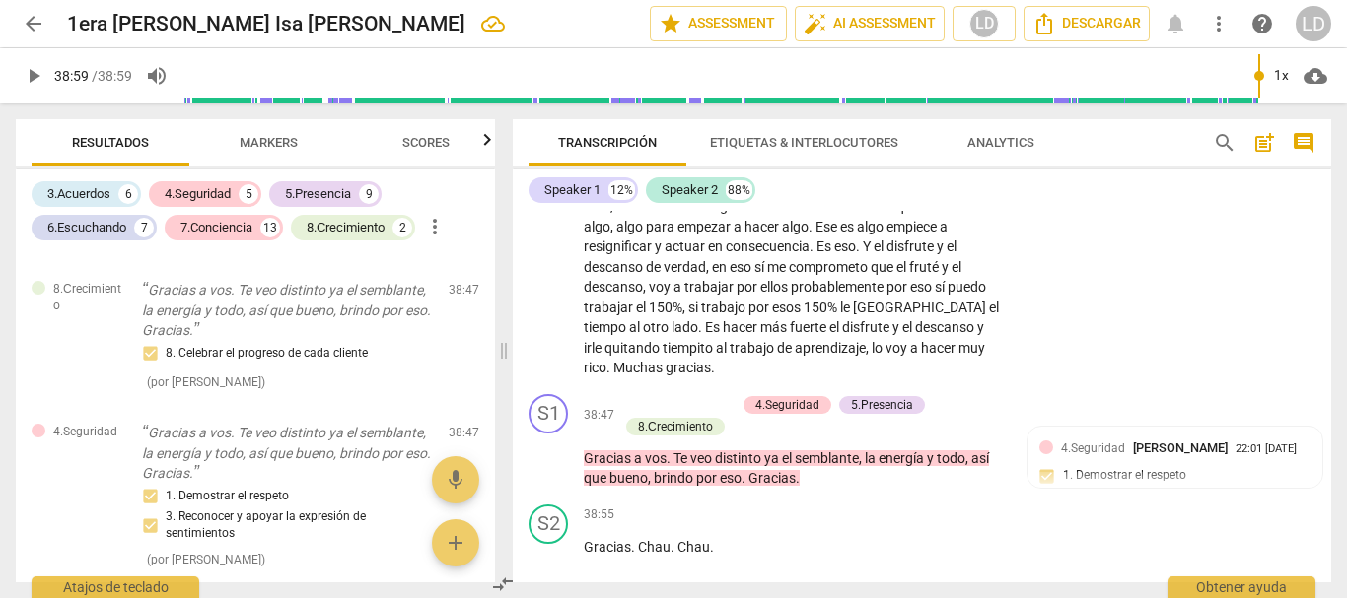
type input "2339"
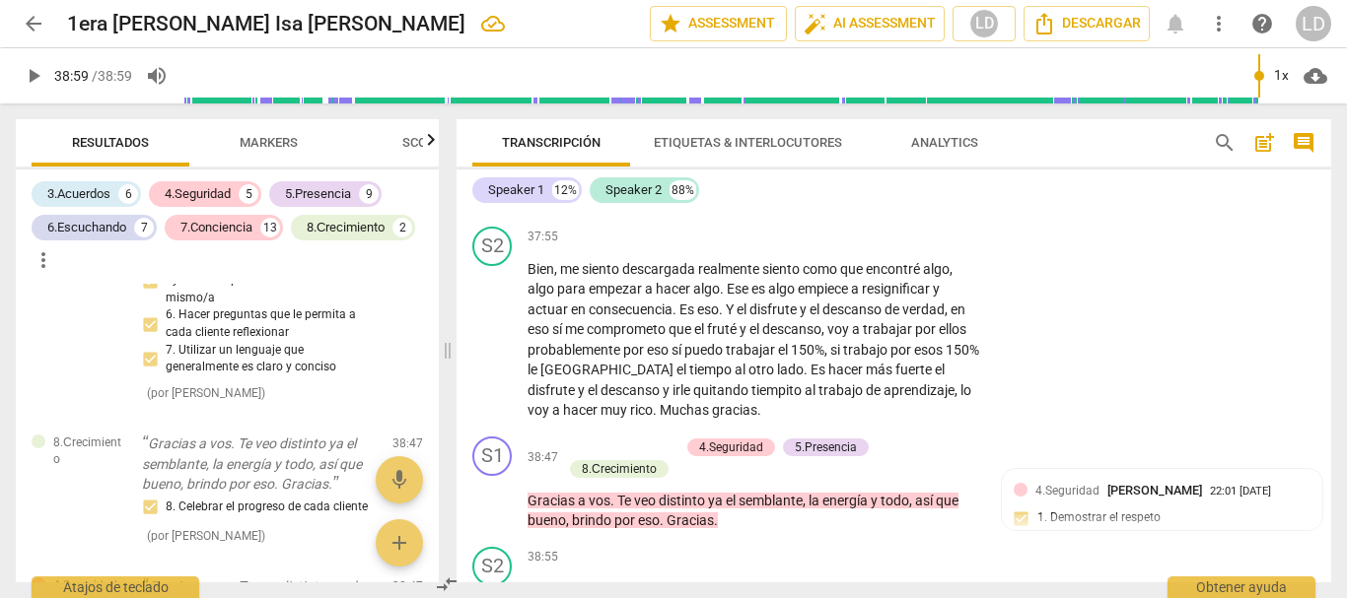
scroll to position [10993, 0]
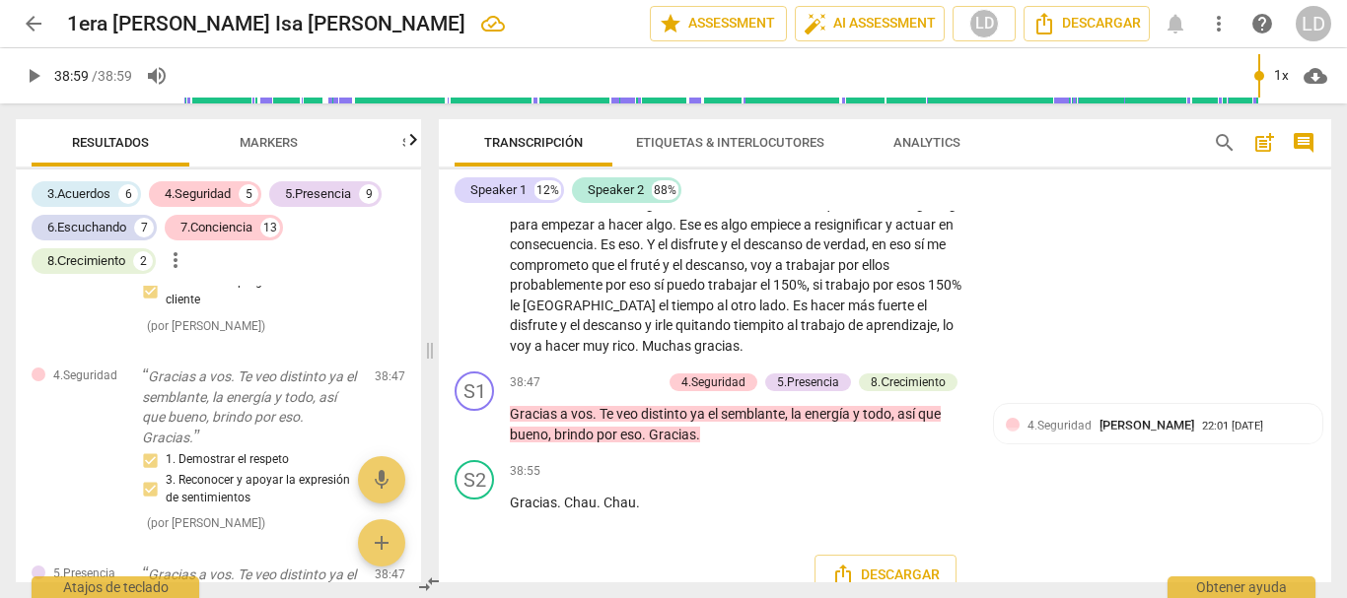
drag, startPoint x: 502, startPoint y: 349, endPoint x: 428, endPoint y: 325, distance: 77.6
click at [428, 325] on span at bounding box center [430, 351] width 12 height 495
click at [23, 29] on span "arrow_back" at bounding box center [34, 24] width 24 height 24
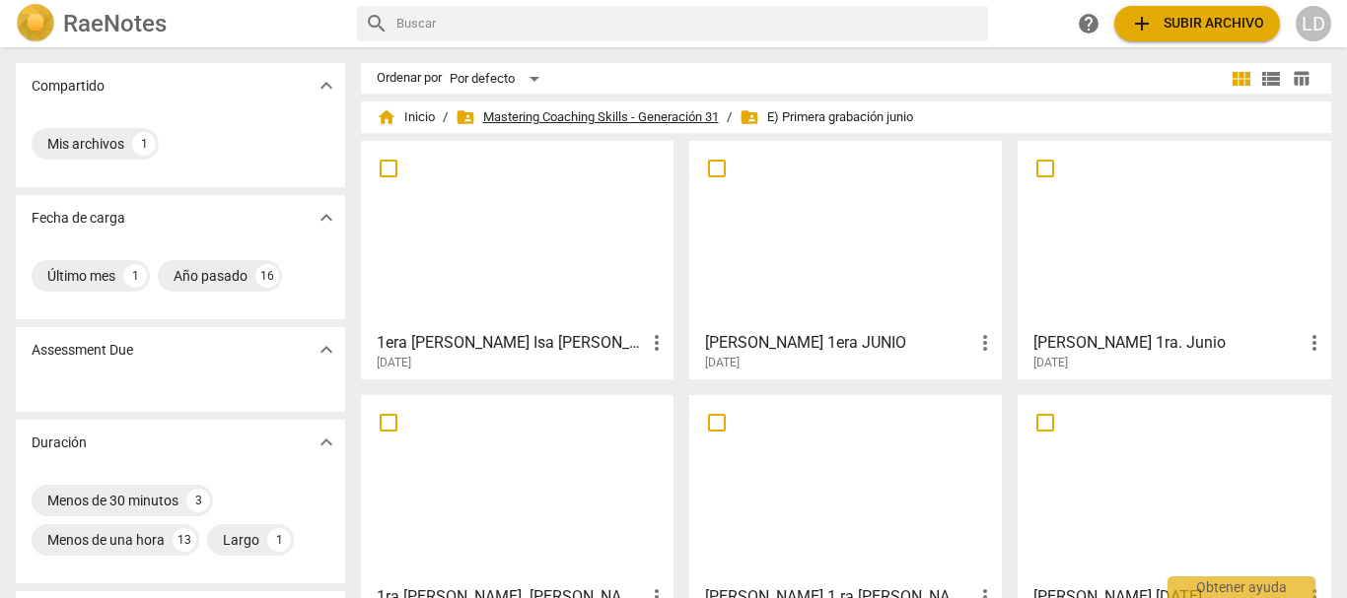
click at [581, 117] on span "folder_shared Mastering Coaching Skills - Generación 31" at bounding box center [586, 117] width 263 height 20
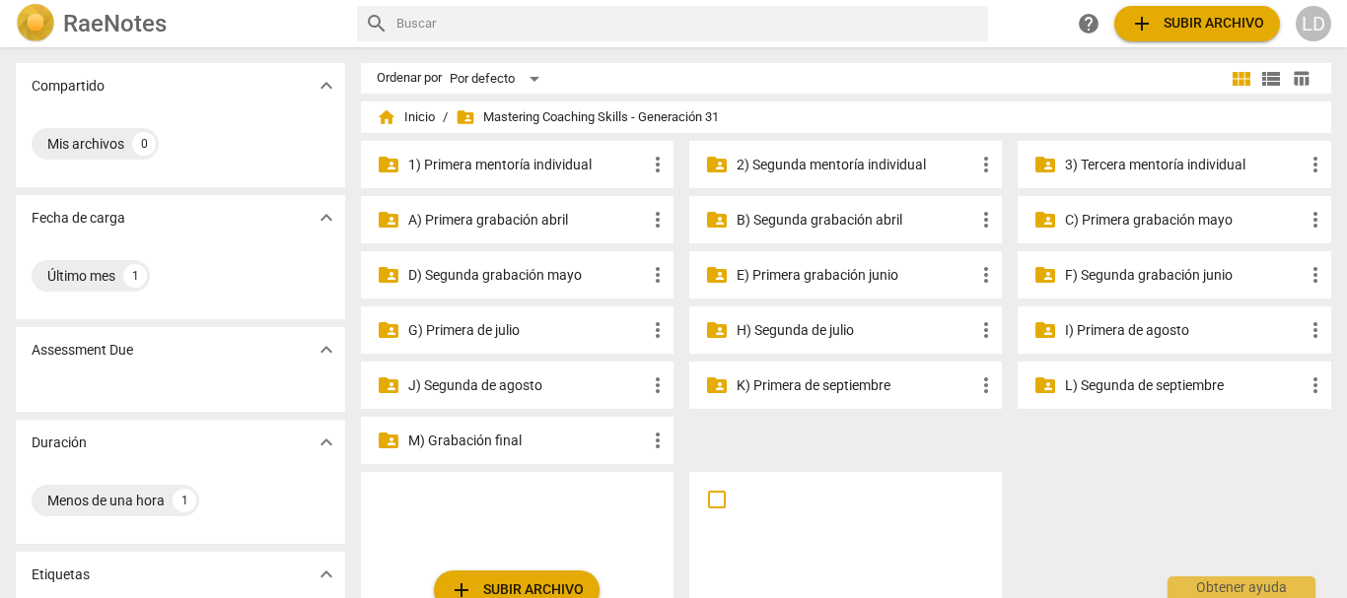
click at [476, 329] on p "G) Primera de julio" at bounding box center [527, 330] width 238 height 21
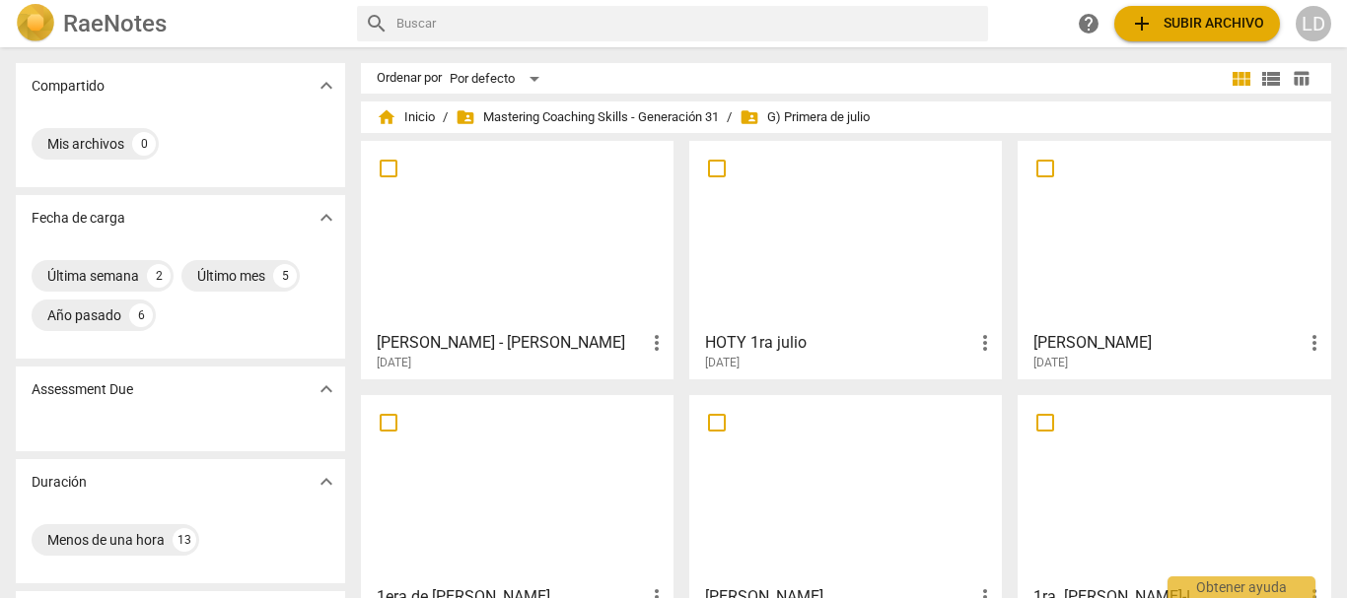
click at [482, 339] on h3 "Cintia Alvado - Erika" at bounding box center [511, 343] width 268 height 24
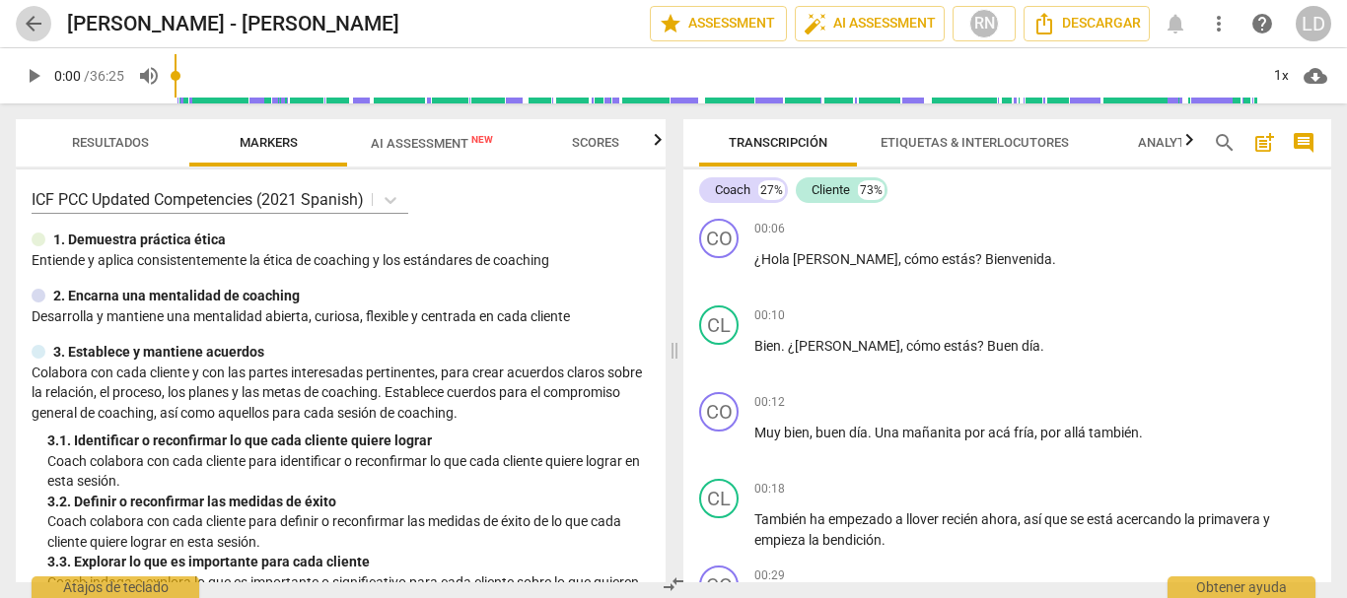
click at [35, 13] on span "arrow_back" at bounding box center [34, 24] width 24 height 24
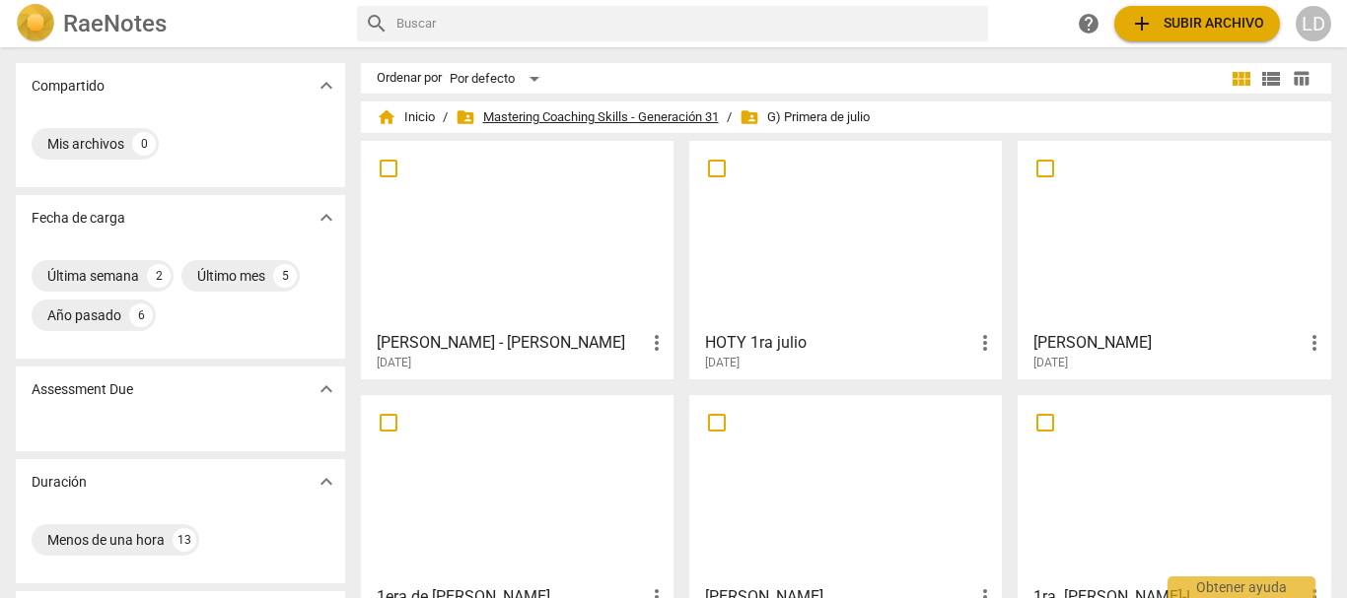
click at [575, 111] on span "folder_shared Mastering Coaching Skills - Generación 31" at bounding box center [586, 117] width 263 height 20
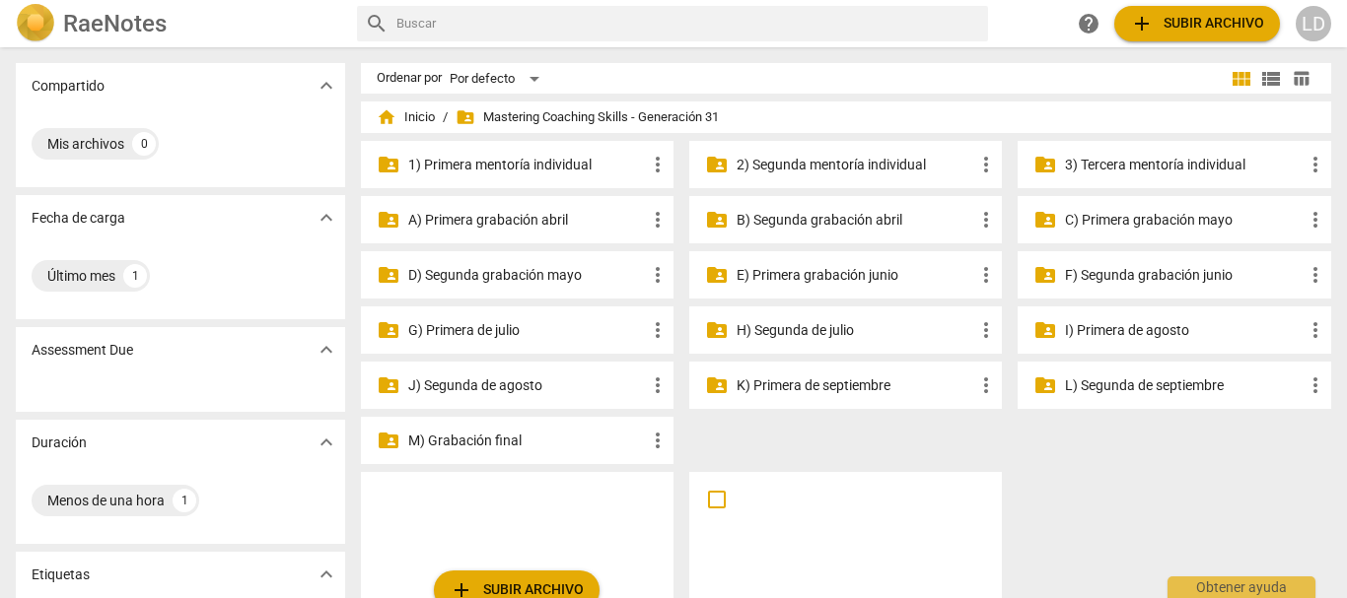
click at [823, 323] on p "H) Segunda de julio" at bounding box center [855, 330] width 238 height 21
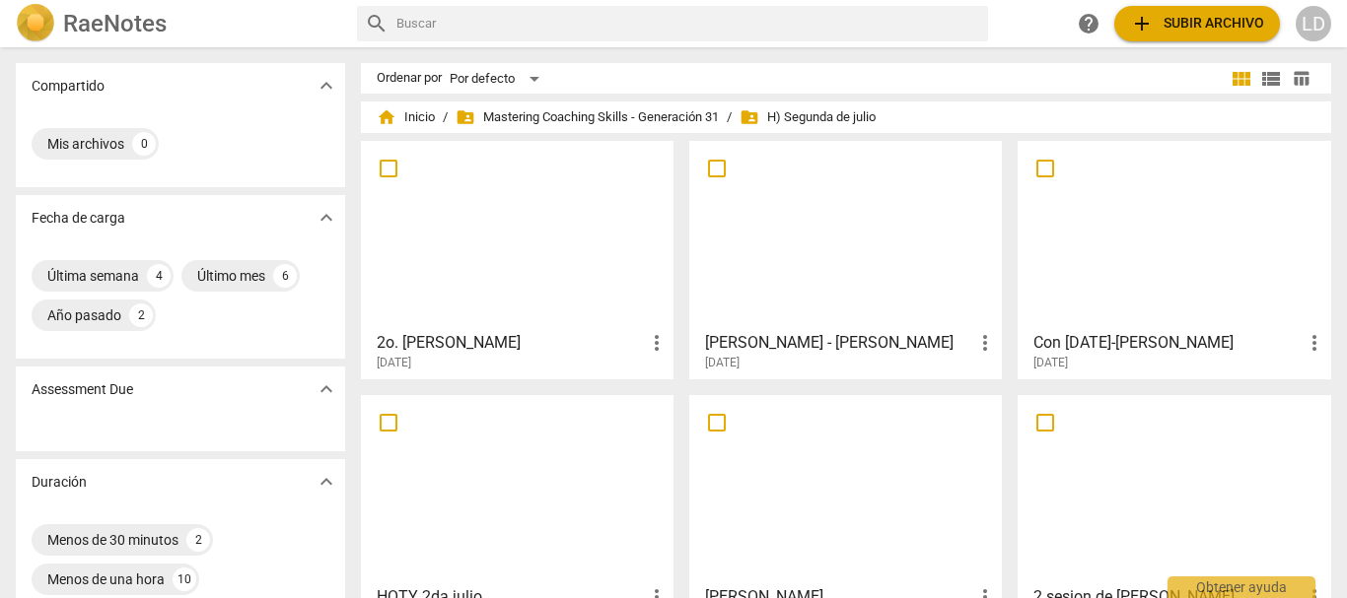
click at [821, 335] on h3 "Cintia Alvado - Mariana" at bounding box center [839, 343] width 268 height 24
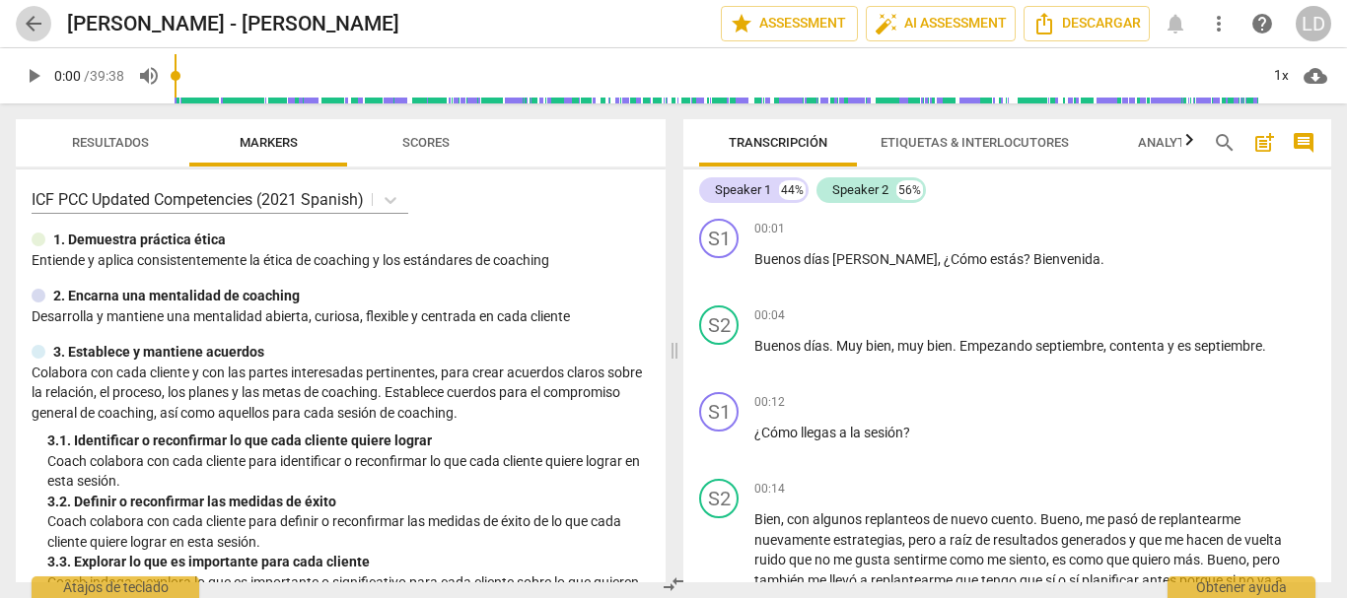
click at [34, 23] on span "arrow_back" at bounding box center [34, 24] width 24 height 24
click at [28, 19] on span "arrow_back" at bounding box center [34, 24] width 24 height 24
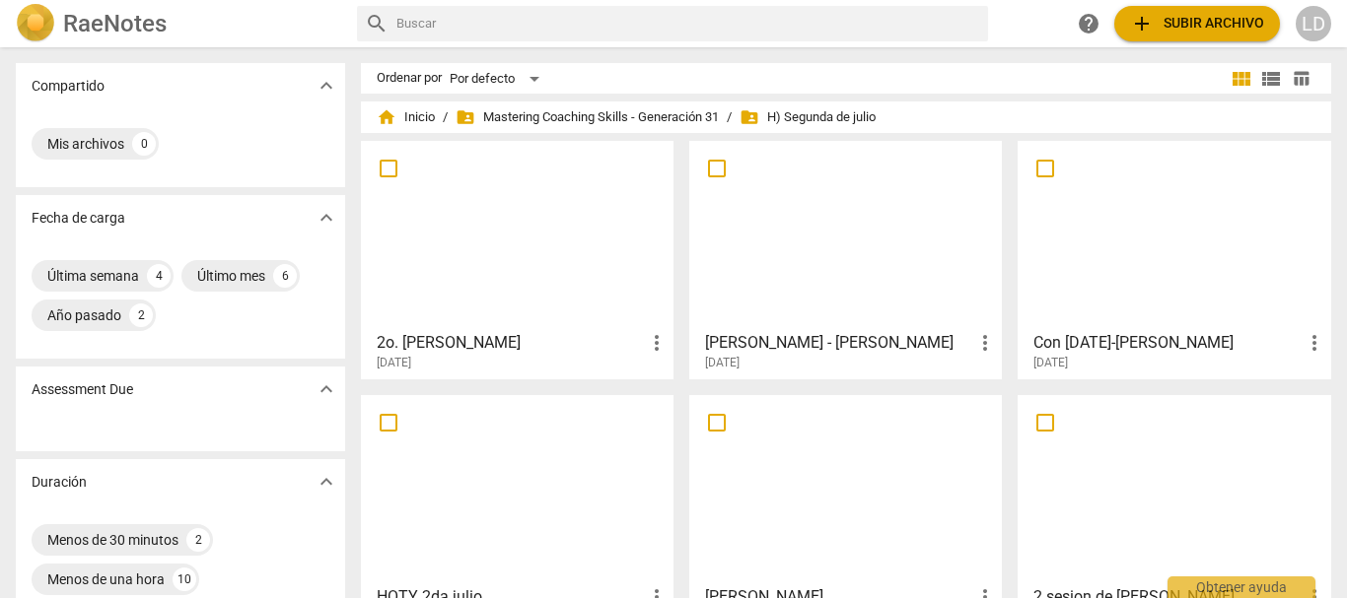
drag, startPoint x: 650, startPoint y: 111, endPoint x: 693, endPoint y: 194, distance: 93.5
click at [649, 110] on span "folder_shared Mastering Coaching Skills - Generación 31" at bounding box center [586, 117] width 263 height 20
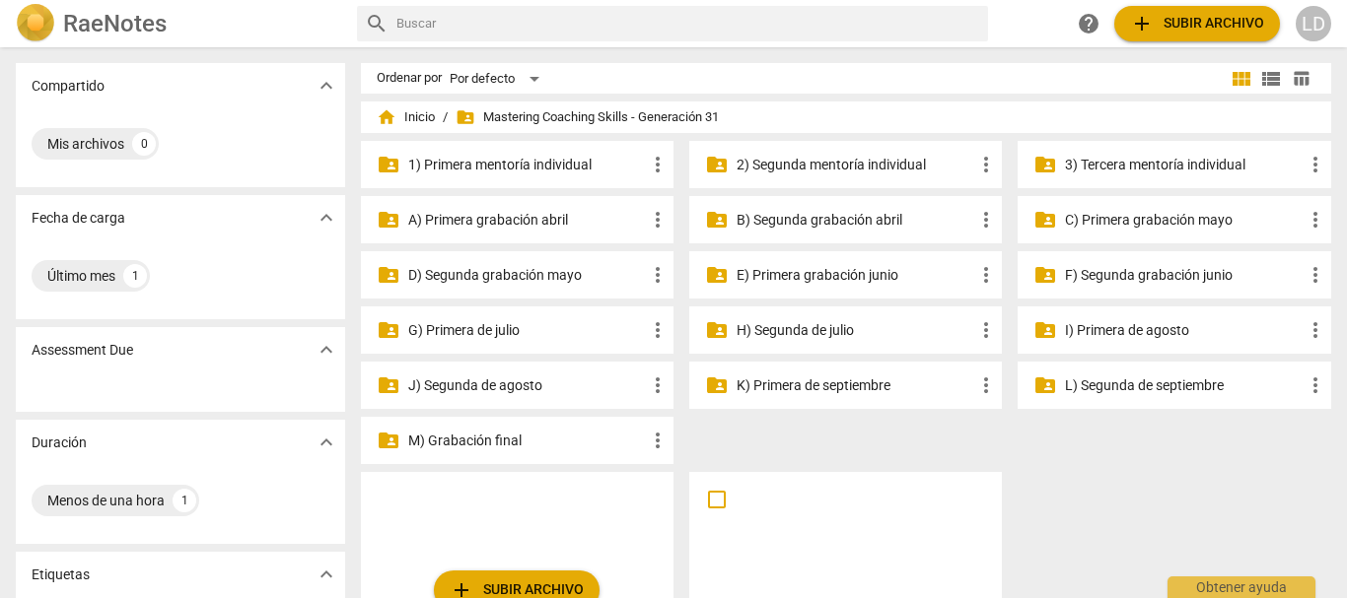
click at [1136, 329] on p "I) Primera de agosto" at bounding box center [1184, 330] width 238 height 21
click at [496, 325] on p "G) Primera de julio" at bounding box center [527, 330] width 238 height 21
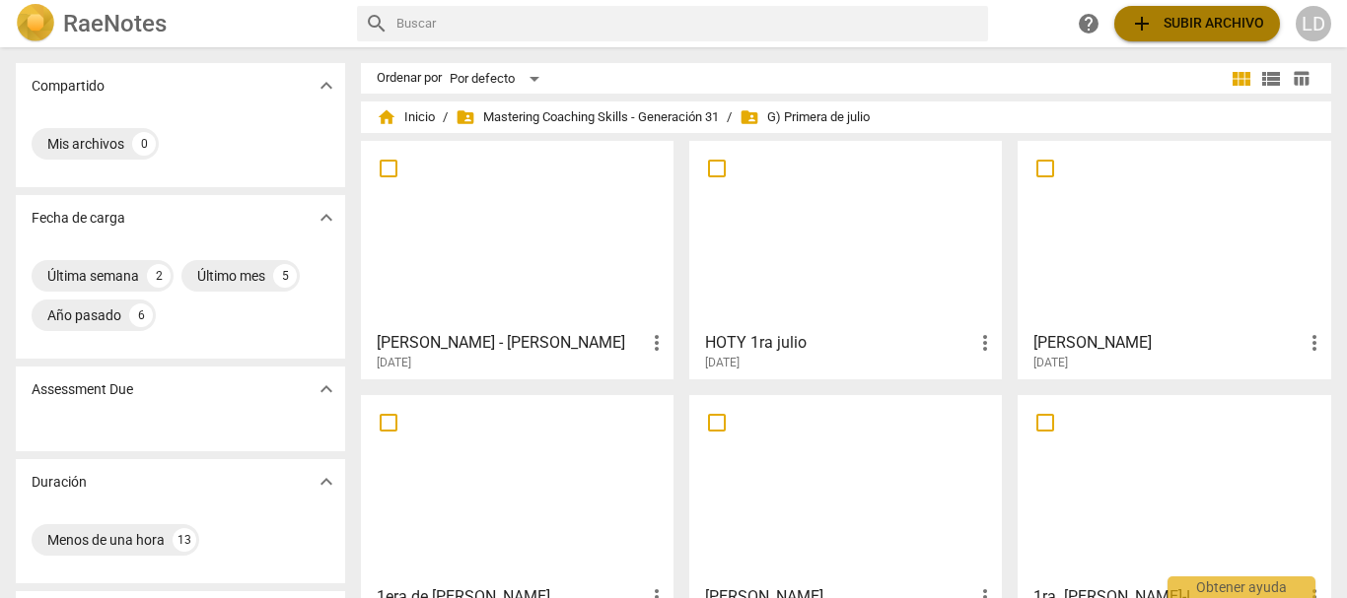
click at [1240, 19] on span "add Subir archivo" at bounding box center [1197, 24] width 134 height 24
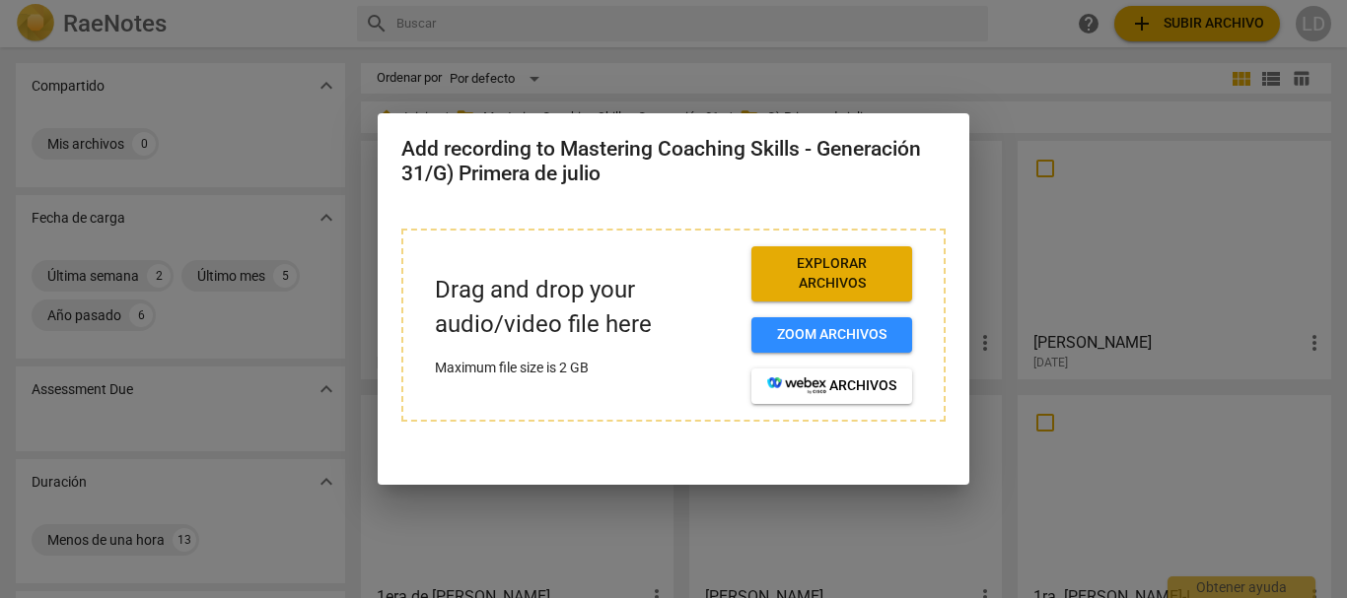
click at [849, 278] on span "Explorar archivos" at bounding box center [831, 273] width 129 height 38
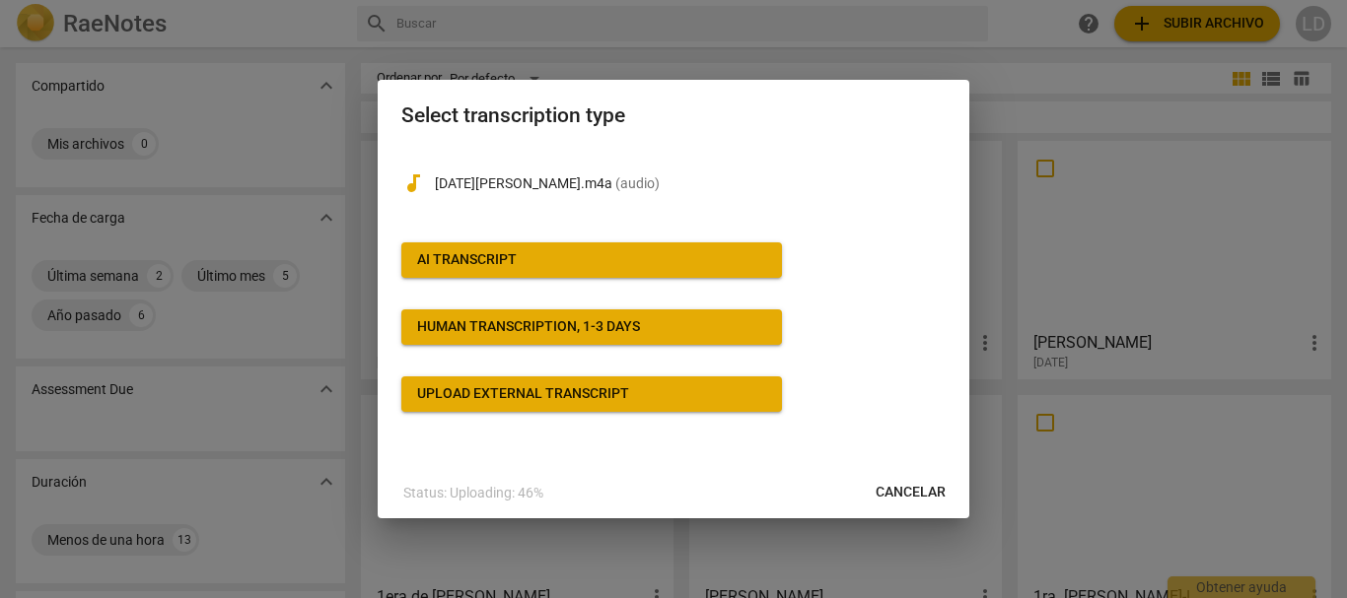
click at [514, 253] on div "AI Transcript" at bounding box center [467, 260] width 100 height 20
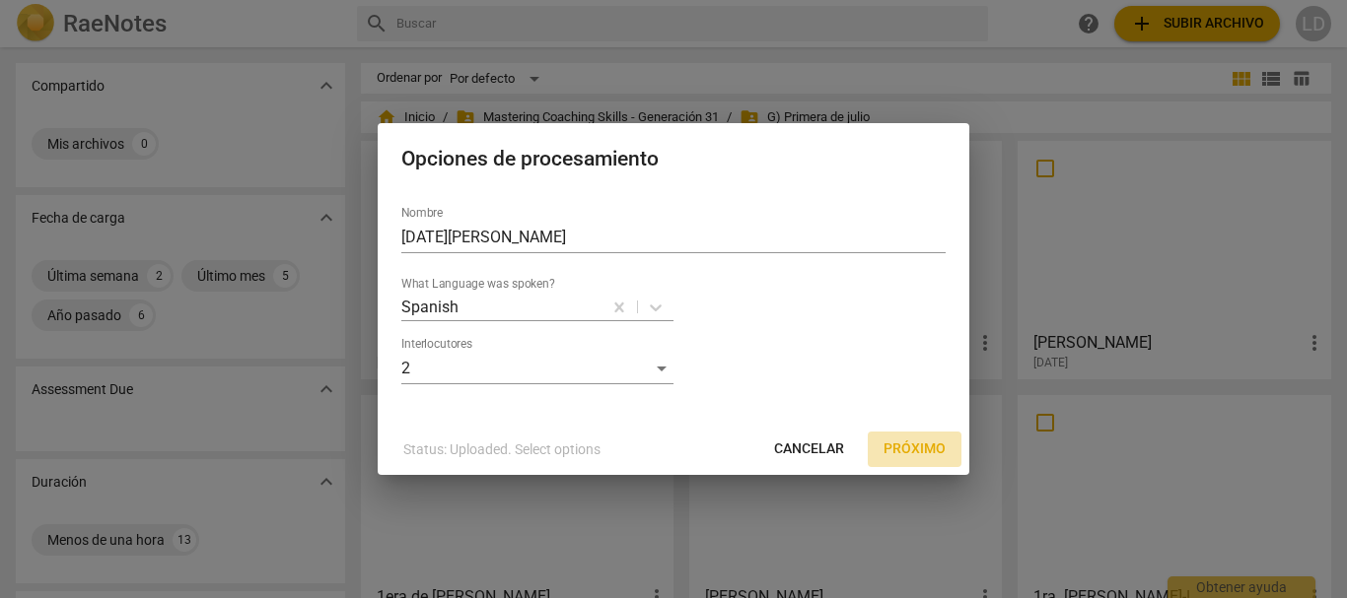
click at [922, 447] on span "Próximo" at bounding box center [914, 450] width 62 height 20
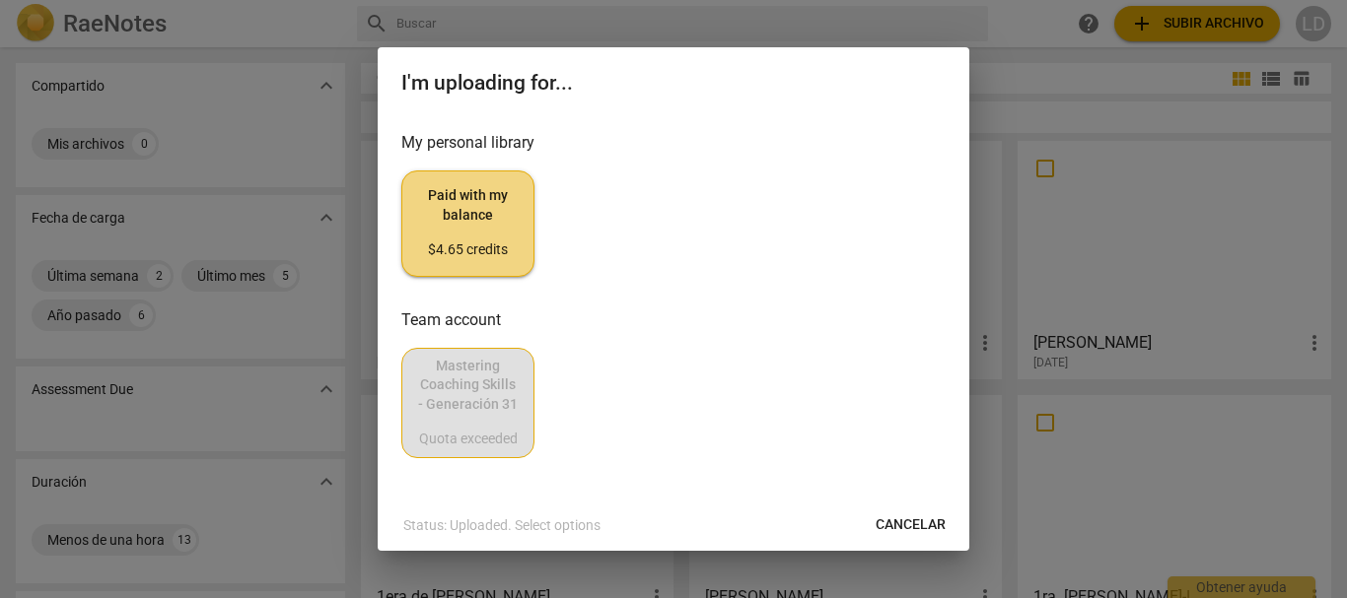
click at [470, 243] on div "$4.65 credits" at bounding box center [468, 251] width 100 height 20
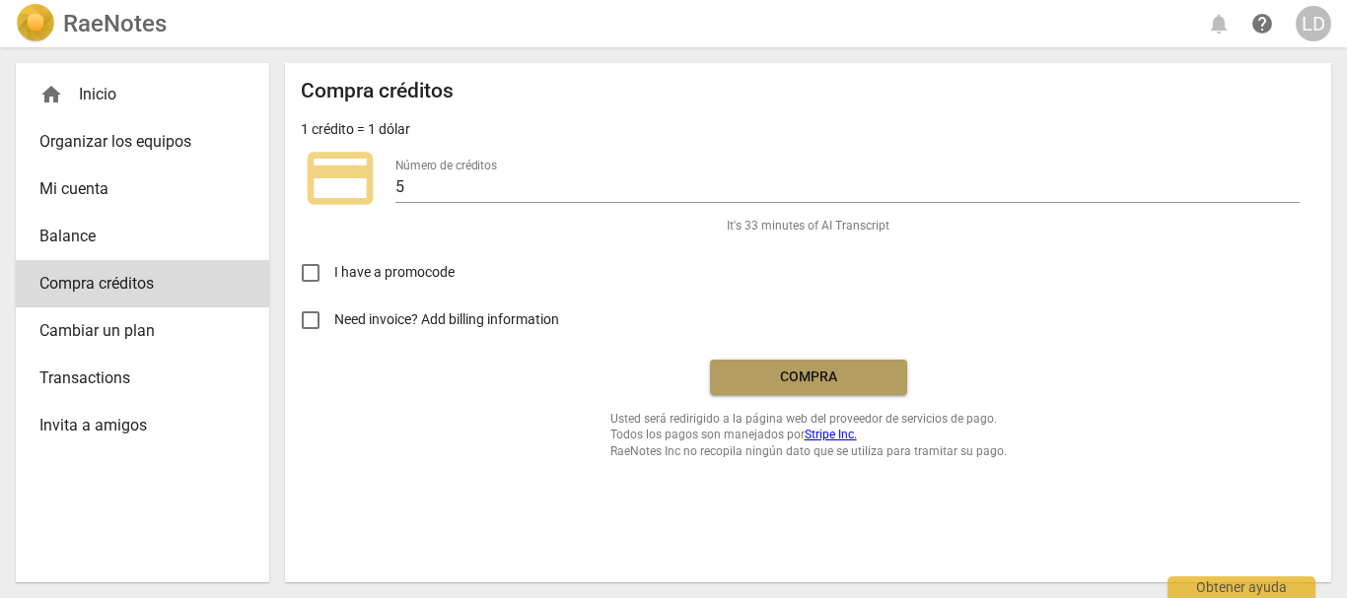
click at [825, 380] on span "Compra" at bounding box center [809, 378] width 166 height 20
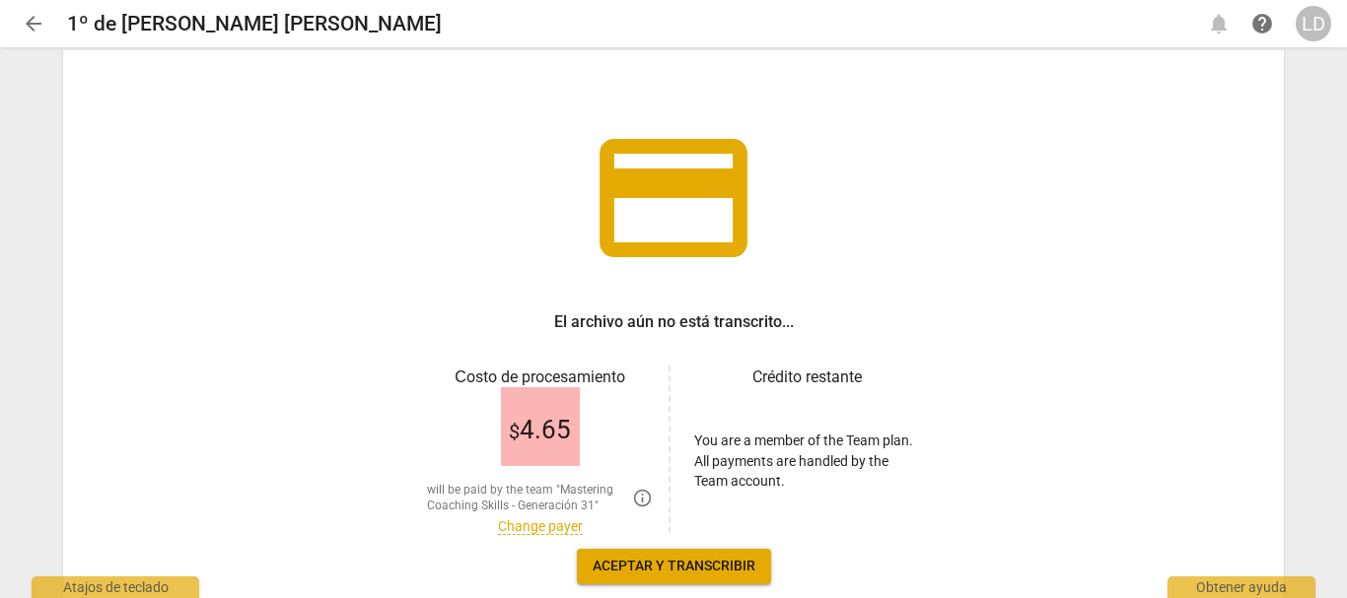
scroll to position [99, 0]
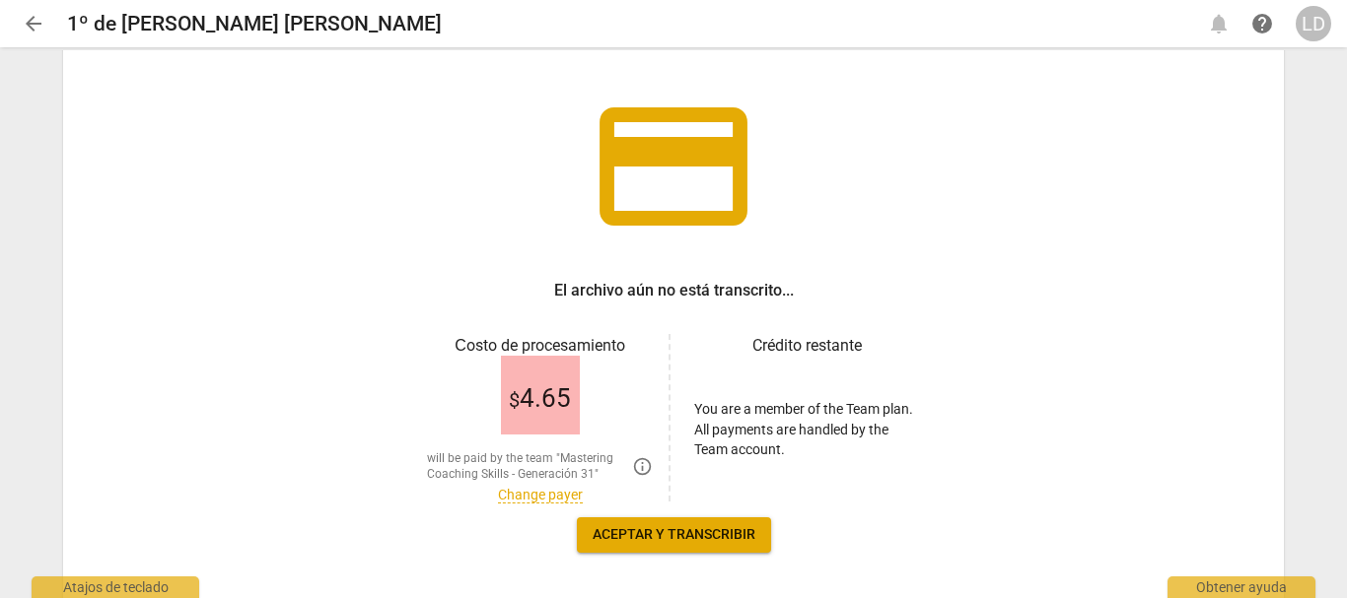
click at [560, 494] on link "Change payer" at bounding box center [540, 495] width 85 height 17
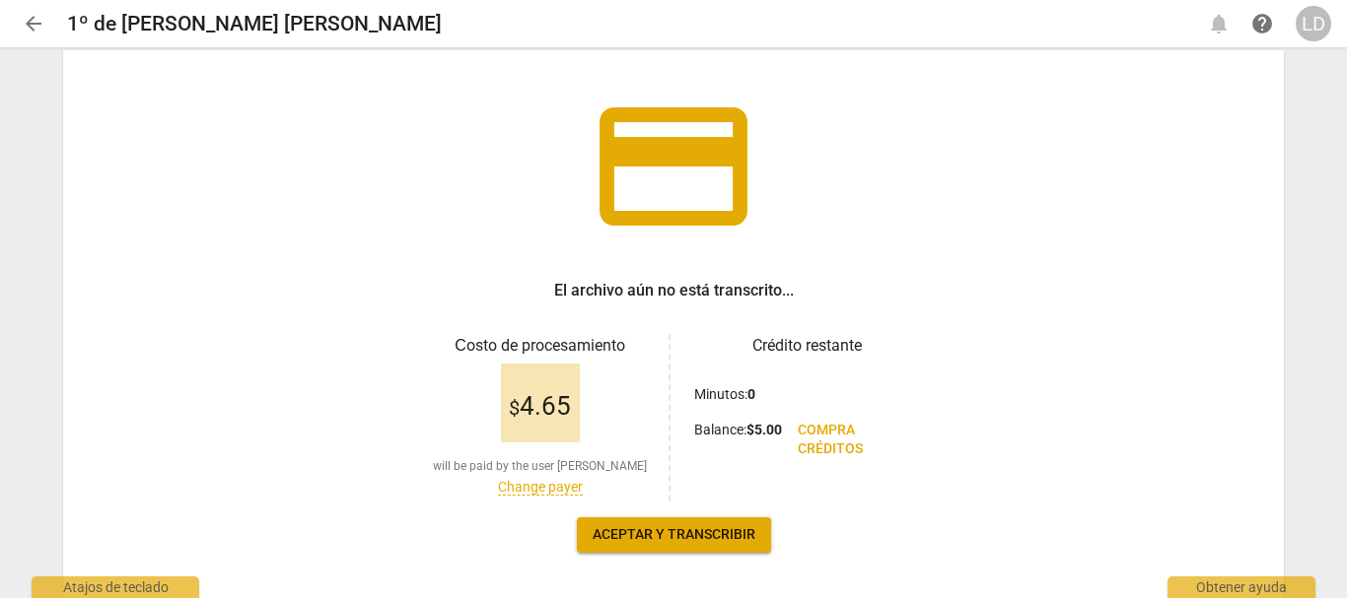
click at [729, 533] on span "Aceptar y transcribir" at bounding box center [673, 535] width 163 height 20
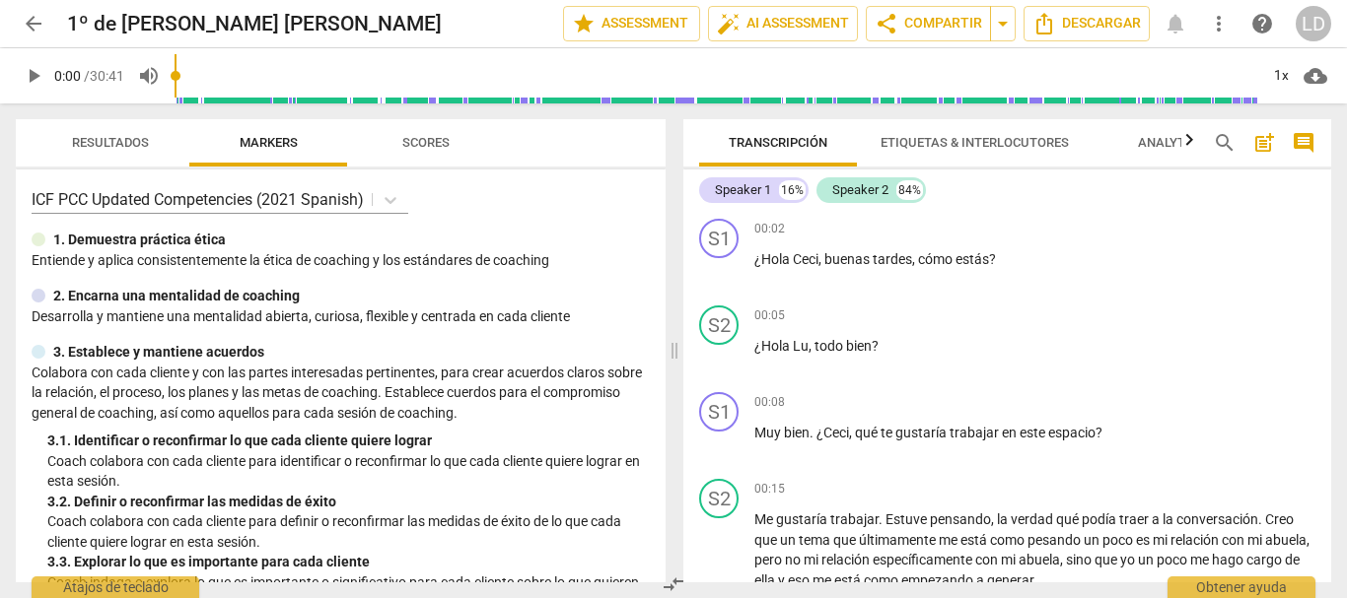
click at [948, 140] on span "Etiquetas & Interlocutores" at bounding box center [974, 142] width 188 height 15
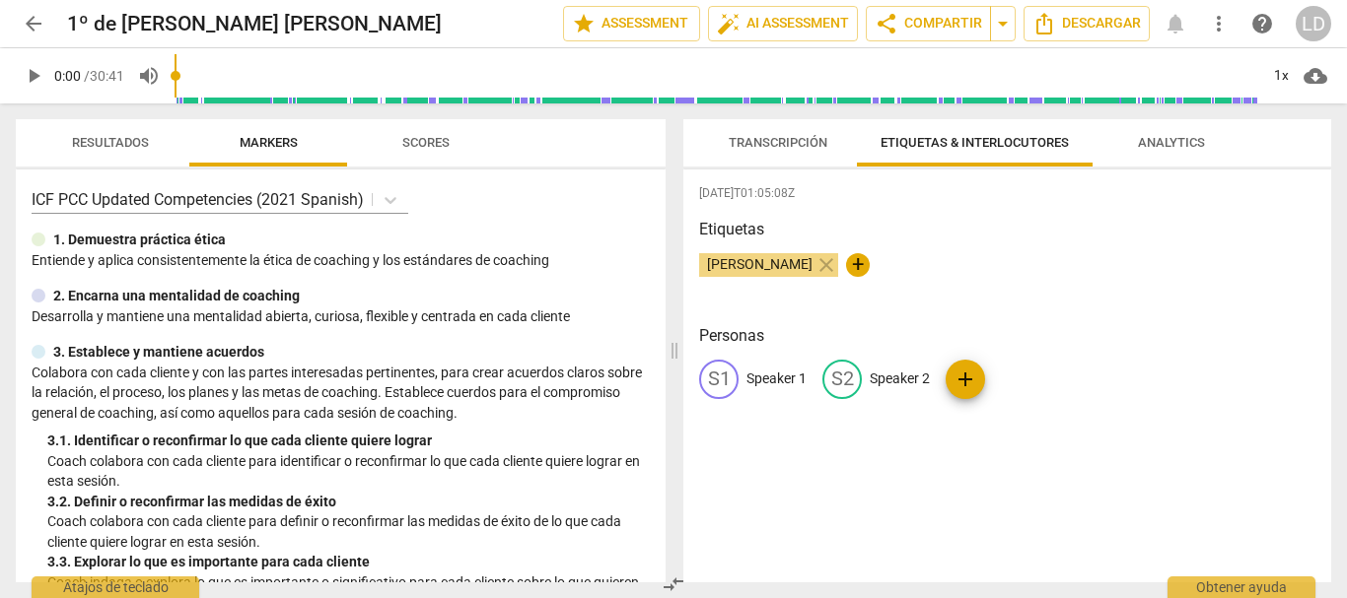
click at [778, 376] on p "Speaker 1" at bounding box center [776, 379] width 60 height 21
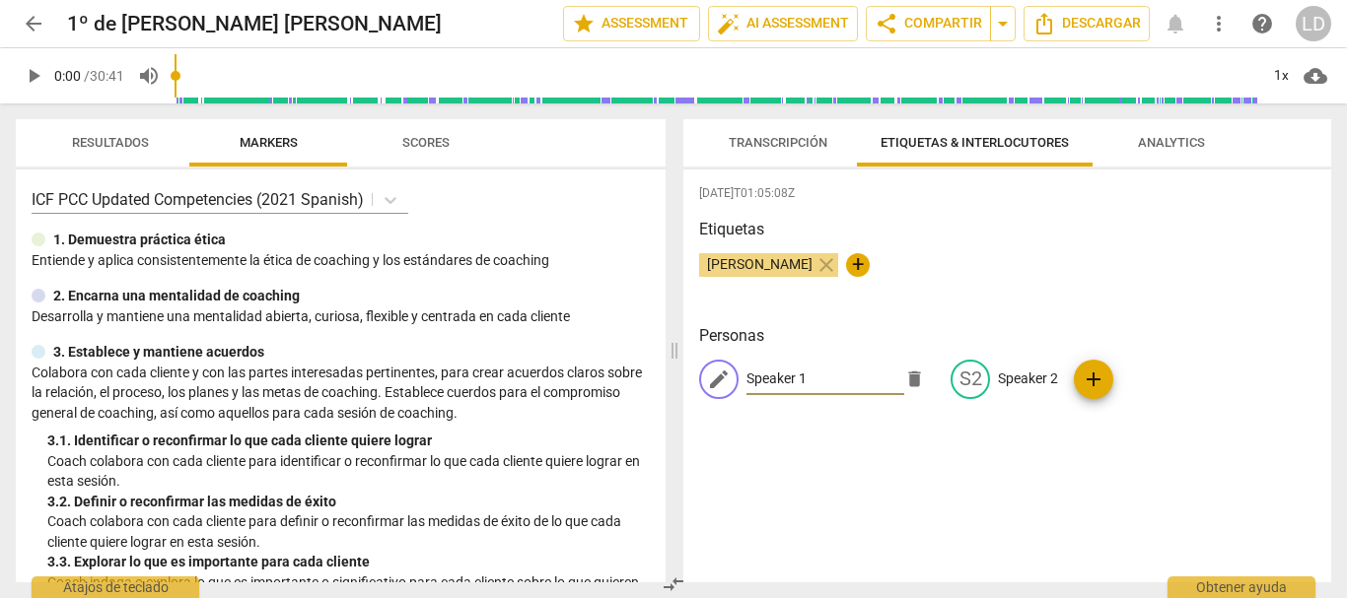
click at [817, 376] on input "Speaker 1" at bounding box center [825, 380] width 158 height 32
type input "S"
type input "Coach"
click at [1037, 375] on p "Speaker 2" at bounding box center [1028, 379] width 60 height 21
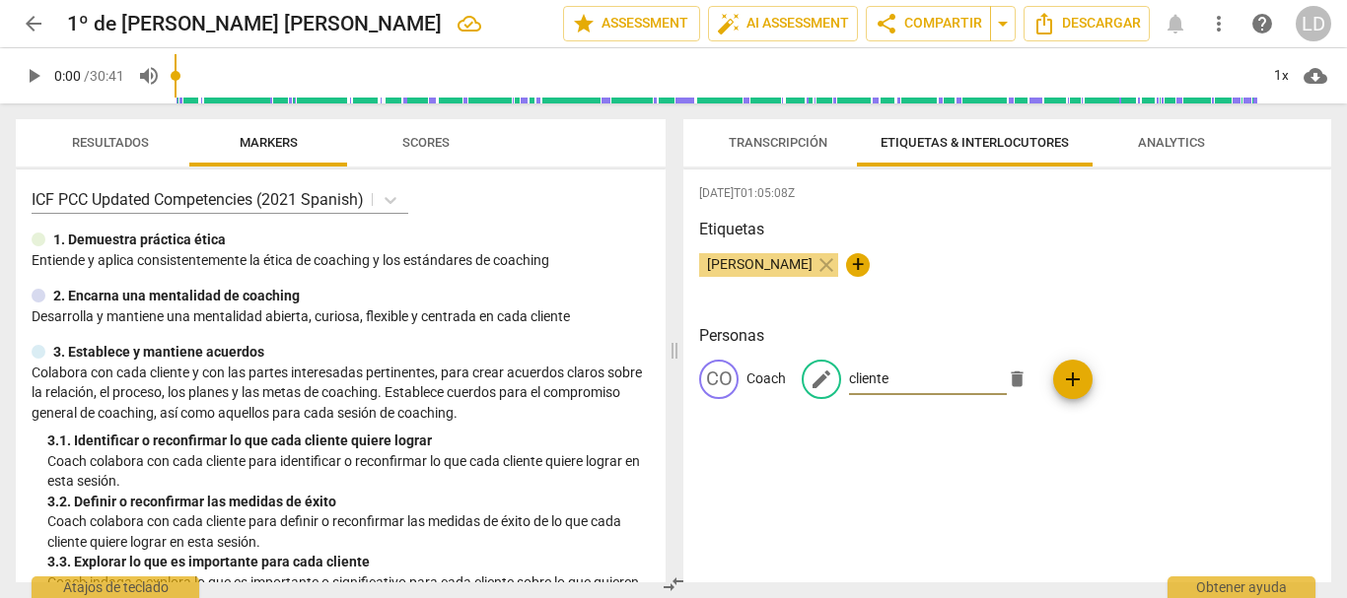
type input "cliente"
click at [1043, 455] on div "2025-09-05T01:05:08Z Etiquetas Lourdes Daniela Pereyra close + Personas CO Coac…" at bounding box center [1007, 376] width 648 height 413
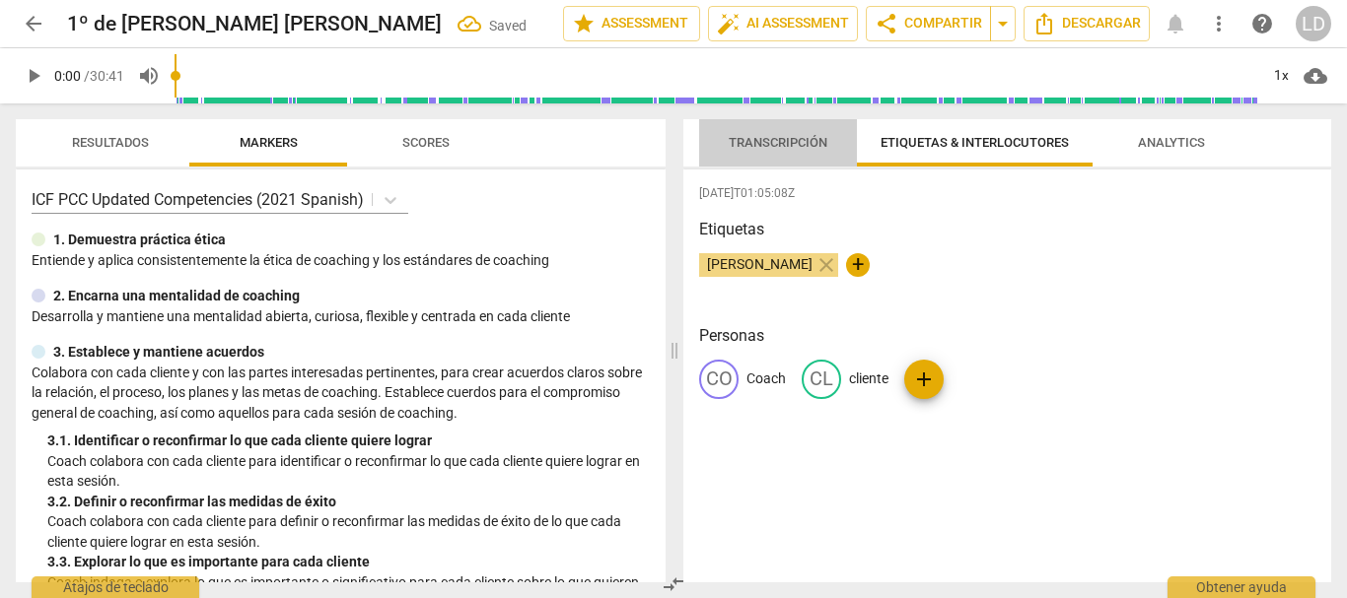
click at [808, 132] on span "Transcripción" at bounding box center [778, 143] width 146 height 27
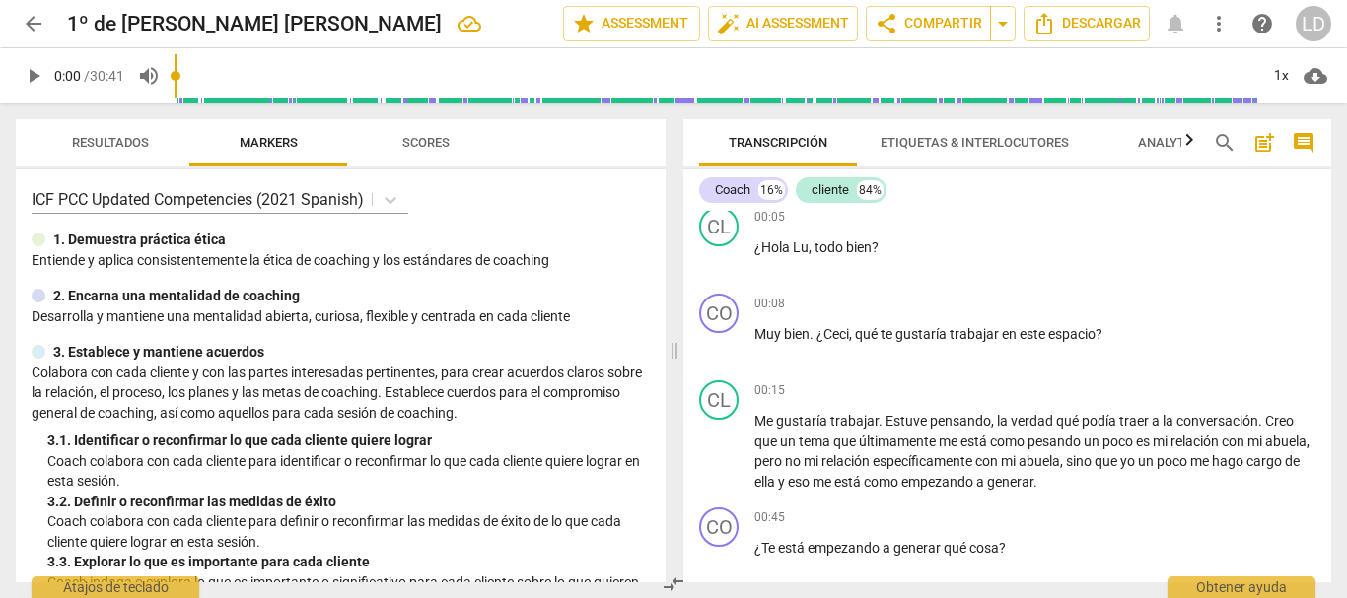
scroll to position [0, 0]
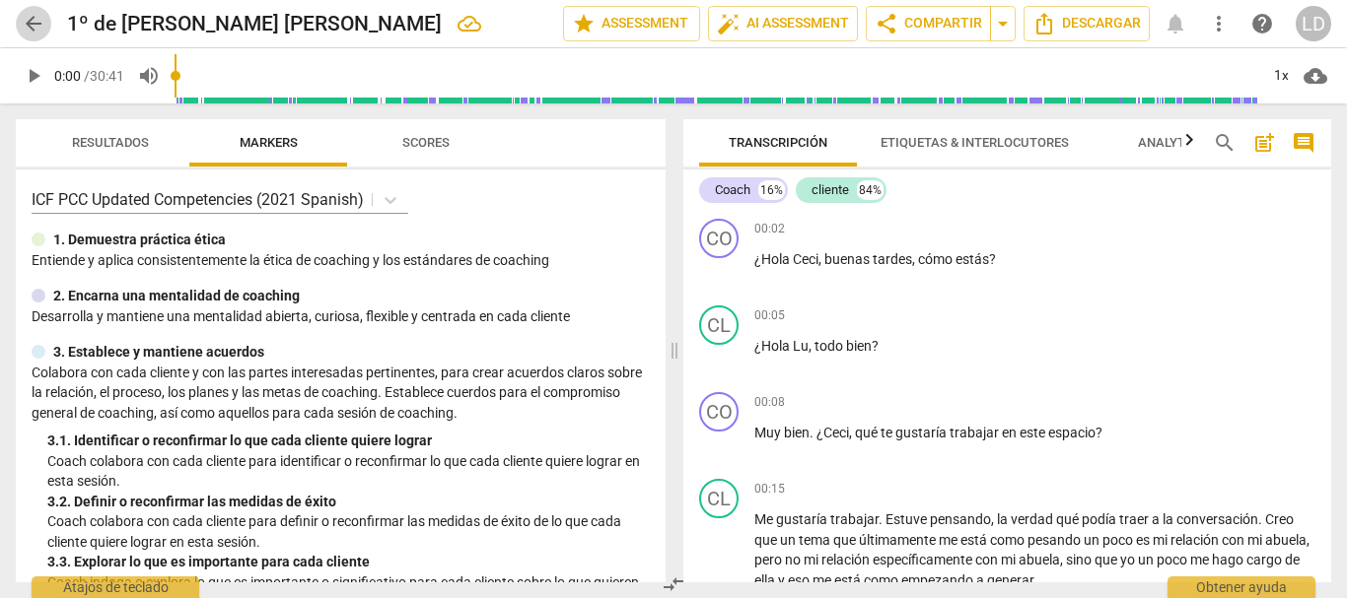
click at [33, 19] on span "arrow_back" at bounding box center [34, 24] width 24 height 24
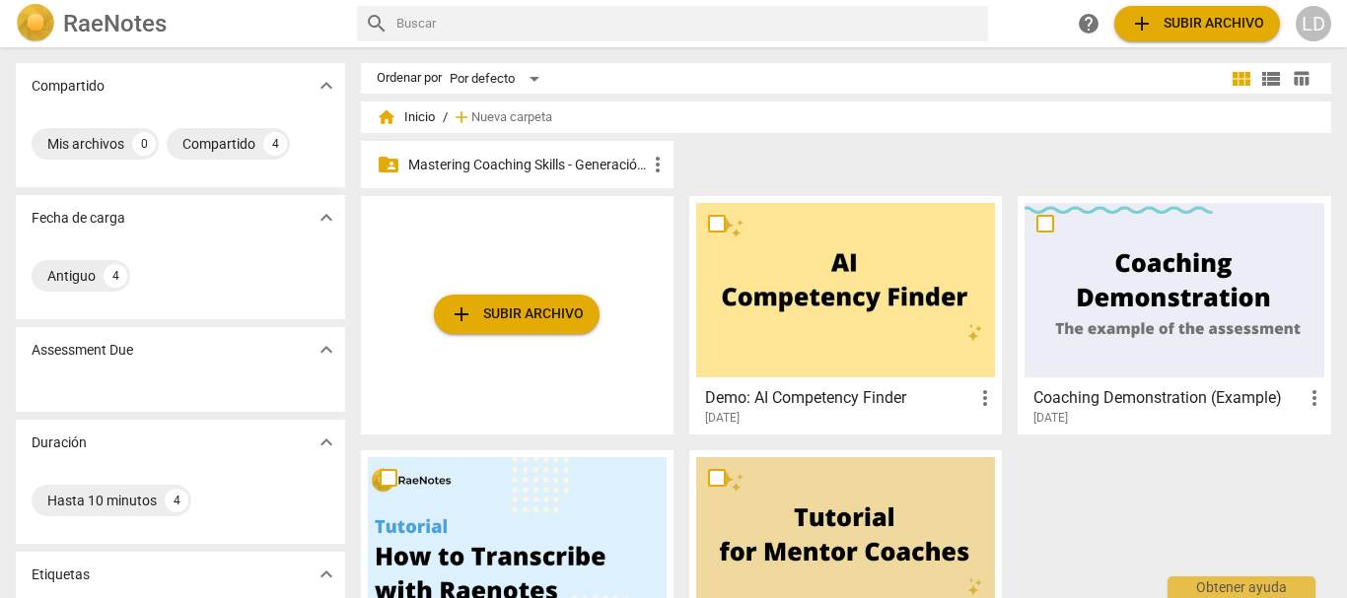
click at [590, 148] on div "folder_shared Mastering Coaching Skills - Generación 31 more_vert" at bounding box center [517, 164] width 312 height 47
click at [598, 168] on p "Mastering Coaching Skills - Generación 31" at bounding box center [527, 165] width 238 height 21
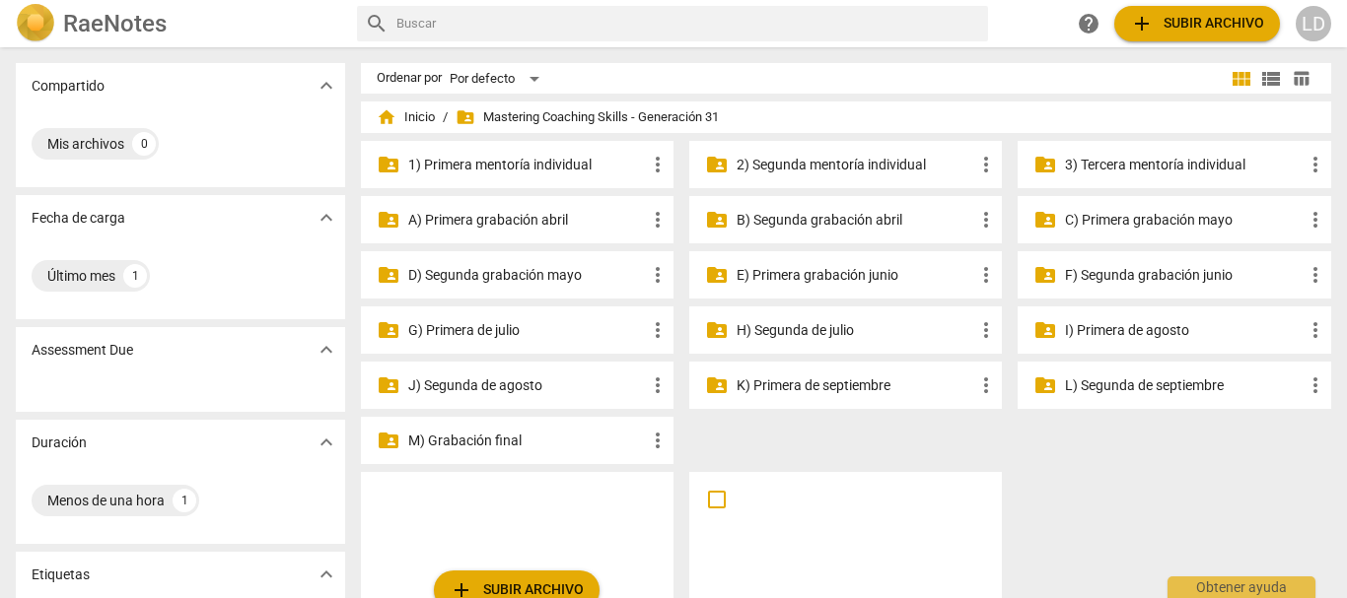
click at [768, 322] on p "H) Segunda de julio" at bounding box center [855, 330] width 238 height 21
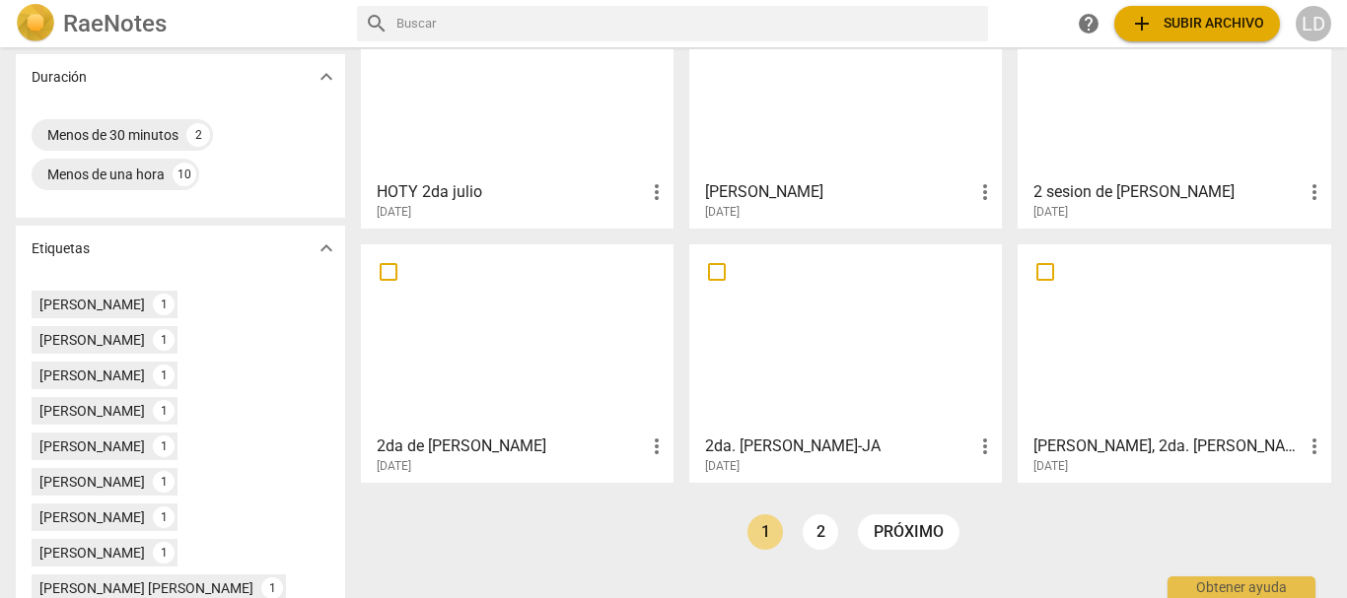
scroll to position [394, 0]
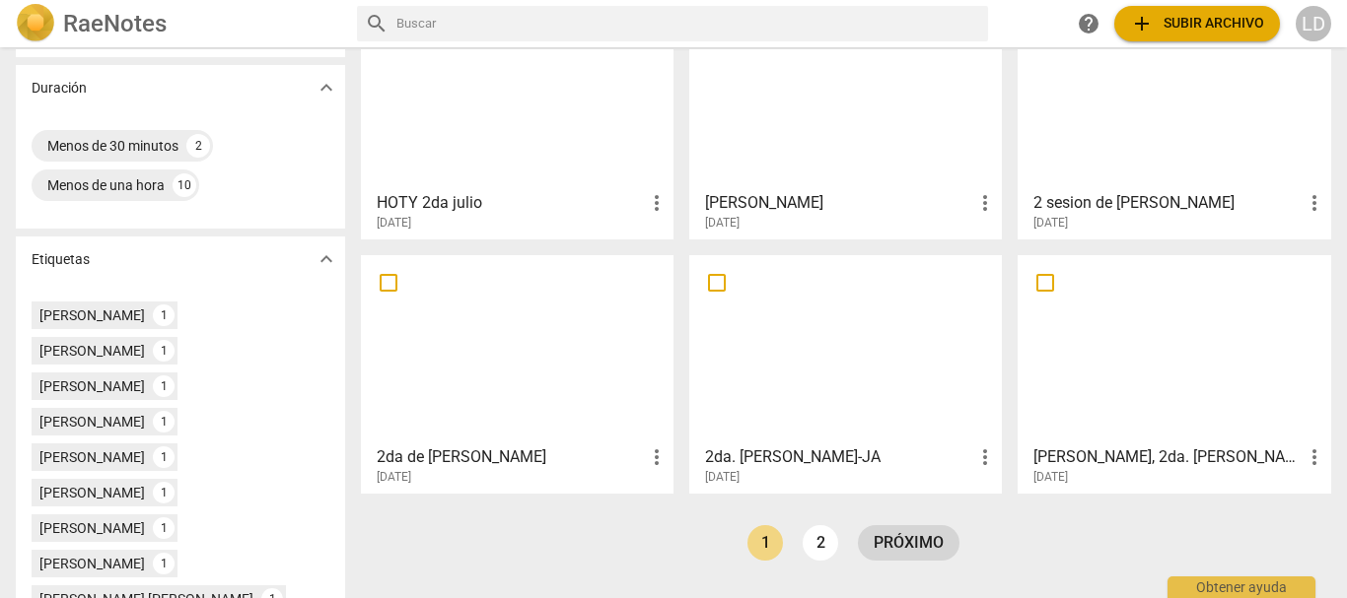
click at [897, 534] on link "próximo" at bounding box center [909, 542] width 102 height 35
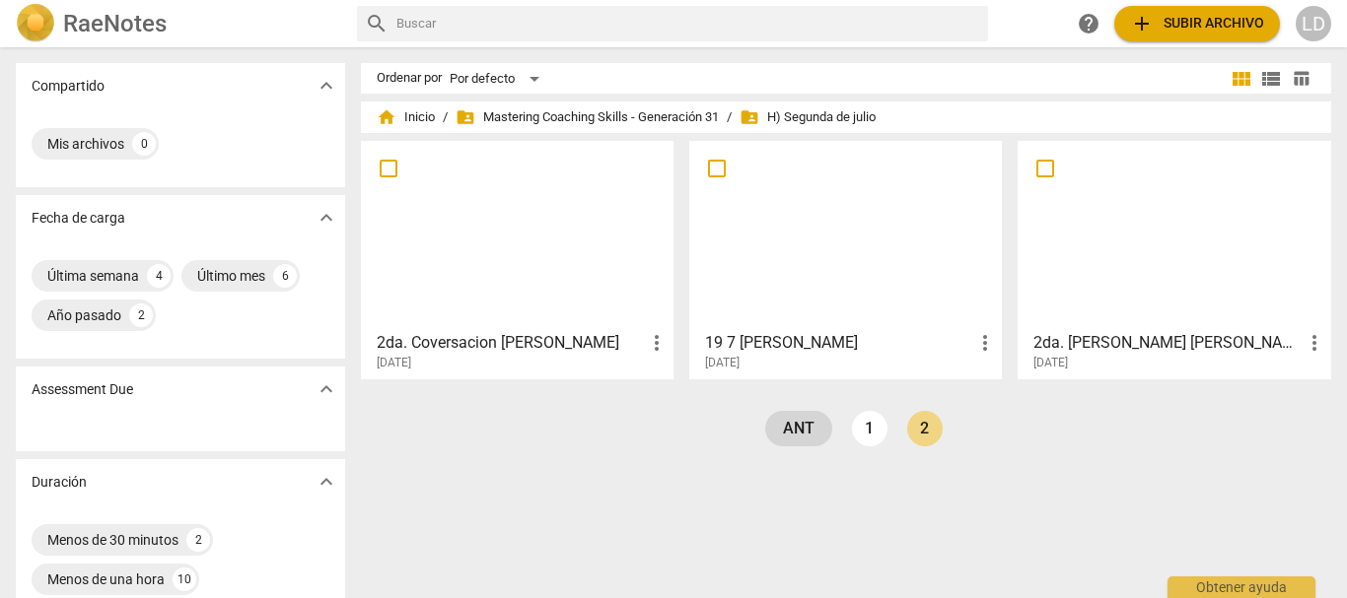
click at [794, 430] on link "ant" at bounding box center [798, 428] width 67 height 35
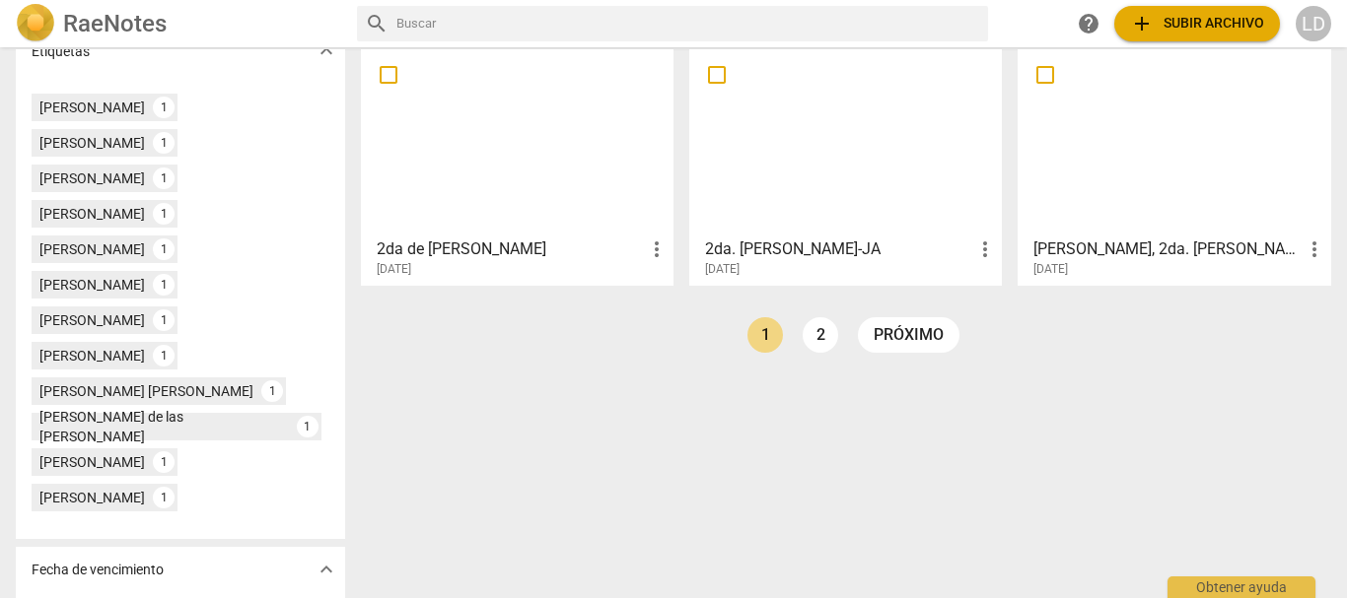
scroll to position [612, 0]
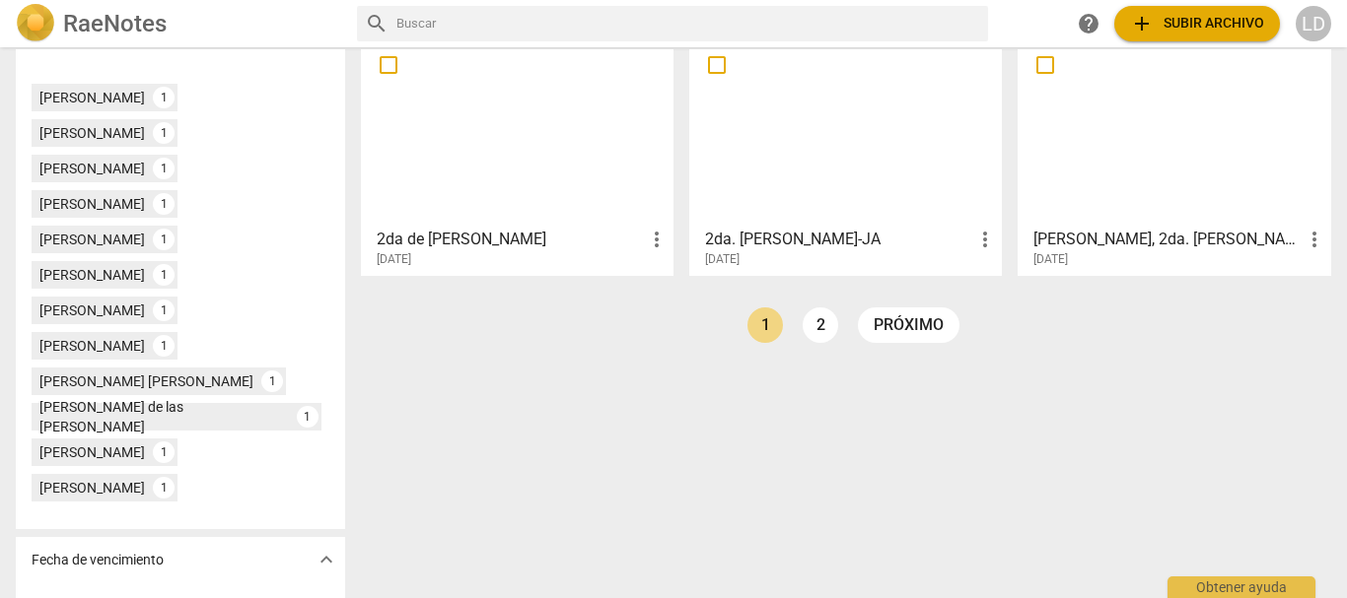
click at [1229, 21] on span "add Subir archivo" at bounding box center [1197, 24] width 134 height 24
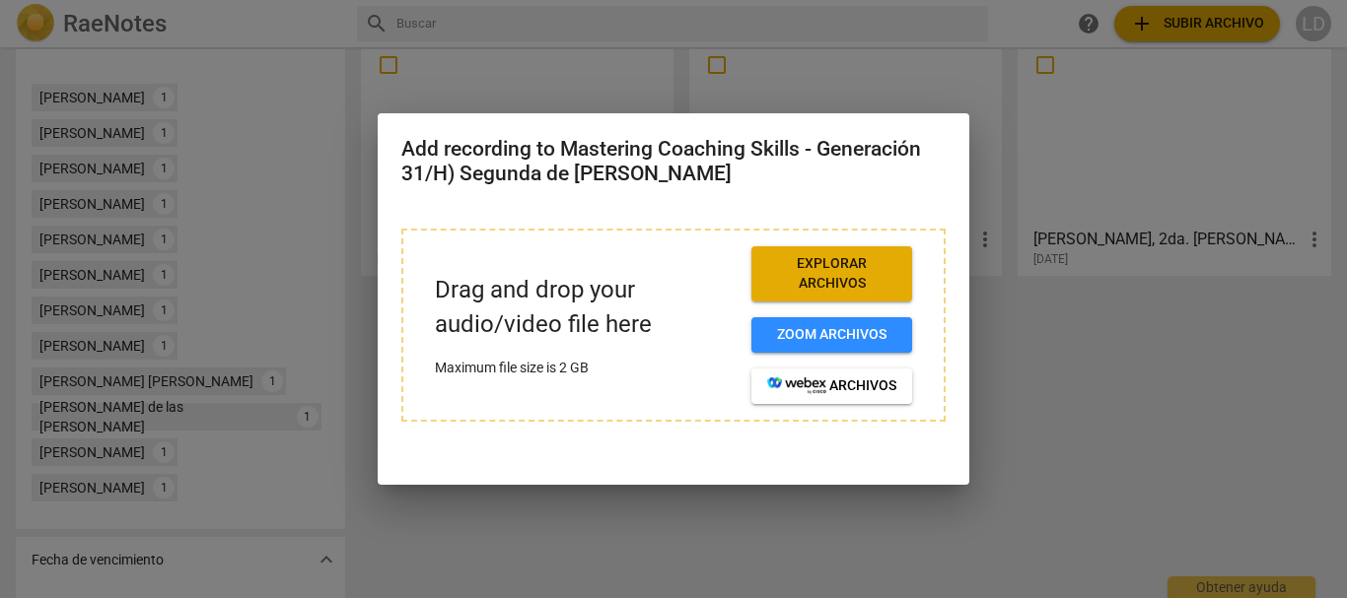
click at [822, 264] on span "Explorar archivos" at bounding box center [831, 273] width 129 height 38
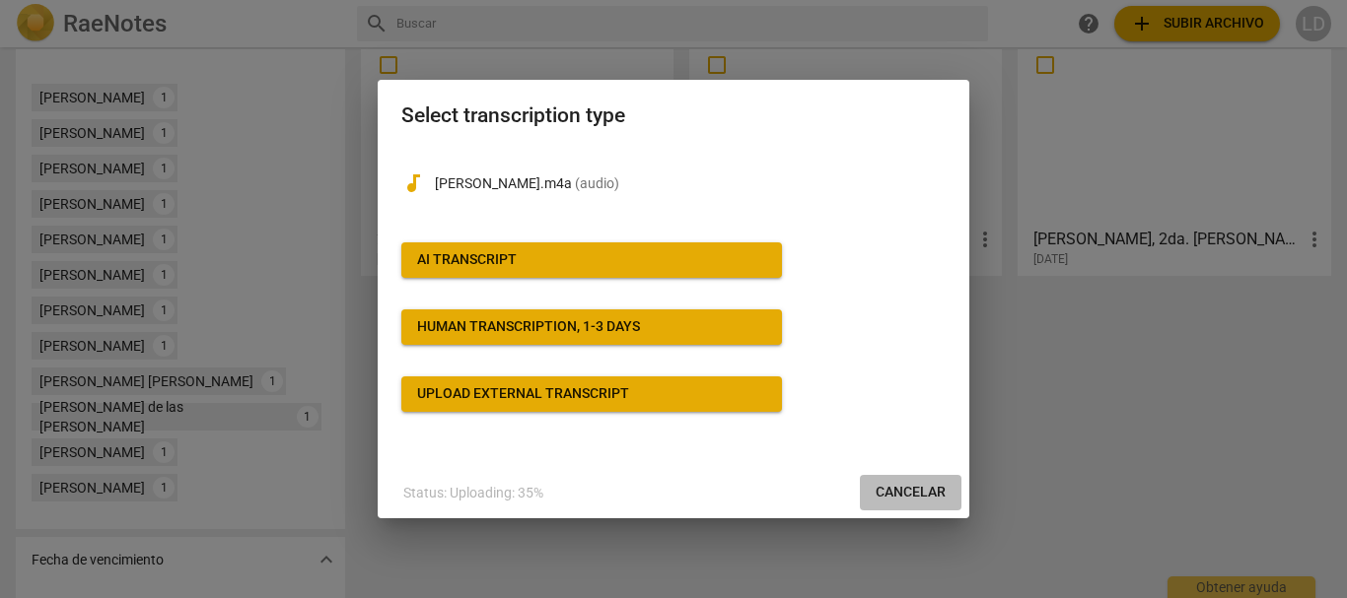
click at [937, 493] on span "Cancelar" at bounding box center [910, 493] width 70 height 20
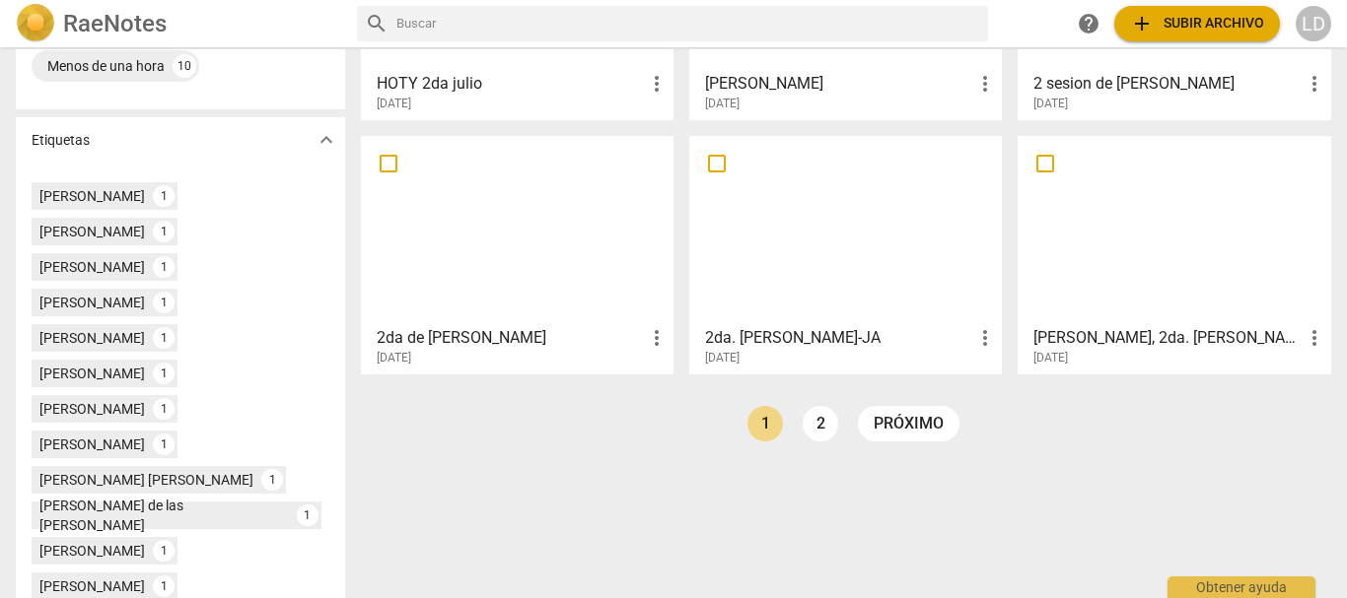
scroll to position [316, 0]
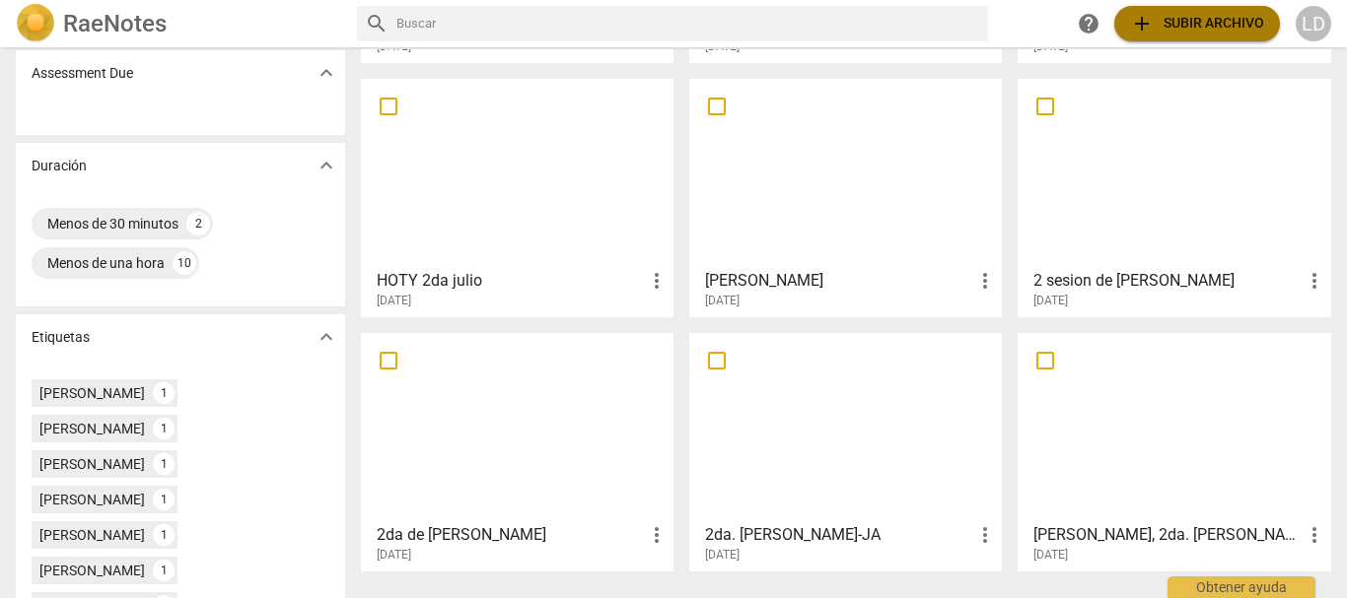
click at [1183, 22] on span "add Subir archivo" at bounding box center [1197, 24] width 134 height 24
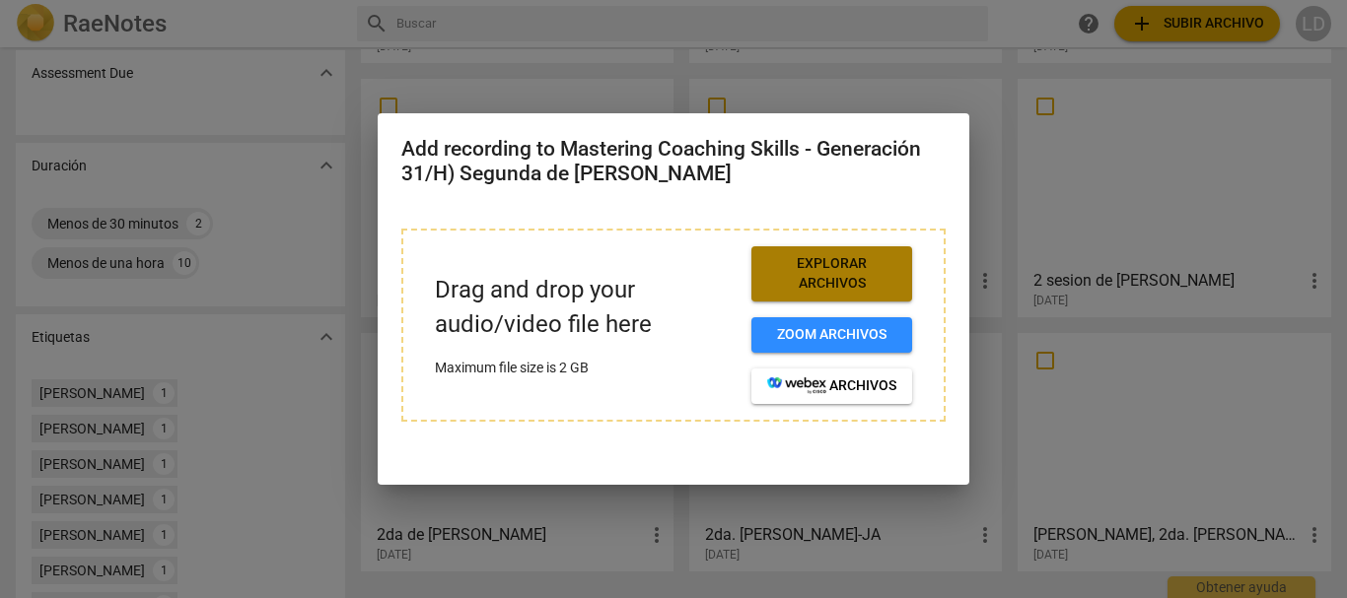
click at [841, 267] on span "Explorar archivos" at bounding box center [831, 273] width 129 height 38
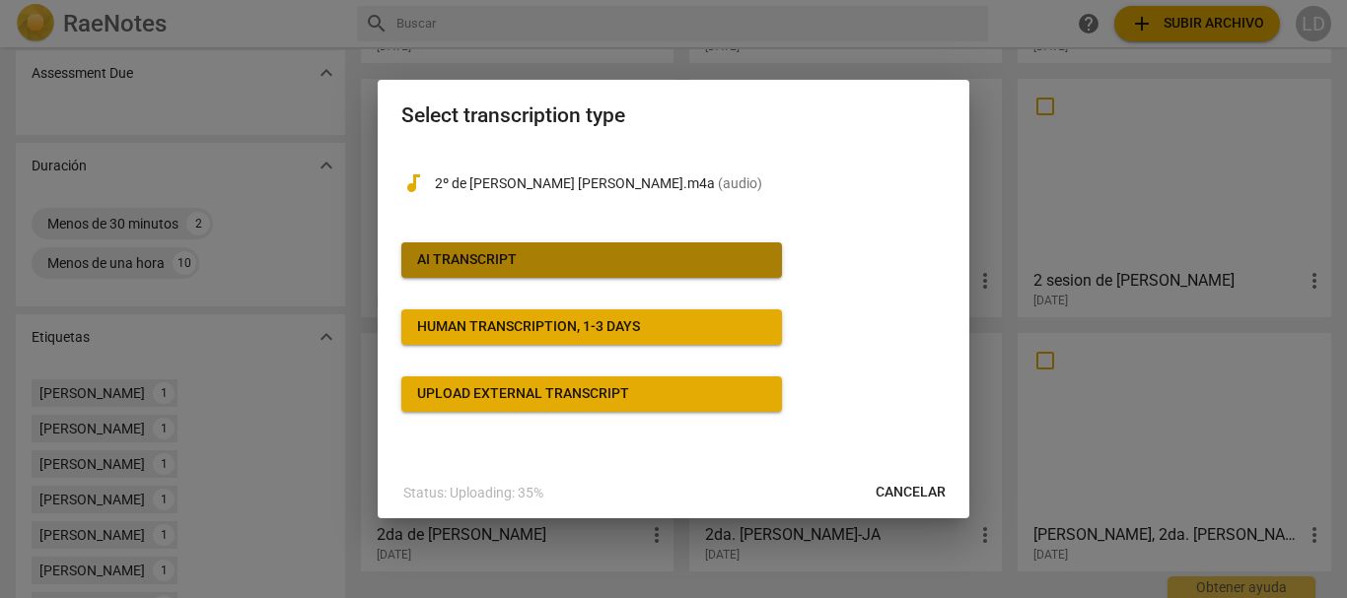
click at [608, 261] on span "AI Transcript" at bounding box center [591, 260] width 349 height 20
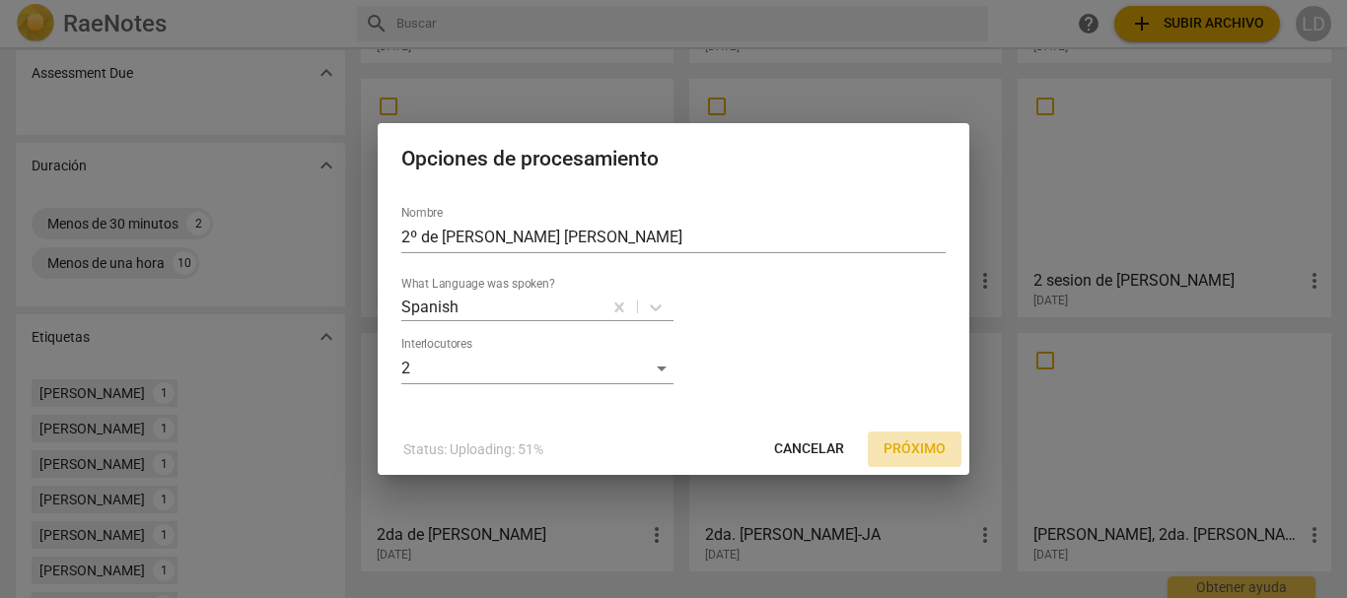
click at [900, 445] on span "Próximo" at bounding box center [914, 450] width 62 height 20
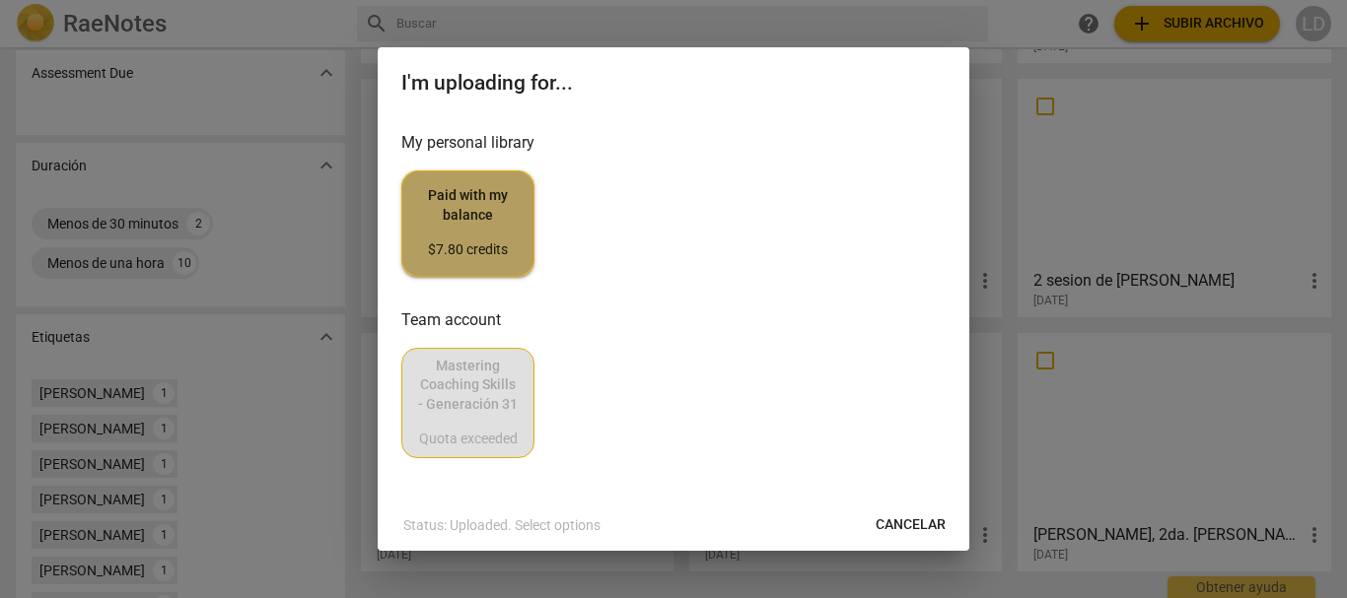
click at [478, 222] on span "Paid with my balance $7.80 credits" at bounding box center [468, 223] width 100 height 74
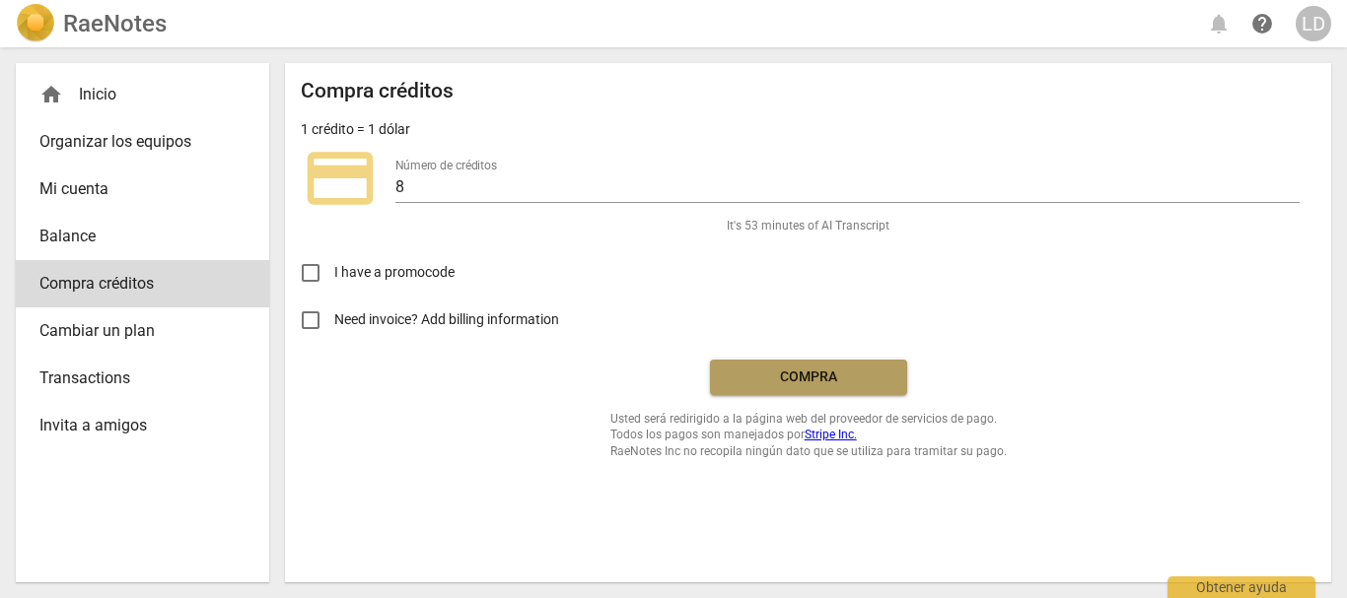
click at [833, 376] on span "Compra" at bounding box center [809, 378] width 166 height 20
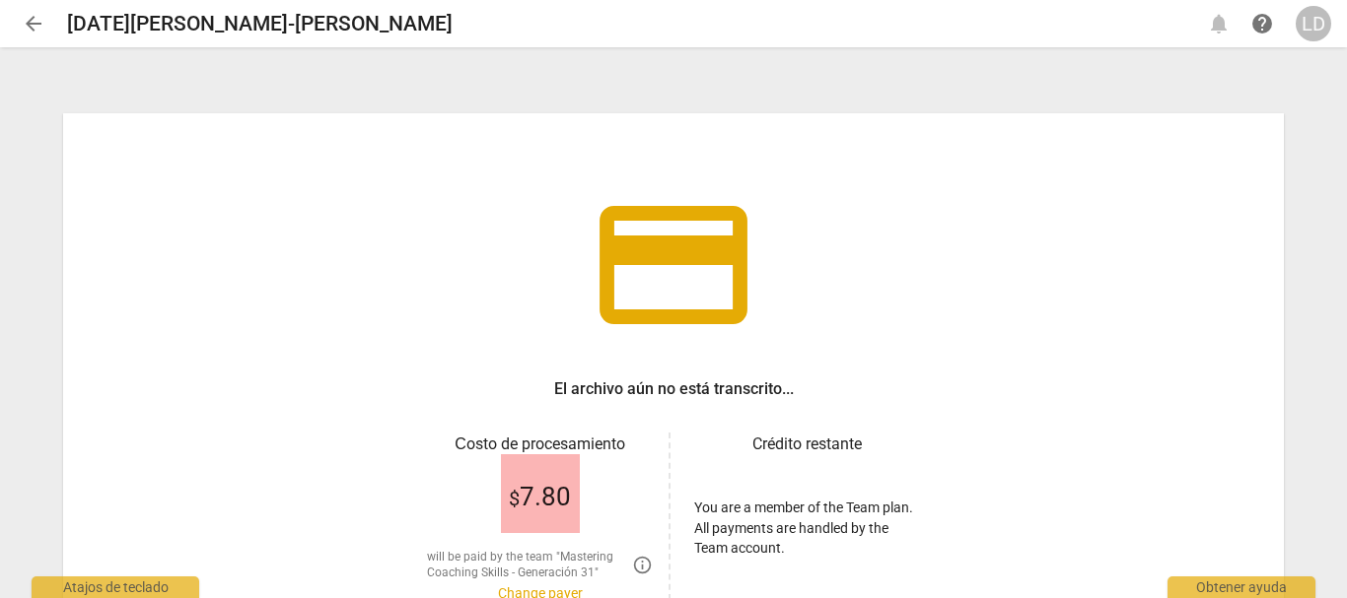
scroll to position [179, 0]
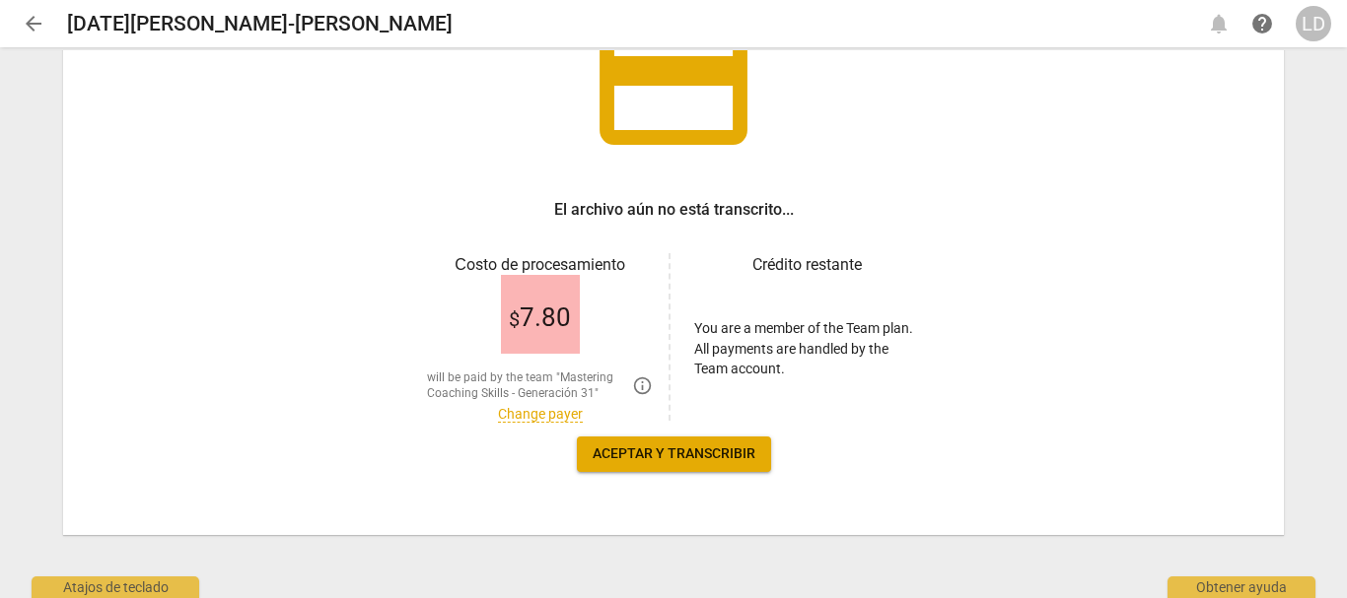
click at [511, 410] on link "Change payer" at bounding box center [540, 414] width 85 height 17
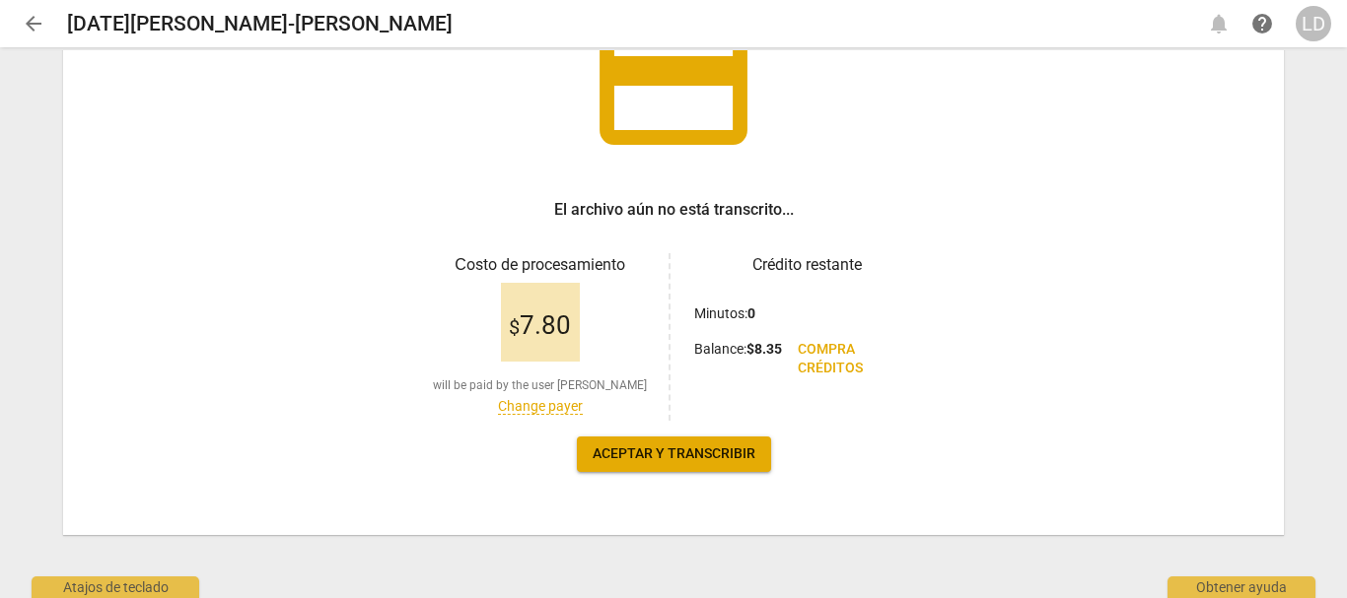
click at [680, 454] on span "Aceptar y transcribir" at bounding box center [673, 455] width 163 height 20
